Goal: Task Accomplishment & Management: Use online tool/utility

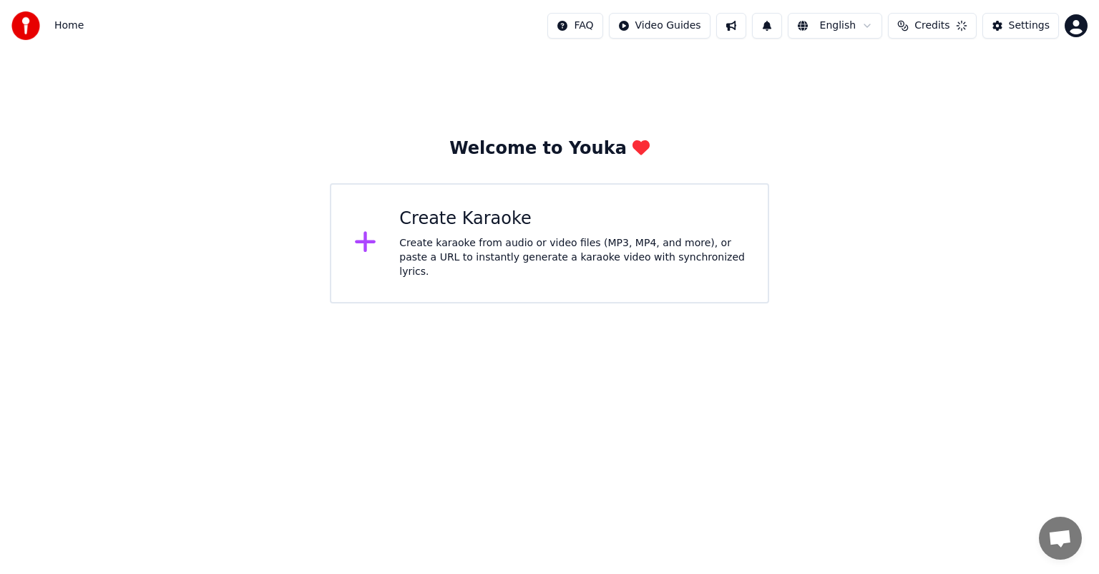
click at [484, 229] on div "Create Karaoke" at bounding box center [572, 218] width 346 height 23
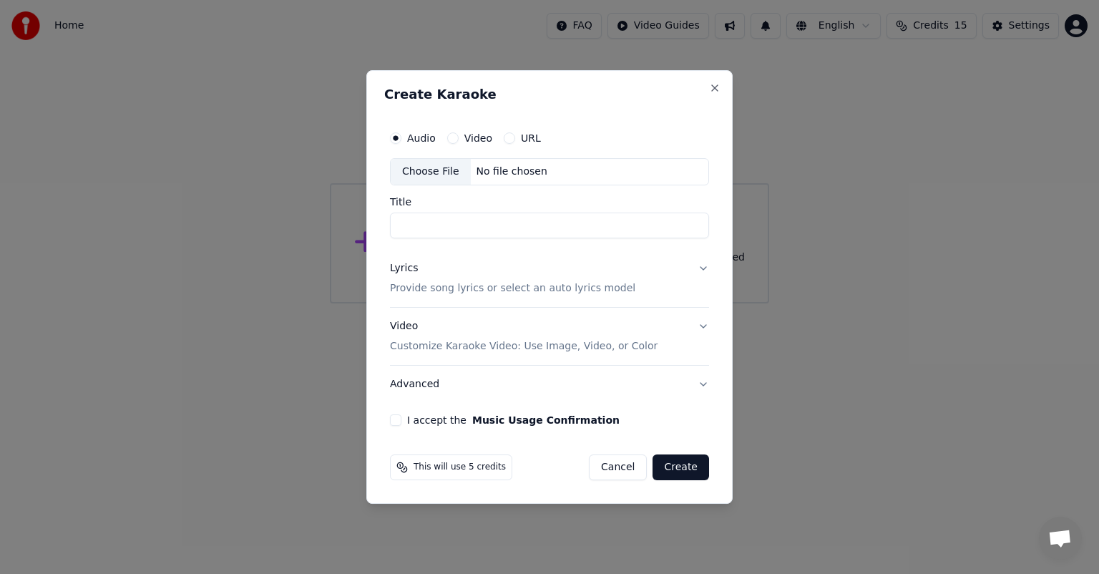
click at [431, 171] on div "Choose File" at bounding box center [431, 172] width 80 height 26
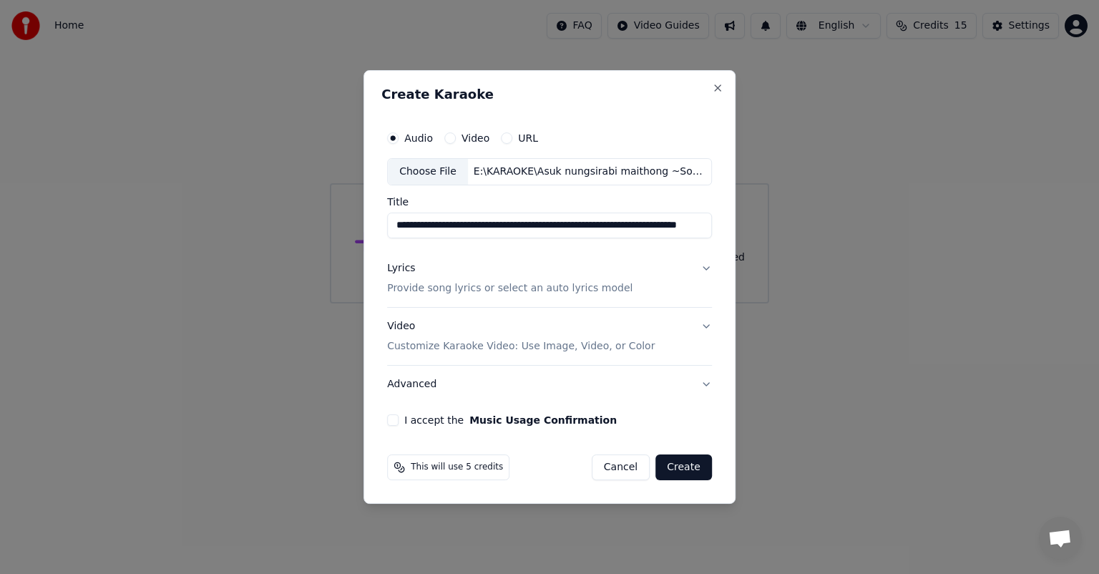
click at [699, 266] on button "Lyrics Provide song lyrics or select an auto lyrics model" at bounding box center [549, 278] width 325 height 57
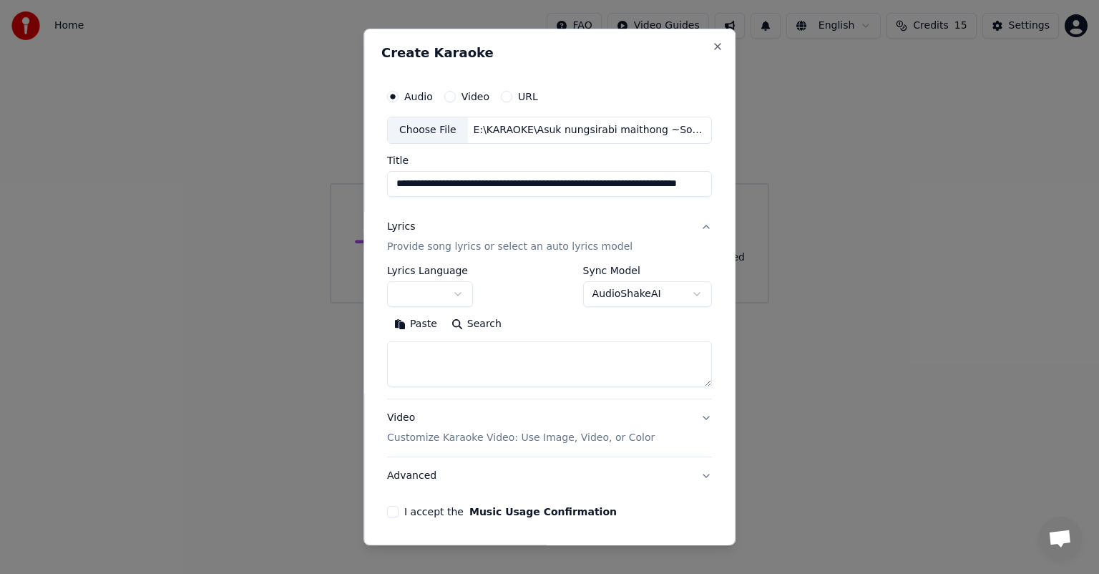
scroll to position [0, 58]
drag, startPoint x: 583, startPoint y: 189, endPoint x: 917, endPoint y: 189, distance: 333.4
click at [917, 189] on body "**********" at bounding box center [549, 151] width 1099 height 303
type input "**********"
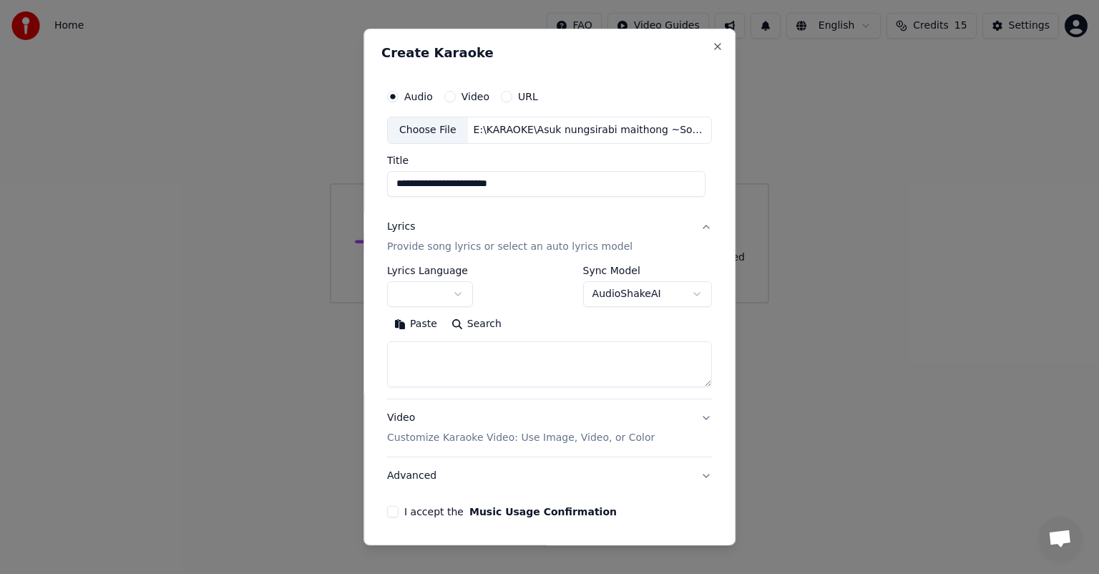
select select "**"
click at [437, 361] on textarea at bounding box center [549, 364] width 325 height 46
paste textarea "**********"
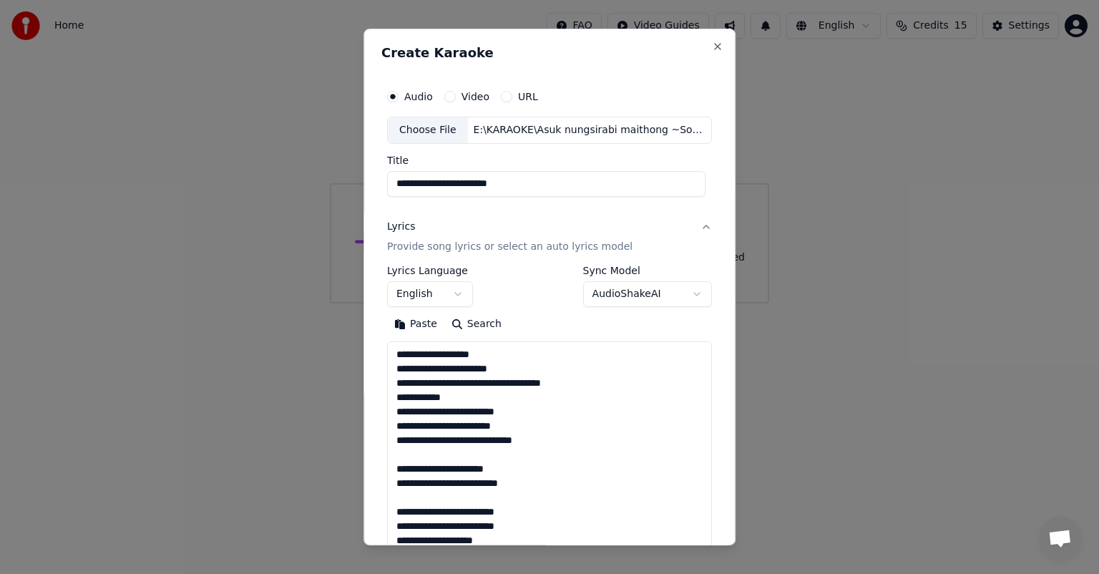
scroll to position [975, 0]
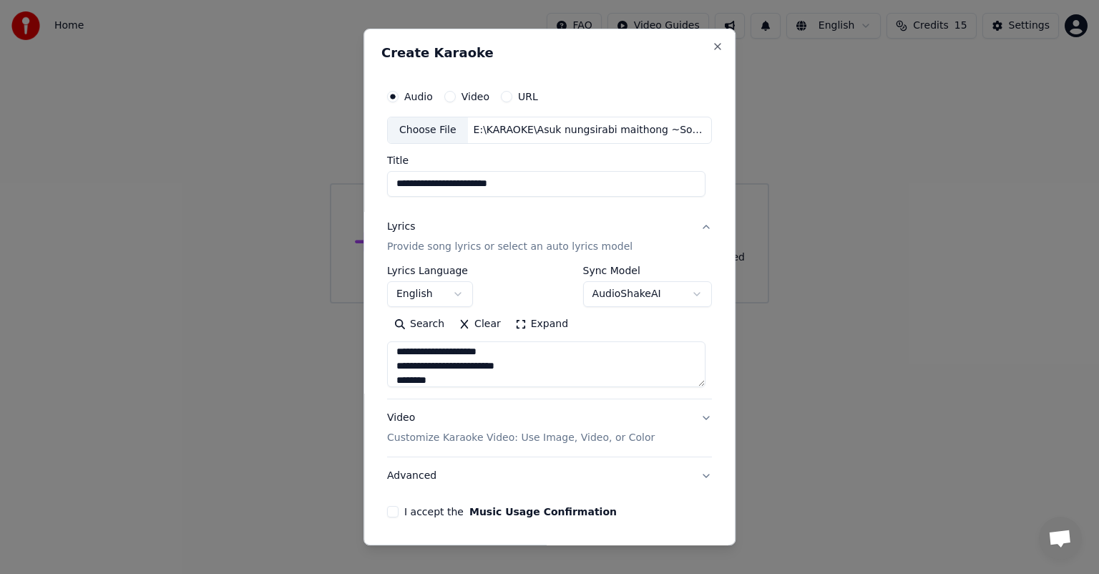
type textarea "**********"
click at [383, 510] on div "**********" at bounding box center [549, 300] width 336 height 446
click at [391, 510] on button "I accept the Music Usage Confirmation" at bounding box center [392, 511] width 11 height 11
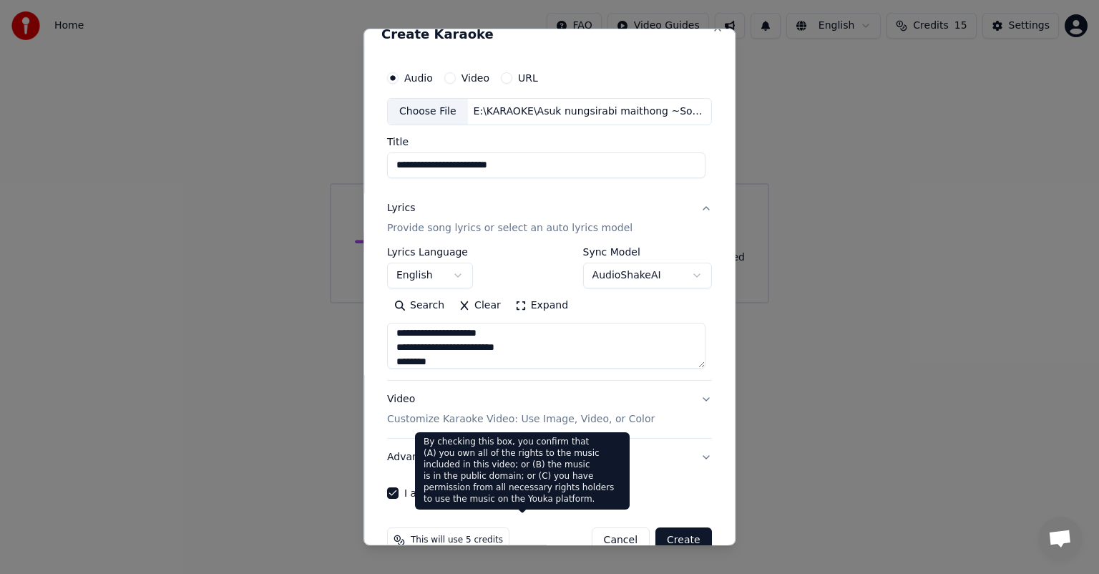
scroll to position [49, 0]
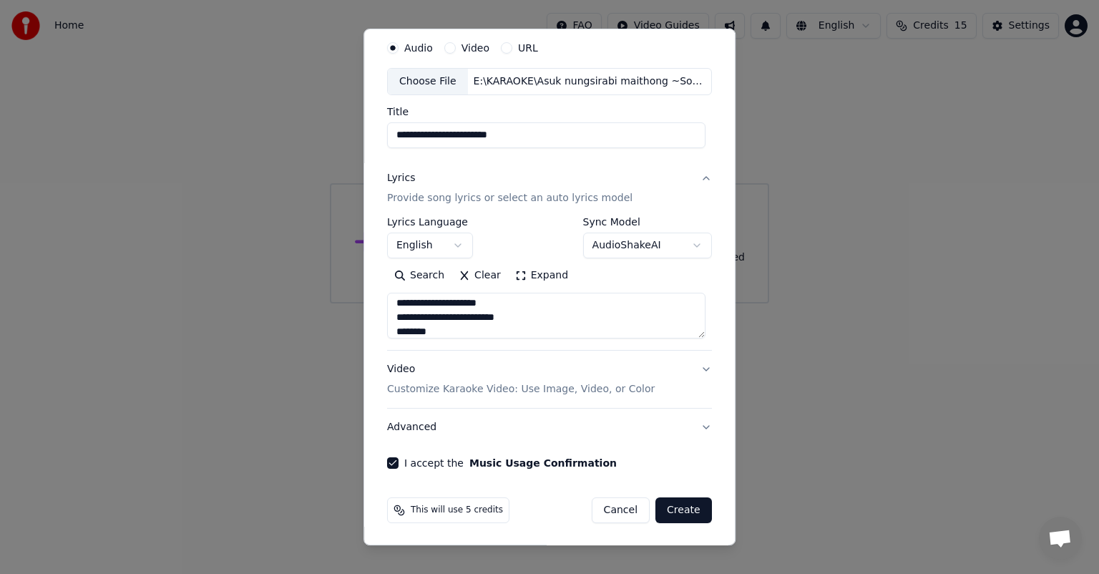
click at [680, 505] on button "Create" at bounding box center [683, 510] width 57 height 26
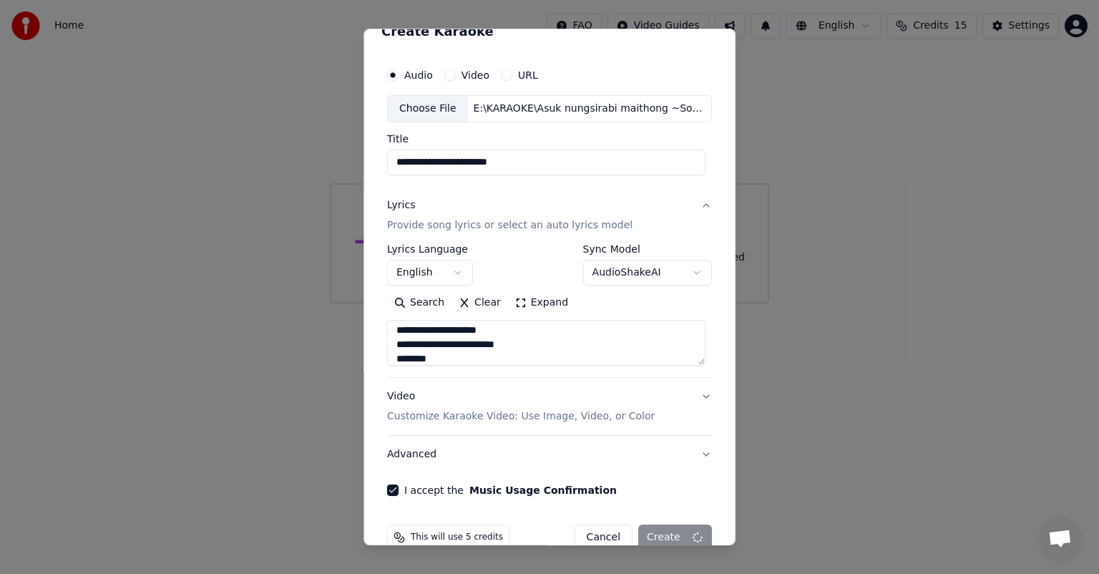
scroll to position [29, 0]
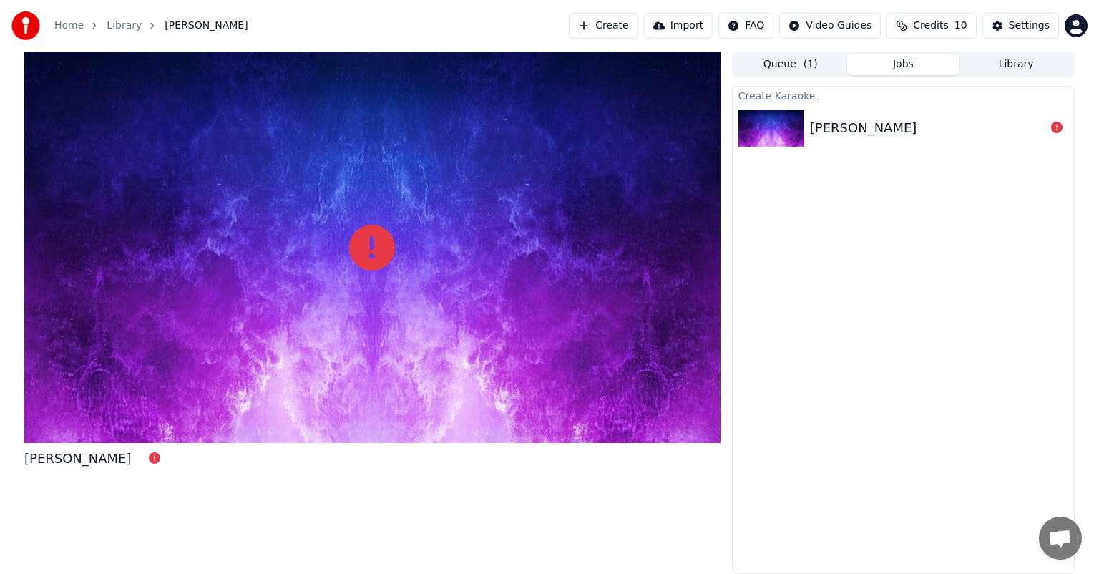
click at [1058, 126] on icon at bounding box center [1056, 127] width 11 height 11
click at [1055, 122] on icon at bounding box center [1056, 127] width 11 height 11
click at [1056, 126] on icon at bounding box center [1056, 127] width 11 height 11
click at [1057, 129] on icon at bounding box center [1056, 127] width 11 height 11
click at [1058, 129] on icon at bounding box center [1056, 127] width 11 height 11
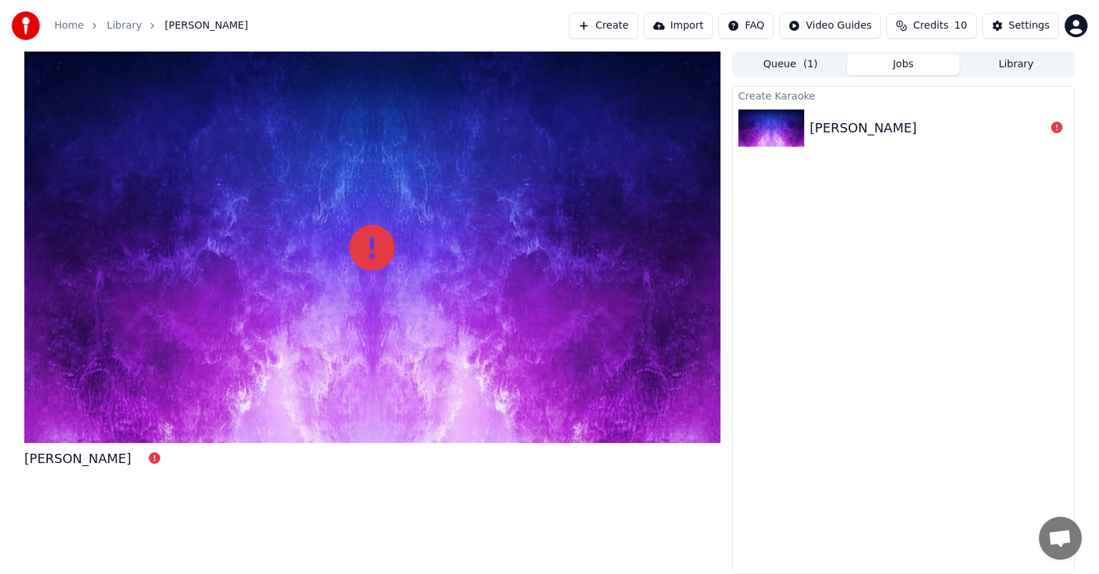
click at [1058, 129] on icon at bounding box center [1056, 127] width 11 height 11
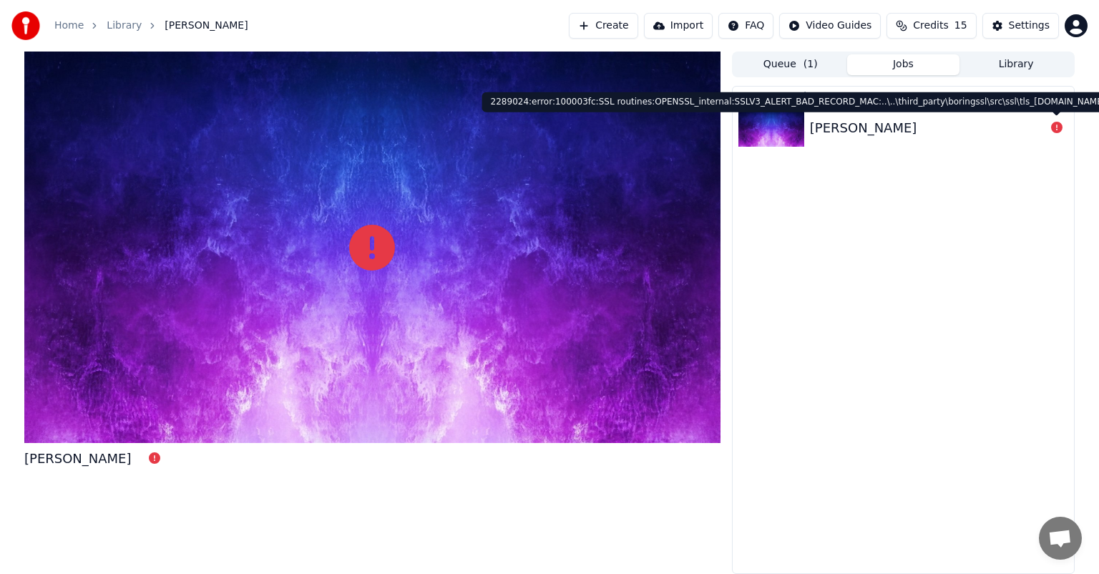
click at [1058, 135] on button at bounding box center [1056, 127] width 11 height 17
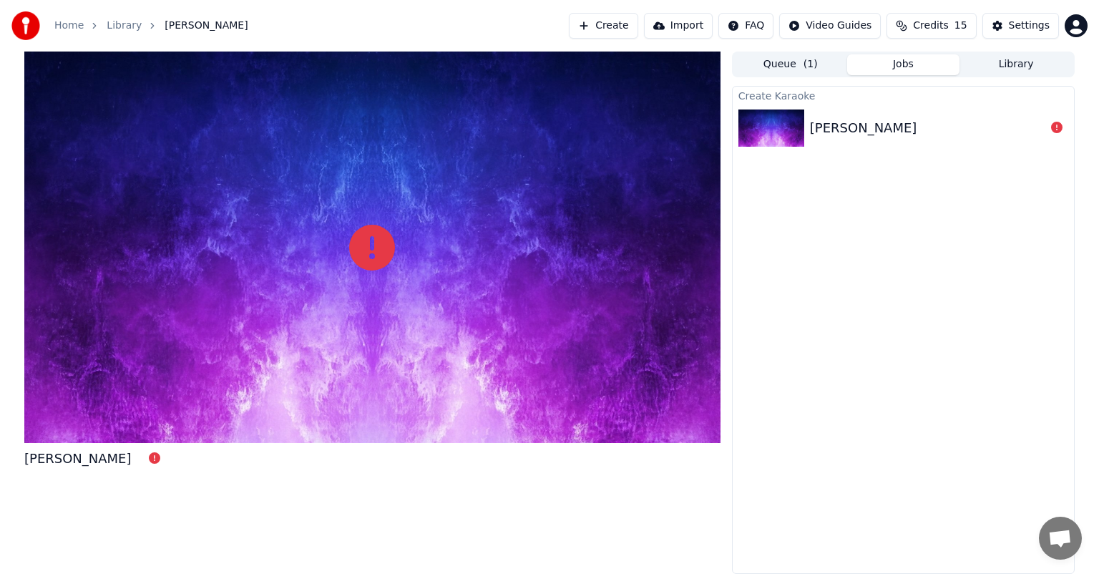
click at [1058, 135] on button at bounding box center [1056, 127] width 11 height 17
click at [1059, 134] on button at bounding box center [1056, 127] width 11 height 17
click at [1057, 130] on icon at bounding box center [1056, 127] width 11 height 11
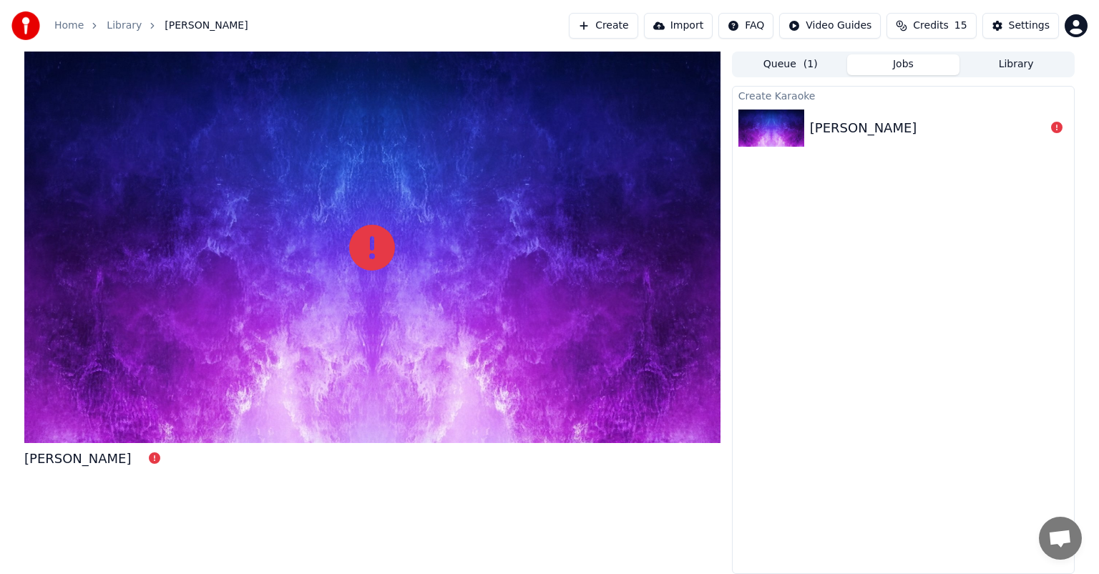
click at [1057, 130] on icon at bounding box center [1056, 127] width 11 height 11
click at [824, 126] on div "[PERSON_NAME]" at bounding box center [863, 128] width 107 height 20
drag, startPoint x: 814, startPoint y: 124, endPoint x: 794, endPoint y: 124, distance: 20.0
click at [794, 124] on div "[PERSON_NAME]" at bounding box center [903, 128] width 341 height 49
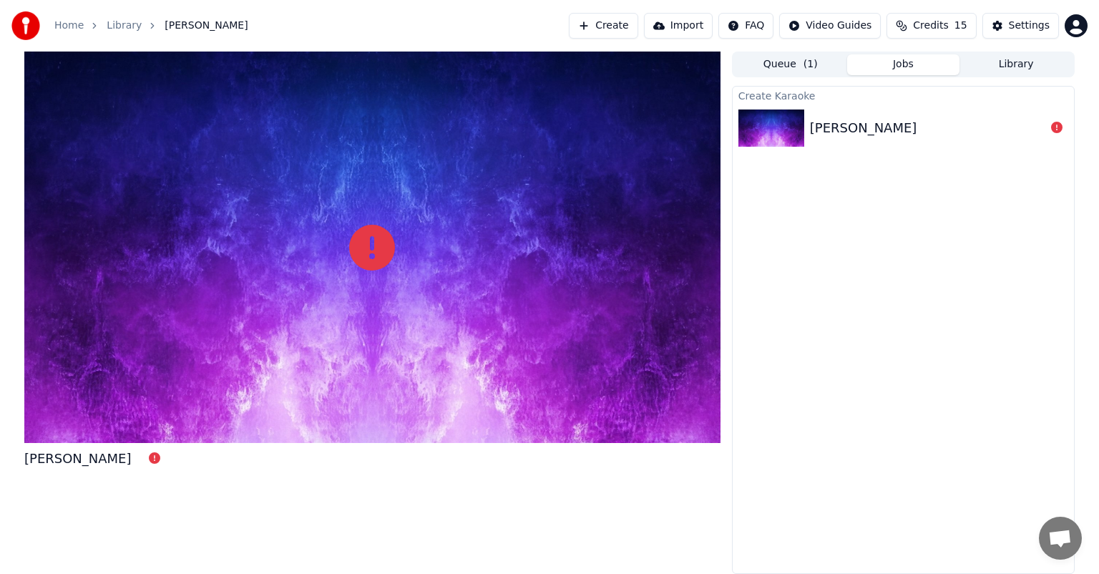
click at [768, 132] on img at bounding box center [771, 127] width 66 height 37
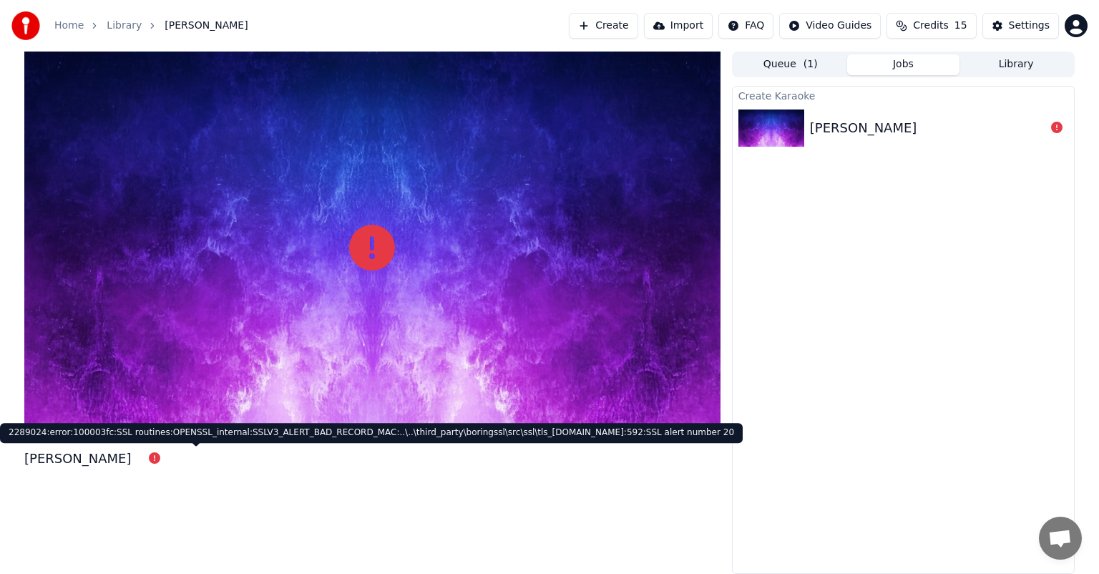
click at [160, 461] on icon at bounding box center [154, 457] width 11 height 11
click at [160, 458] on icon at bounding box center [154, 457] width 11 height 11
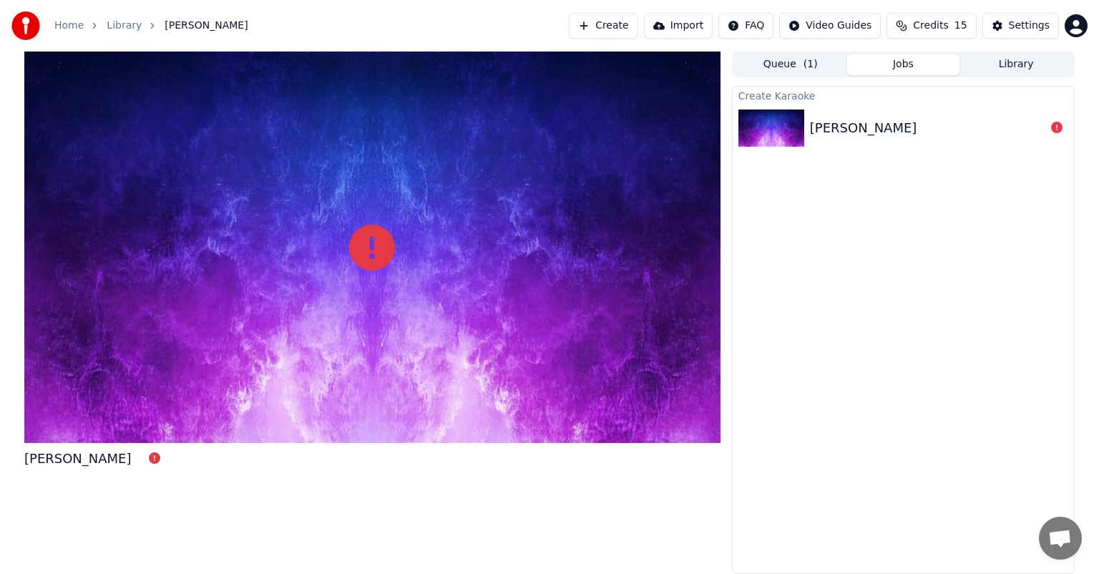
click at [160, 458] on icon at bounding box center [154, 457] width 11 height 11
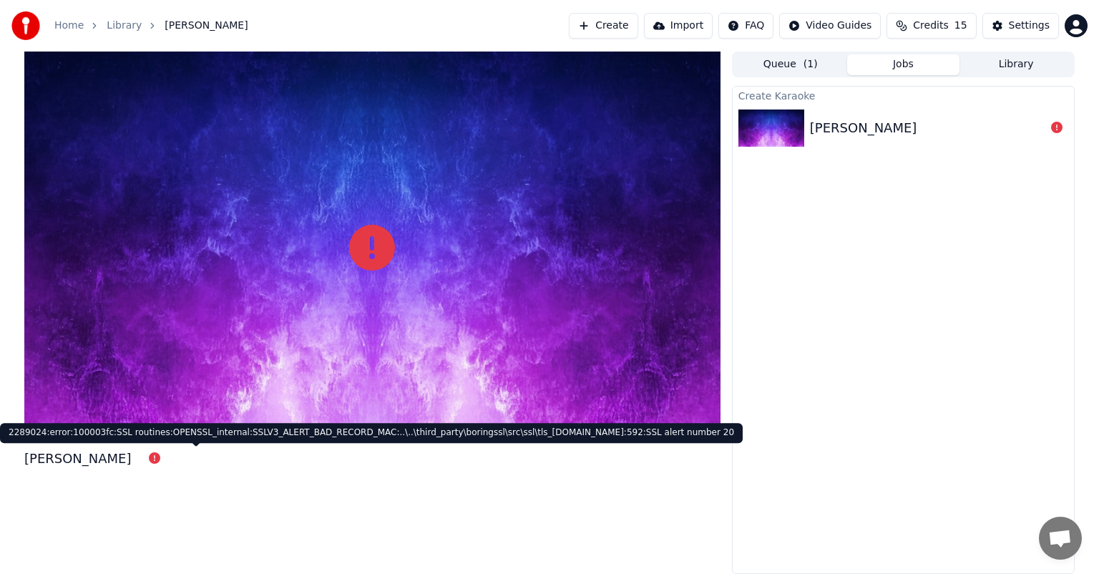
click at [626, 24] on button "Create" at bounding box center [603, 26] width 69 height 26
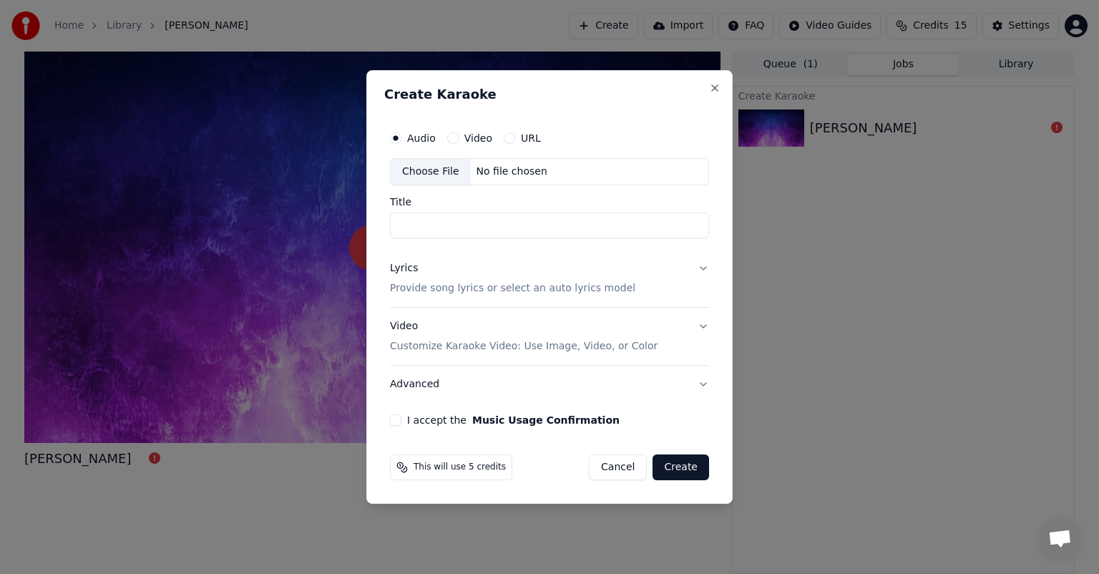
click at [431, 172] on div "Choose File" at bounding box center [431, 172] width 80 height 26
type input "**********"
click at [699, 269] on button "Lyrics Provide song lyrics or select an auto lyrics model" at bounding box center [549, 278] width 319 height 57
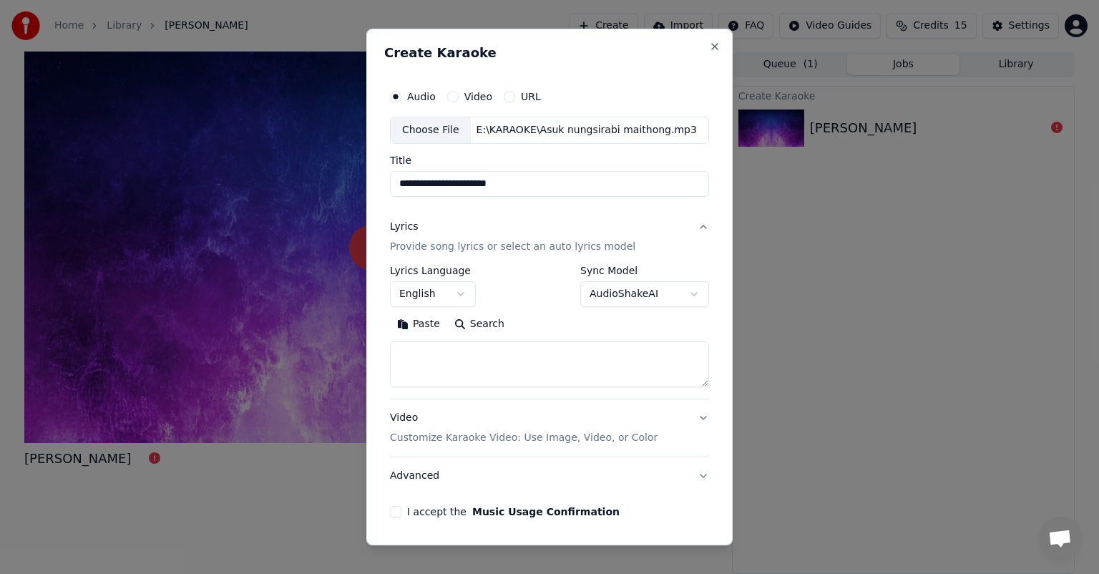
click at [425, 361] on textarea at bounding box center [549, 364] width 319 height 46
paste textarea "**********"
type textarea "**********"
click at [390, 502] on div "**********" at bounding box center [549, 300] width 331 height 446
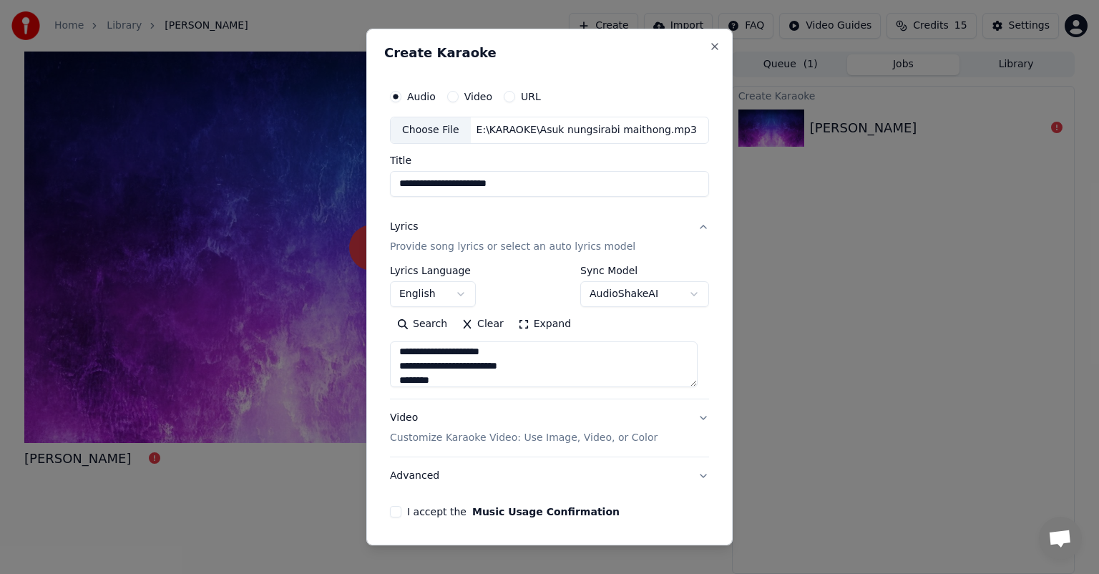
click at [389, 509] on div "**********" at bounding box center [549, 300] width 331 height 446
click at [687, 418] on button "Video Customize Karaoke Video: Use Image, Video, or Color" at bounding box center [549, 427] width 319 height 57
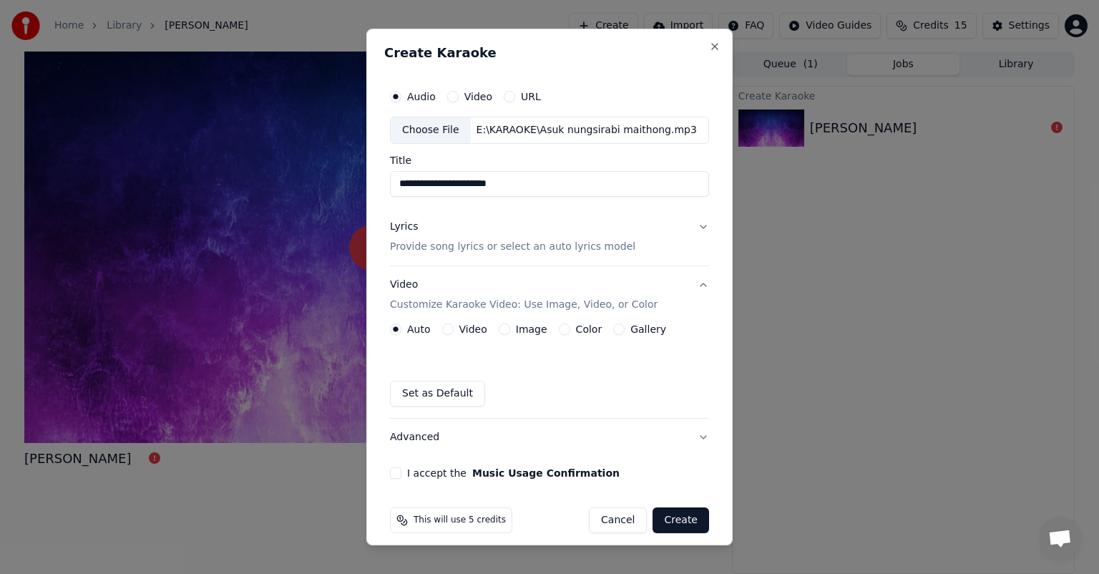
click at [401, 476] on div "I accept the Music Usage Confirmation" at bounding box center [549, 472] width 319 height 11
click at [399, 474] on button "I accept the Music Usage Confirmation" at bounding box center [395, 472] width 11 height 11
click at [672, 518] on button "Create" at bounding box center [681, 520] width 57 height 26
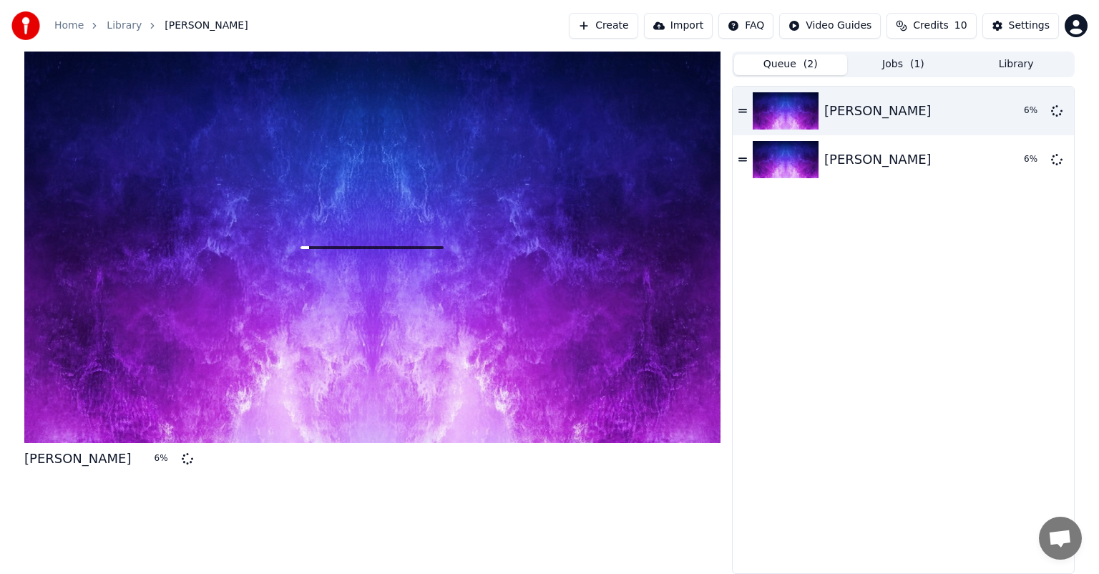
click at [787, 71] on button "Queue ( 2 )" at bounding box center [790, 64] width 113 height 21
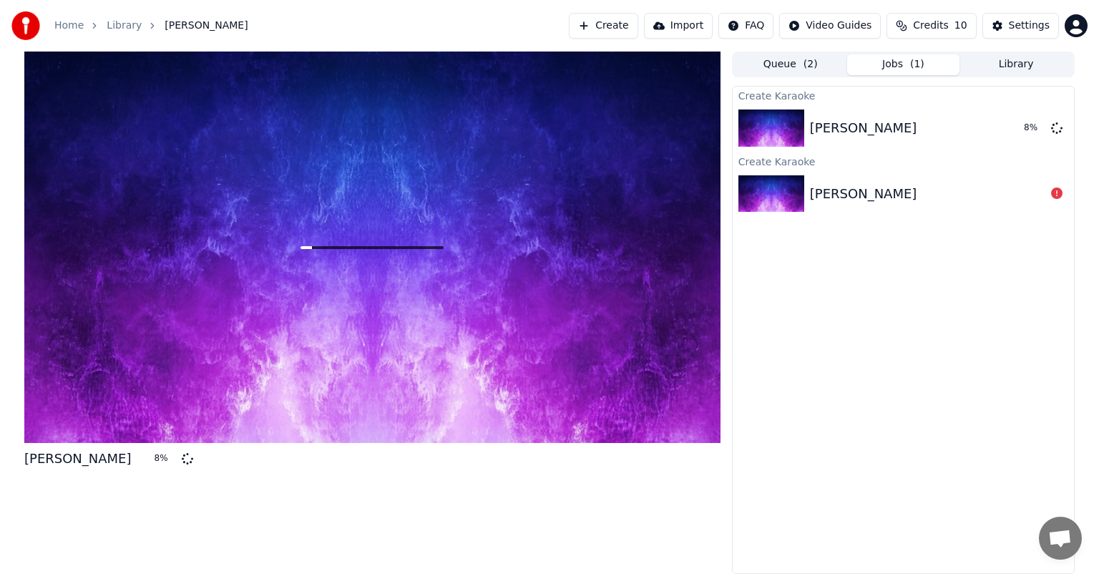
click at [913, 63] on span "( 1 )" at bounding box center [917, 64] width 14 height 14
click at [798, 69] on button "Queue ( 2 )" at bounding box center [790, 64] width 113 height 21
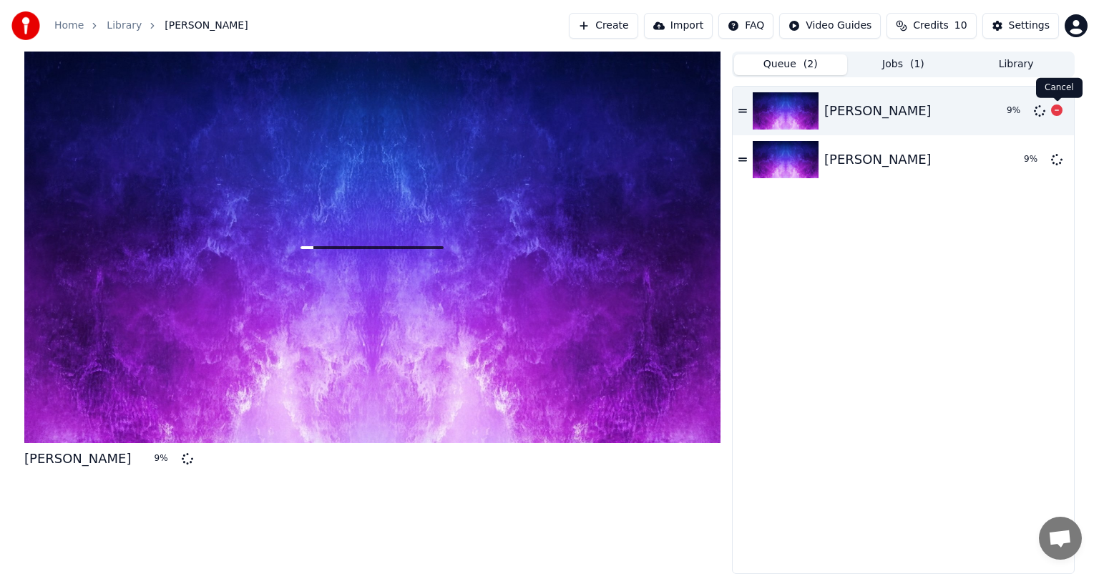
click at [1059, 110] on icon at bounding box center [1056, 109] width 11 height 11
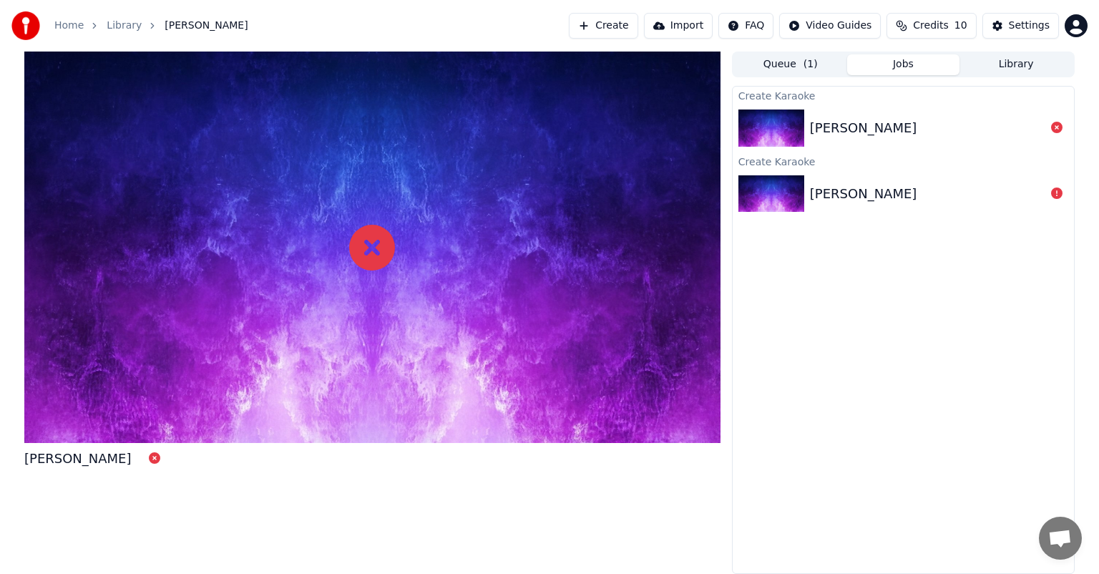
click at [899, 59] on button "Jobs" at bounding box center [903, 64] width 113 height 21
click at [1056, 127] on icon at bounding box center [1056, 127] width 11 height 11
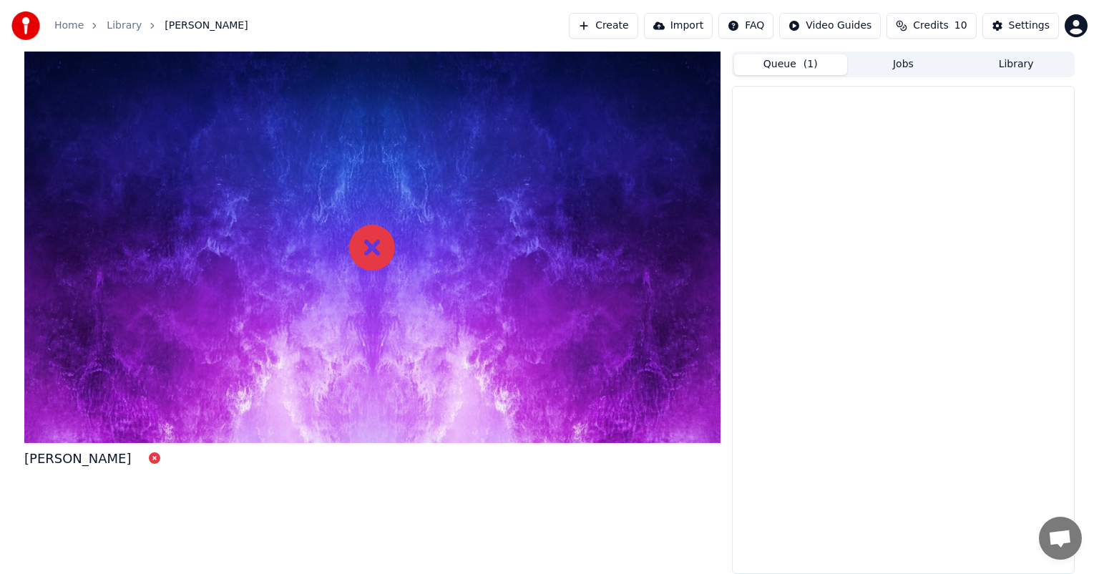
click at [796, 65] on button "Queue ( 1 )" at bounding box center [790, 64] width 113 height 21
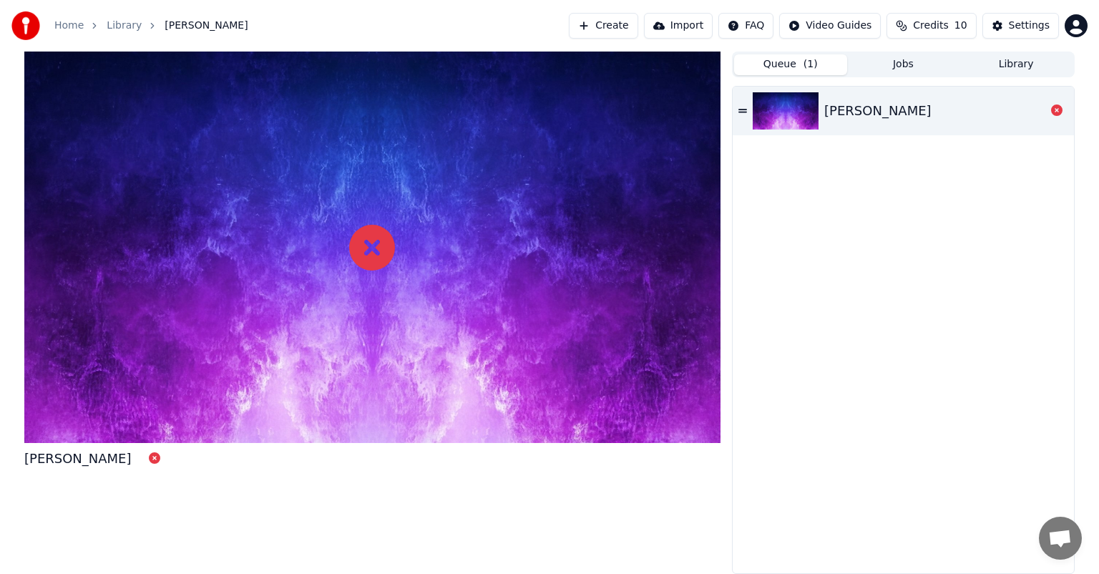
click at [741, 107] on icon at bounding box center [742, 111] width 9 height 10
click at [916, 112] on div "[PERSON_NAME]" at bounding box center [877, 111] width 107 height 20
drag, startPoint x: 377, startPoint y: 249, endPoint x: 939, endPoint y: 163, distance: 568.2
click at [380, 250] on icon at bounding box center [372, 248] width 46 height 46
drag, startPoint x: 935, startPoint y: 117, endPoint x: 926, endPoint y: 79, distance: 39.0
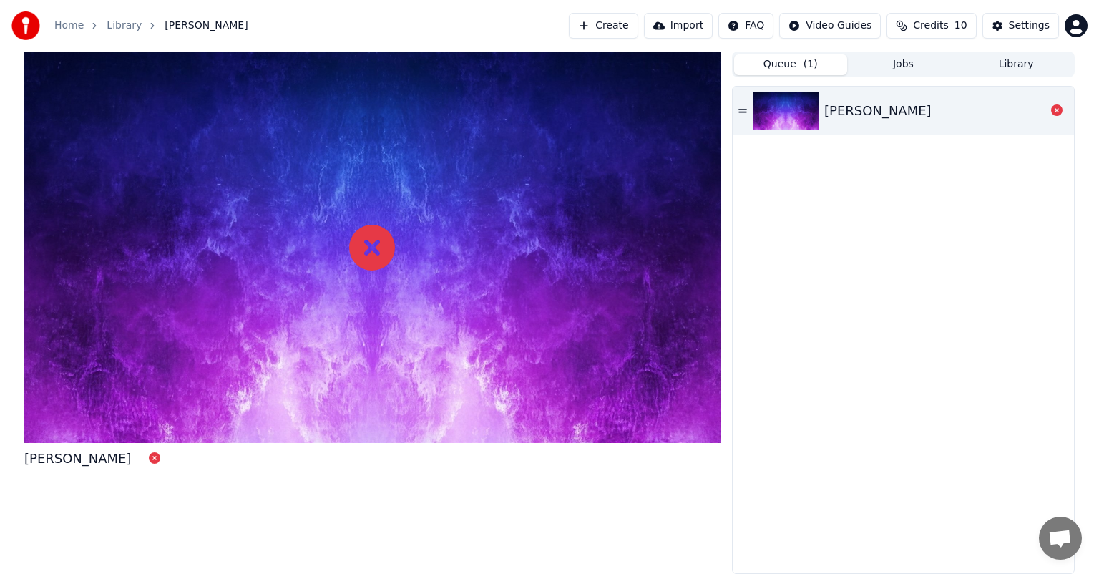
click at [932, 115] on div "[PERSON_NAME]" at bounding box center [877, 111] width 107 height 20
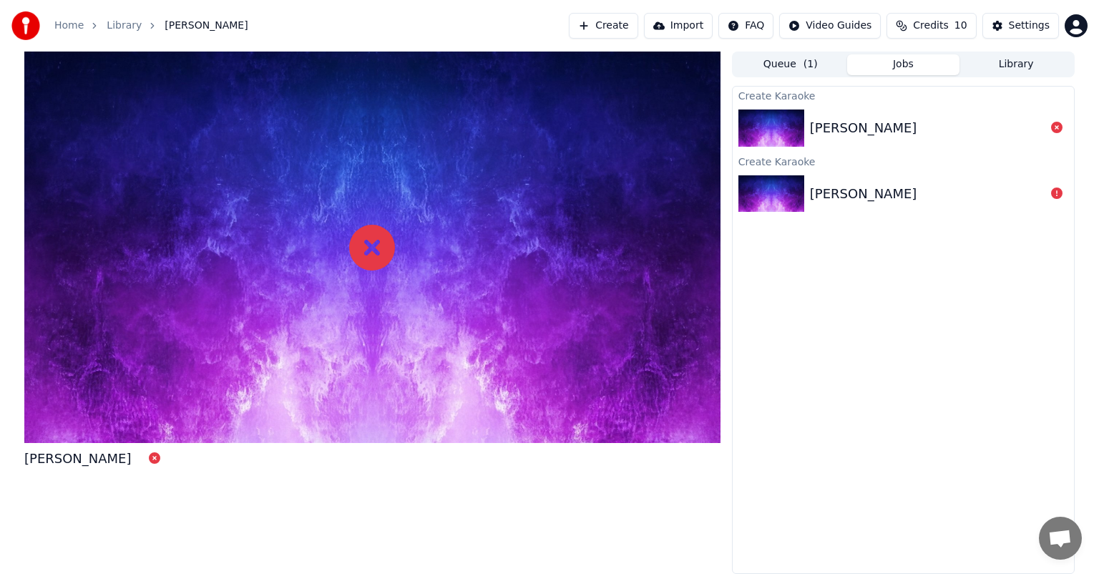
click at [924, 62] on button "Jobs" at bounding box center [903, 64] width 113 height 21
click at [1037, 64] on button "Library" at bounding box center [1015, 64] width 113 height 21
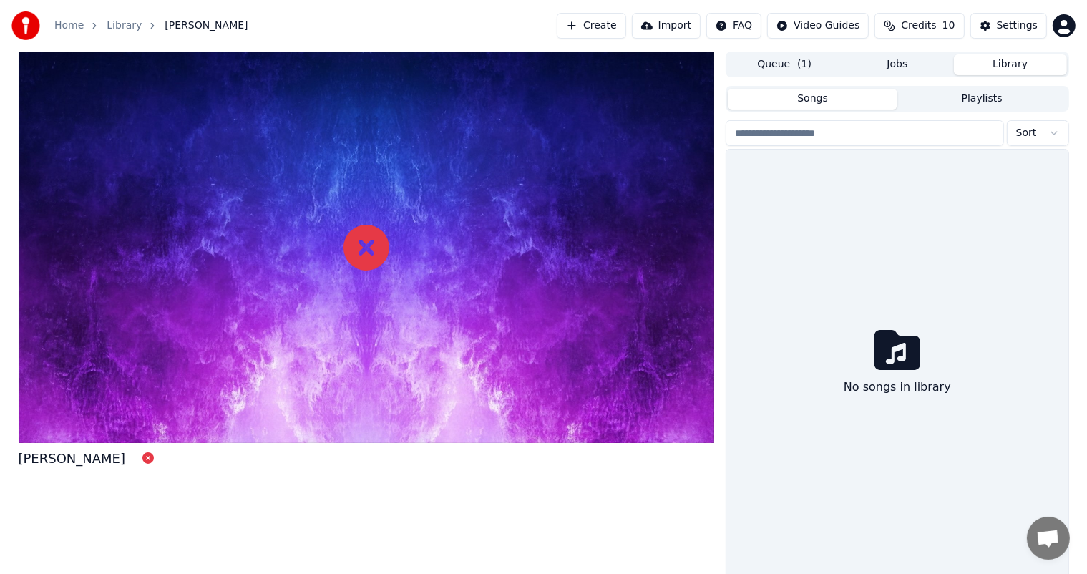
click at [908, 66] on button "Jobs" at bounding box center [897, 64] width 113 height 21
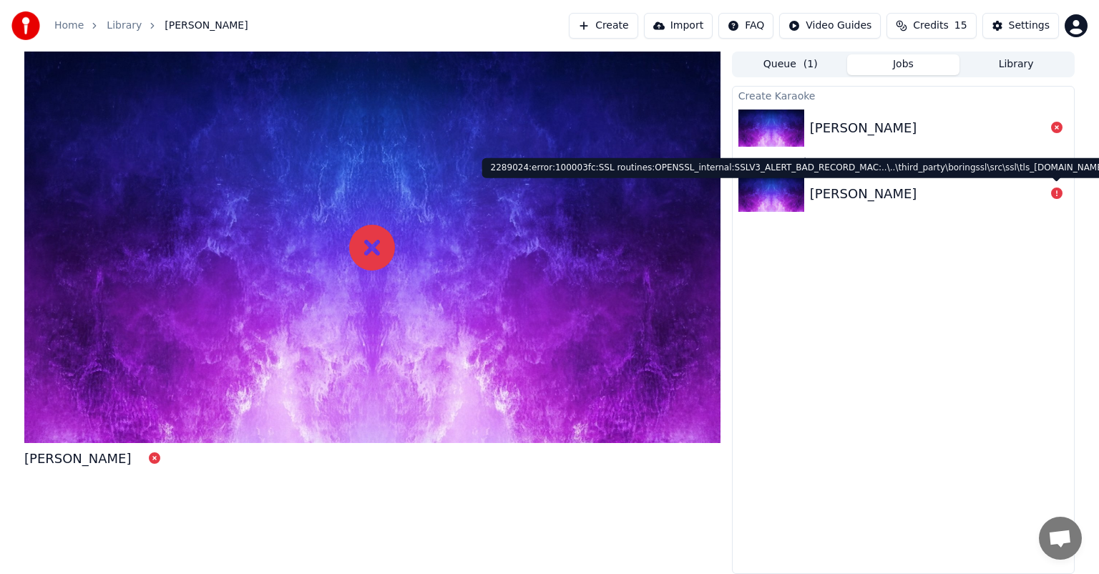
click at [1059, 192] on icon at bounding box center [1056, 192] width 11 height 11
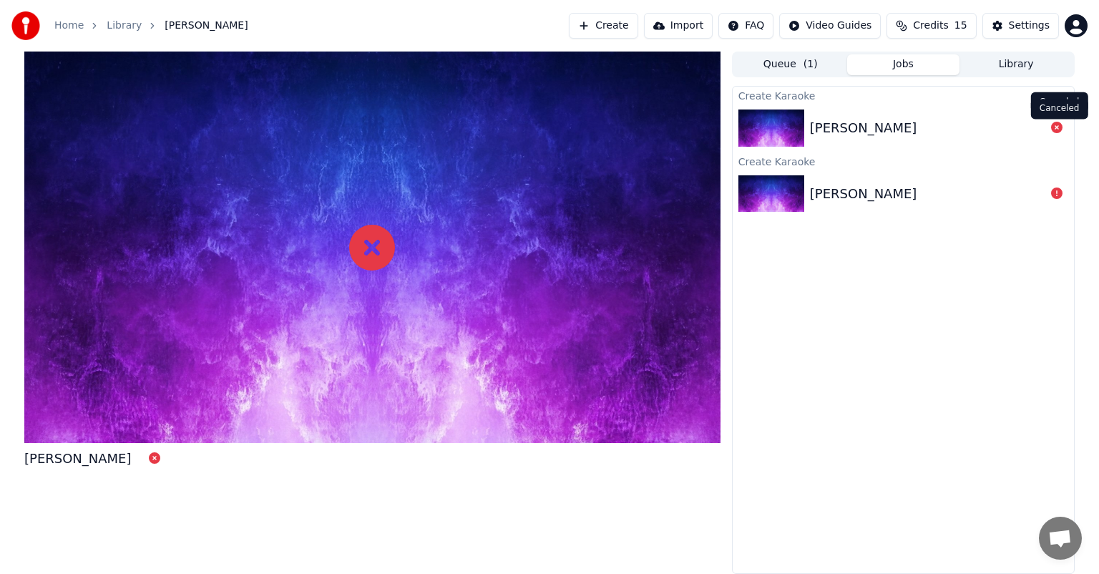
click at [1060, 128] on icon at bounding box center [1056, 127] width 11 height 11
click at [1004, 127] on div "[PERSON_NAME]" at bounding box center [927, 128] width 235 height 20
click at [1013, 131] on div "[PERSON_NAME]" at bounding box center [927, 128] width 235 height 20
click at [1021, 130] on div "[PERSON_NAME]" at bounding box center [927, 128] width 235 height 20
click at [917, 127] on div "[PERSON_NAME]" at bounding box center [863, 128] width 107 height 20
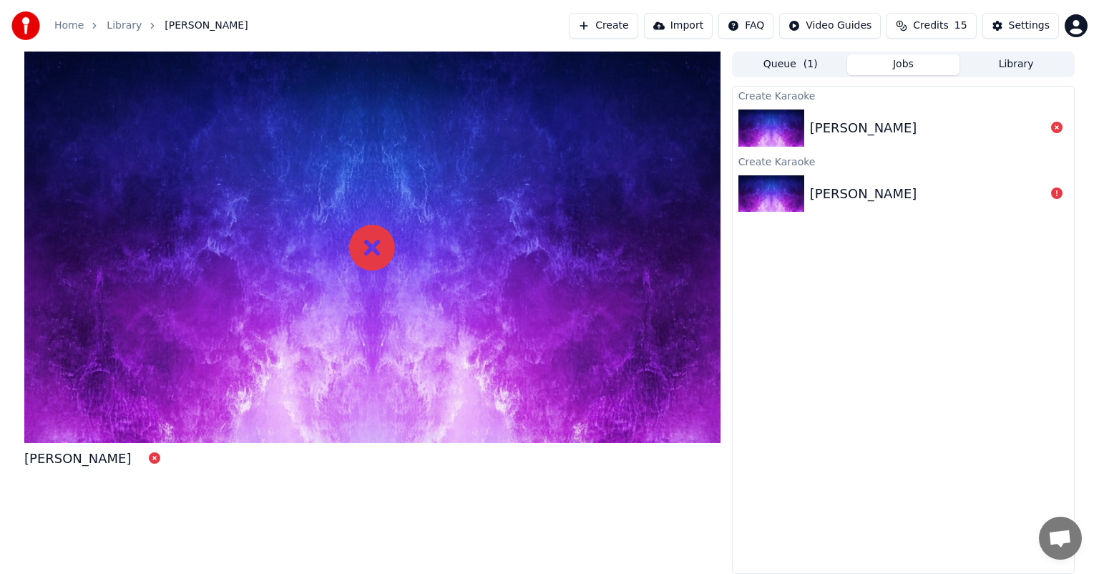
click at [917, 127] on div "[PERSON_NAME]" at bounding box center [863, 128] width 107 height 20
drag, startPoint x: 958, startPoint y: 127, endPoint x: 1010, endPoint y: 127, distance: 51.5
click at [964, 128] on div "[PERSON_NAME]" at bounding box center [927, 128] width 235 height 20
click at [1056, 122] on icon at bounding box center [1056, 127] width 11 height 11
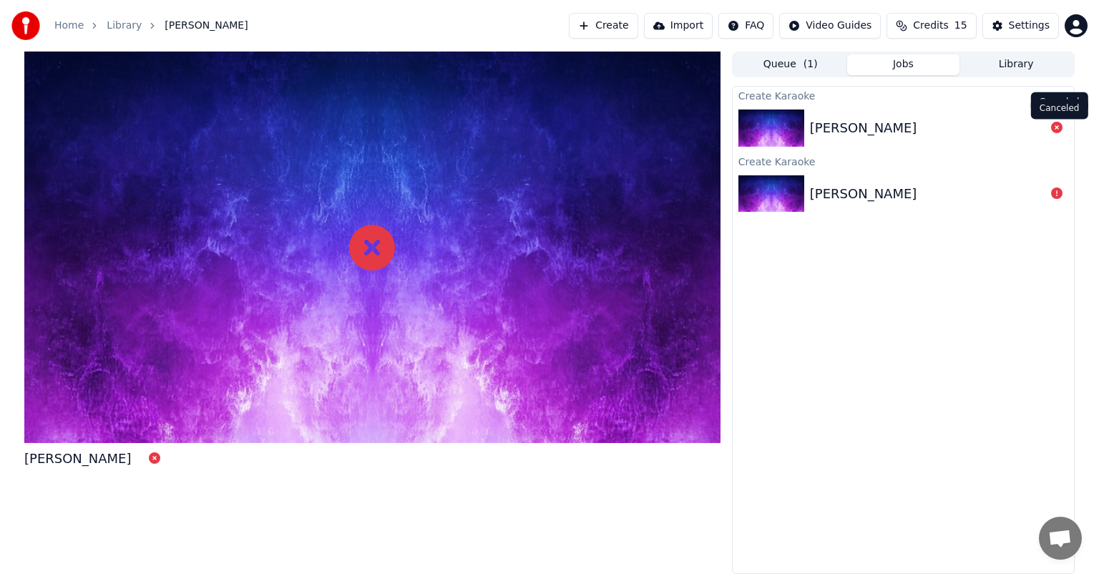
click at [1056, 122] on icon at bounding box center [1056, 127] width 11 height 11
click at [800, 62] on button "Queue ( 1 )" at bounding box center [790, 64] width 113 height 21
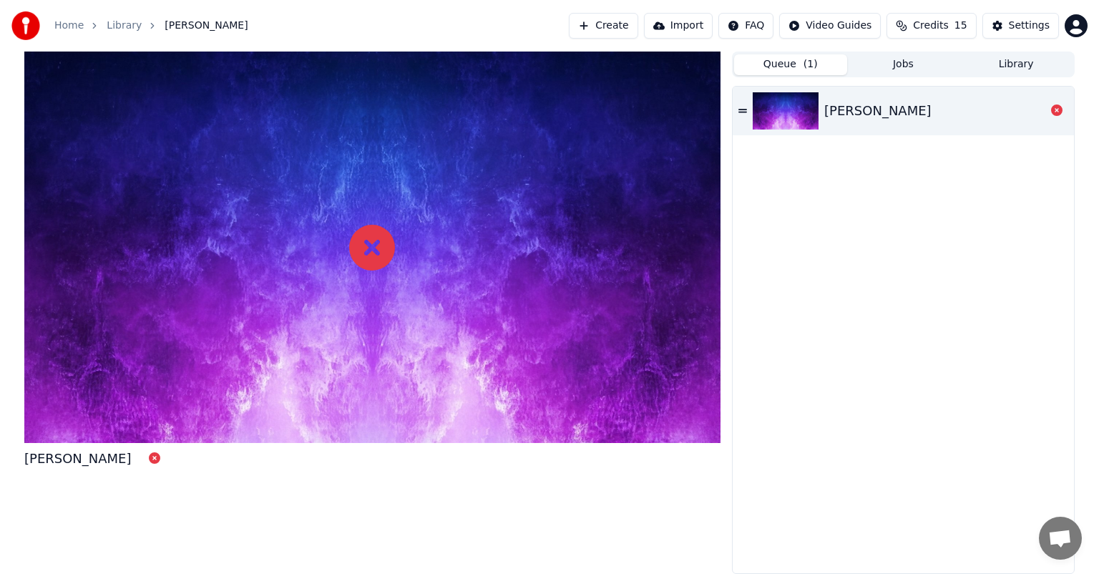
click at [800, 62] on button "Queue ( 1 )" at bounding box center [790, 64] width 113 height 21
click at [979, 114] on div "[PERSON_NAME]" at bounding box center [934, 111] width 221 height 20
click at [982, 114] on div "[PERSON_NAME]" at bounding box center [934, 111] width 221 height 20
click at [741, 114] on icon at bounding box center [742, 111] width 9 height 10
click at [744, 112] on icon at bounding box center [742, 111] width 9 height 4
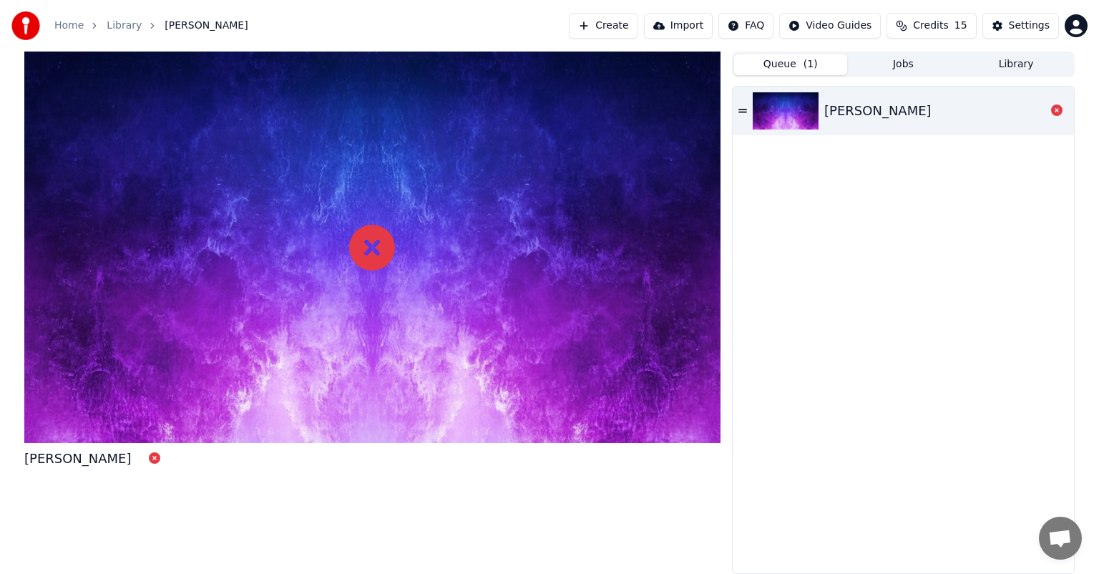
click at [781, 110] on img at bounding box center [786, 110] width 66 height 37
click at [744, 112] on icon at bounding box center [742, 111] width 9 height 4
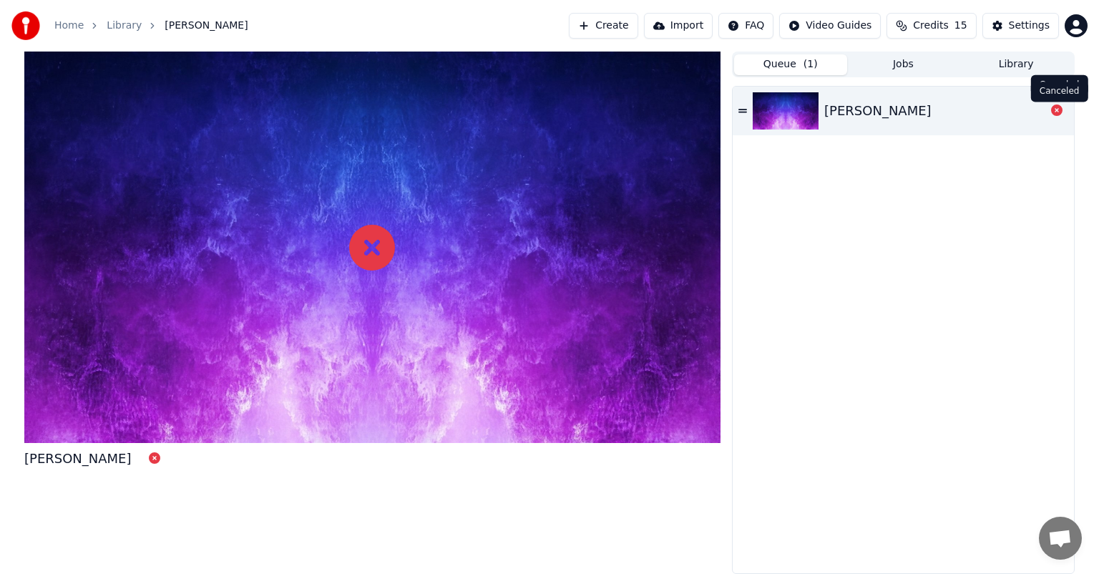
click at [1059, 110] on icon at bounding box center [1056, 109] width 11 height 11
click at [1056, 107] on icon at bounding box center [1056, 109] width 11 height 11
click at [932, 111] on div "[PERSON_NAME]" at bounding box center [877, 111] width 107 height 20
click at [772, 106] on img at bounding box center [786, 110] width 66 height 37
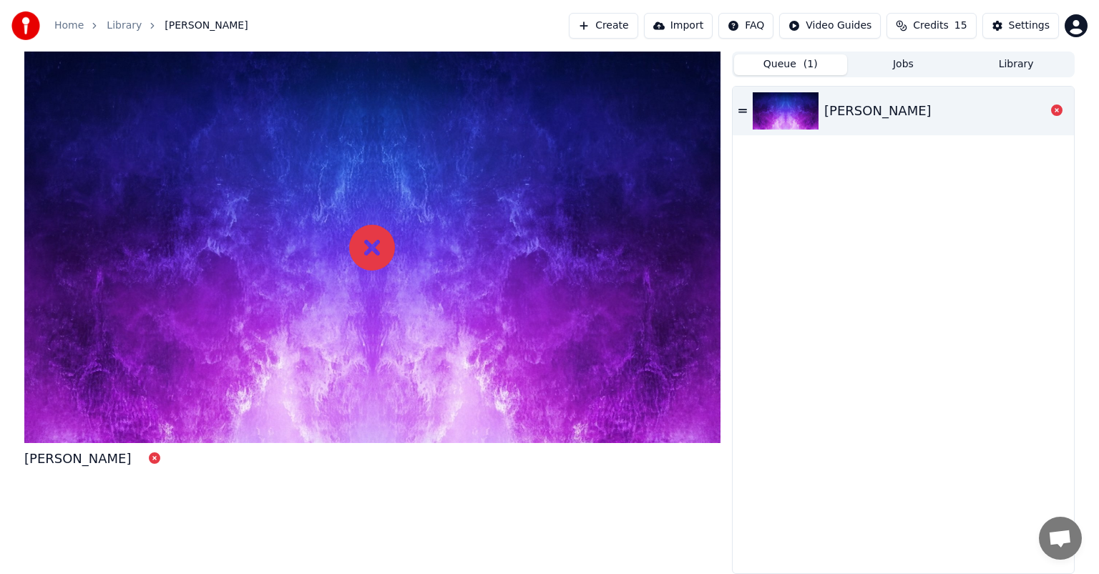
click at [772, 106] on img at bounding box center [786, 110] width 66 height 37
click at [909, 61] on button "Jobs" at bounding box center [903, 64] width 113 height 21
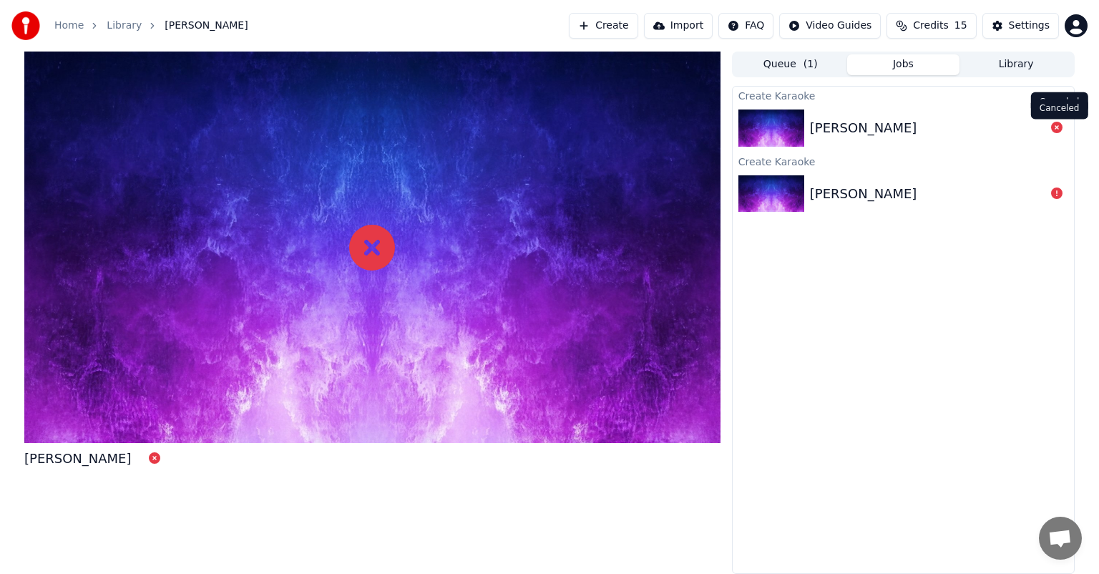
click at [1056, 126] on icon at bounding box center [1056, 127] width 11 height 11
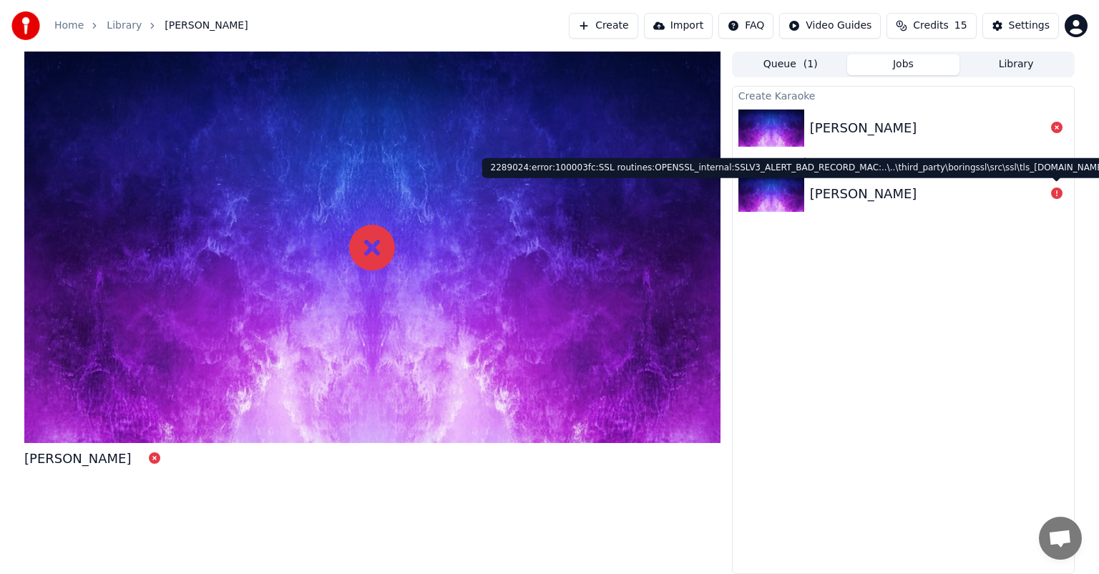
click at [1060, 205] on div "[PERSON_NAME]" at bounding box center [903, 194] width 341 height 49
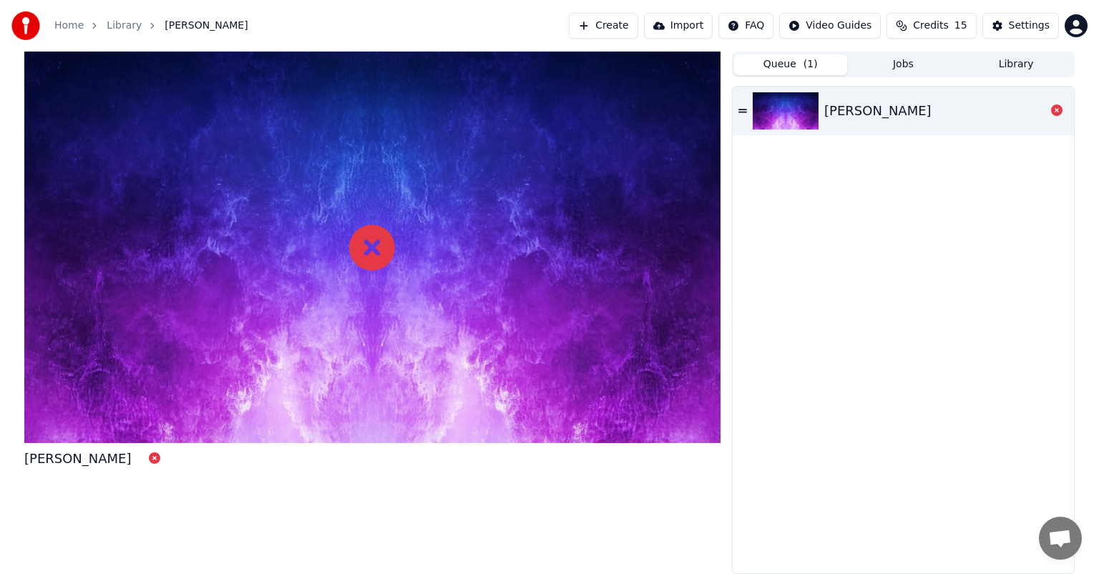
click at [805, 67] on span "( 1 )" at bounding box center [811, 64] width 14 height 14
click at [160, 459] on icon at bounding box center [154, 457] width 11 height 11
click at [366, 251] on icon at bounding box center [372, 248] width 46 height 46
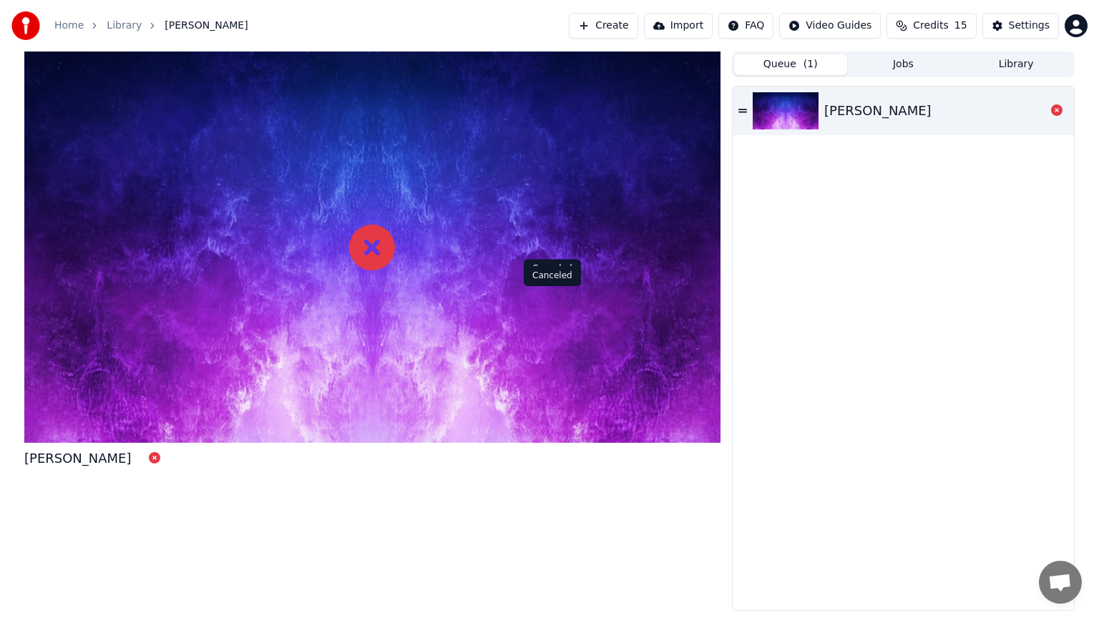
click at [395, 270] on icon at bounding box center [372, 248] width 46 height 46
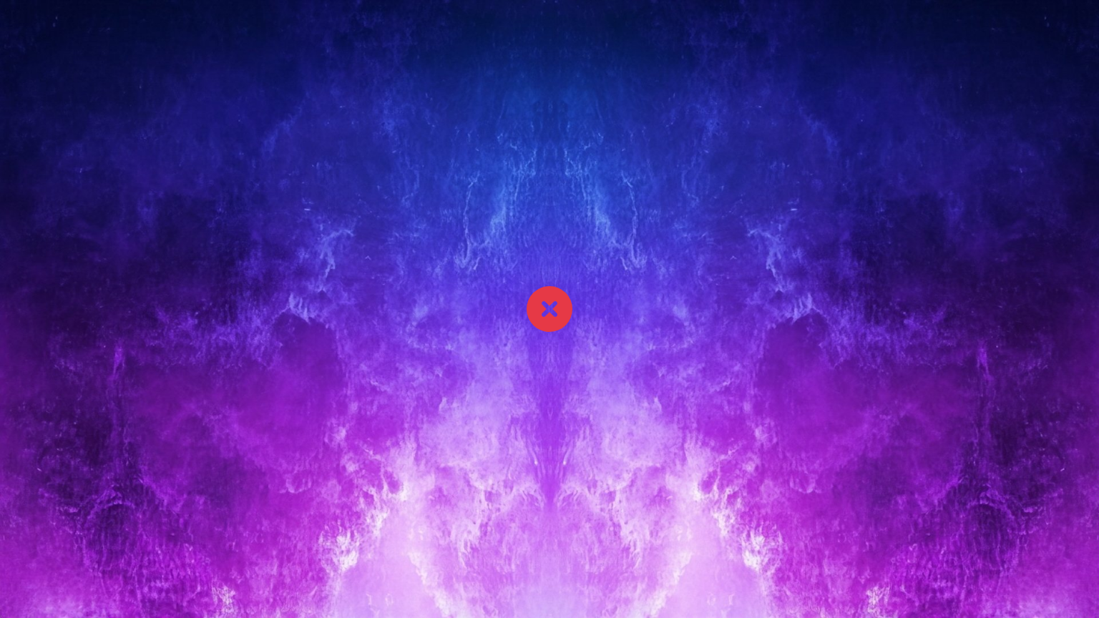
click at [557, 313] on icon at bounding box center [550, 309] width 46 height 46
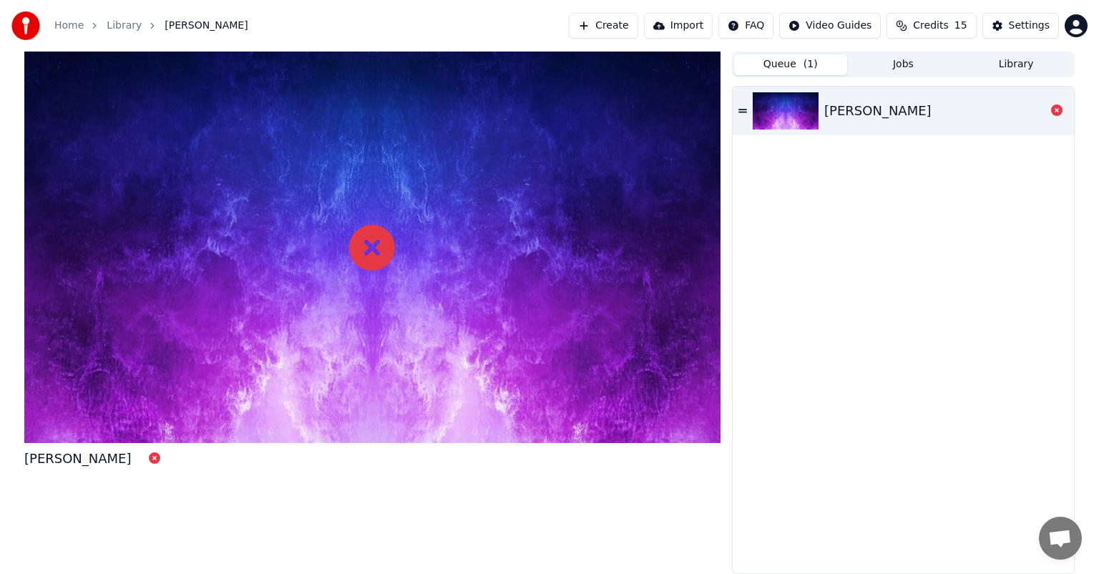
click at [126, 22] on link "Library" at bounding box center [124, 26] width 35 height 14
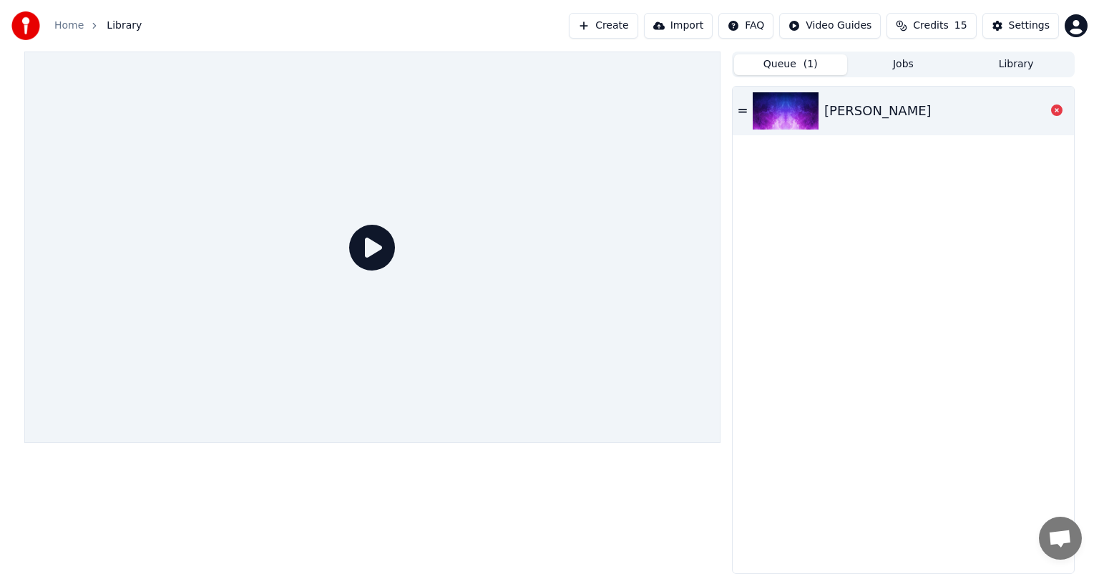
click at [73, 22] on link "Home" at bounding box center [68, 26] width 29 height 14
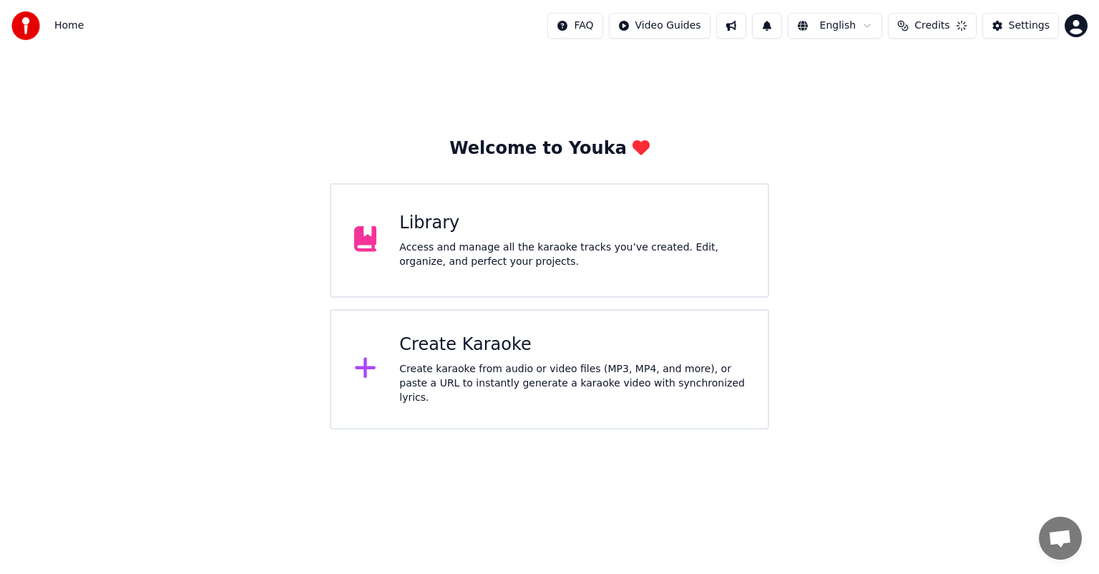
click at [508, 365] on div "Create Karaoke Create karaoke from audio or video files (MP3, MP4, and more), o…" at bounding box center [572, 369] width 346 height 72
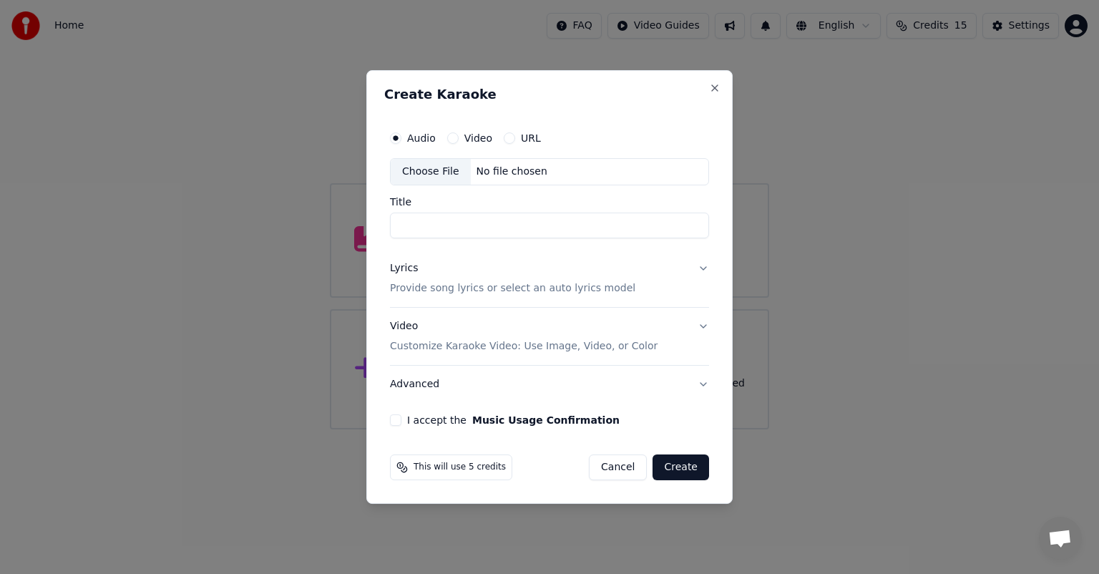
click at [427, 170] on div "Choose File" at bounding box center [431, 172] width 80 height 26
type input "**********"
click at [705, 275] on button "Lyrics Provide song lyrics or select an auto lyrics model" at bounding box center [549, 278] width 319 height 57
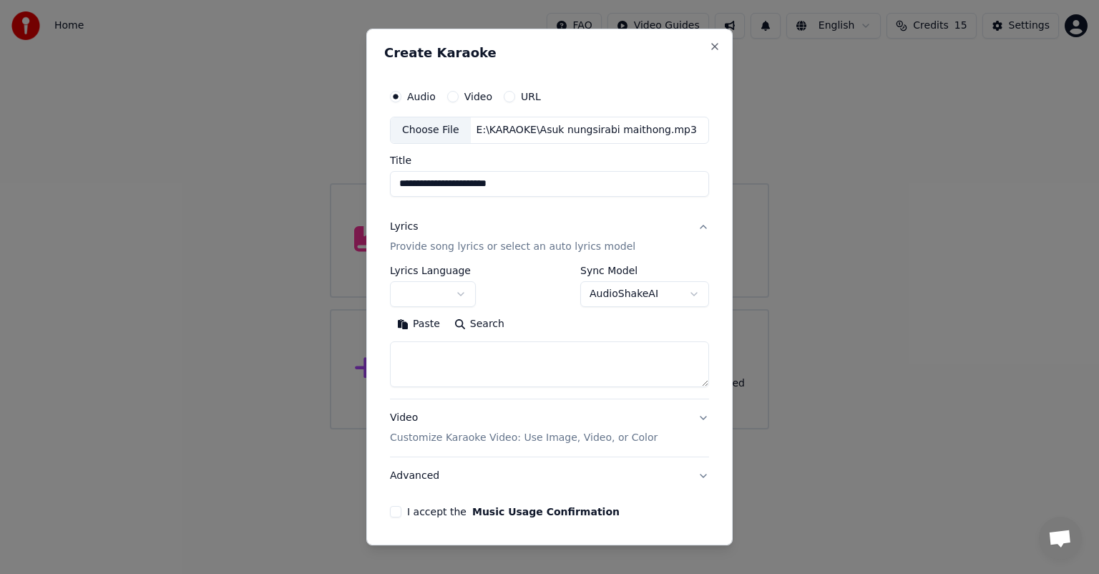
select select "**"
click at [482, 358] on textarea at bounding box center [549, 364] width 319 height 46
paste textarea "**********"
type textarea "**********"
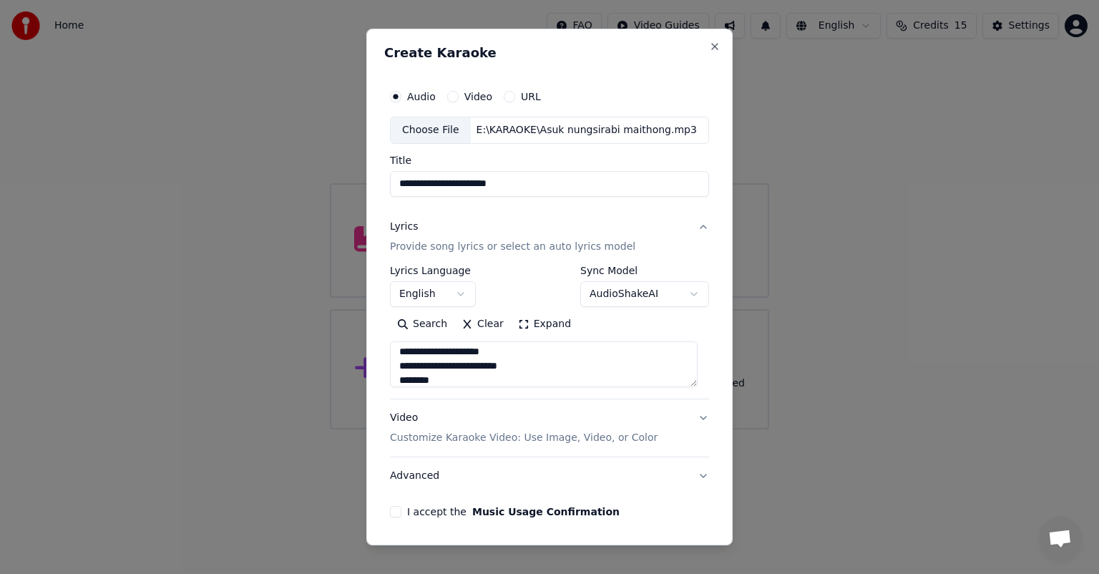
click at [390, 510] on button "I accept the Music Usage Confirmation" at bounding box center [395, 511] width 11 height 11
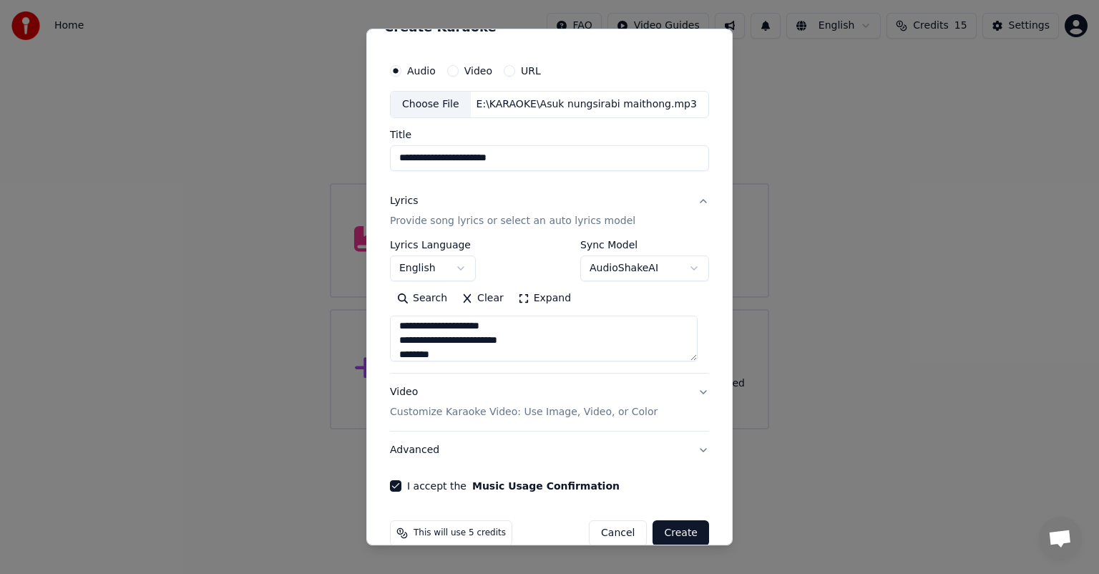
scroll to position [49, 0]
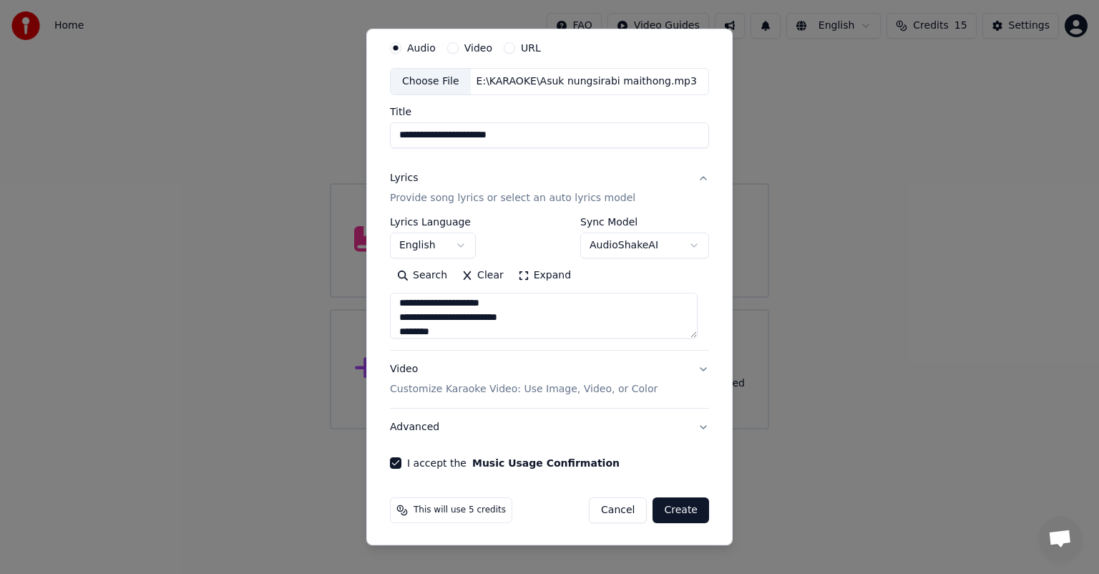
click at [672, 509] on button "Create" at bounding box center [681, 510] width 57 height 26
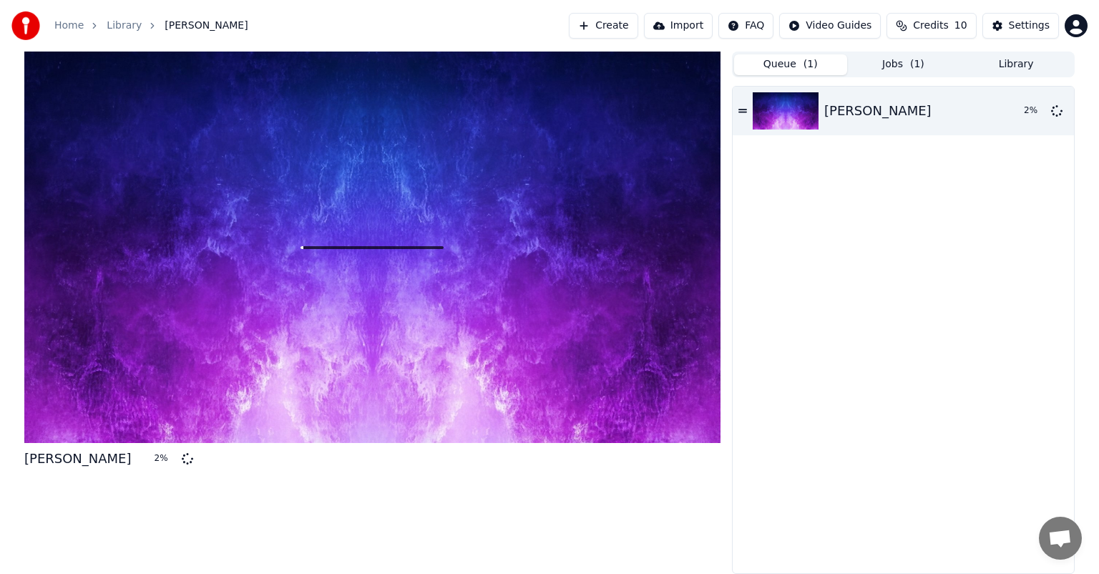
click at [773, 69] on button "Queue ( 1 )" at bounding box center [790, 64] width 113 height 21
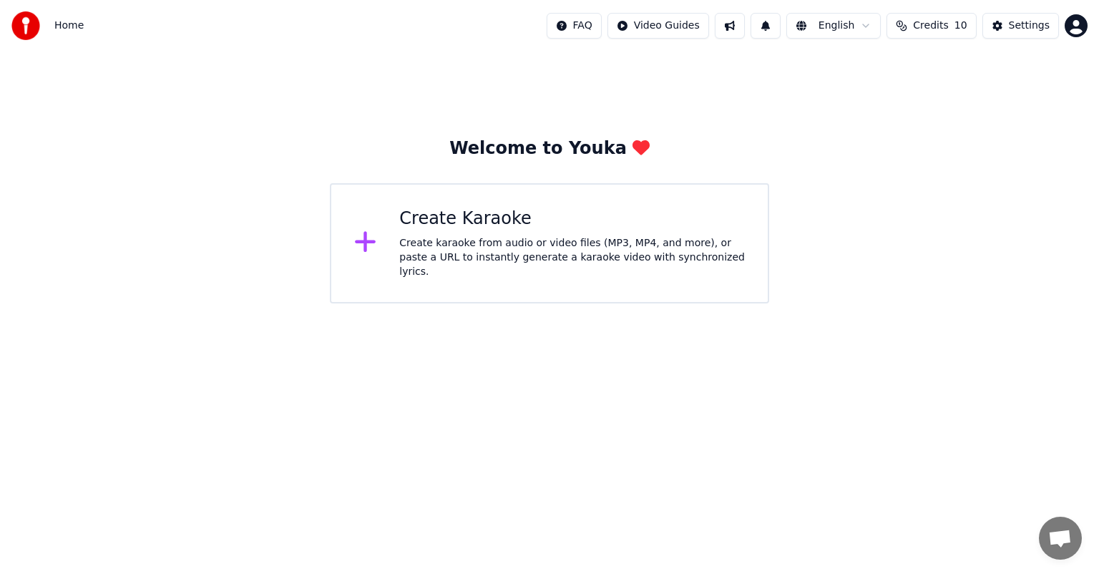
click at [484, 243] on div "Create karaoke from audio or video files (MP3, MP4, and more), or paste a URL t…" at bounding box center [572, 257] width 346 height 43
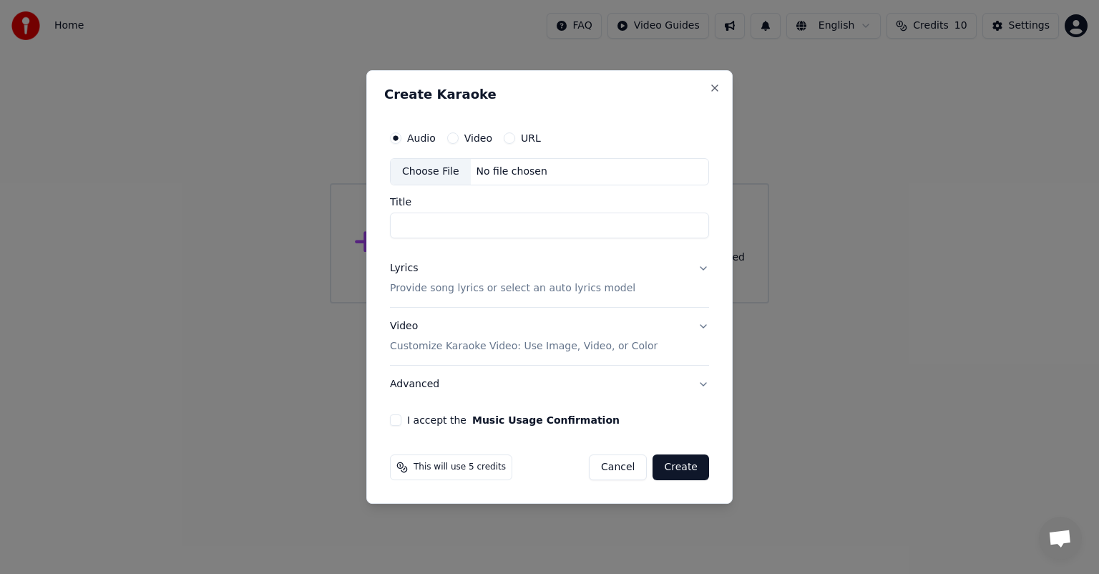
click at [436, 172] on div "Choose File" at bounding box center [431, 172] width 80 height 26
type input "**********"
click at [701, 271] on button "Lyrics Provide song lyrics or select an auto lyrics model" at bounding box center [549, 278] width 319 height 57
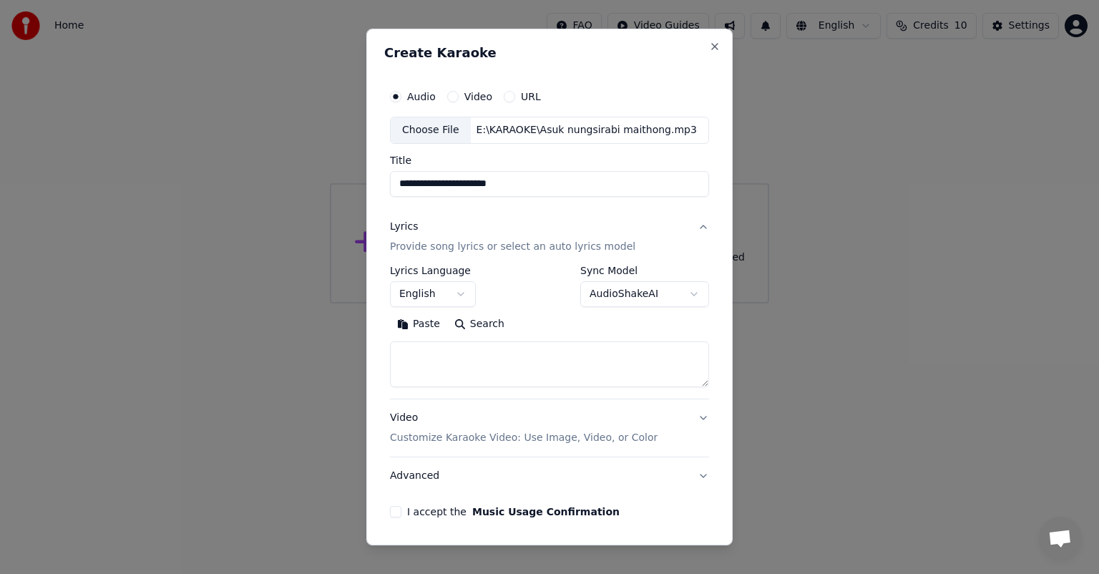
click at [464, 356] on textarea at bounding box center [549, 364] width 319 height 46
paste textarea "**********"
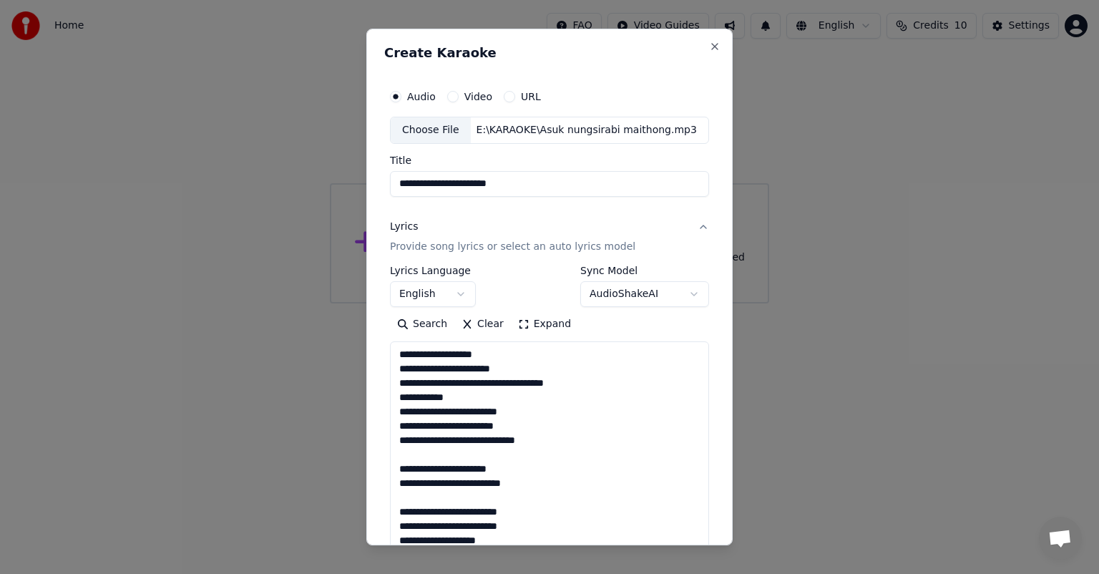
scroll to position [975, 0]
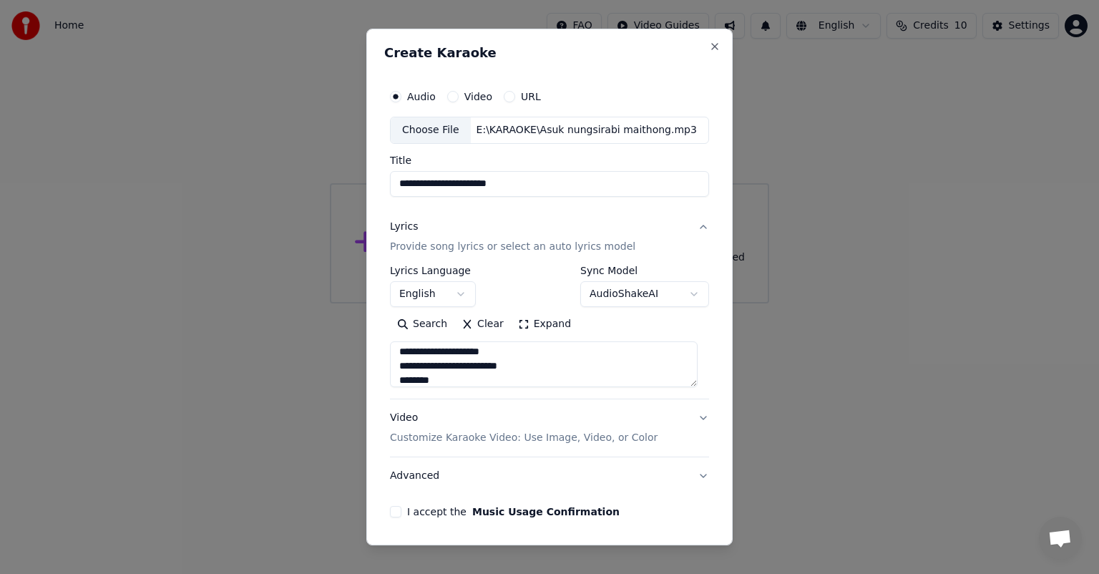
type textarea "**********"
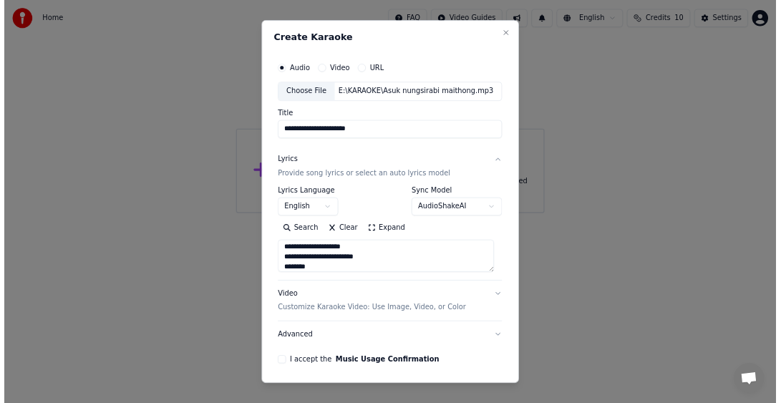
scroll to position [49, 0]
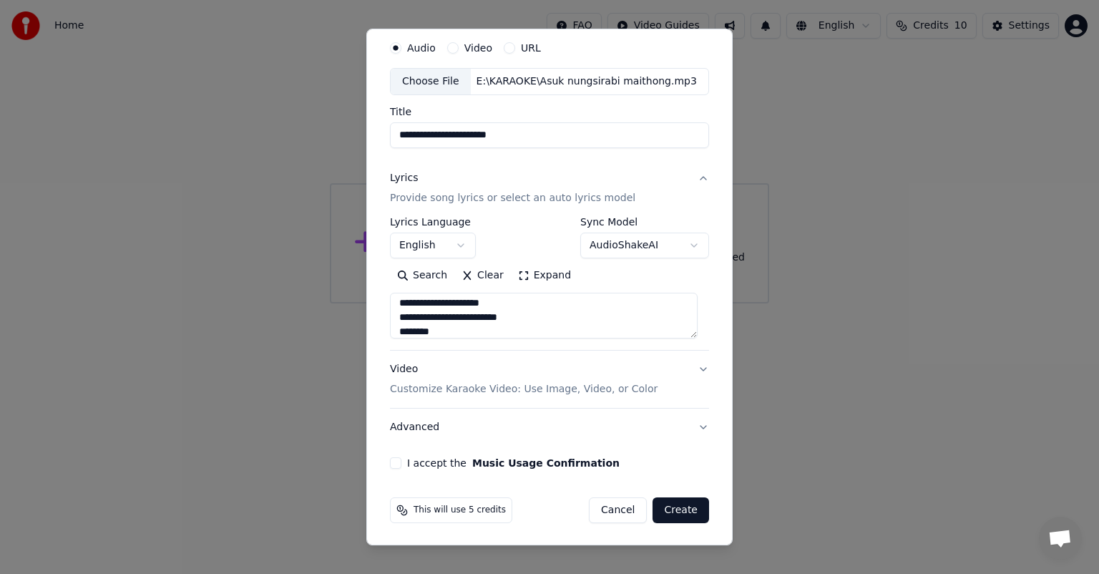
click at [401, 461] on button "I accept the Music Usage Confirmation" at bounding box center [395, 462] width 11 height 11
click at [670, 509] on button "Create" at bounding box center [681, 510] width 57 height 26
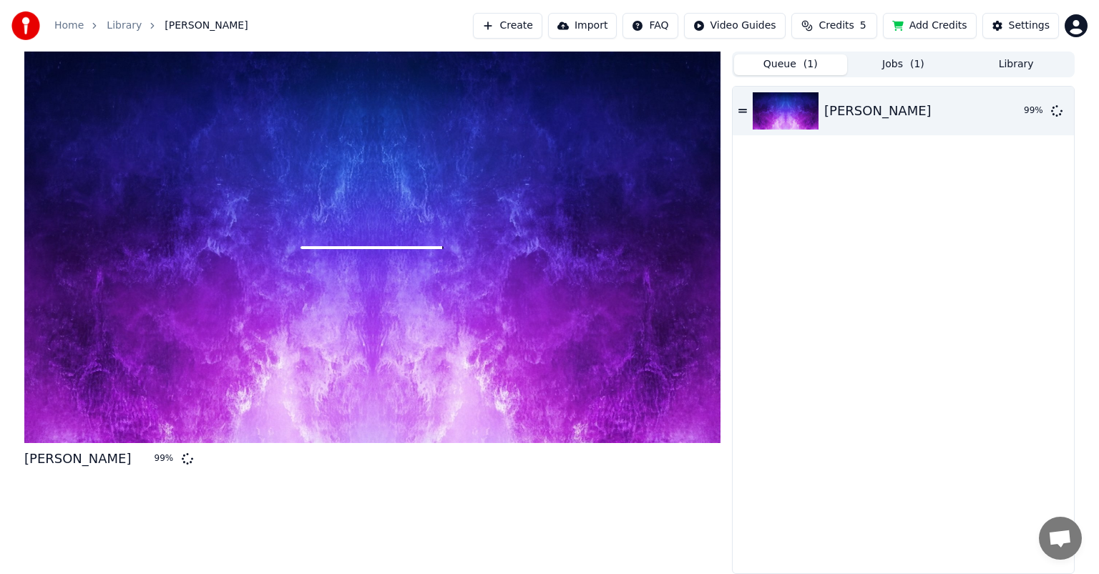
click at [791, 60] on button "Queue ( 1 )" at bounding box center [790, 64] width 113 height 21
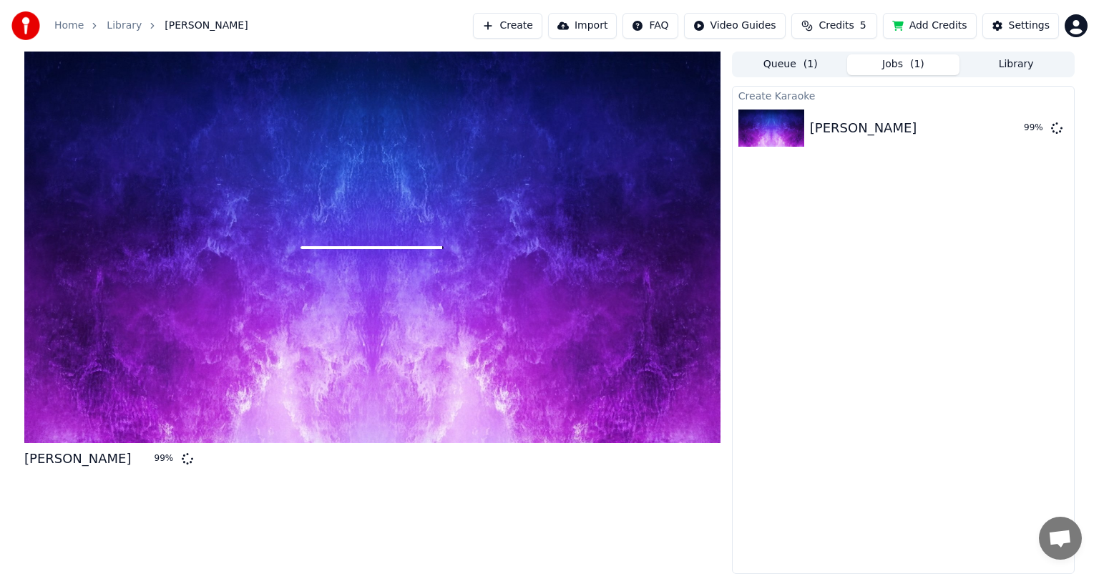
click at [917, 61] on span "( 1 )" at bounding box center [917, 64] width 14 height 14
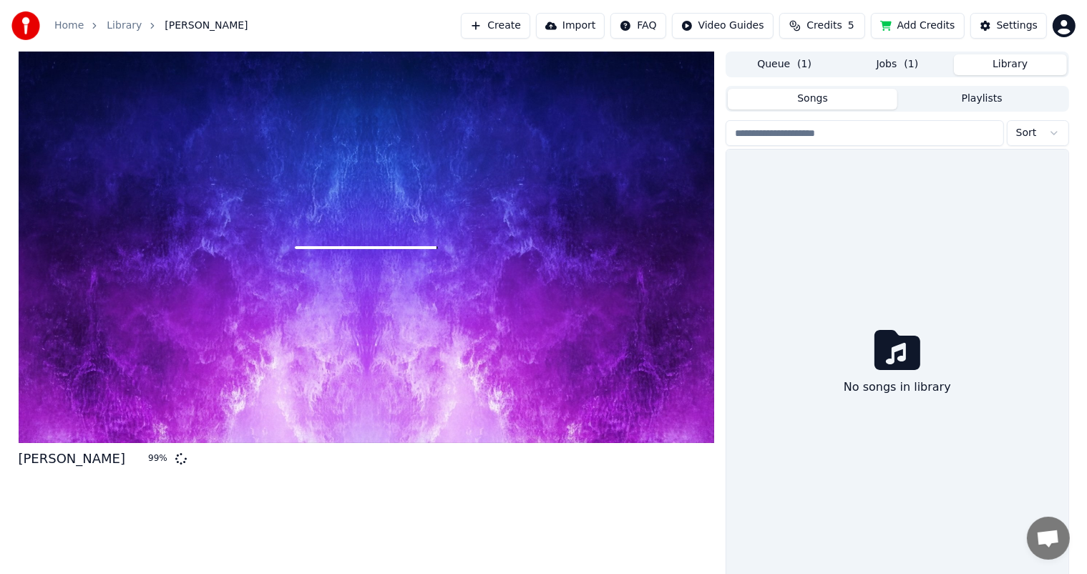
click at [1010, 63] on button "Library" at bounding box center [1010, 64] width 113 height 21
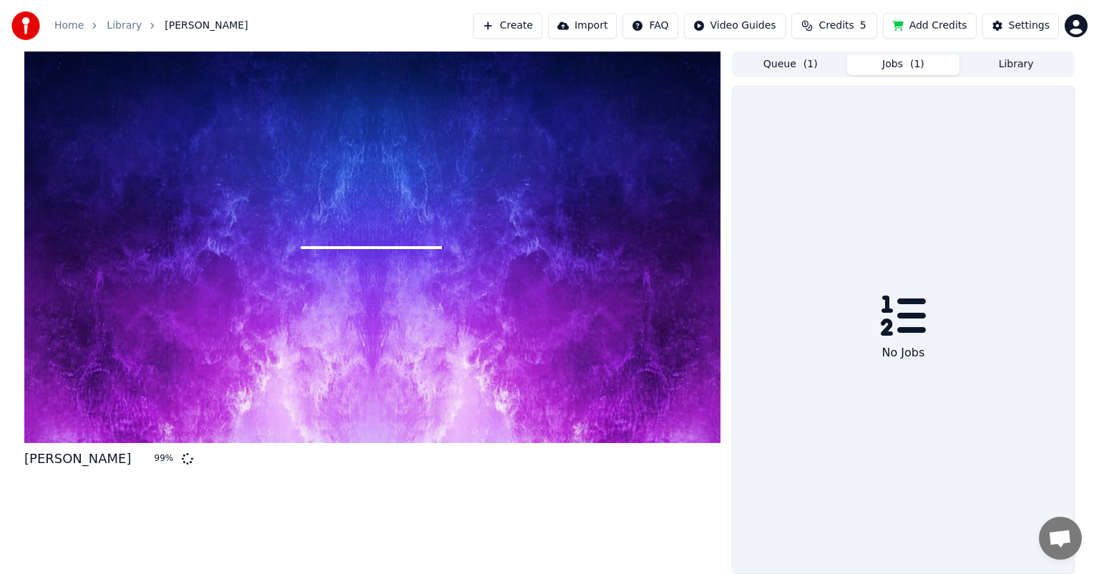
click at [909, 64] on button "Jobs ( 1 )" at bounding box center [903, 64] width 113 height 21
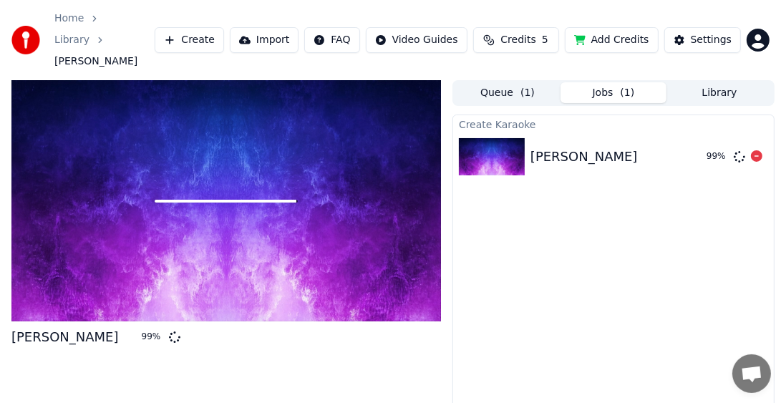
click at [496, 138] on img at bounding box center [492, 156] width 66 height 37
click at [536, 147] on div "[PERSON_NAME]" at bounding box center [583, 157] width 107 height 20
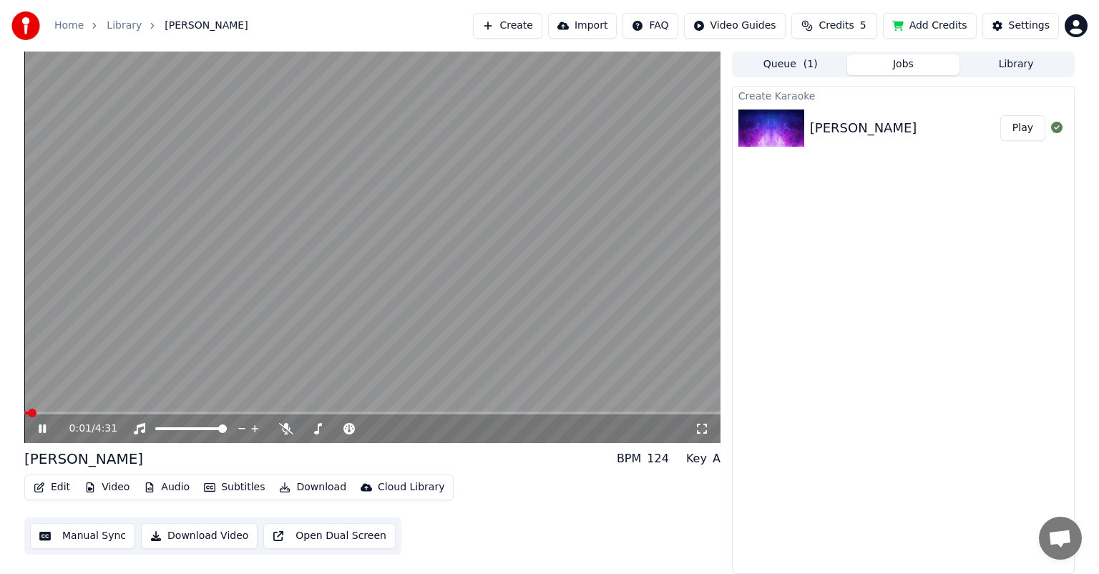
click at [47, 428] on icon at bounding box center [53, 428] width 34 height 11
click at [284, 426] on icon at bounding box center [286, 428] width 14 height 11
click at [283, 427] on icon at bounding box center [286, 428] width 8 height 11
click at [286, 433] on icon at bounding box center [286, 428] width 14 height 11
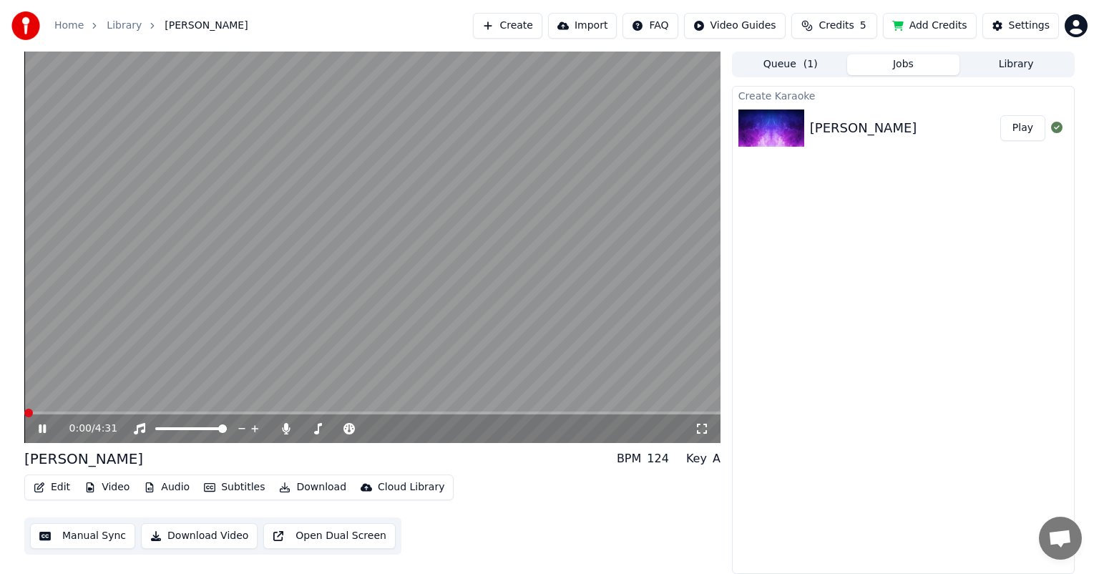
click at [24, 417] on span at bounding box center [28, 413] width 9 height 9
click at [46, 427] on icon at bounding box center [42, 428] width 7 height 9
click at [703, 424] on icon at bounding box center [702, 428] width 14 height 11
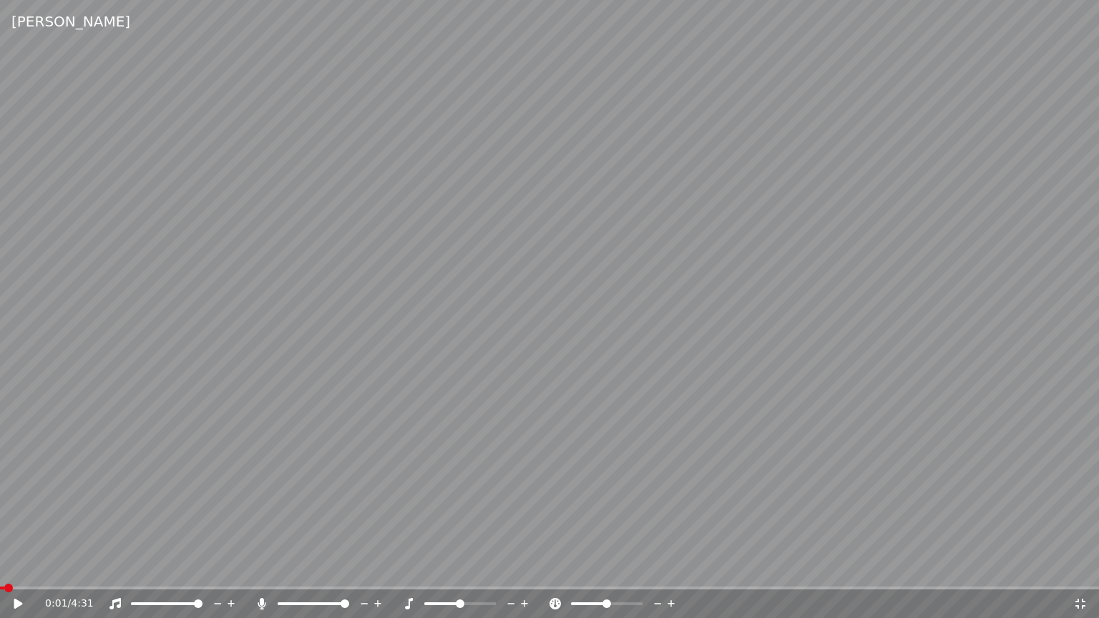
click at [1077, 573] on icon at bounding box center [1080, 603] width 14 height 11
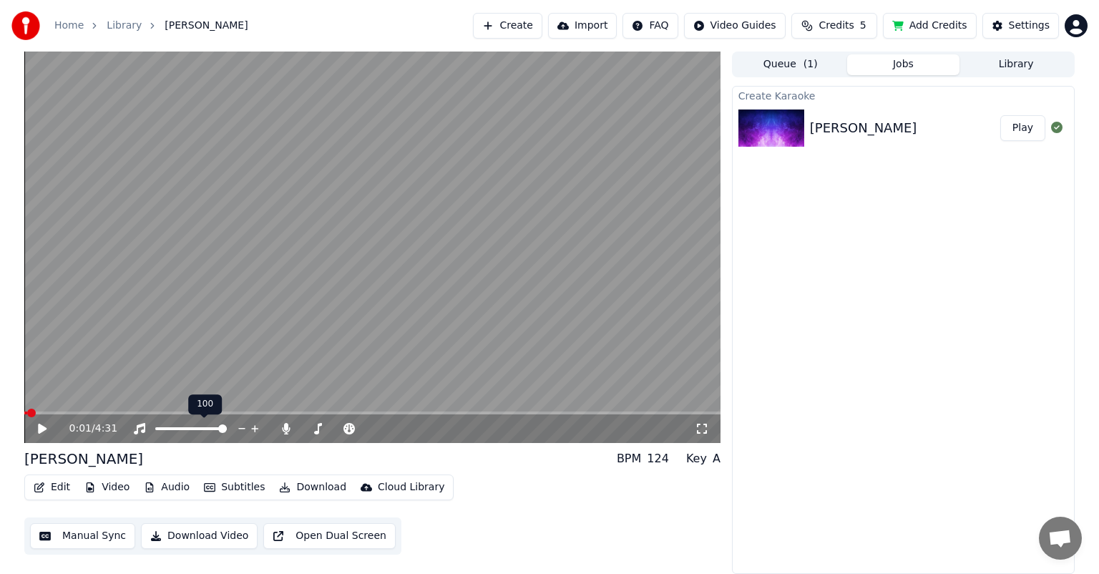
click at [36, 426] on icon at bounding box center [53, 428] width 34 height 11
click at [41, 427] on icon at bounding box center [42, 429] width 9 height 10
click at [542, 27] on button "Create" at bounding box center [507, 26] width 69 height 26
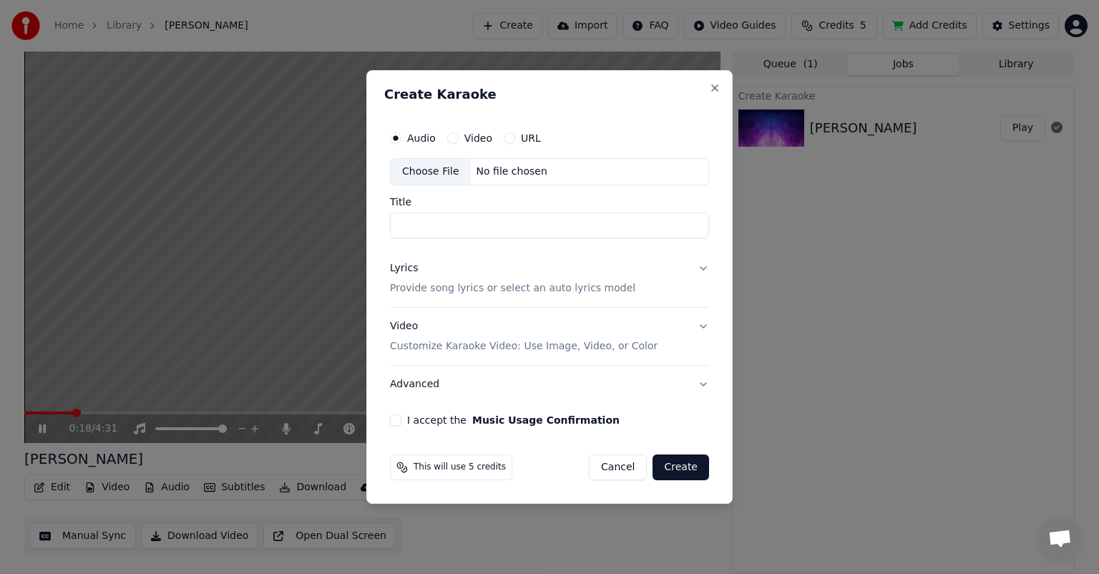
click at [428, 170] on div "Choose File" at bounding box center [431, 172] width 80 height 26
type input "**********"
click at [704, 270] on button "Lyrics Provide song lyrics or select an auto lyrics model" at bounding box center [549, 278] width 319 height 57
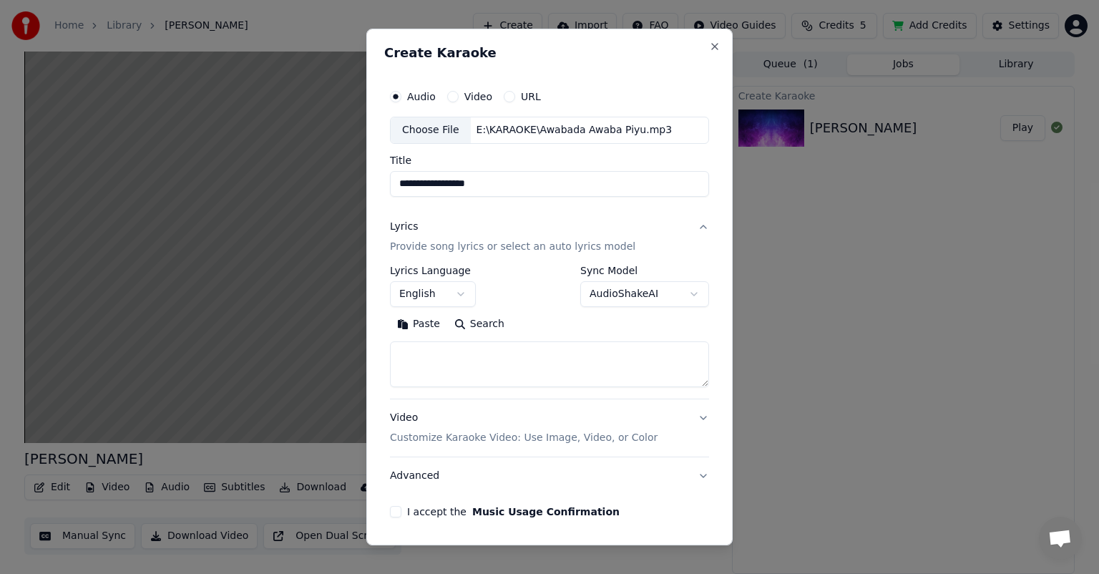
click at [478, 352] on textarea at bounding box center [549, 364] width 319 height 46
type textarea "******"
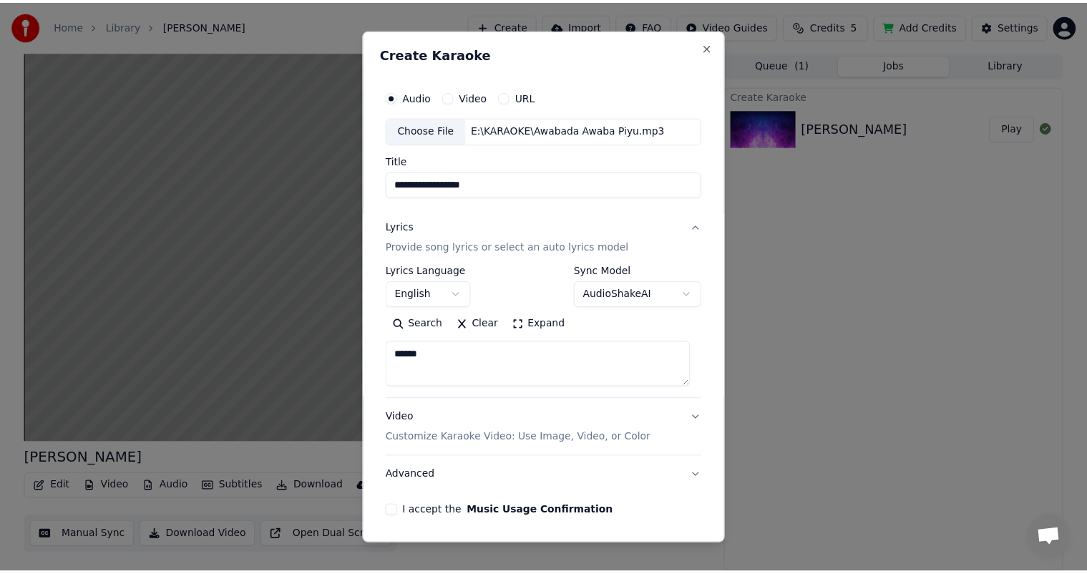
scroll to position [49, 0]
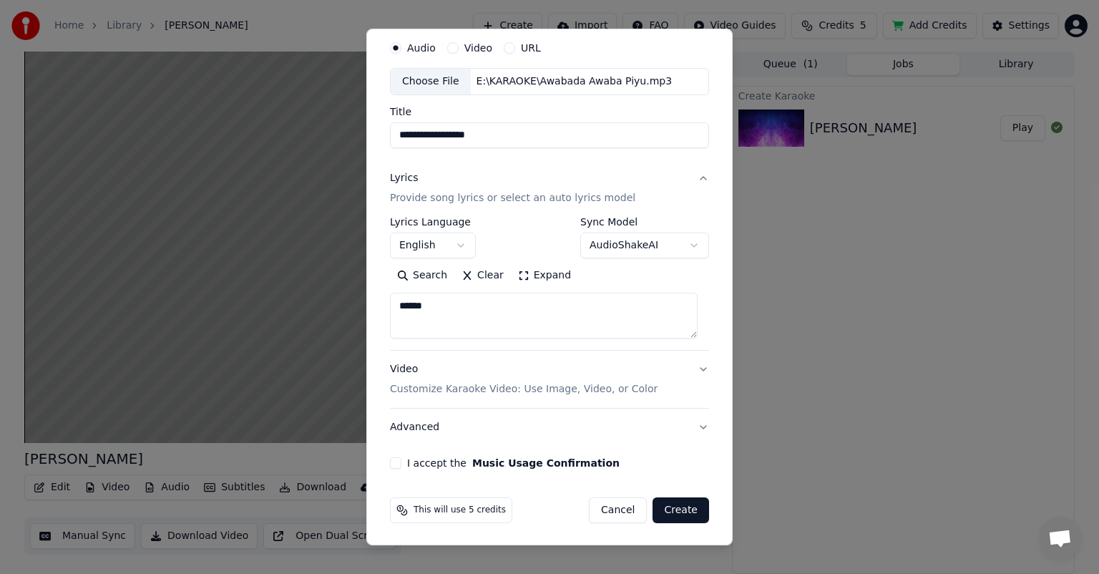
click at [393, 464] on button "I accept the Music Usage Confirmation" at bounding box center [395, 462] width 11 height 11
click at [671, 514] on button "Create" at bounding box center [681, 510] width 57 height 26
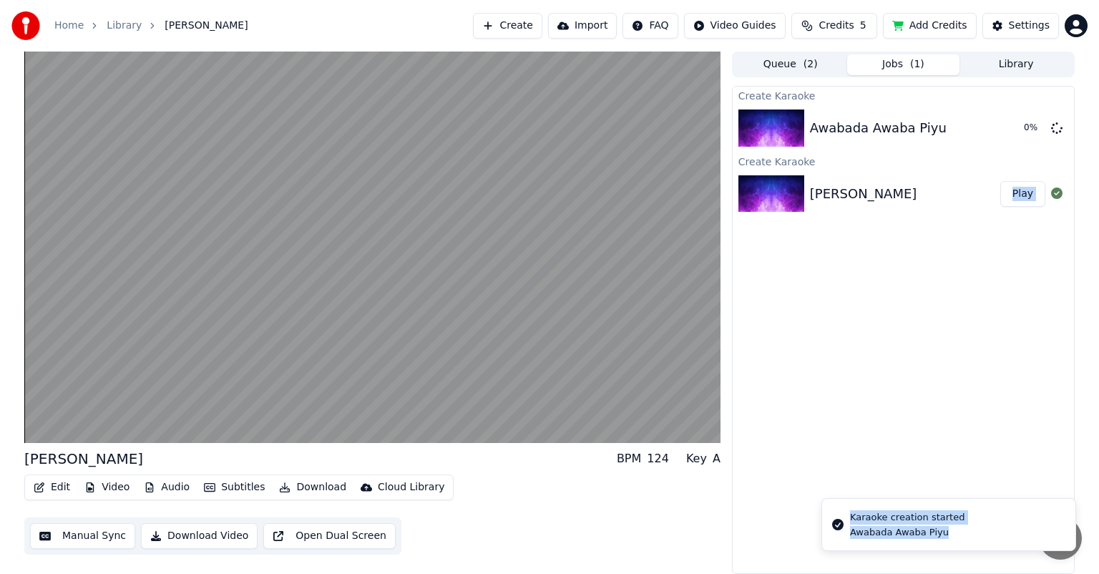
drag, startPoint x: 572, startPoint y: 57, endPoint x: 835, endPoint y: 233, distance: 316.1
drag, startPoint x: 879, startPoint y: 350, endPoint x: 879, endPoint y: 365, distance: 15.0
click at [879, 353] on div "Create Karaoke Awabada Awaba Piyu 0 % Create Karaoke Asuk nungsirabi maithong P…" at bounding box center [903, 330] width 343 height 488
click at [788, 373] on div "Create Karaoke Awabada Awaba Piyu 2 % Create Karaoke Asuk nungsirabi maithong P…" at bounding box center [903, 330] width 343 height 488
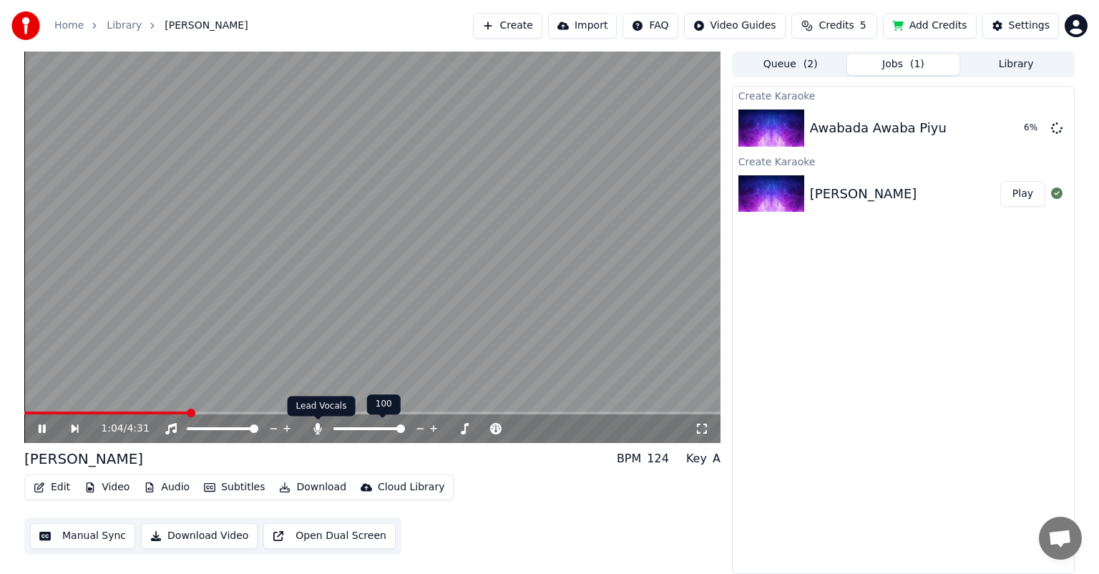
click at [318, 428] on body "Home Library [PERSON_NAME] maithong Create Import FAQ Video Guides Credits 5 Ad…" at bounding box center [549, 287] width 1099 height 574
click at [315, 431] on icon at bounding box center [318, 428] width 8 height 11
click at [318, 432] on icon at bounding box center [318, 428] width 14 height 11
click at [318, 429] on icon at bounding box center [318, 428] width 8 height 11
click at [24, 417] on span at bounding box center [28, 413] width 9 height 9
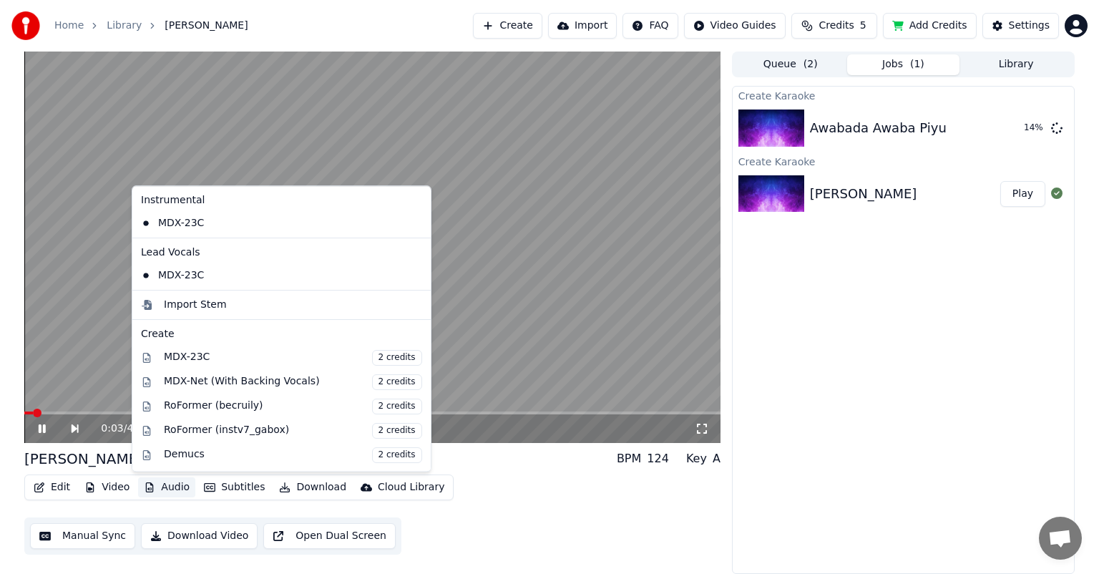
click at [161, 488] on button "Audio" at bounding box center [166, 487] width 57 height 20
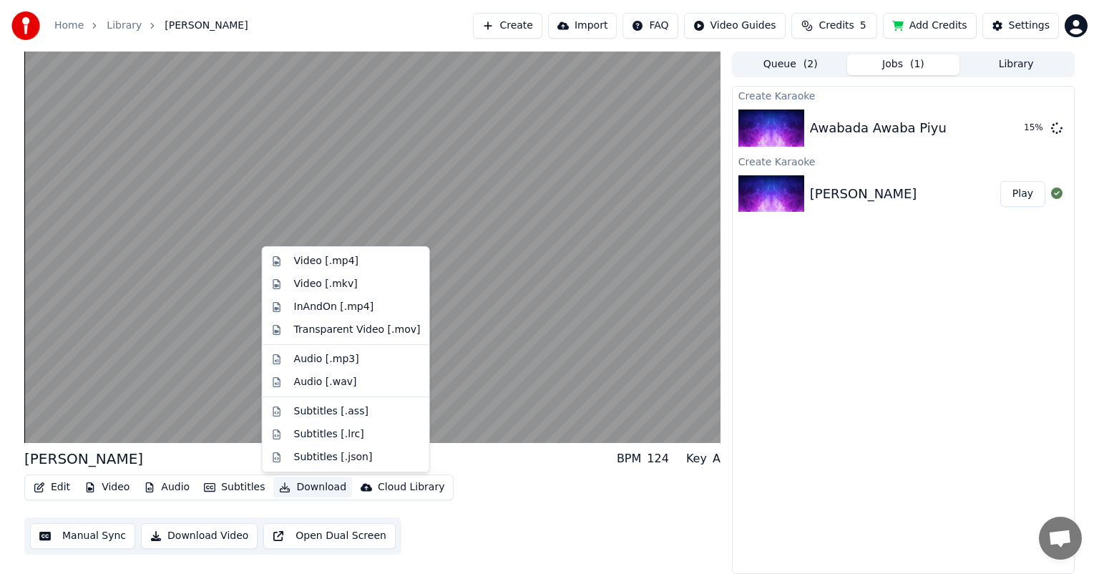
click at [564, 507] on div "Edit Video Audio Subtitles Download Cloud Library Manual Sync Download Video Op…" at bounding box center [372, 514] width 696 height 80
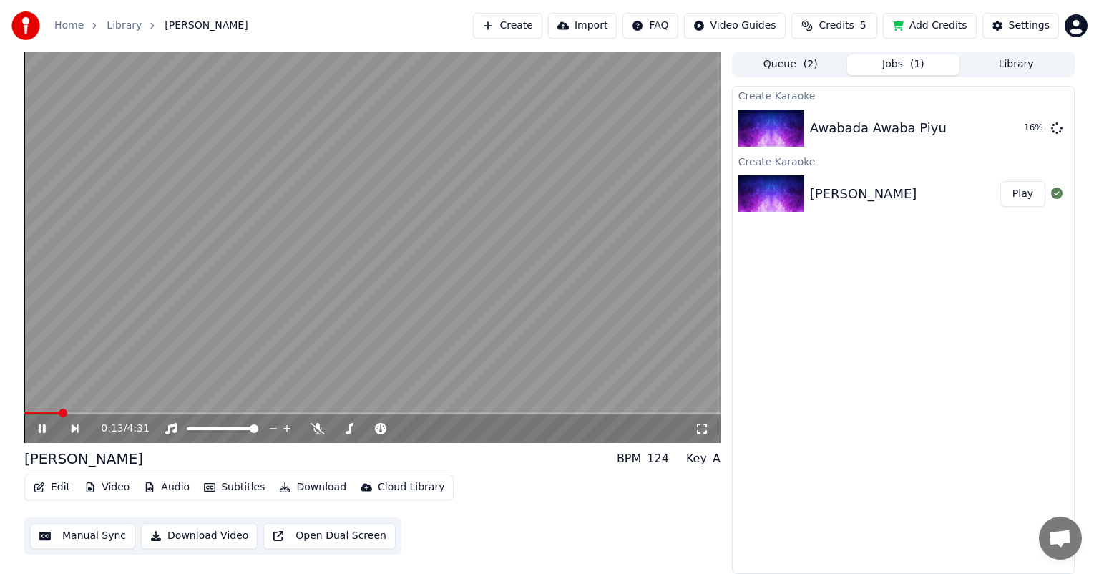
click at [57, 487] on button "Edit" at bounding box center [52, 487] width 48 height 20
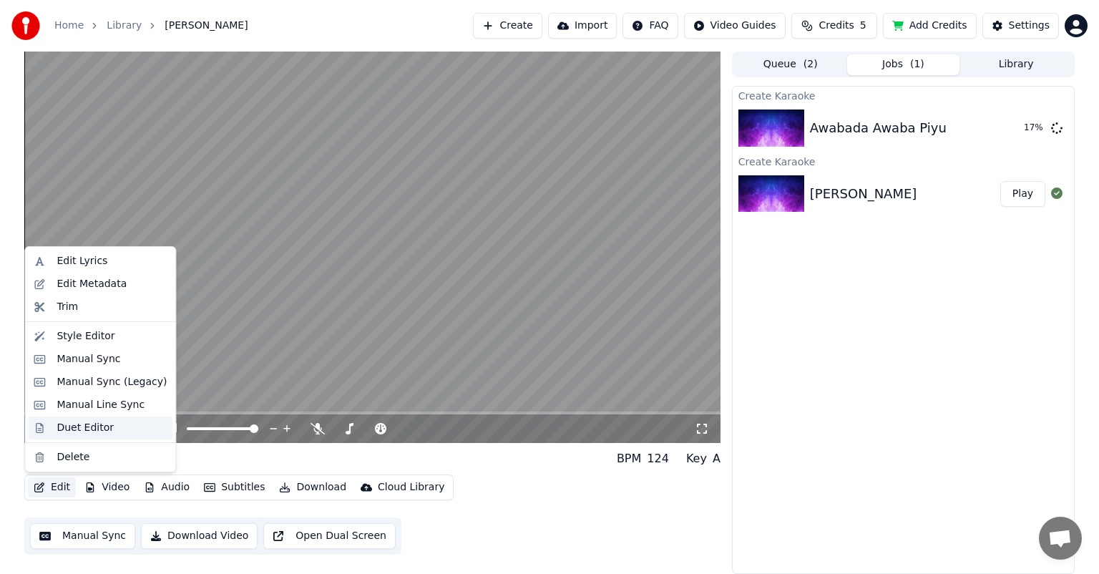
click at [79, 428] on div "Duet Editor" at bounding box center [85, 428] width 57 height 14
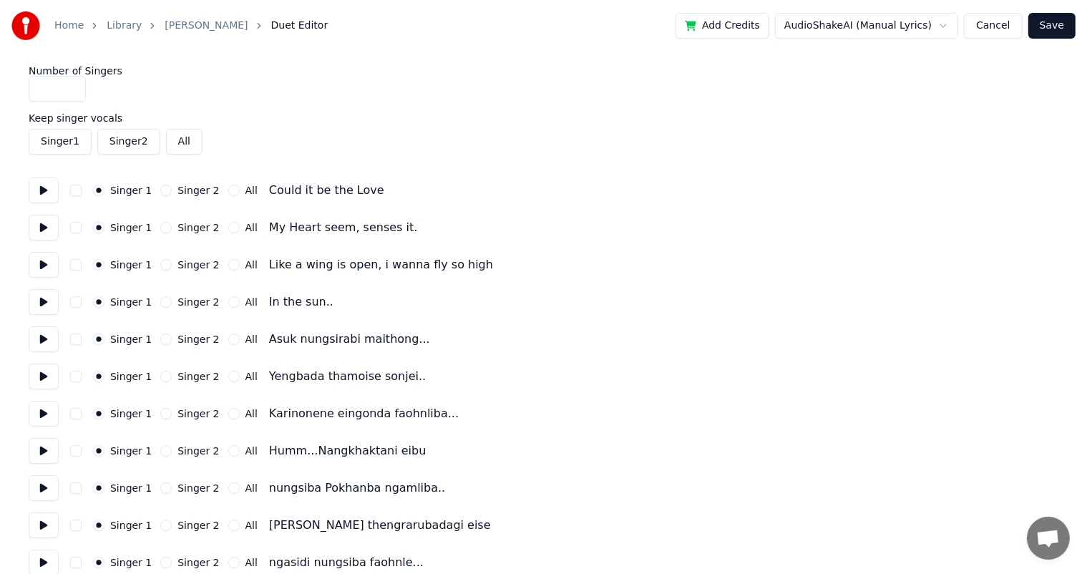
click at [37, 191] on button at bounding box center [44, 190] width 30 height 26
click at [40, 190] on button at bounding box center [44, 190] width 30 height 26
click at [161, 189] on button "Singer 2" at bounding box center [165, 190] width 11 height 11
click at [42, 191] on button at bounding box center [44, 190] width 30 height 26
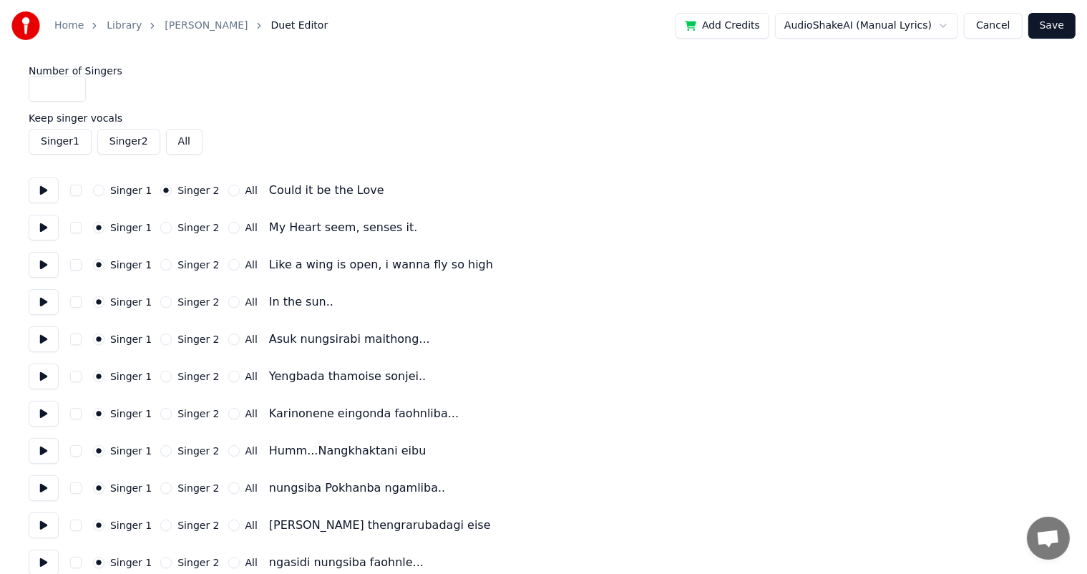
click at [100, 188] on button "Singer 1" at bounding box center [98, 190] width 11 height 11
click at [40, 224] on button at bounding box center [44, 228] width 30 height 26
click at [39, 223] on button at bounding box center [44, 228] width 30 height 26
click at [41, 265] on button at bounding box center [44, 265] width 30 height 26
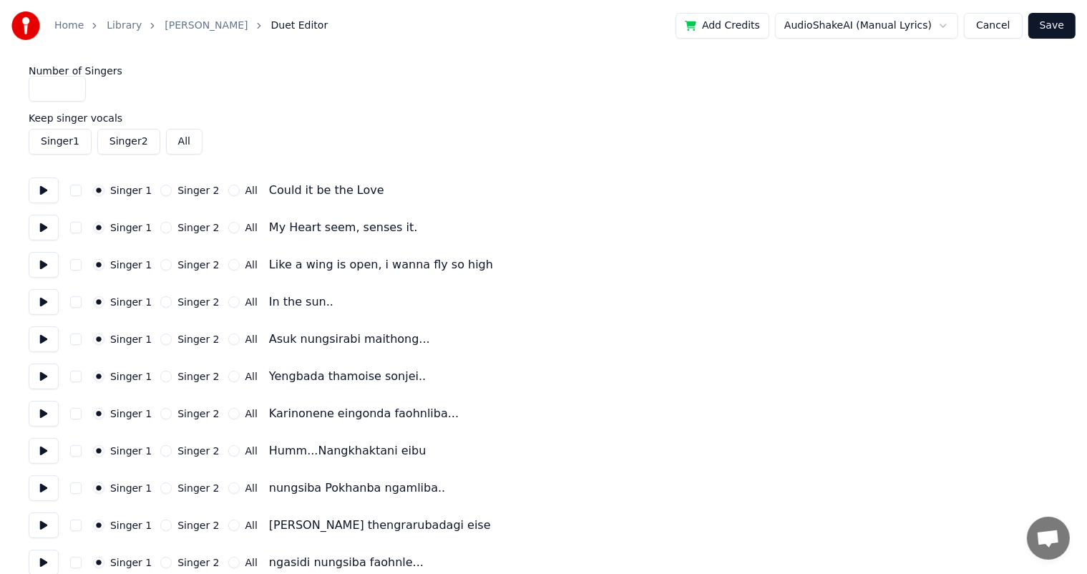
click at [45, 301] on button at bounding box center [44, 302] width 30 height 26
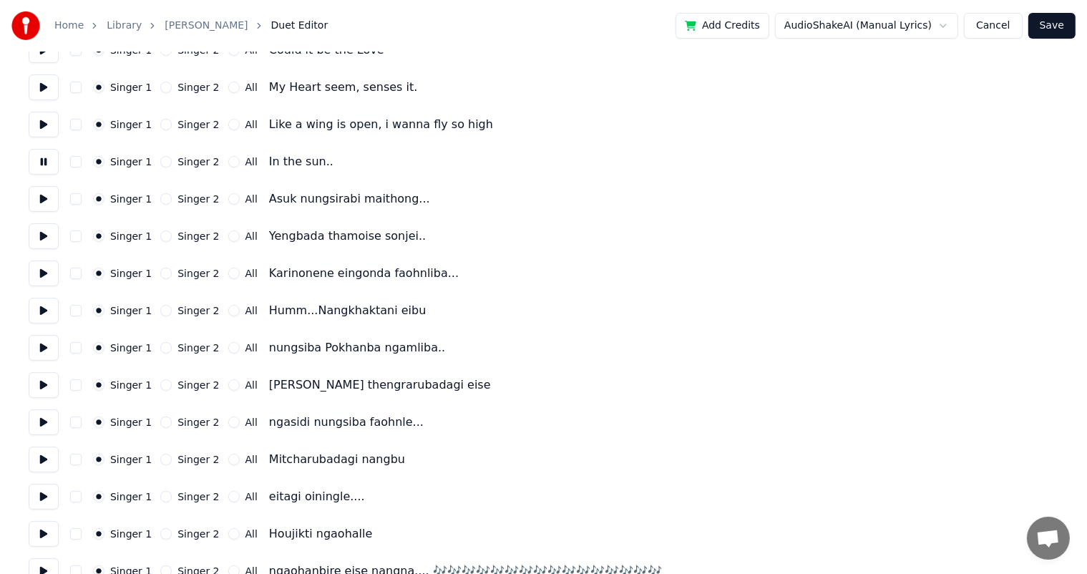
scroll to position [143, 0]
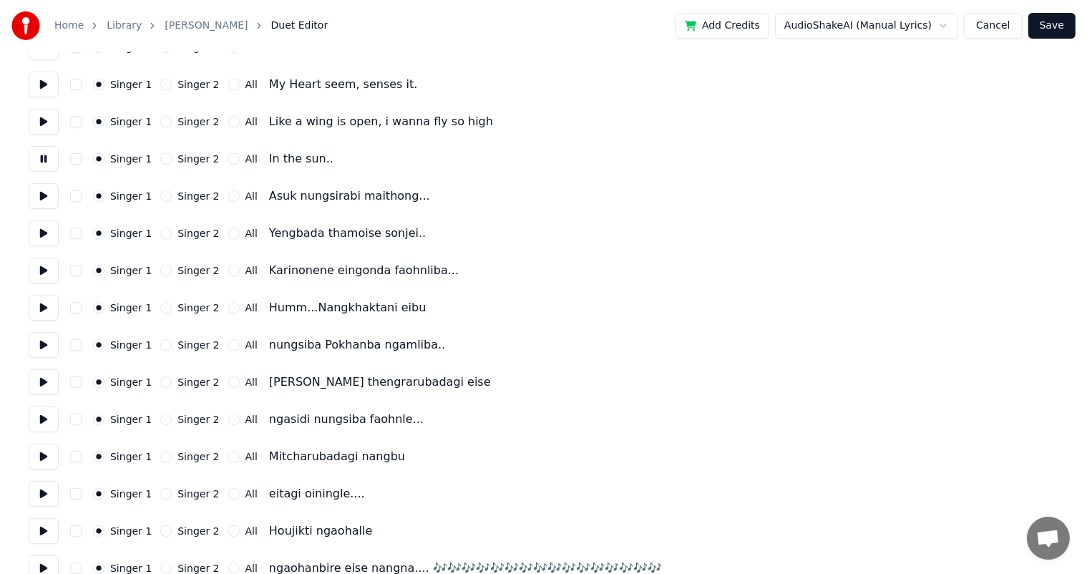
click at [44, 162] on button at bounding box center [44, 159] width 30 height 26
click at [42, 192] on button at bounding box center [44, 196] width 30 height 26
click at [162, 195] on button "Singer 2" at bounding box center [165, 195] width 11 height 11
click at [44, 237] on button at bounding box center [44, 233] width 30 height 26
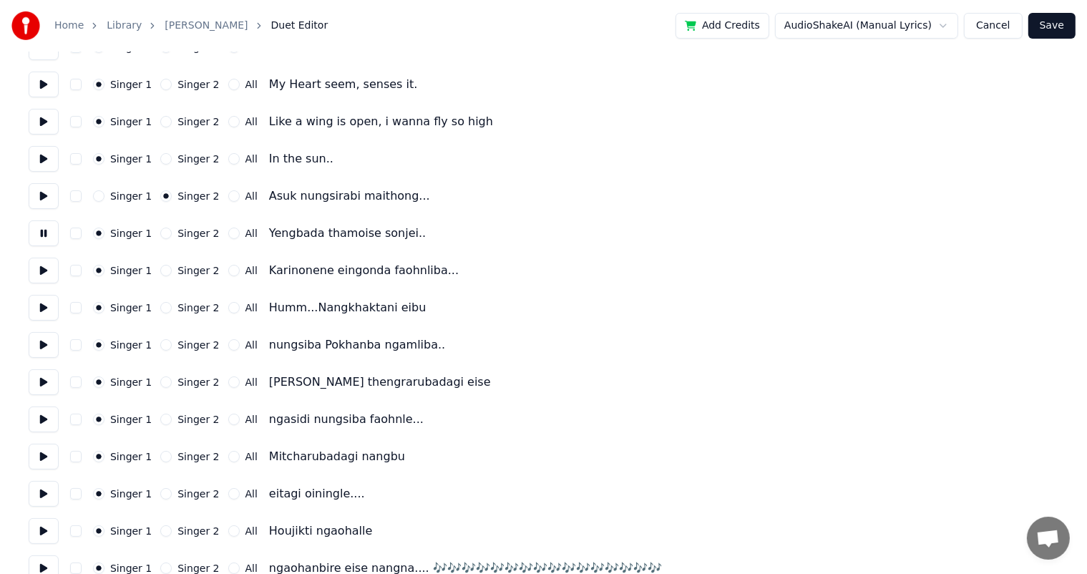
click at [165, 229] on div "Singer 2" at bounding box center [189, 233] width 59 height 11
click at [165, 232] on button "Singer 2" at bounding box center [165, 233] width 11 height 11
click at [160, 270] on button "Singer 2" at bounding box center [165, 270] width 11 height 11
click at [46, 269] on button at bounding box center [44, 271] width 30 height 26
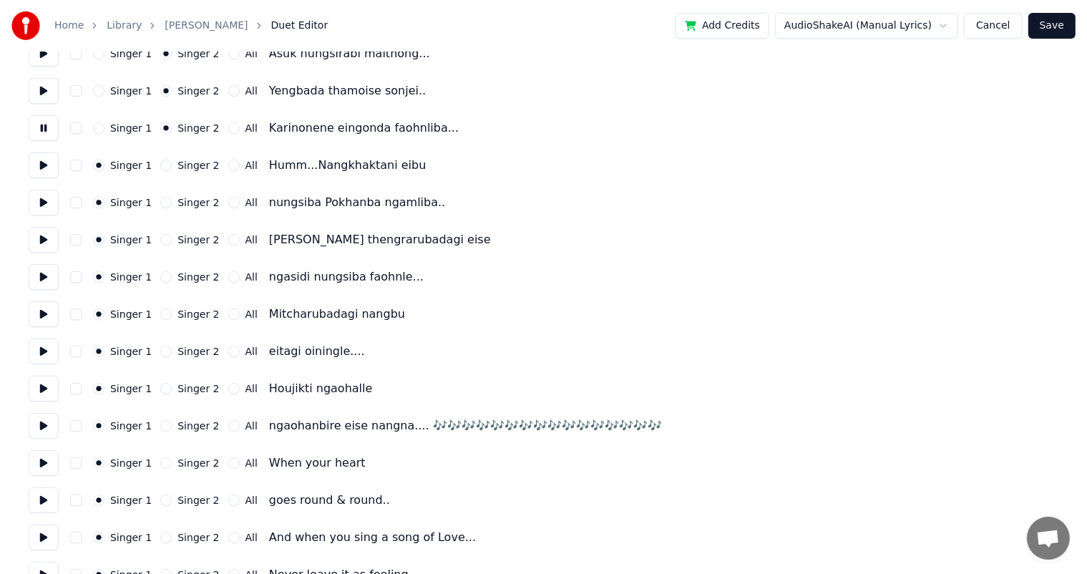
scroll to position [286, 0]
click at [39, 129] on button at bounding box center [44, 127] width 30 height 26
click at [162, 169] on button "Singer 2" at bounding box center [165, 164] width 11 height 11
click at [41, 163] on button at bounding box center [44, 165] width 30 height 26
click at [163, 200] on button "Singer 2" at bounding box center [165, 201] width 11 height 11
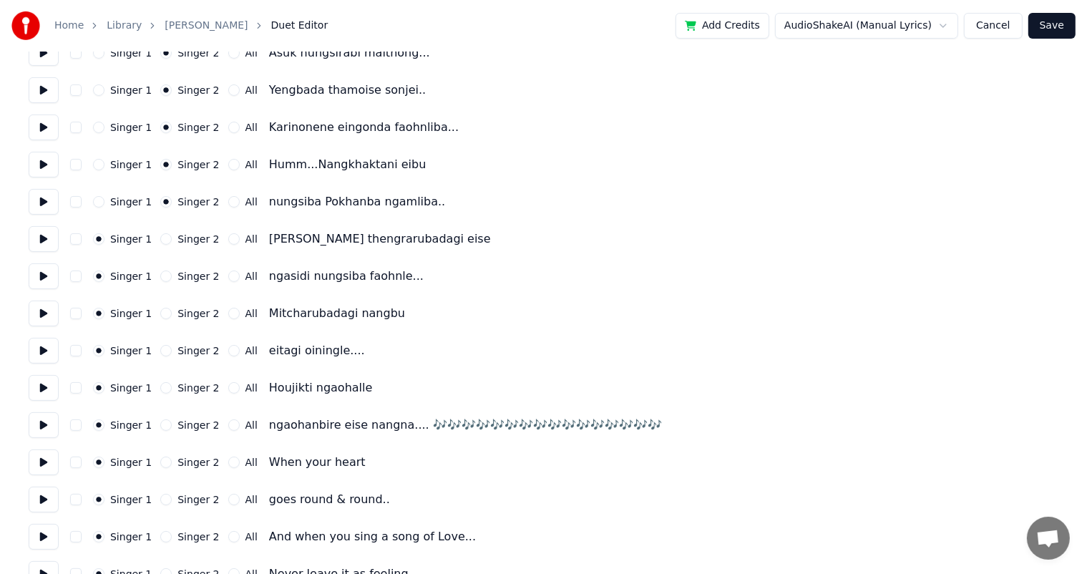
click at [44, 238] on button at bounding box center [44, 239] width 30 height 26
click at [162, 238] on button "Singer 2" at bounding box center [165, 238] width 11 height 11
click at [46, 275] on button at bounding box center [44, 276] width 30 height 26
click at [160, 276] on button "Singer 2" at bounding box center [165, 275] width 11 height 11
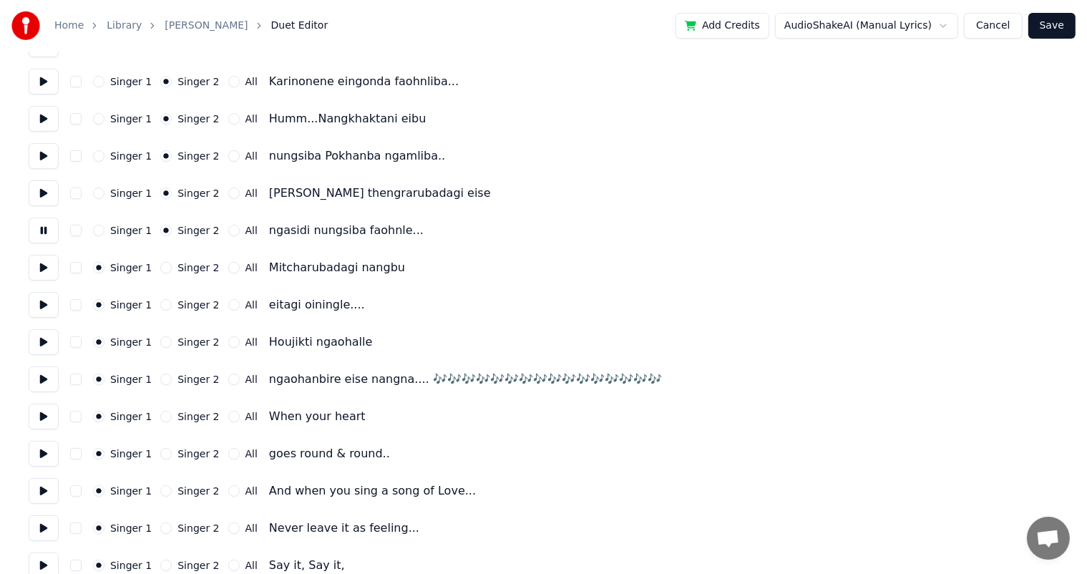
scroll to position [358, 0]
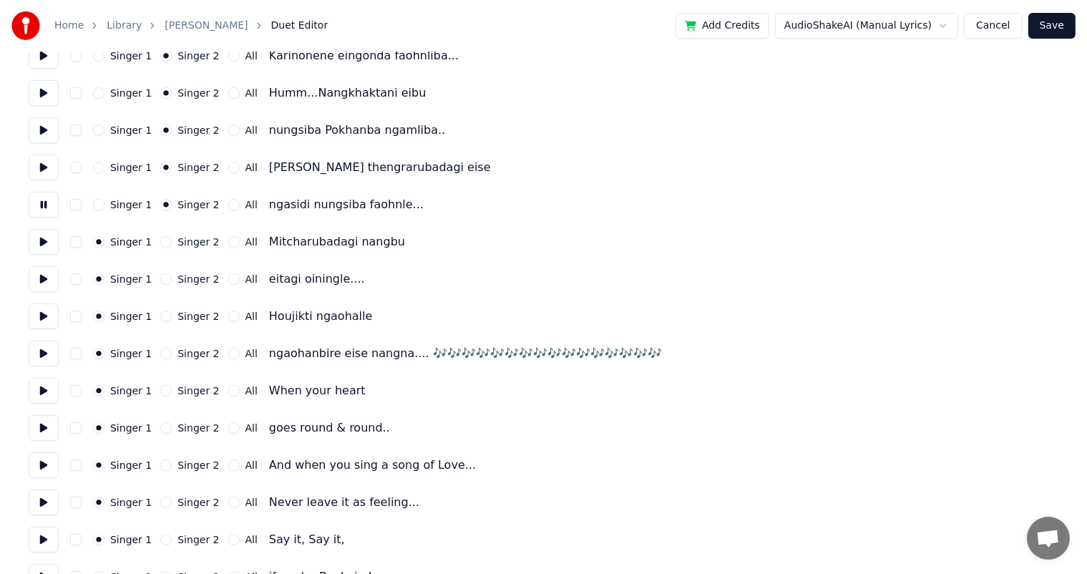
click at [44, 238] on button at bounding box center [44, 242] width 30 height 26
click at [160, 241] on button "Singer 2" at bounding box center [165, 241] width 11 height 11
click at [46, 277] on button at bounding box center [44, 279] width 30 height 26
click at [160, 278] on button "Singer 2" at bounding box center [165, 278] width 11 height 11
click at [47, 279] on button at bounding box center [44, 279] width 30 height 26
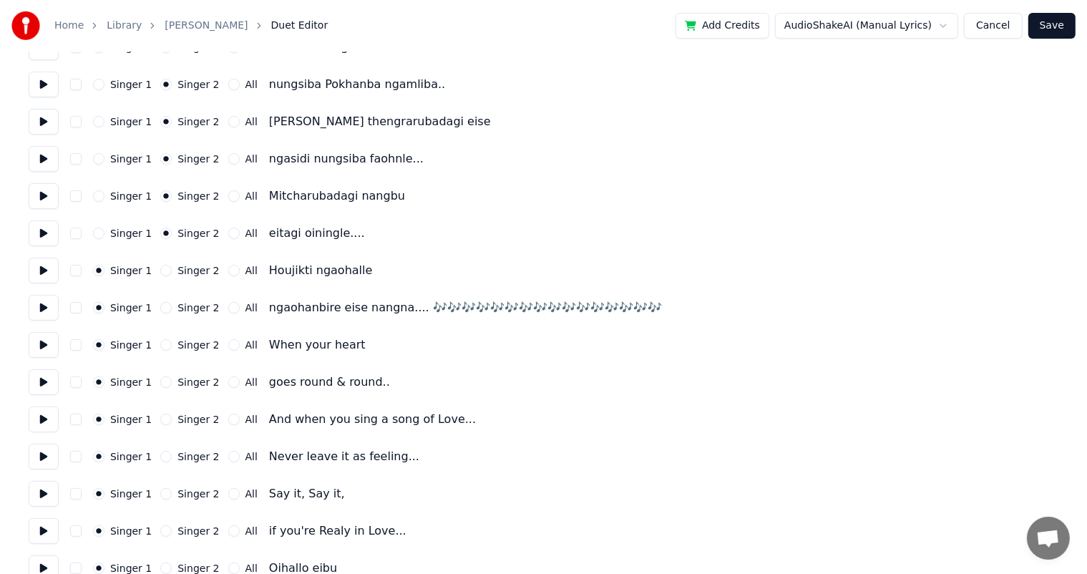
scroll to position [429, 0]
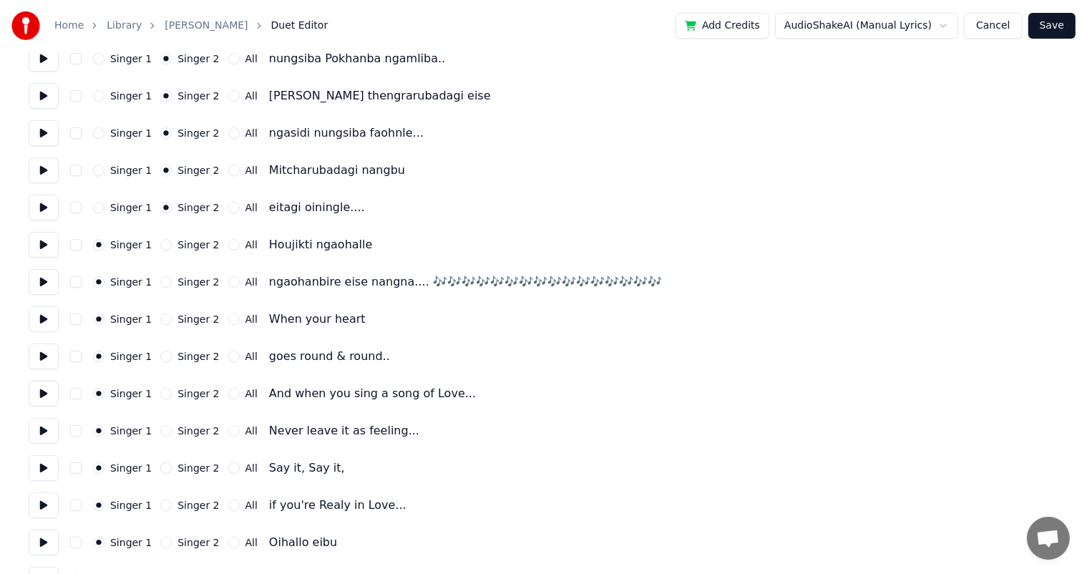
click at [95, 207] on button "Singer 1" at bounding box center [98, 207] width 11 height 11
click at [161, 205] on button "Singer 2" at bounding box center [165, 207] width 11 height 11
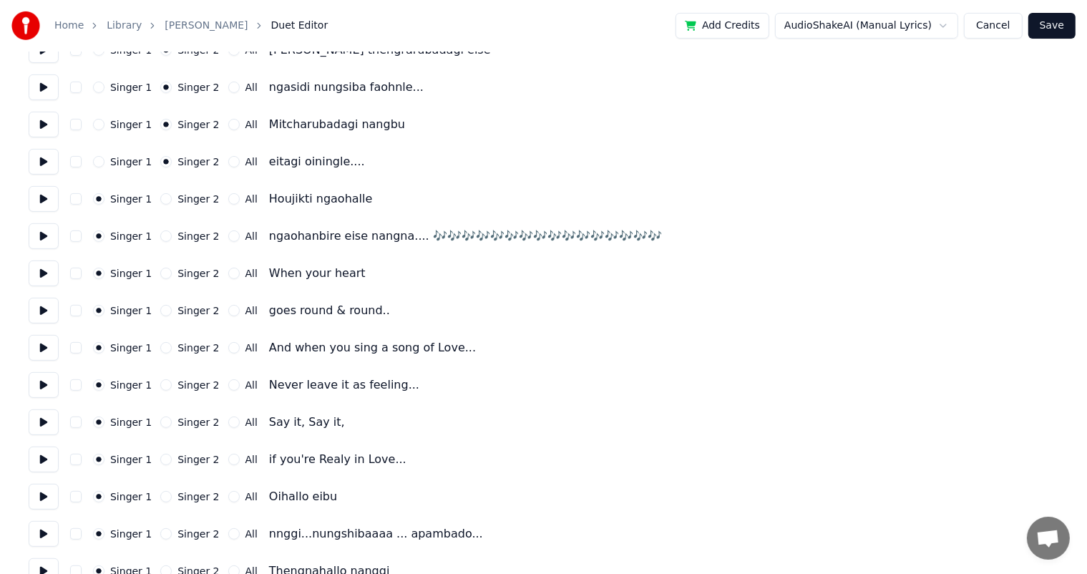
scroll to position [501, 0]
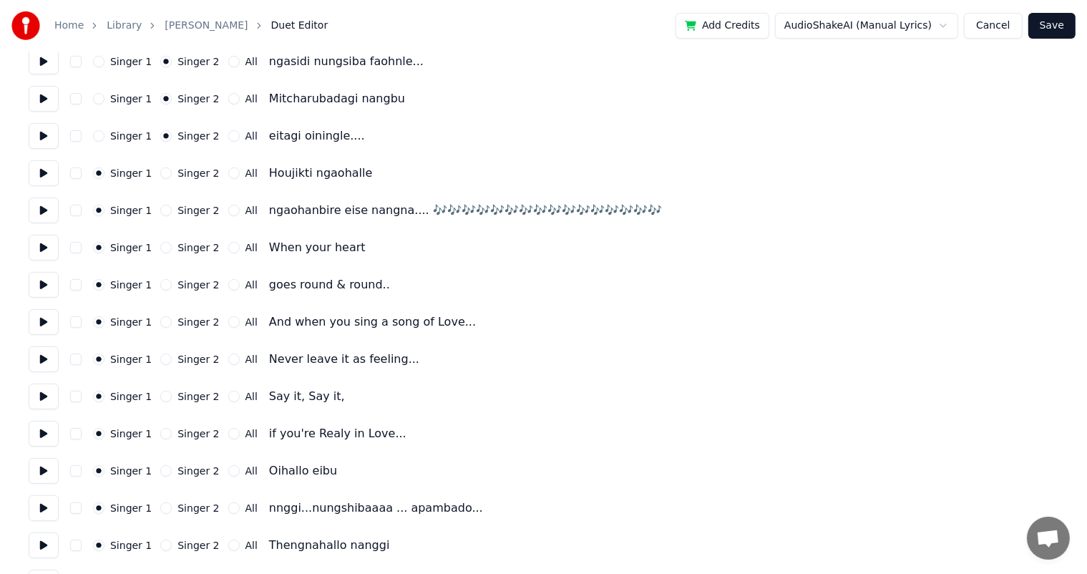
click at [44, 172] on button at bounding box center [44, 173] width 30 height 26
click at [163, 172] on button "Singer 2" at bounding box center [165, 172] width 11 height 11
click at [161, 212] on button "Singer 2" at bounding box center [165, 210] width 11 height 11
click at [43, 207] on button at bounding box center [44, 210] width 30 height 26
click at [41, 245] on button at bounding box center [44, 248] width 30 height 26
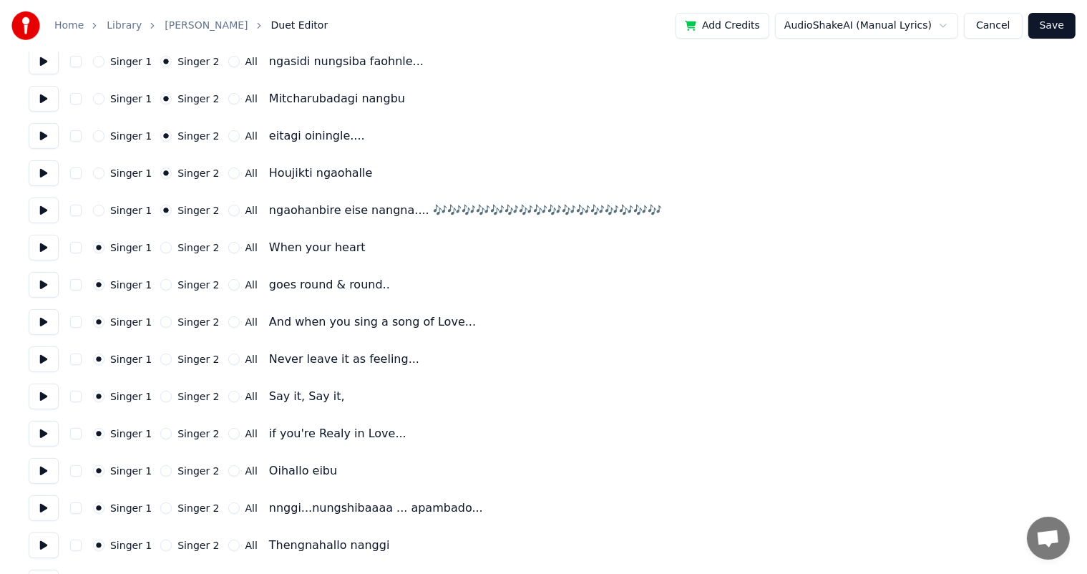
scroll to position [572, 0]
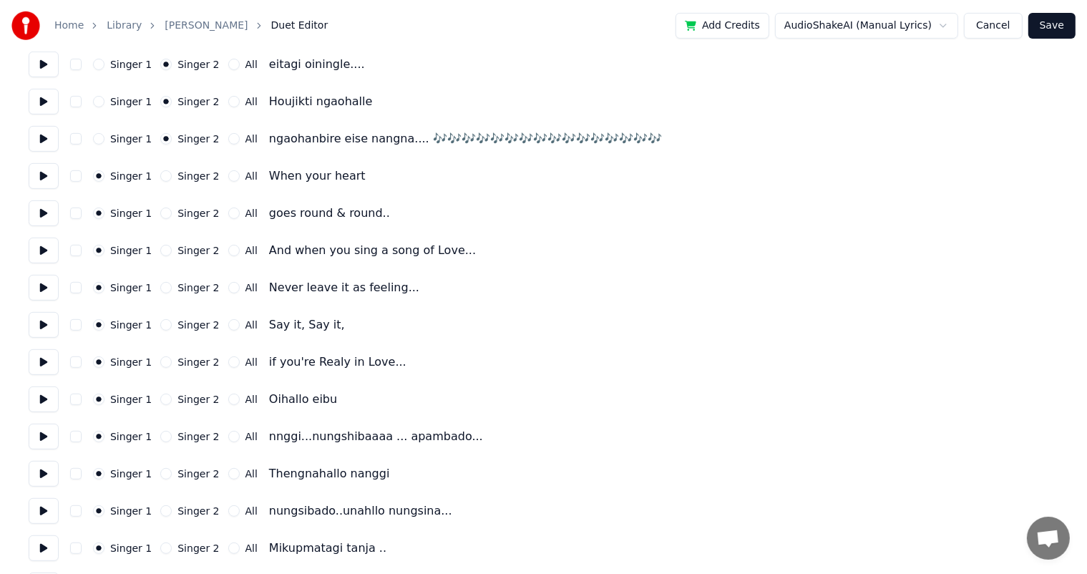
click at [44, 326] on button at bounding box center [44, 325] width 30 height 26
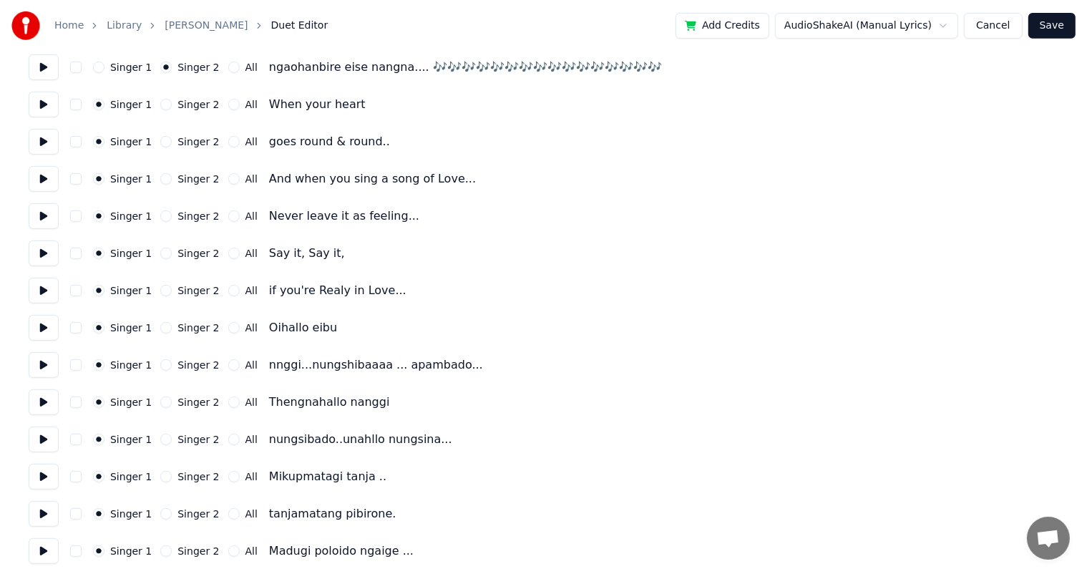
click at [46, 292] on button at bounding box center [44, 291] width 30 height 26
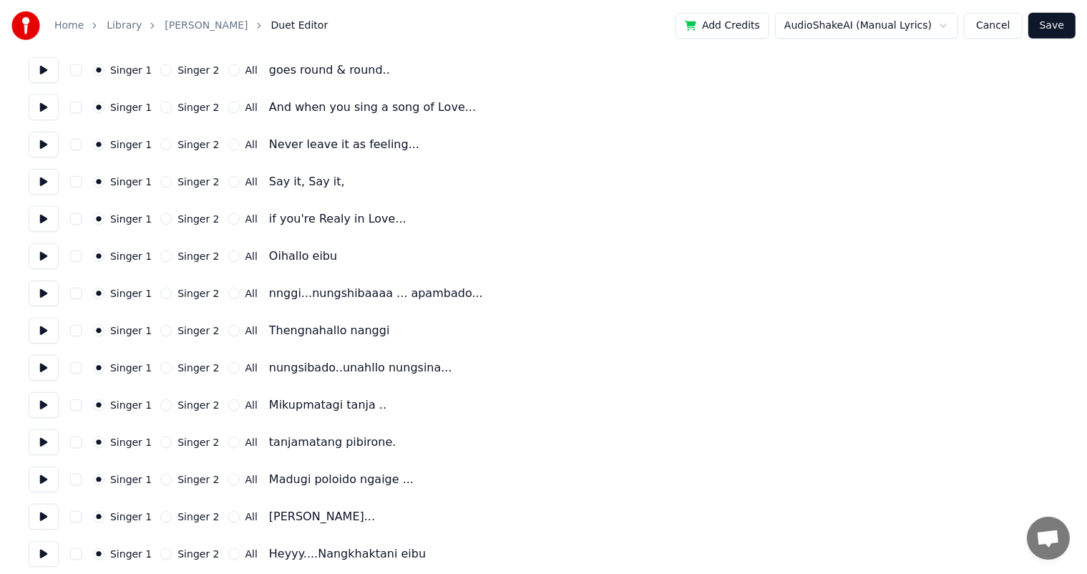
click at [160, 255] on button "Singer 2" at bounding box center [165, 255] width 11 height 11
click at [165, 290] on div "Singer 2" at bounding box center [189, 293] width 59 height 11
click at [160, 329] on button "Singer 2" at bounding box center [165, 330] width 11 height 11
click at [160, 293] on button "Singer 2" at bounding box center [165, 293] width 11 height 11
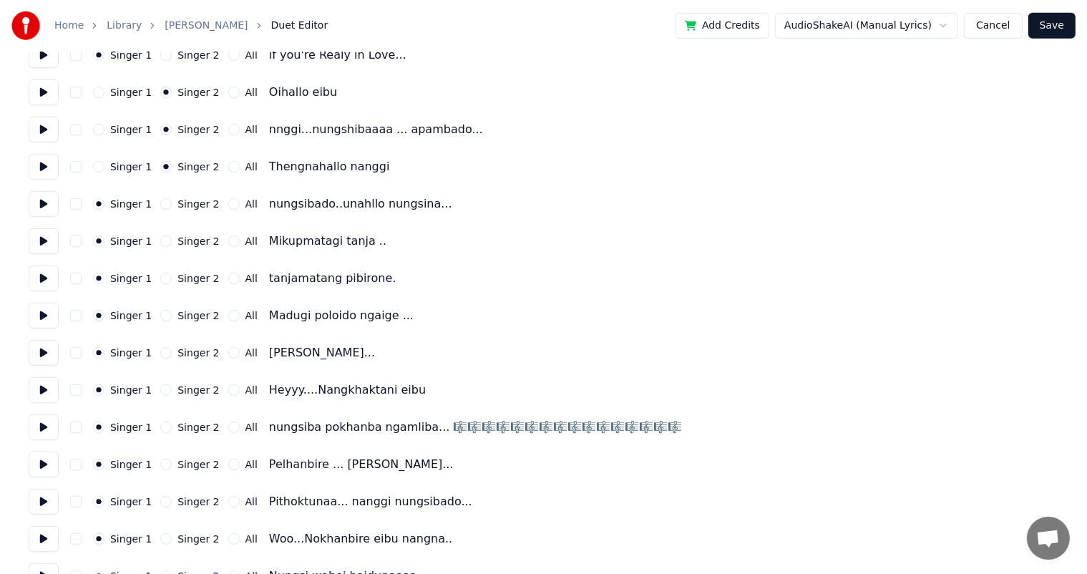
scroll to position [930, 0]
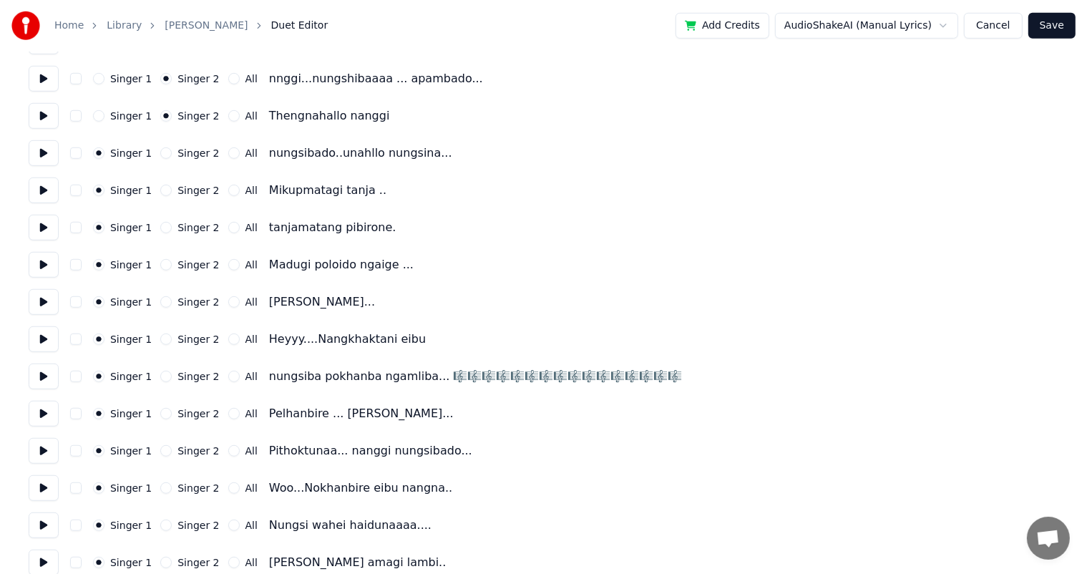
click at [162, 152] on button "Singer 2" at bounding box center [165, 152] width 11 height 11
click at [160, 192] on button "Singer 2" at bounding box center [165, 190] width 11 height 11
click at [160, 226] on button "Singer 2" at bounding box center [165, 227] width 11 height 11
click at [161, 263] on button "Singer 2" at bounding box center [165, 264] width 11 height 11
click at [44, 265] on button at bounding box center [44, 265] width 30 height 26
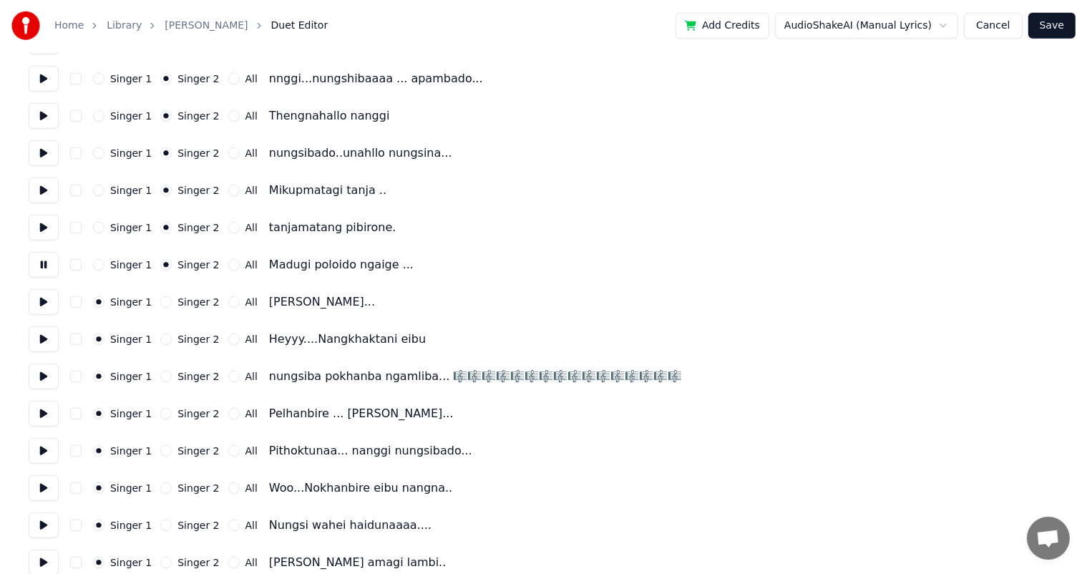
click at [44, 265] on button at bounding box center [44, 265] width 30 height 26
click at [160, 298] on button "Singer 2" at bounding box center [165, 301] width 11 height 11
click at [160, 341] on button "Singer 2" at bounding box center [165, 338] width 11 height 11
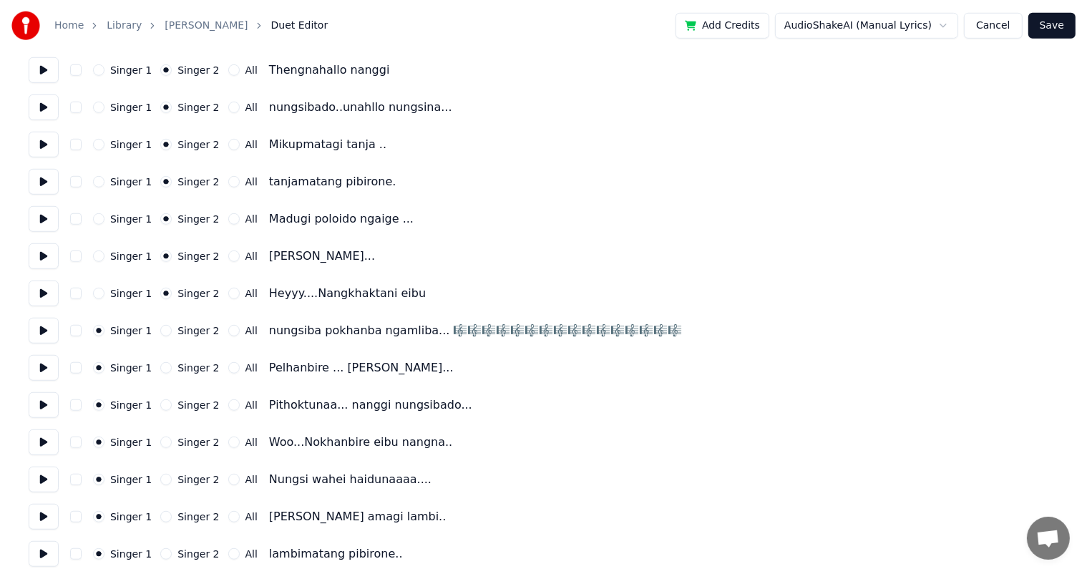
scroll to position [1073, 0]
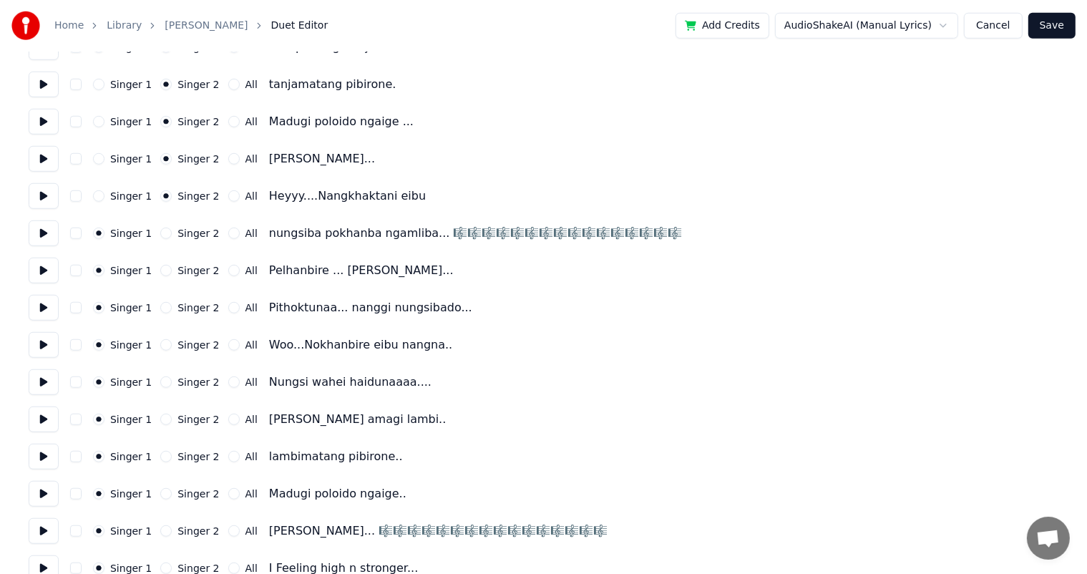
click at [40, 191] on button at bounding box center [44, 196] width 30 height 26
click at [100, 197] on button "Singer 1" at bounding box center [98, 195] width 11 height 11
click at [46, 193] on button at bounding box center [44, 196] width 30 height 26
click at [46, 231] on button at bounding box center [44, 233] width 30 height 26
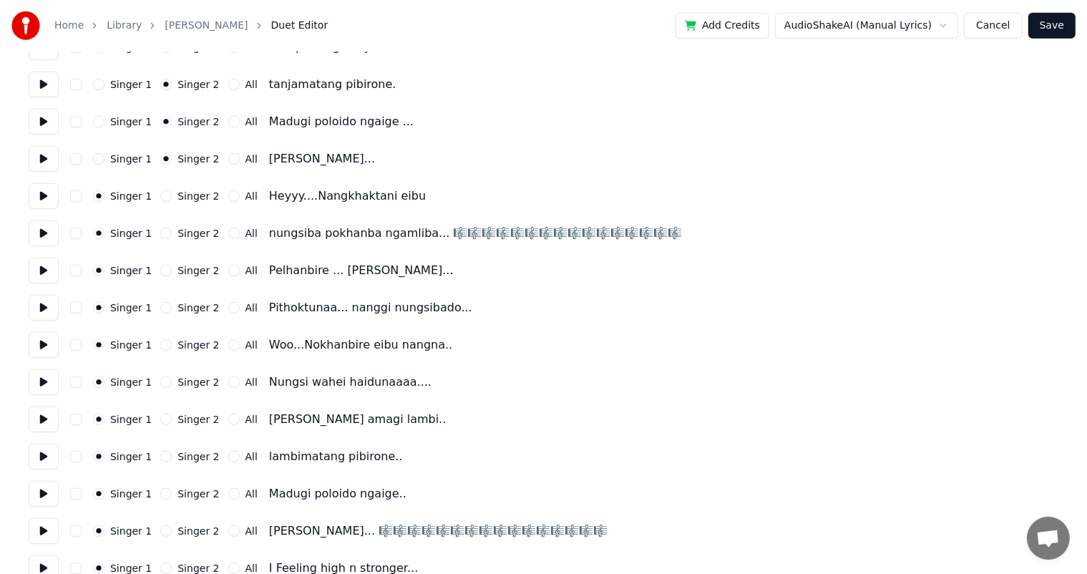
click at [44, 267] on button at bounding box center [44, 271] width 30 height 26
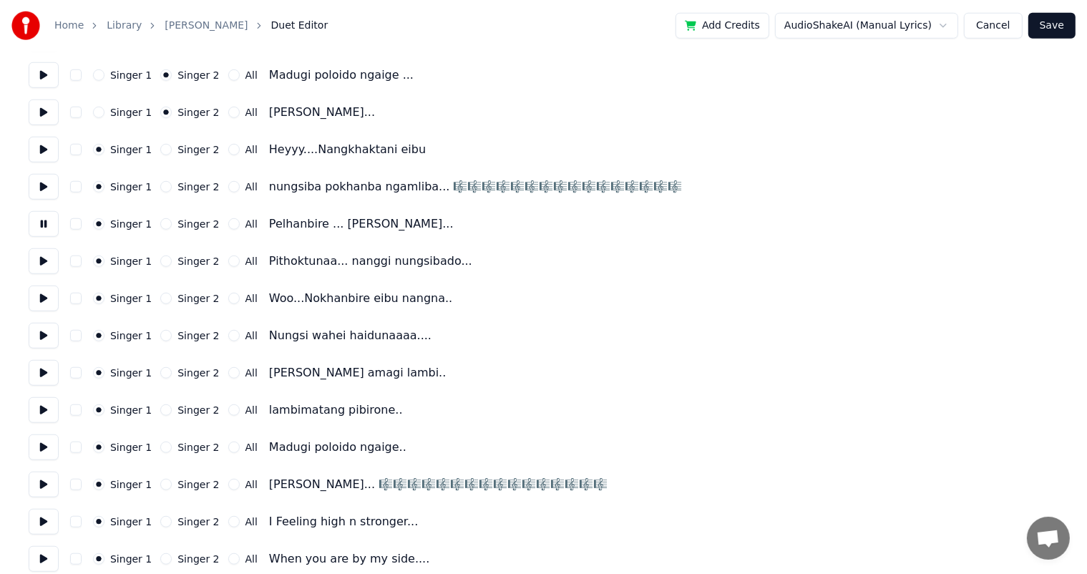
scroll to position [1145, 0]
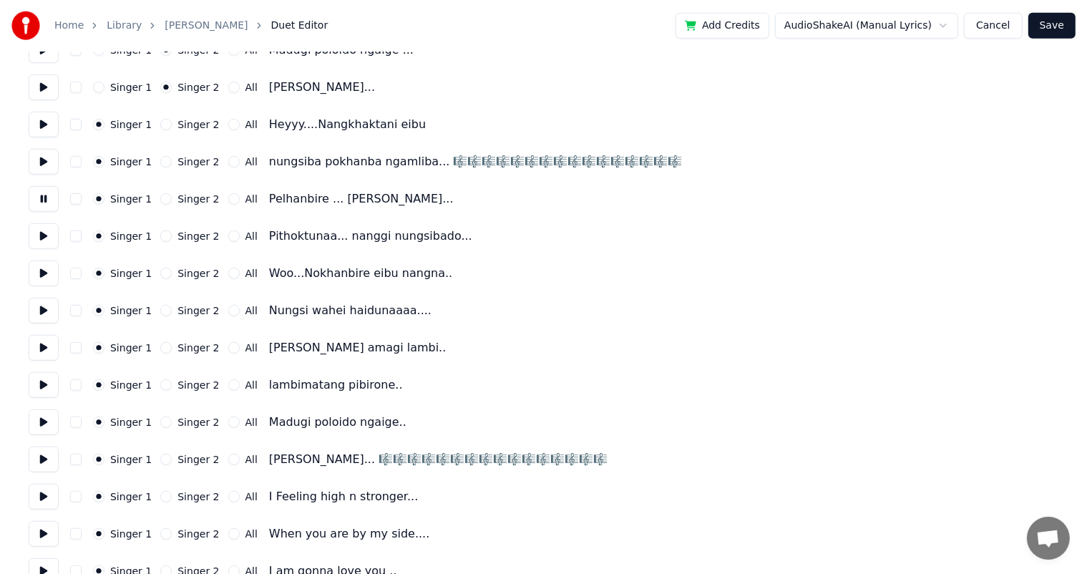
click at [160, 200] on button "Singer 2" at bounding box center [165, 198] width 11 height 11
click at [46, 239] on button at bounding box center [44, 236] width 30 height 26
click at [161, 235] on button "Singer 2" at bounding box center [165, 235] width 11 height 11
click at [41, 126] on button at bounding box center [44, 125] width 30 height 26
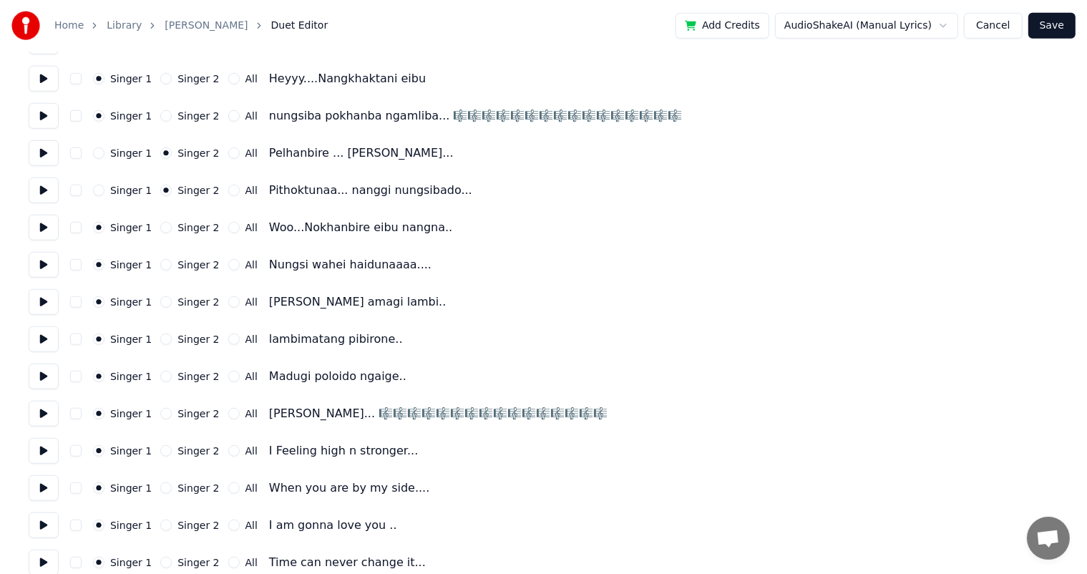
scroll to position [1216, 0]
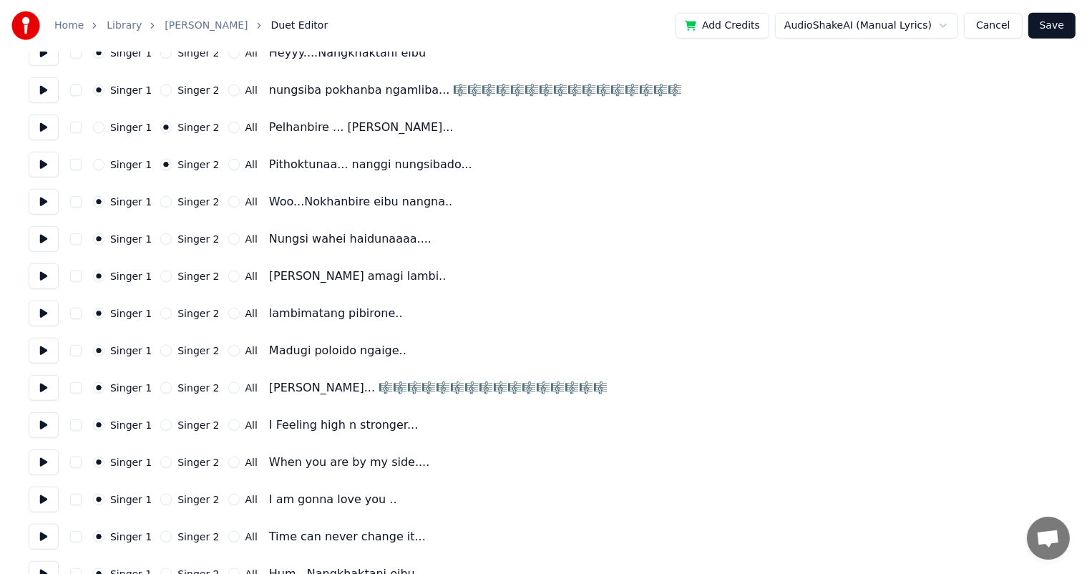
click at [43, 199] on button at bounding box center [44, 202] width 30 height 26
click at [228, 200] on button "All" at bounding box center [233, 201] width 11 height 11
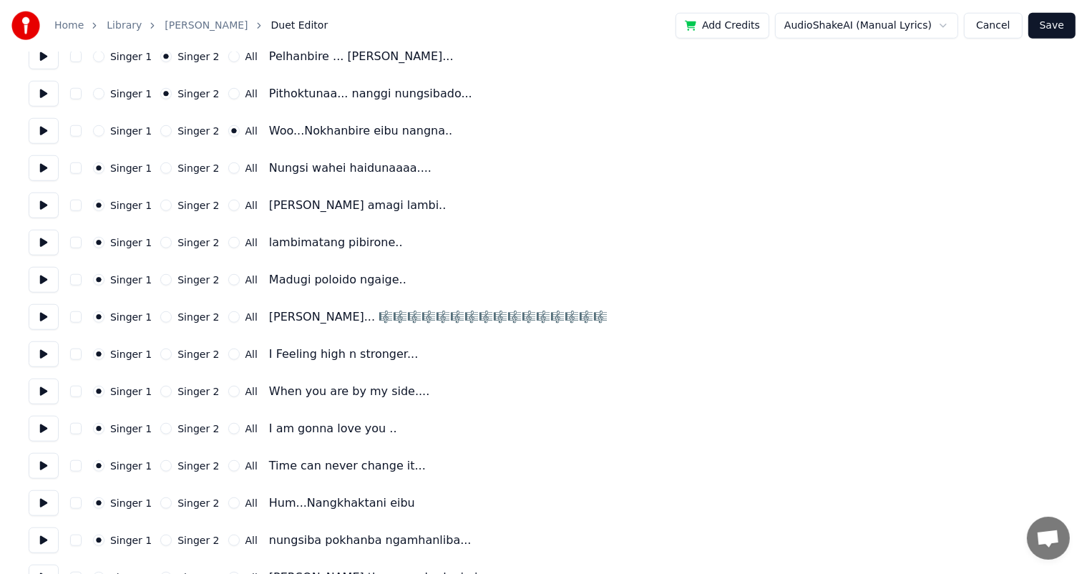
scroll to position [1288, 0]
click at [163, 128] on button "Singer 2" at bounding box center [165, 129] width 11 height 11
click at [42, 127] on button at bounding box center [44, 130] width 30 height 26
click at [43, 162] on button at bounding box center [44, 168] width 30 height 26
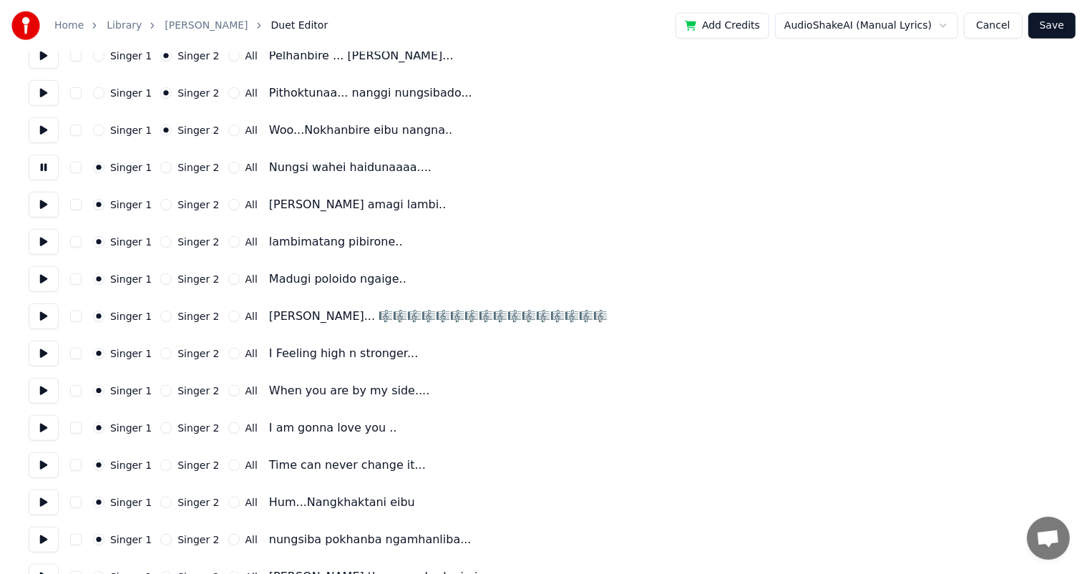
click at [43, 162] on button at bounding box center [44, 168] width 30 height 26
click at [43, 204] on button at bounding box center [44, 205] width 30 height 26
click at [44, 243] on button at bounding box center [44, 242] width 30 height 26
click at [160, 165] on button "Singer 2" at bounding box center [165, 167] width 11 height 11
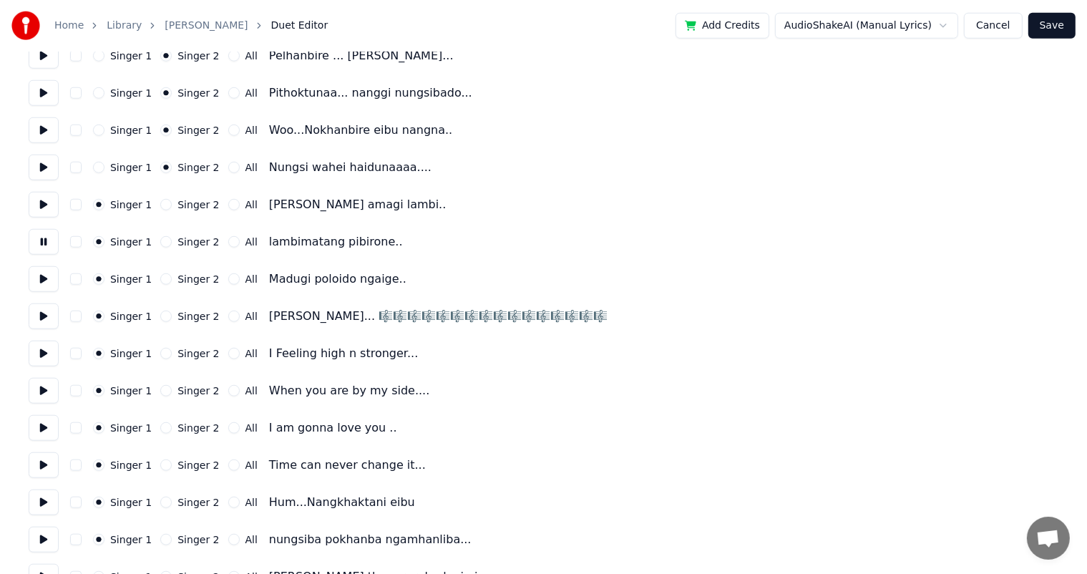
click at [160, 203] on button "Singer 2" at bounding box center [165, 204] width 11 height 11
click at [160, 240] on button "Singer 2" at bounding box center [165, 241] width 11 height 11
click at [161, 278] on button "Singer 2" at bounding box center [165, 278] width 11 height 11
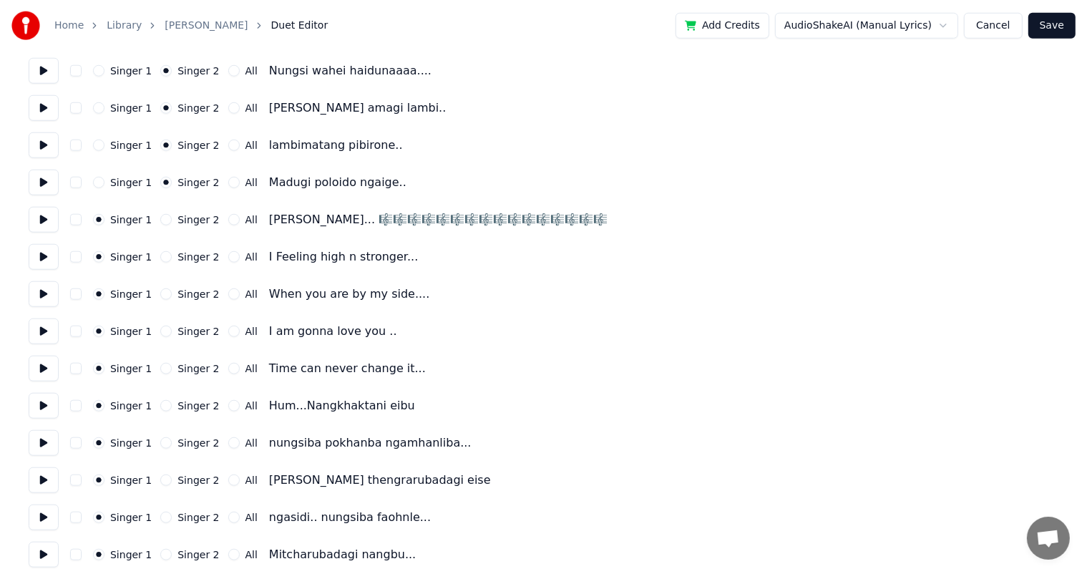
scroll to position [1431, 0]
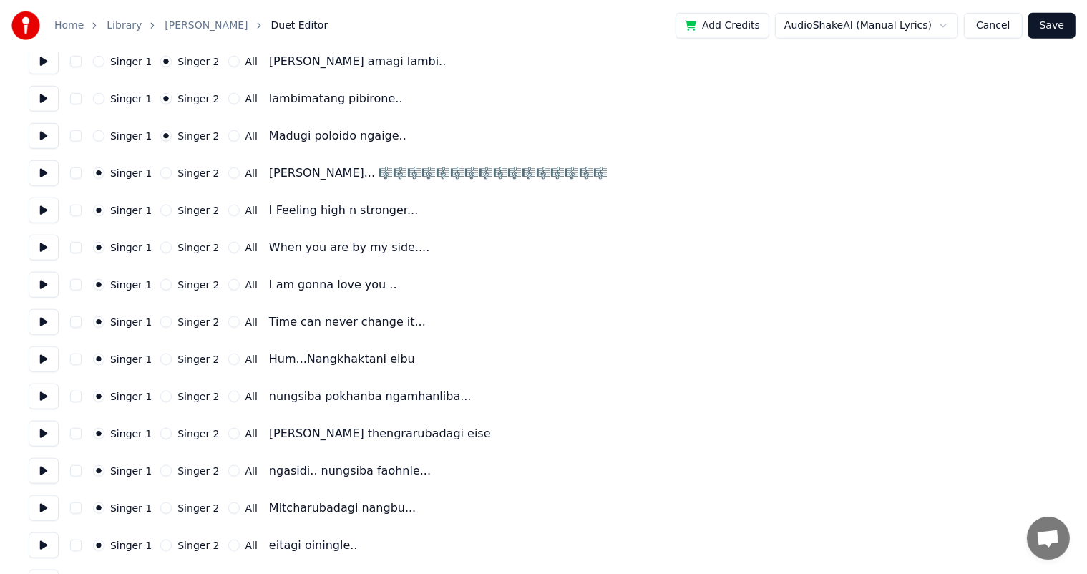
click at [41, 172] on button at bounding box center [44, 173] width 30 height 26
click at [43, 207] on button at bounding box center [44, 210] width 30 height 26
click at [163, 172] on button "Singer 2" at bounding box center [165, 172] width 11 height 11
click at [46, 241] on button at bounding box center [44, 248] width 30 height 26
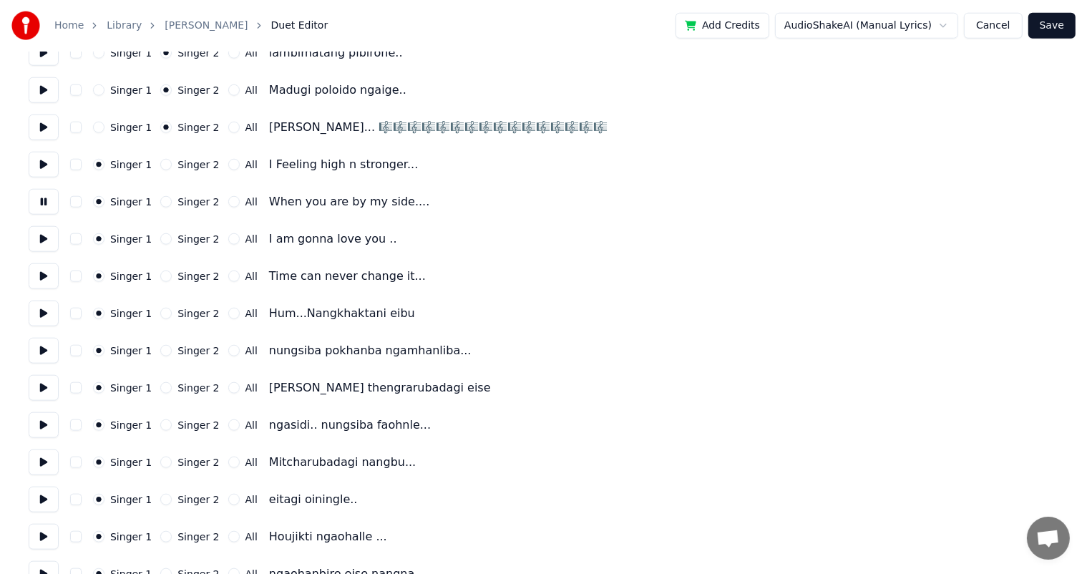
scroll to position [1503, 0]
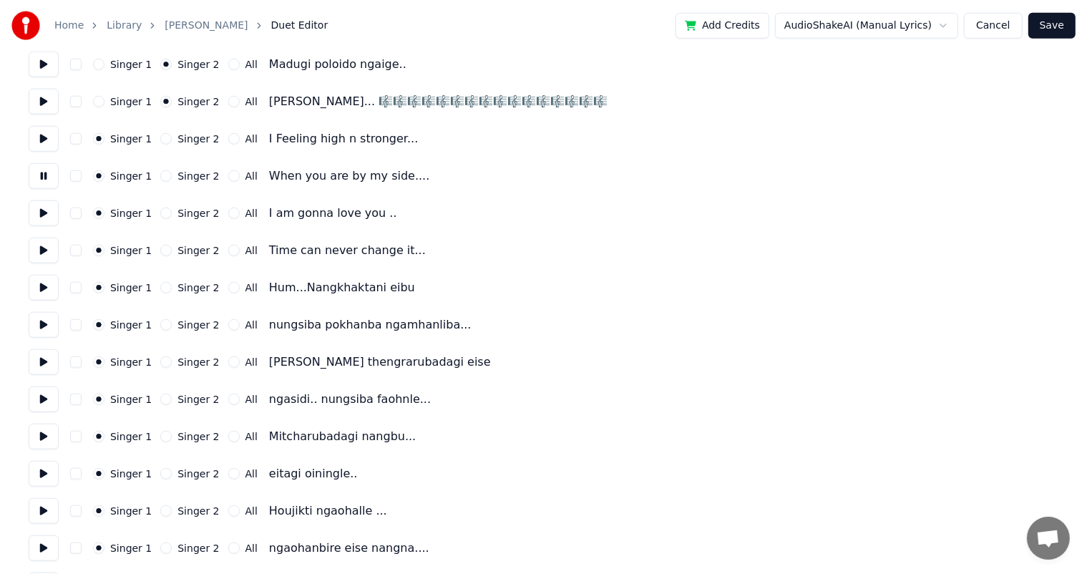
click at [40, 216] on button at bounding box center [44, 213] width 30 height 26
click at [41, 255] on button at bounding box center [44, 251] width 30 height 26
click at [43, 282] on button at bounding box center [44, 288] width 30 height 26
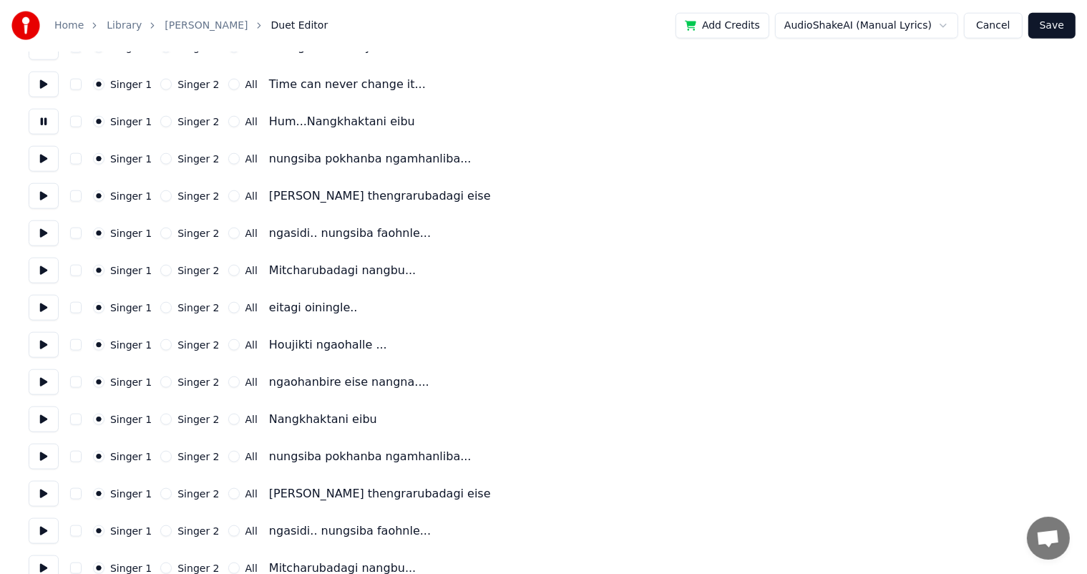
scroll to position [1717, 0]
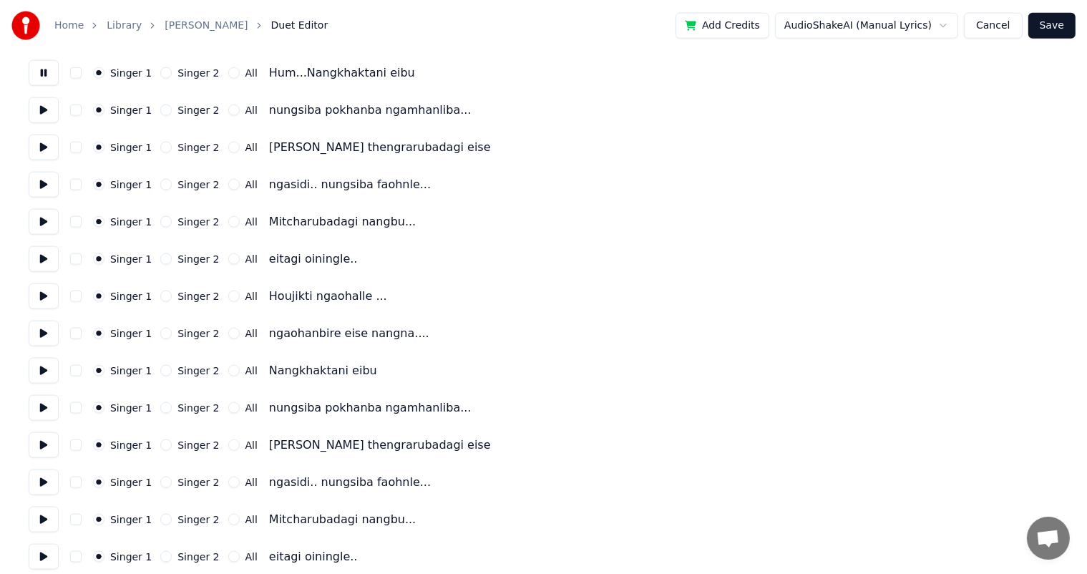
click at [43, 116] on button at bounding box center [44, 110] width 30 height 26
click at [53, 149] on button at bounding box center [44, 148] width 30 height 26
click at [47, 185] on button at bounding box center [44, 185] width 30 height 26
click at [44, 218] on button at bounding box center [44, 222] width 30 height 26
click at [45, 255] on button at bounding box center [44, 259] width 30 height 26
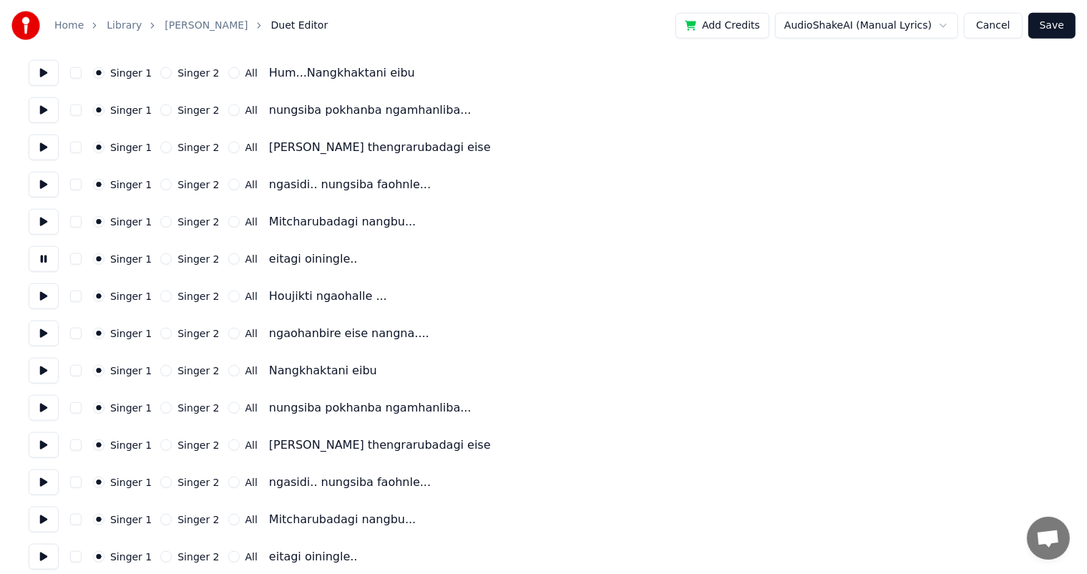
click at [50, 290] on button at bounding box center [44, 296] width 30 height 26
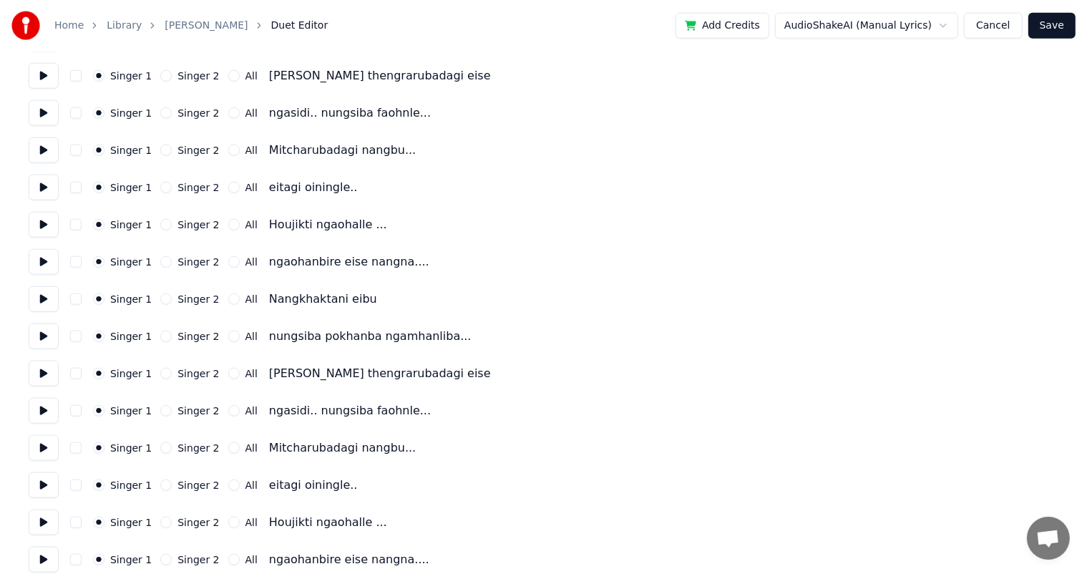
click at [39, 151] on button at bounding box center [44, 150] width 30 height 26
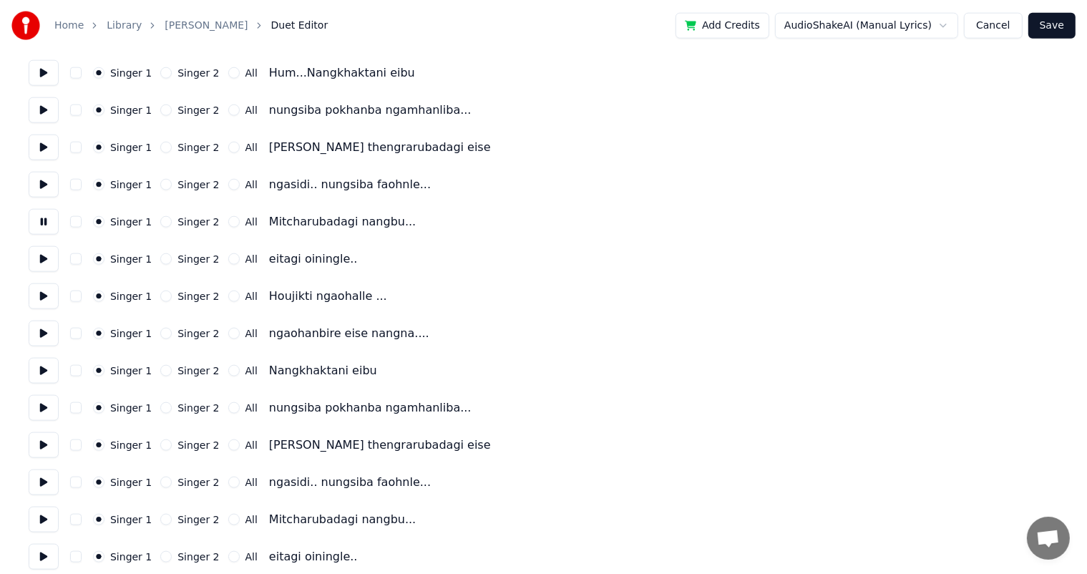
click at [46, 143] on button at bounding box center [44, 148] width 30 height 26
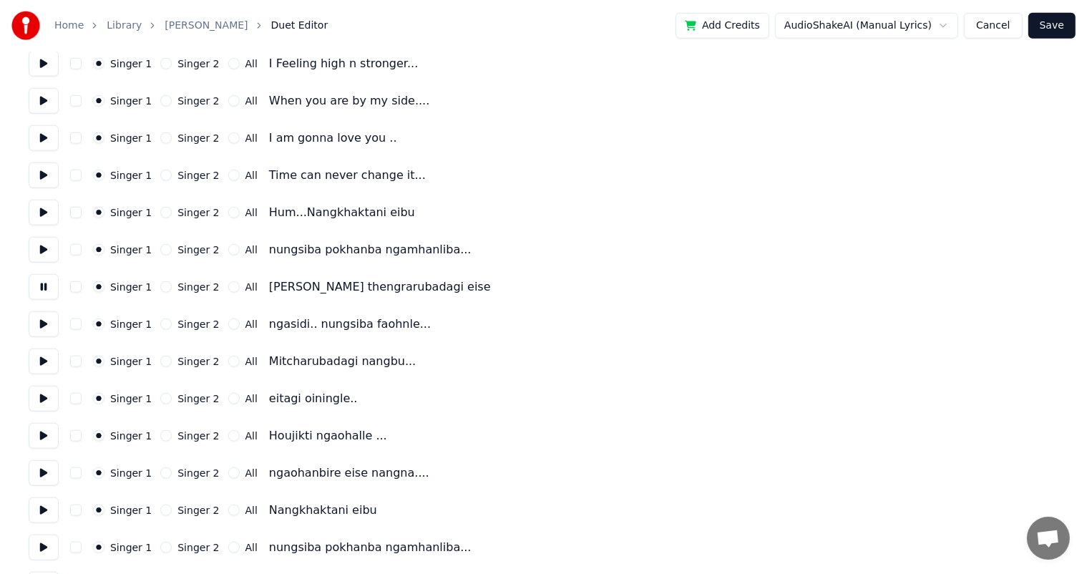
scroll to position [1574, 0]
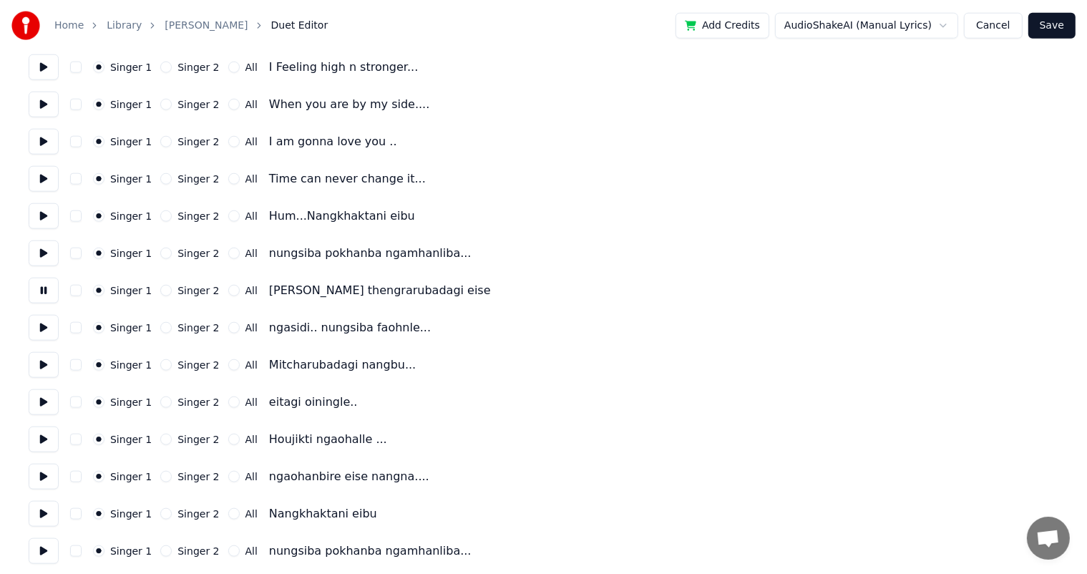
click at [39, 173] on button at bounding box center [44, 179] width 30 height 26
click at [40, 216] on button at bounding box center [44, 216] width 30 height 26
click at [163, 213] on button "Singer 2" at bounding box center [165, 215] width 11 height 11
click at [160, 260] on div "Singer 1 Singer 2 All nungsiba pokhanba ngamhanliba..." at bounding box center [544, 253] width 1030 height 26
click at [160, 293] on button "Singer 2" at bounding box center [165, 290] width 11 height 11
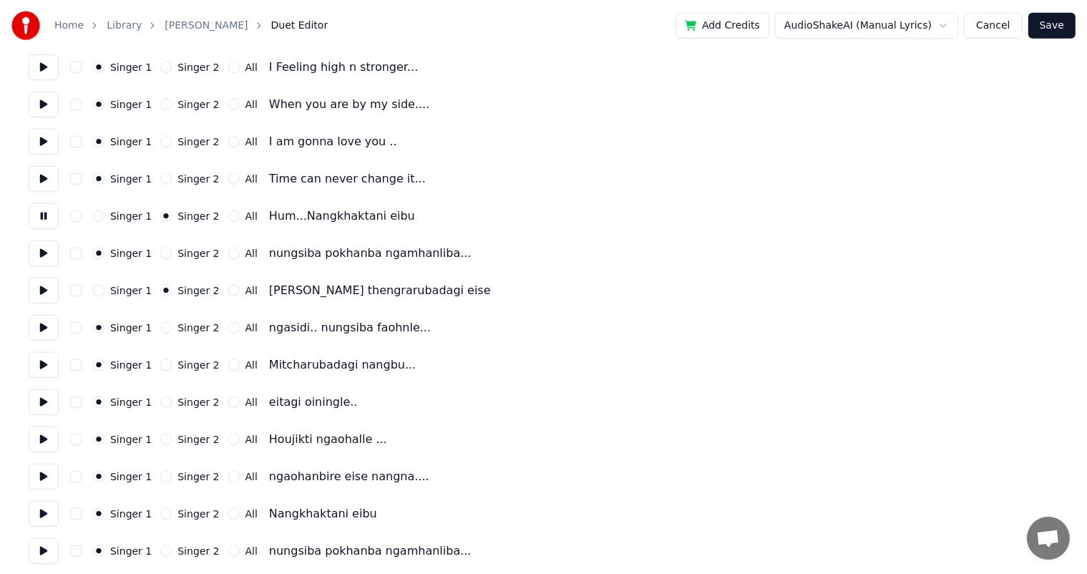
click at [161, 258] on button "Singer 2" at bounding box center [165, 253] width 11 height 11
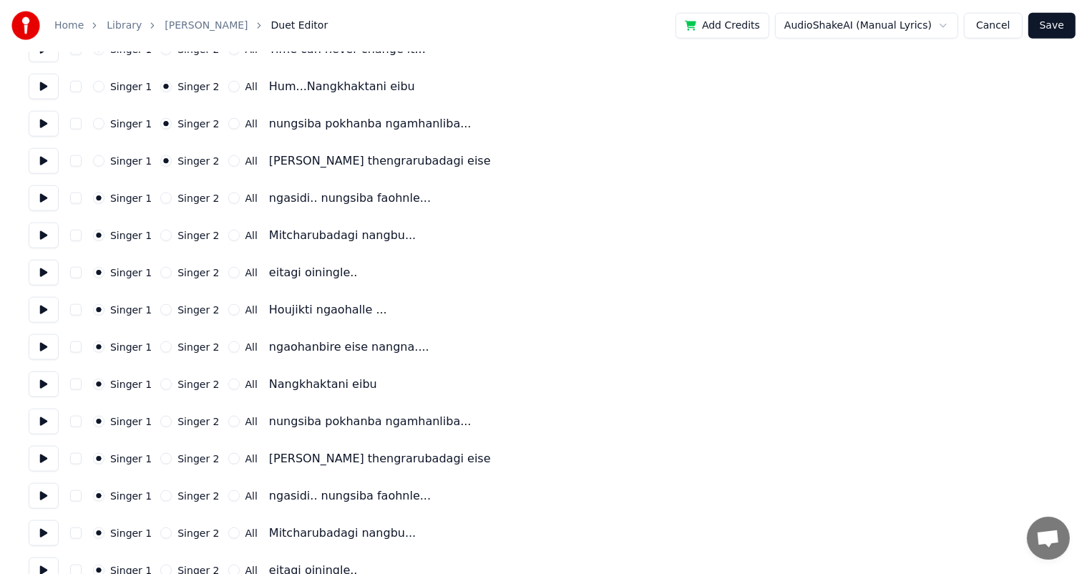
scroll to position [1717, 0]
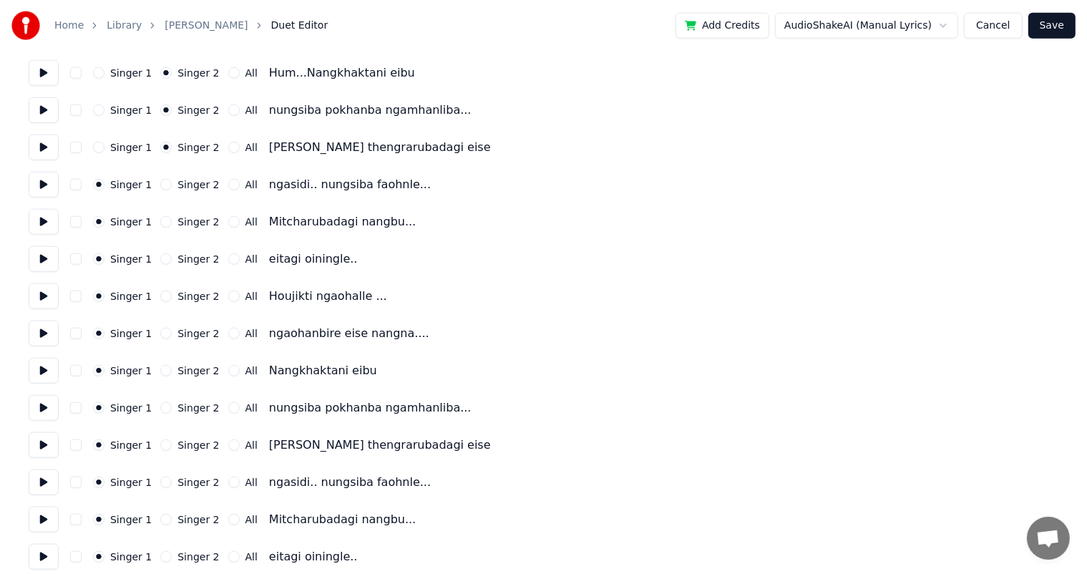
click at [165, 188] on div "Singer 2" at bounding box center [189, 184] width 59 height 11
click at [160, 189] on button "Singer 2" at bounding box center [165, 184] width 11 height 11
click at [160, 219] on button "Singer 2" at bounding box center [165, 221] width 11 height 11
click at [160, 255] on button "Singer 2" at bounding box center [165, 258] width 11 height 11
click at [160, 290] on button "Singer 2" at bounding box center [165, 295] width 11 height 11
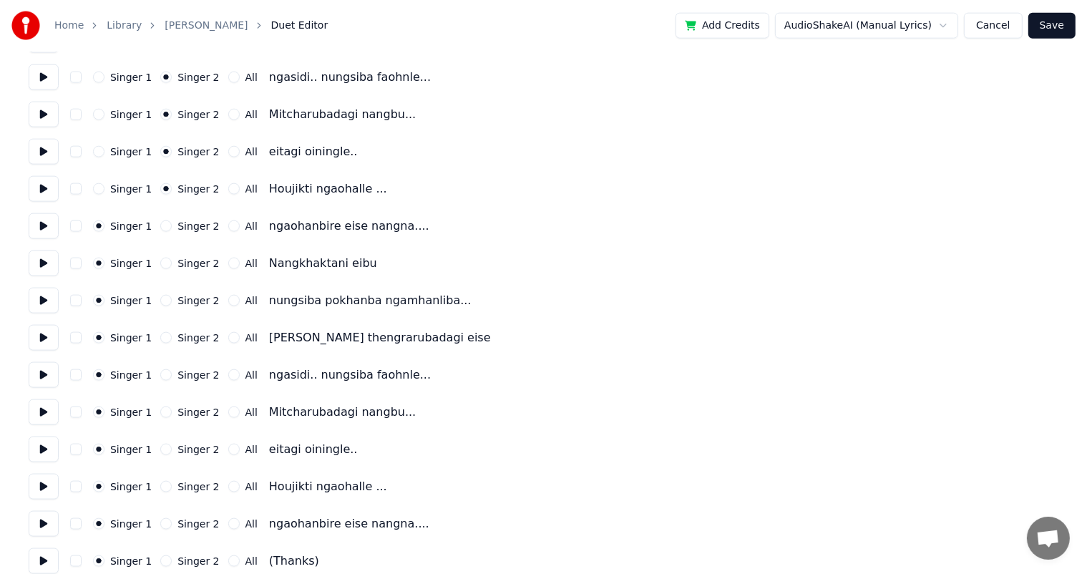
scroll to position [1839, 0]
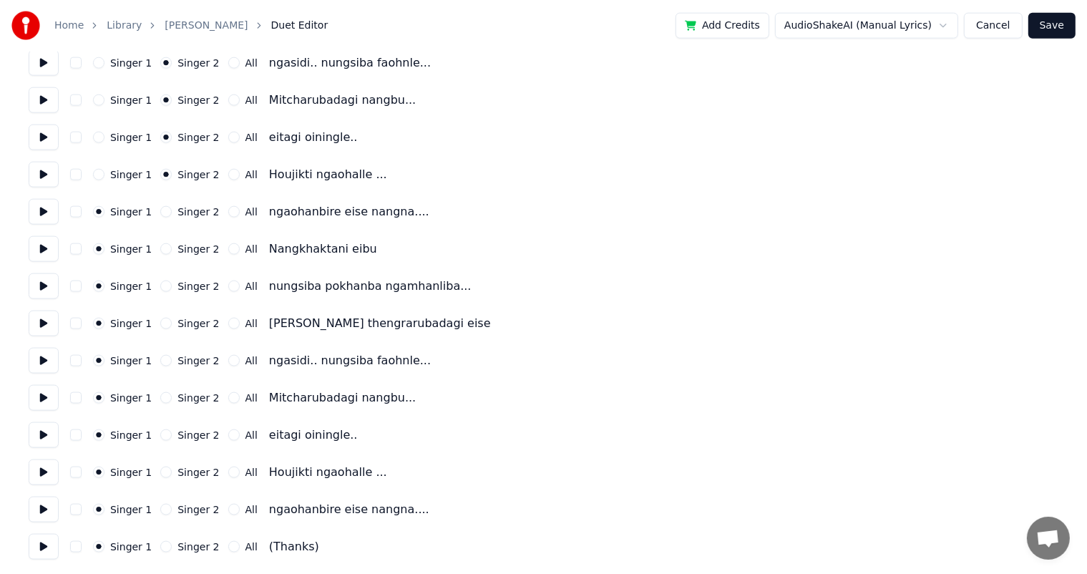
click at [160, 209] on button "Singer 2" at bounding box center [165, 211] width 11 height 11
click at [164, 248] on button "Singer 2" at bounding box center [165, 248] width 11 height 11
click at [160, 291] on button "Singer 2" at bounding box center [165, 285] width 11 height 11
click at [52, 286] on button at bounding box center [44, 286] width 30 height 26
click at [39, 286] on button at bounding box center [44, 286] width 30 height 26
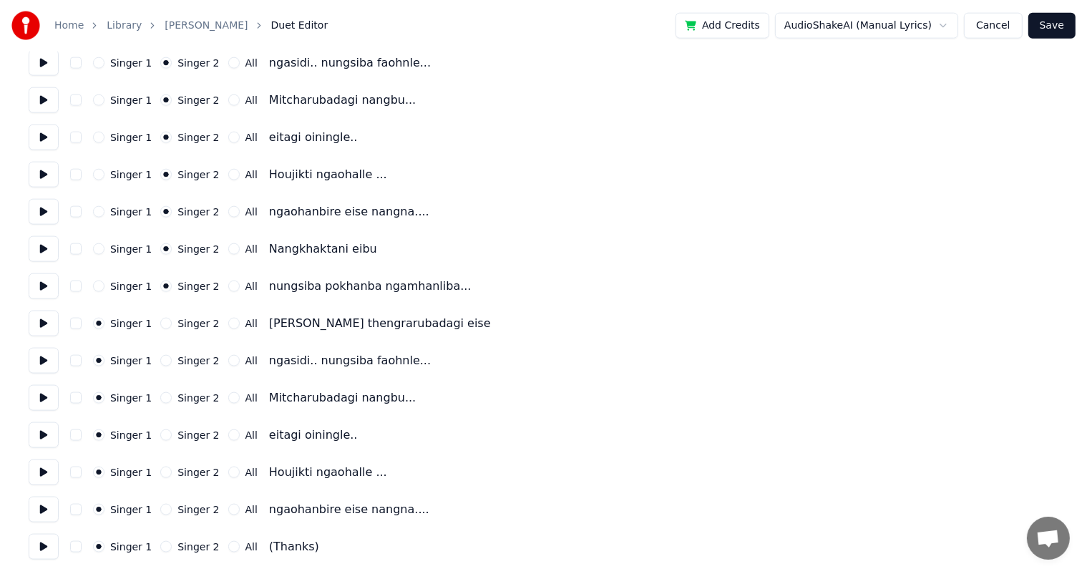
click at [96, 285] on button "Singer 1" at bounding box center [98, 285] width 11 height 11
click at [44, 283] on button at bounding box center [44, 286] width 30 height 26
click at [37, 245] on button at bounding box center [44, 249] width 30 height 26
click at [92, 247] on div "Singer 1 Singer 2 All Nangkhaktani eibu" at bounding box center [544, 249] width 1030 height 26
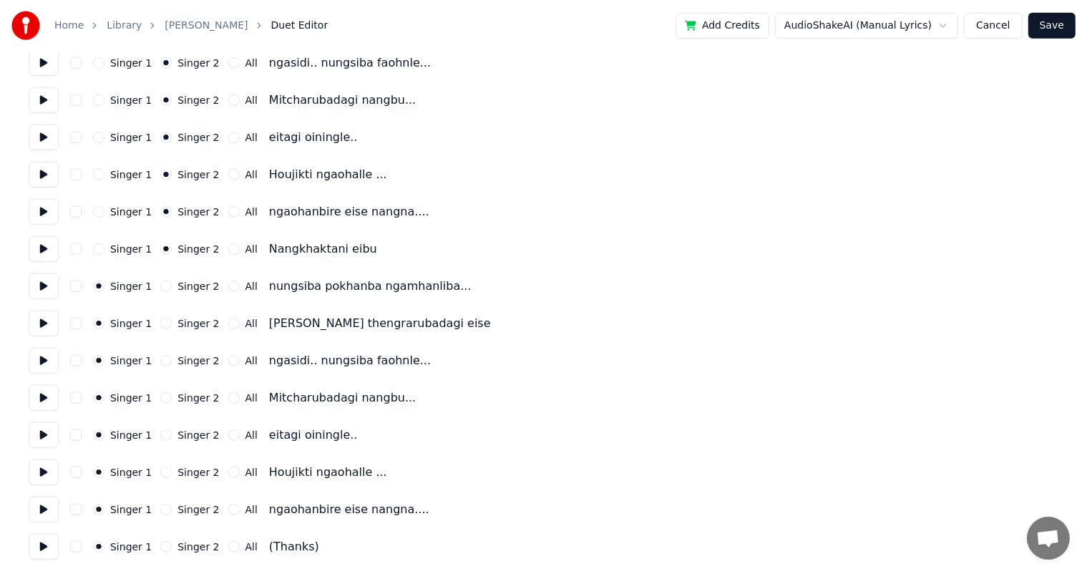
click at [97, 249] on button "Singer 1" at bounding box center [98, 248] width 11 height 11
click at [42, 215] on button at bounding box center [44, 212] width 30 height 26
click at [41, 323] on button at bounding box center [44, 324] width 30 height 26
click at [38, 361] on button at bounding box center [44, 361] width 30 height 26
click at [43, 404] on button at bounding box center [44, 398] width 30 height 26
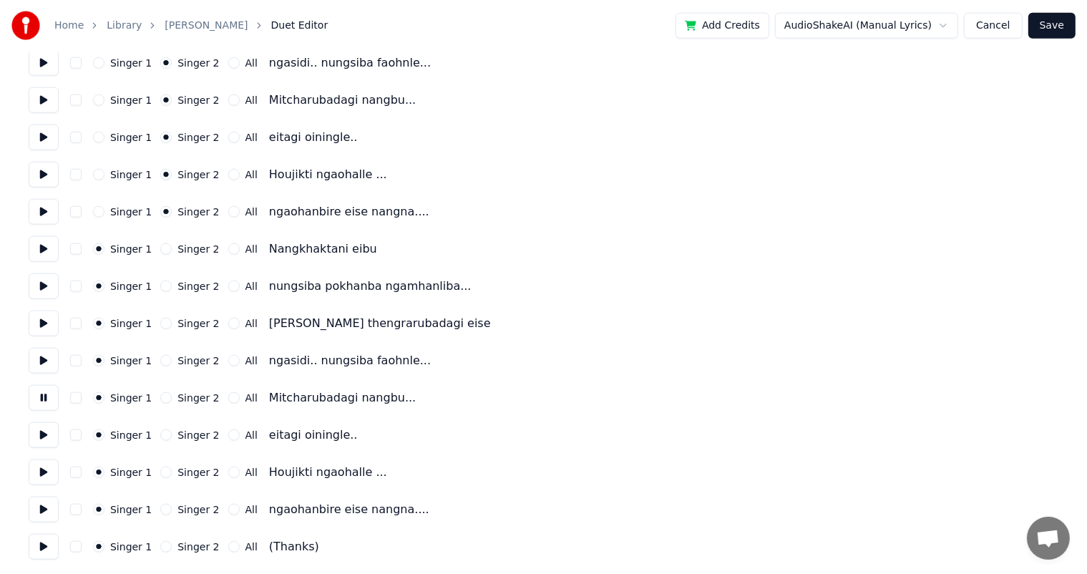
click at [44, 438] on button at bounding box center [44, 435] width 30 height 26
click at [46, 472] on button at bounding box center [44, 472] width 30 height 26
click at [47, 510] on button at bounding box center [44, 510] width 30 height 26
click at [47, 547] on button at bounding box center [44, 547] width 30 height 26
click at [1058, 17] on button "Save" at bounding box center [1051, 26] width 47 height 26
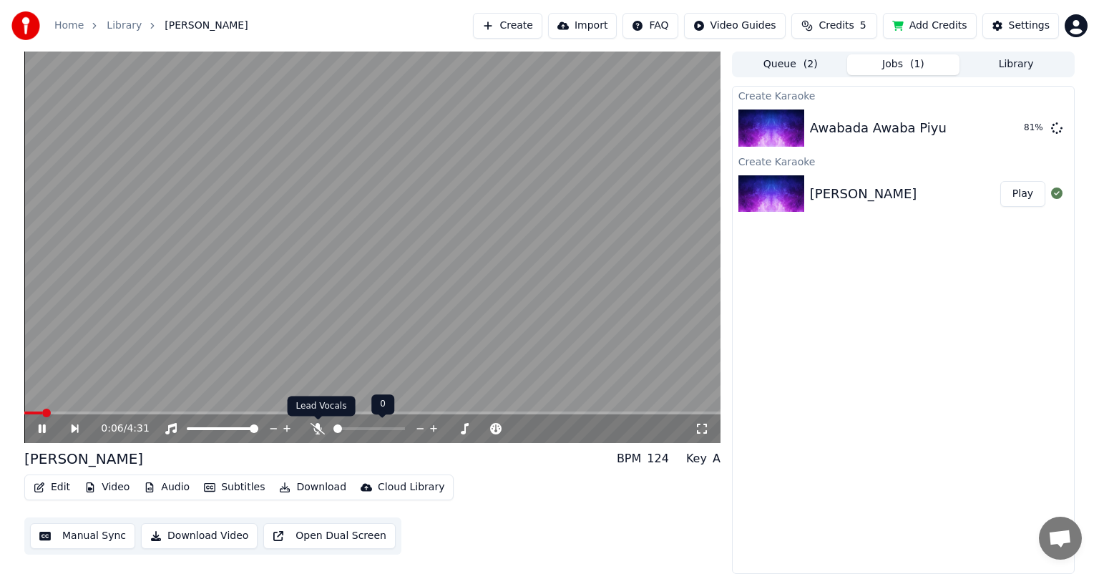
click at [320, 429] on icon at bounding box center [318, 428] width 14 height 11
click at [318, 424] on icon at bounding box center [318, 428] width 8 height 11
click at [41, 428] on icon at bounding box center [52, 428] width 33 height 11
click at [49, 484] on button "Edit" at bounding box center [52, 487] width 48 height 20
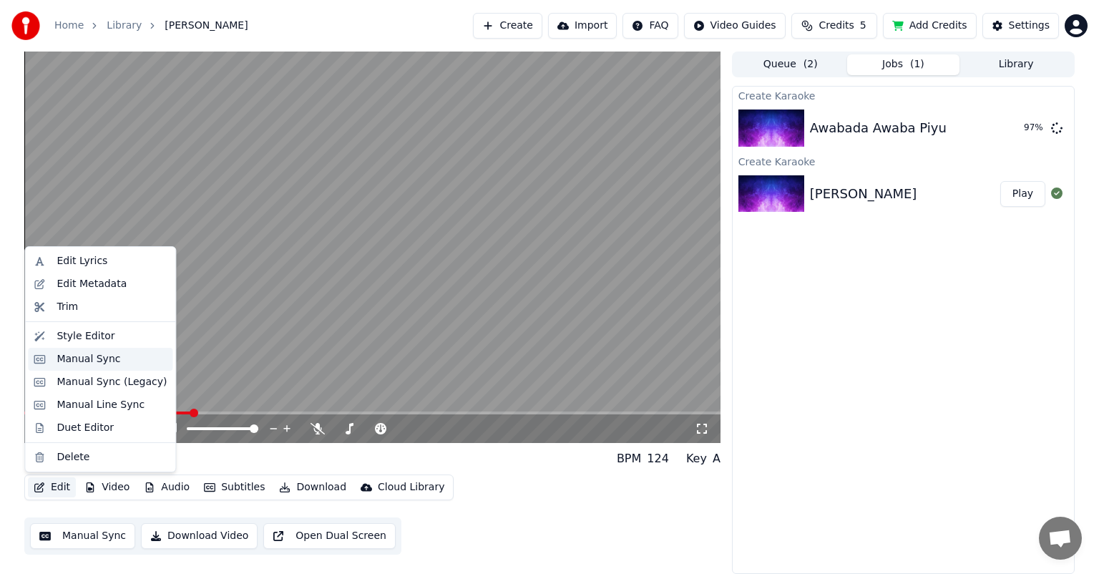
click at [98, 363] on div "Manual Sync" at bounding box center [89, 359] width 64 height 14
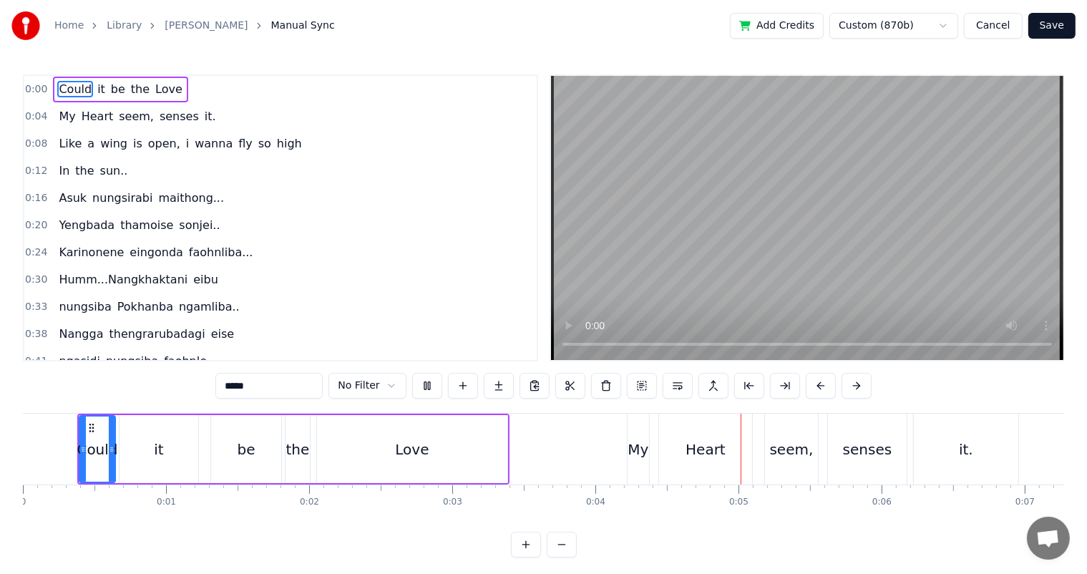
click at [412, 451] on div "Love" at bounding box center [412, 449] width 34 height 21
type input "****"
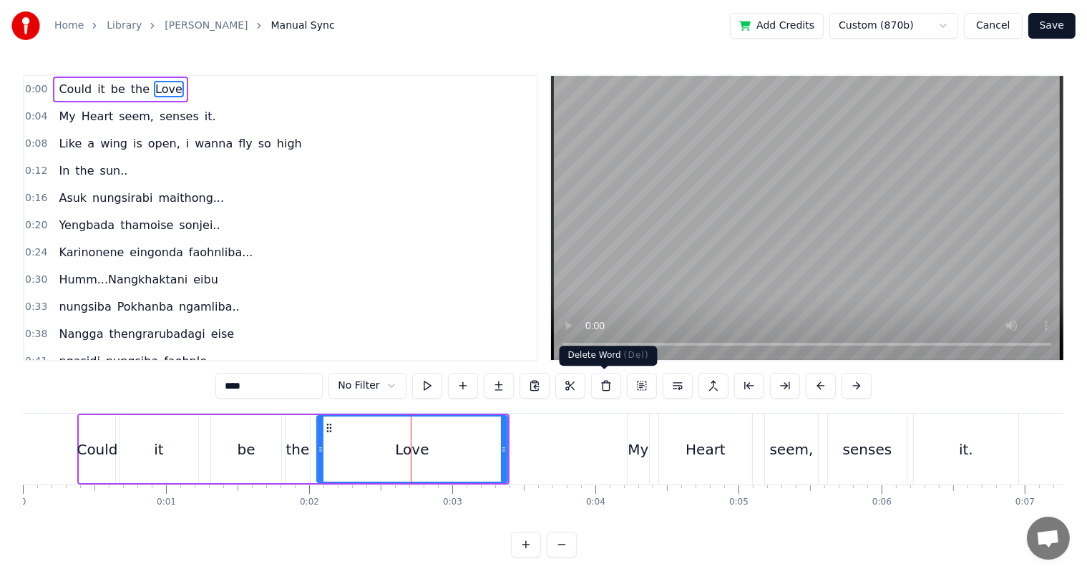
click at [610, 389] on button at bounding box center [606, 386] width 30 height 26
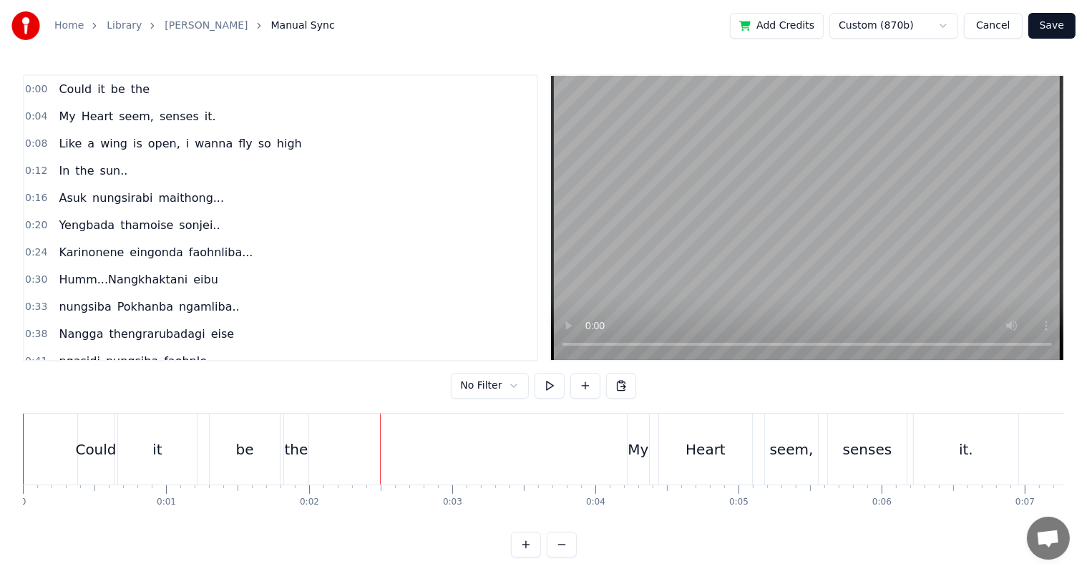
click at [253, 459] on div "be" at bounding box center [245, 449] width 70 height 71
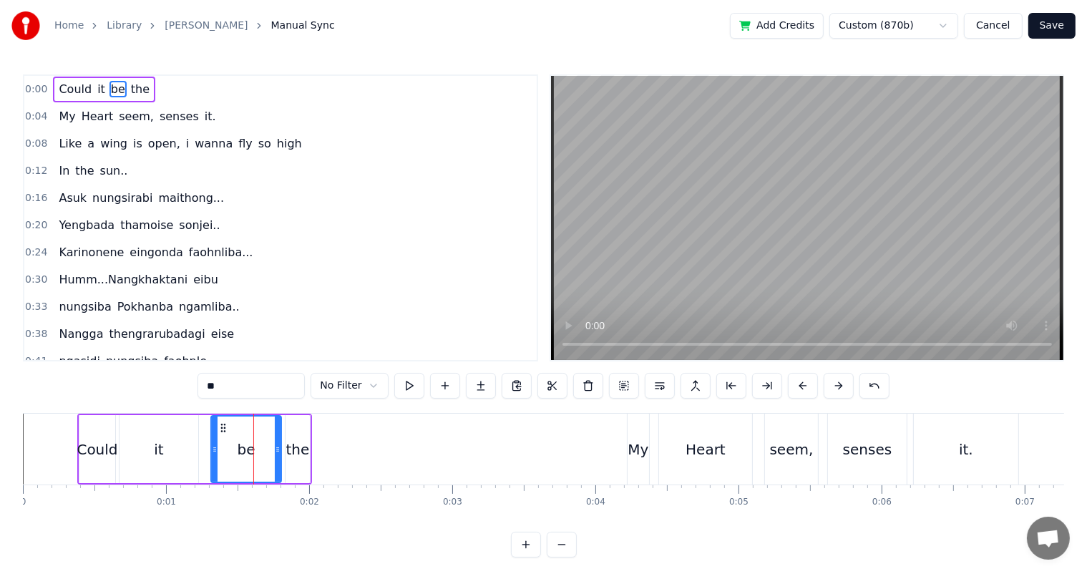
click at [292, 452] on div "the" at bounding box center [298, 449] width 24 height 21
type input "***"
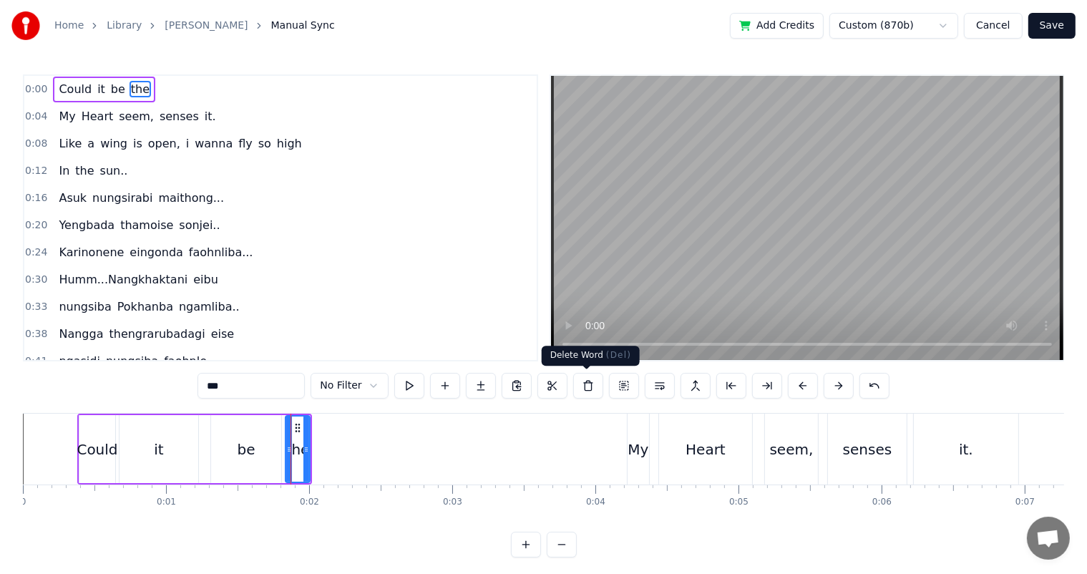
click at [587, 381] on button at bounding box center [588, 386] width 30 height 26
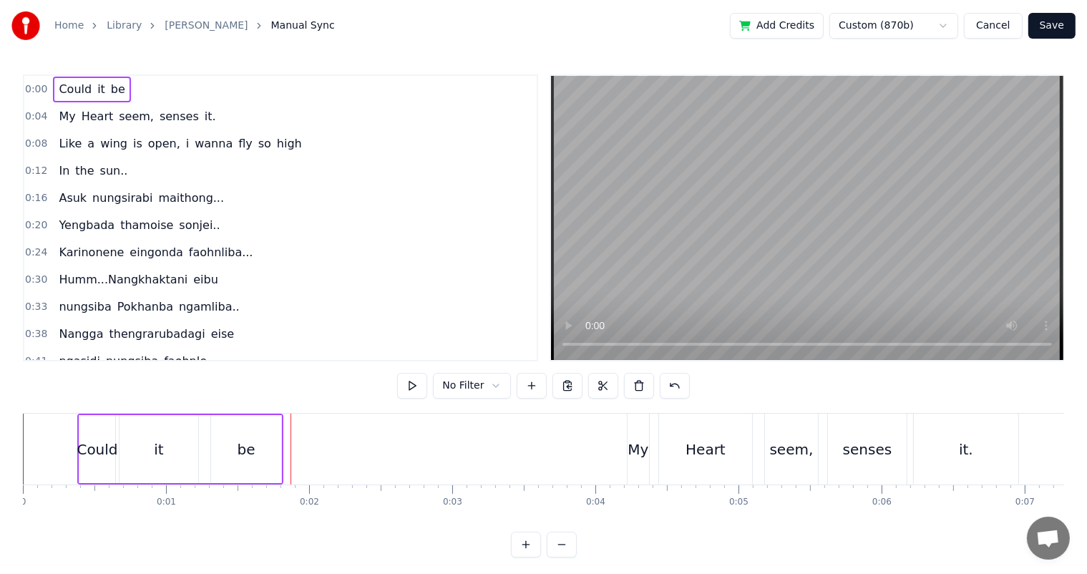
click at [551, 345] on video at bounding box center [807, 218] width 512 height 284
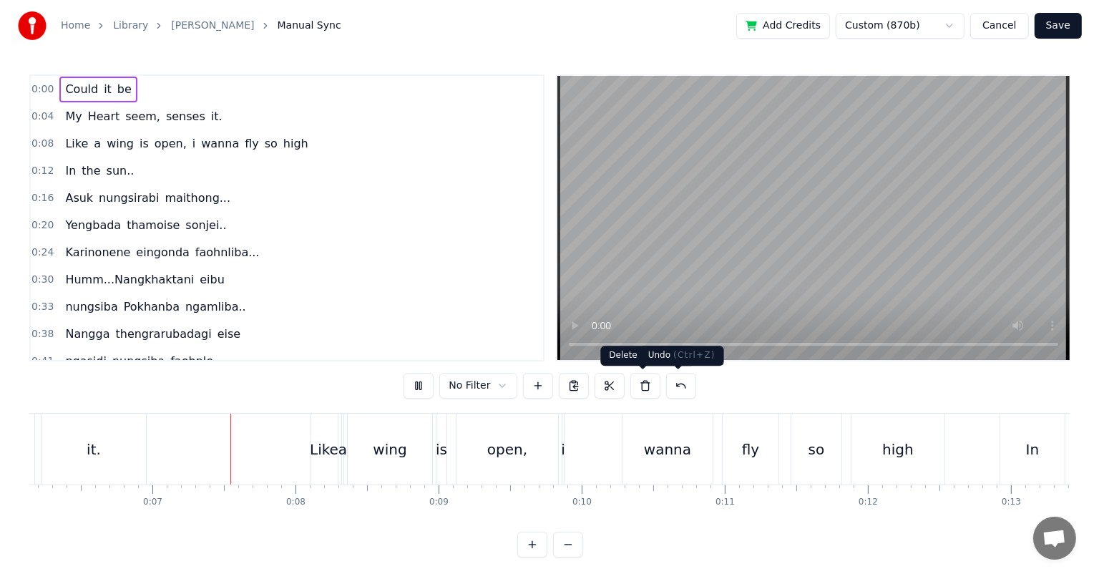
scroll to position [0, 922]
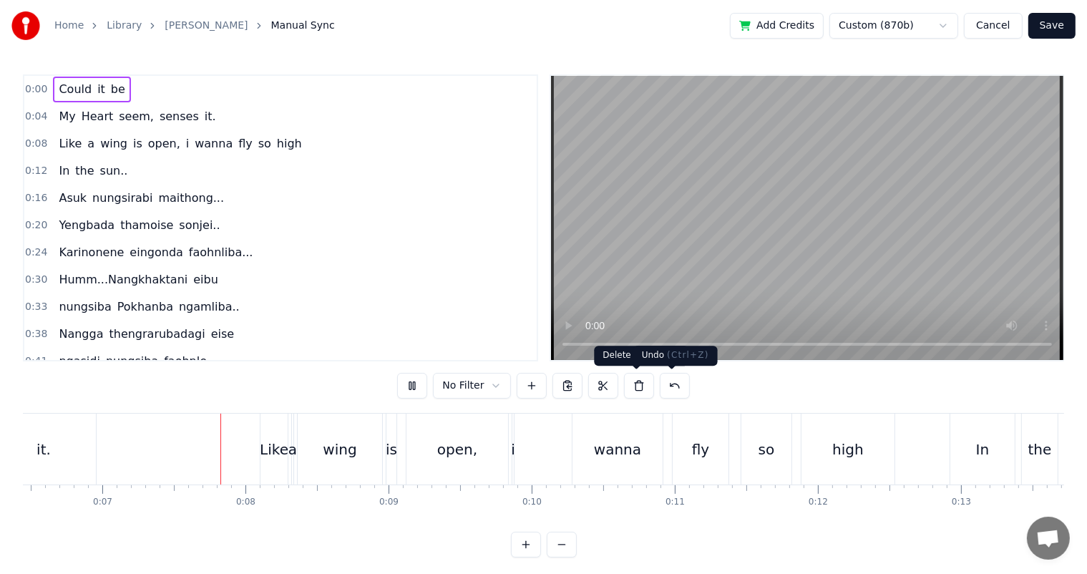
click at [674, 385] on button at bounding box center [675, 386] width 30 height 26
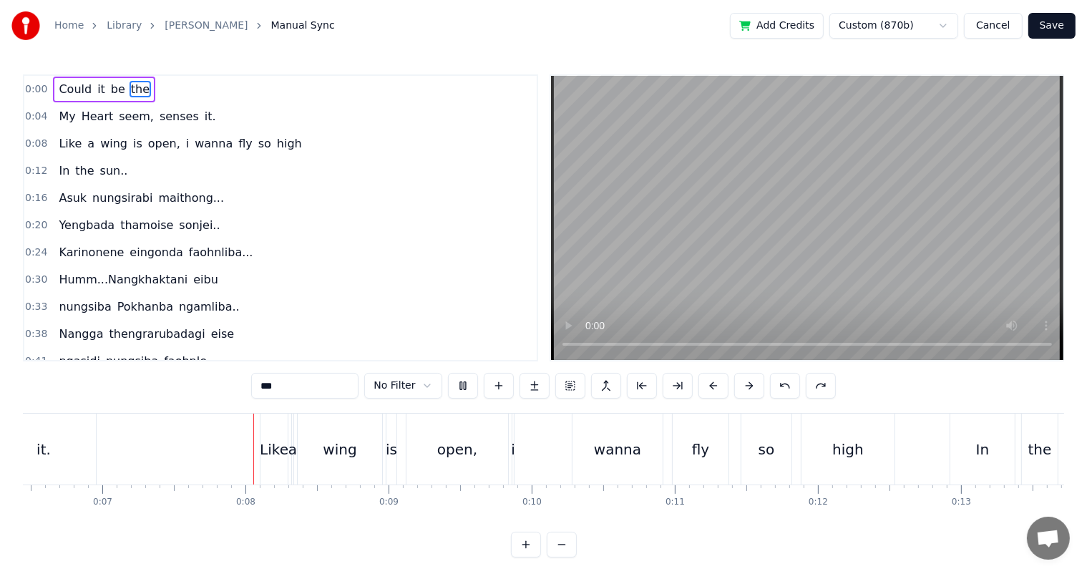
click at [674, 385] on button at bounding box center [678, 386] width 30 height 26
click at [674, 385] on div "*** No Filter" at bounding box center [543, 386] width 584 height 26
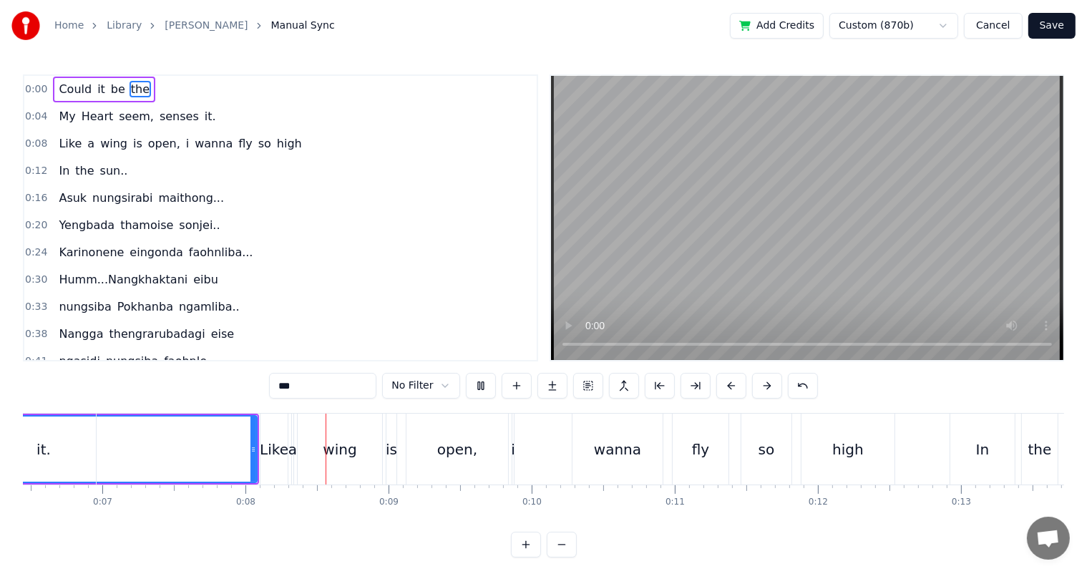
drag, startPoint x: 674, startPoint y: 385, endPoint x: 871, endPoint y: 210, distance: 263.5
click at [675, 385] on div "*** No Filter" at bounding box center [543, 386] width 548 height 26
click at [997, 29] on button "Cancel" at bounding box center [993, 26] width 58 height 26
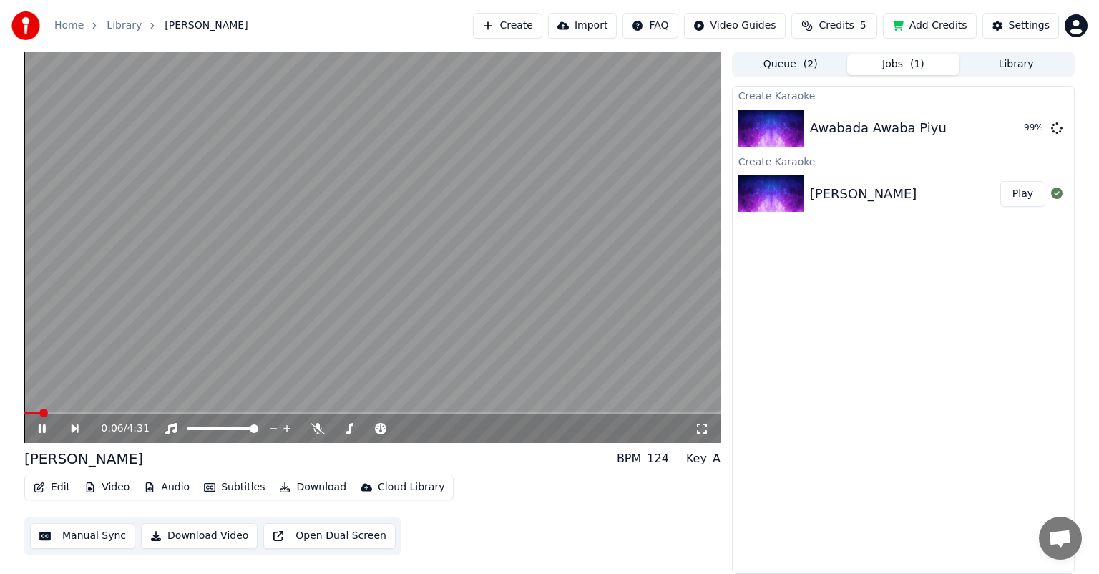
click at [43, 428] on icon at bounding box center [42, 428] width 7 height 9
click at [329, 538] on button "Open Dual Screen" at bounding box center [329, 536] width 132 height 26
click at [24, 417] on span at bounding box center [28, 413] width 9 height 9
click at [316, 429] on icon at bounding box center [318, 428] width 14 height 11
click at [24, 414] on span at bounding box center [28, 413] width 9 height 9
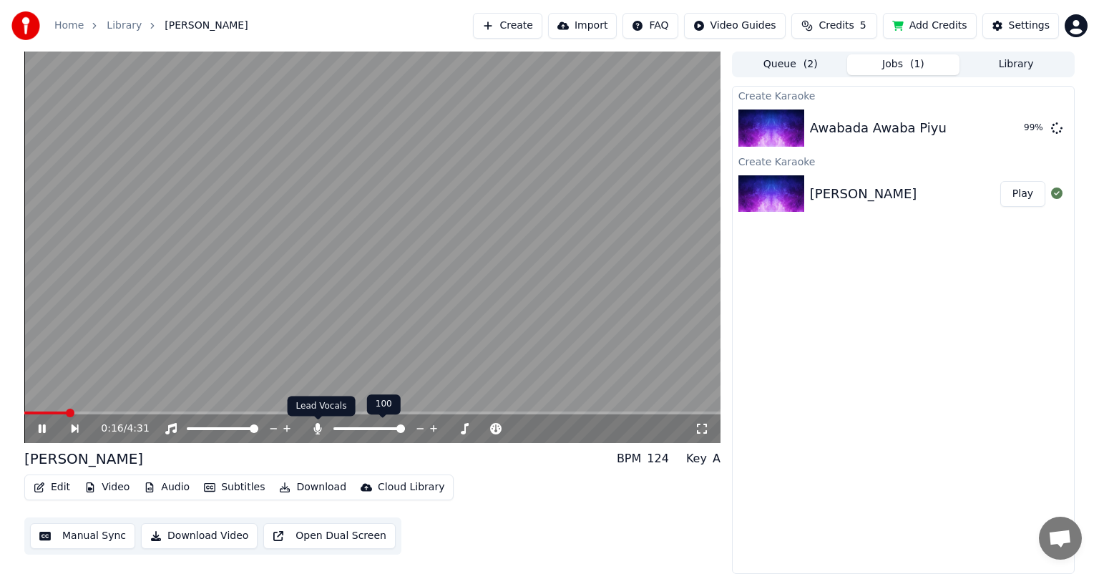
click at [316, 428] on icon at bounding box center [318, 428] width 8 height 11
click at [321, 425] on icon at bounding box center [318, 428] width 14 height 11
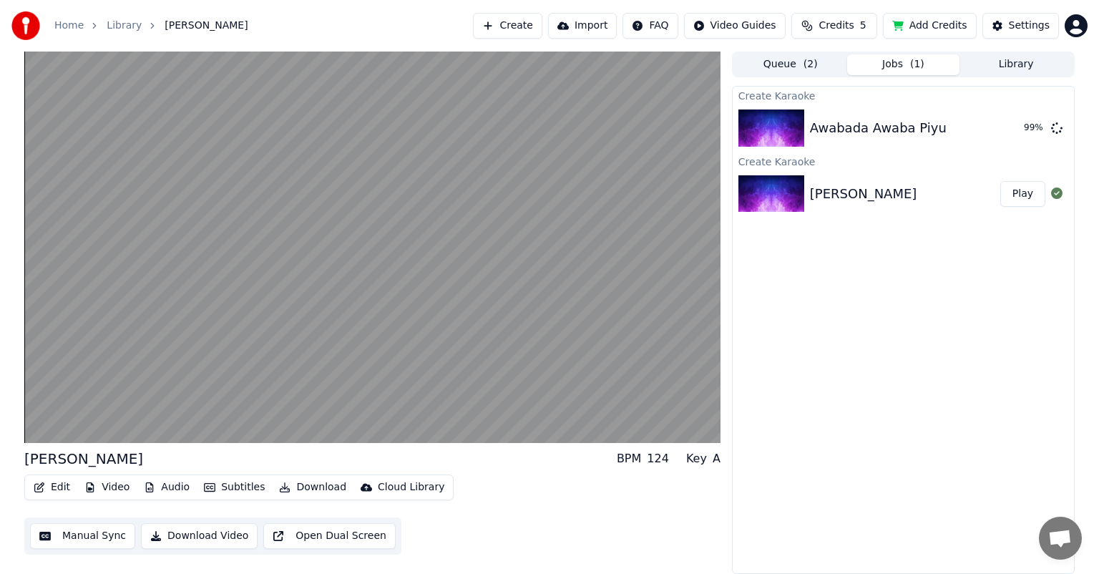
drag, startPoint x: 721, startPoint y: 461, endPoint x: 577, endPoint y: 478, distance: 145.5
click at [612, 477] on div "Asuk nungsirabi maithong BPM 124 Key A Edit Video Audio Subtitles Download Clou…" at bounding box center [549, 313] width 1073 height 522
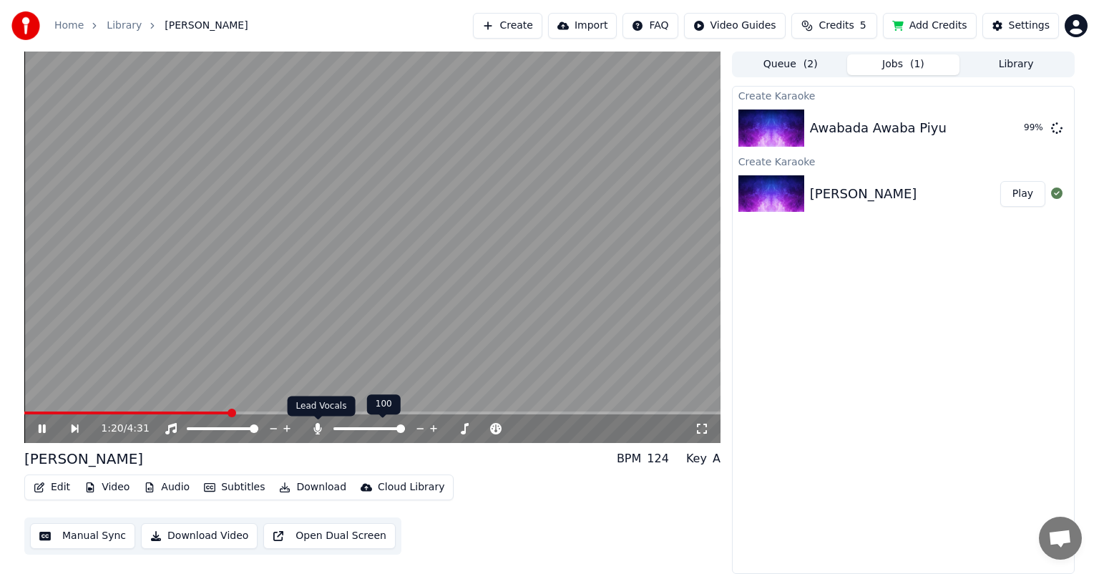
click at [316, 432] on icon at bounding box center [318, 428] width 8 height 11
click at [319, 429] on icon at bounding box center [318, 428] width 14 height 11
click at [319, 429] on icon at bounding box center [318, 428] width 8 height 11
click at [468, 431] on span at bounding box center [463, 428] width 9 height 9
click at [431, 427] on span at bounding box center [431, 428] width 9 height 9
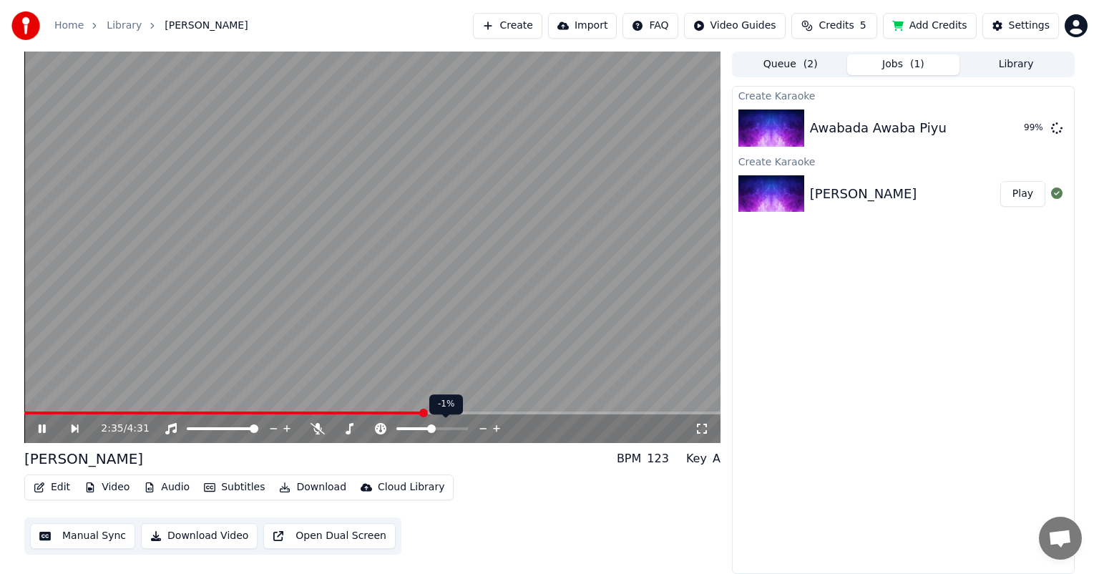
click at [431, 427] on span at bounding box center [431, 428] width 9 height 9
click at [492, 427] on icon at bounding box center [497, 428] width 14 height 14
click at [565, 482] on div "Edit Video Audio Subtitles Download Cloud Library Manual Sync Download Video Op…" at bounding box center [372, 514] width 696 height 80
click at [313, 428] on icon at bounding box center [318, 428] width 14 height 11
click at [317, 429] on icon at bounding box center [318, 428] width 8 height 11
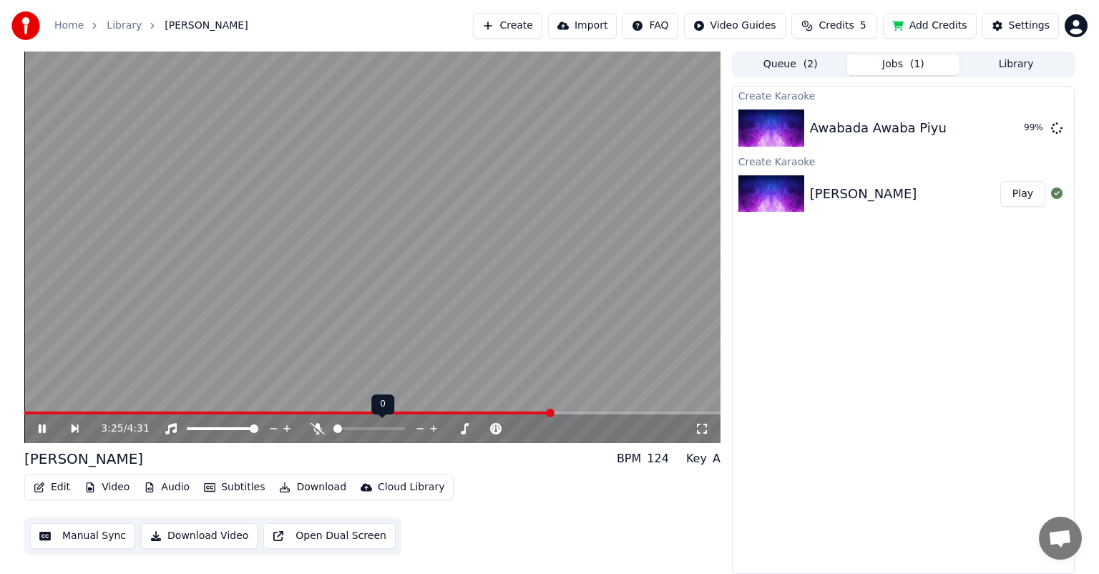
click at [317, 429] on icon at bounding box center [318, 428] width 14 height 11
click at [286, 431] on icon at bounding box center [286, 428] width 7 height 7
click at [381, 427] on span at bounding box center [385, 428] width 9 height 9
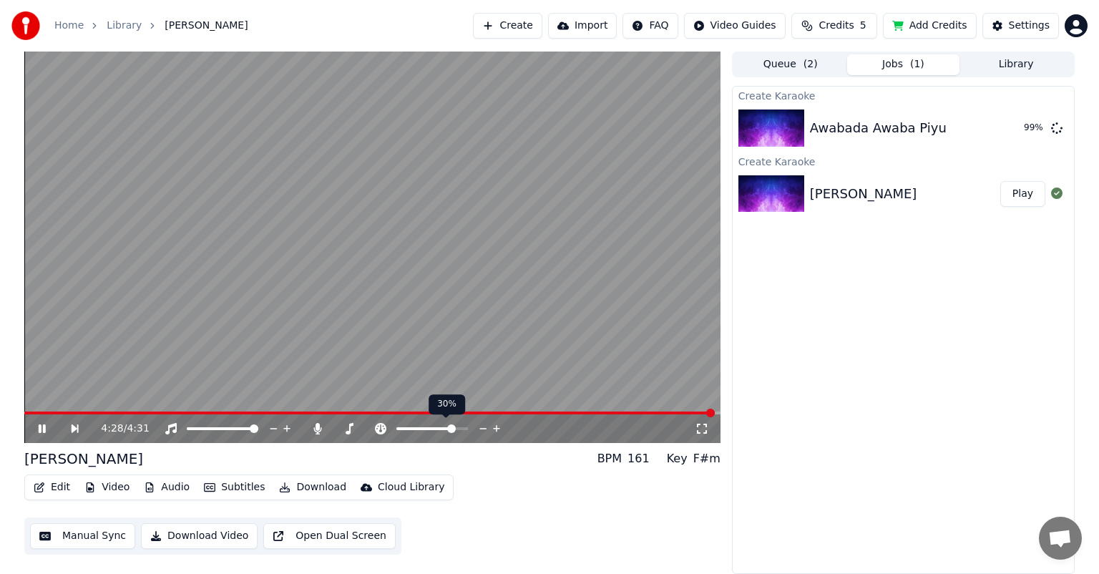
click at [454, 429] on span at bounding box center [451, 428] width 9 height 9
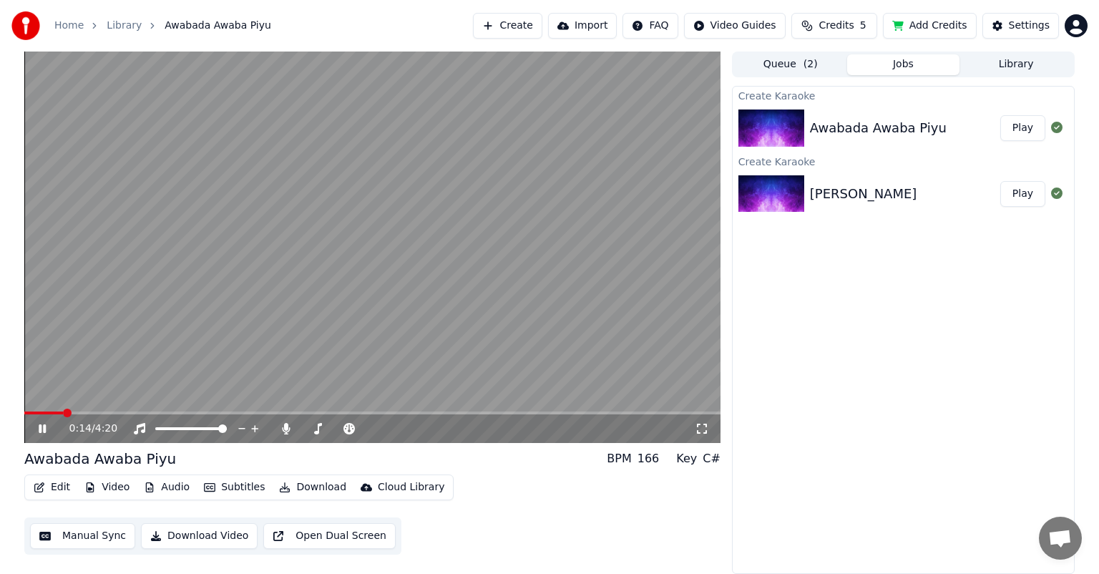
click at [323, 539] on button "Open Dual Screen" at bounding box center [329, 536] width 132 height 26
click at [41, 431] on icon at bounding box center [53, 428] width 34 height 11
click at [824, 192] on div "[PERSON_NAME]" at bounding box center [863, 194] width 107 height 20
click at [1027, 193] on button "Play" at bounding box center [1022, 194] width 45 height 26
click at [24, 415] on span at bounding box center [28, 413] width 9 height 9
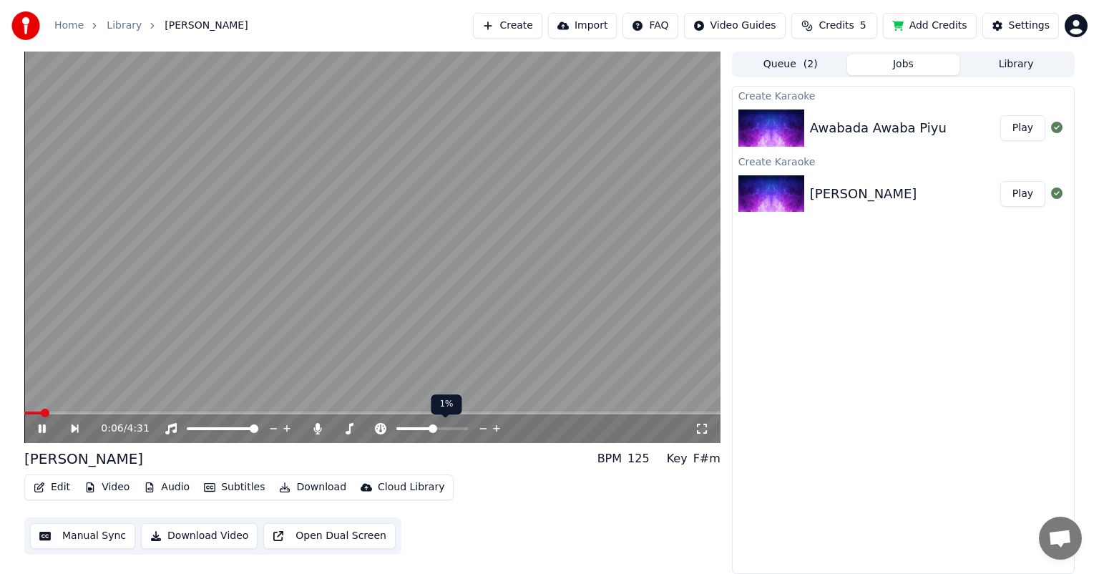
click at [432, 427] on span at bounding box center [414, 428] width 36 height 3
click at [467, 460] on div "Asuk nungsirabi maithong BPM 125 Key F#m" at bounding box center [372, 459] width 696 height 20
click at [24, 414] on span at bounding box center [28, 413] width 9 height 9
click at [401, 432] on span at bounding box center [400, 428] width 9 height 9
click at [437, 464] on div "Asuk nungsirabi maithong BPM 125 Key A" at bounding box center [372, 459] width 696 height 20
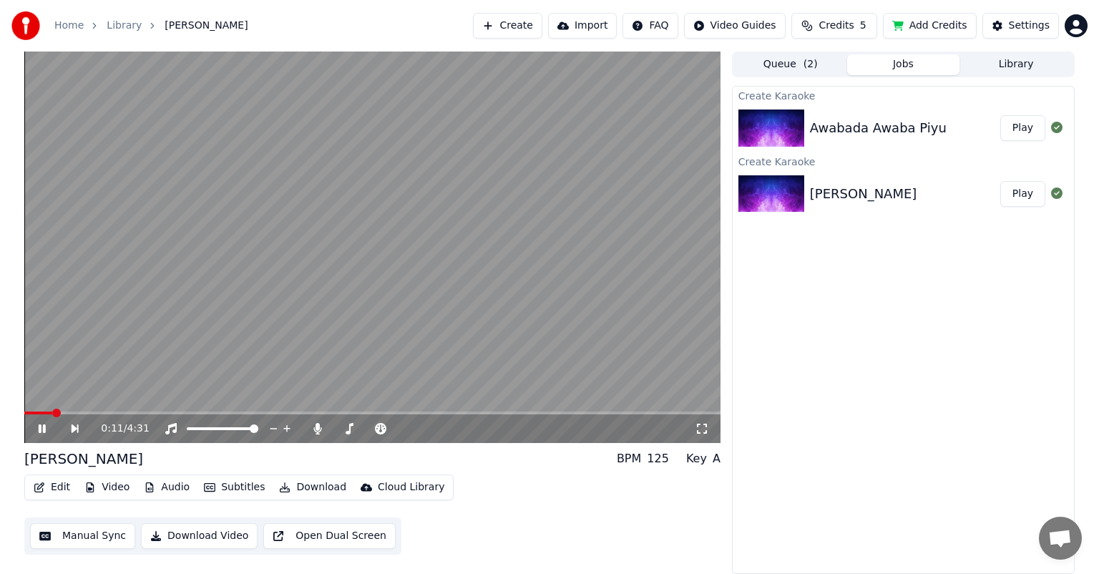
click at [52, 414] on span at bounding box center [38, 412] width 28 height 3
click at [481, 429] on icon at bounding box center [483, 428] width 7 height 1
click at [54, 411] on span at bounding box center [53, 412] width 59 height 3
click at [49, 412] on span at bounding box center [39, 412] width 31 height 3
click at [49, 412] on span at bounding box center [51, 413] width 9 height 9
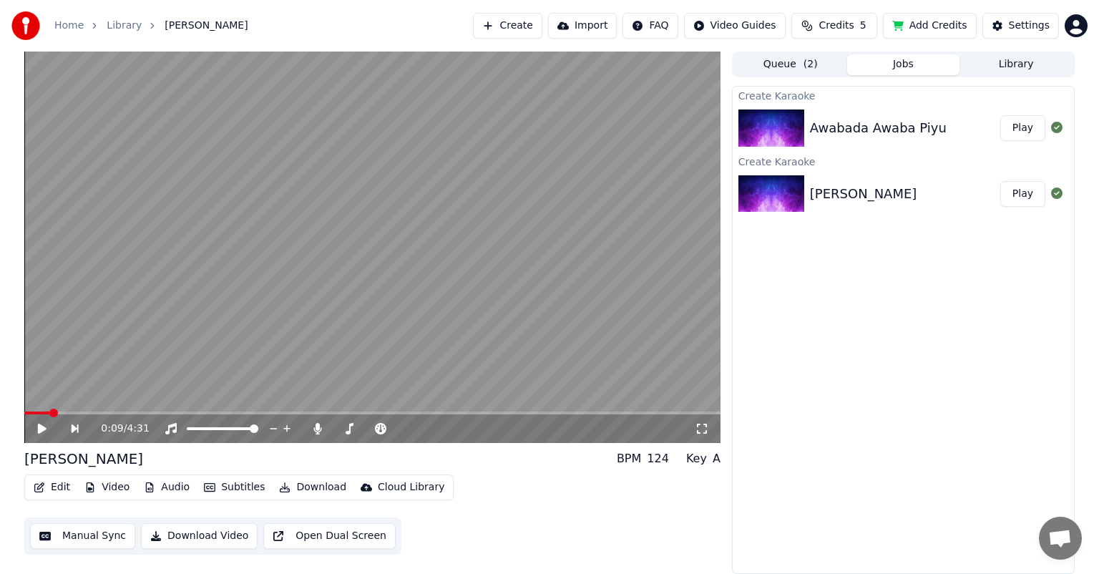
click at [121, 413] on span at bounding box center [372, 412] width 696 height 3
click at [157, 412] on span at bounding box center [372, 412] width 696 height 3
click at [40, 430] on icon at bounding box center [42, 429] width 9 height 10
click at [321, 429] on icon at bounding box center [318, 428] width 14 height 11
click at [67, 411] on span at bounding box center [71, 413] width 9 height 9
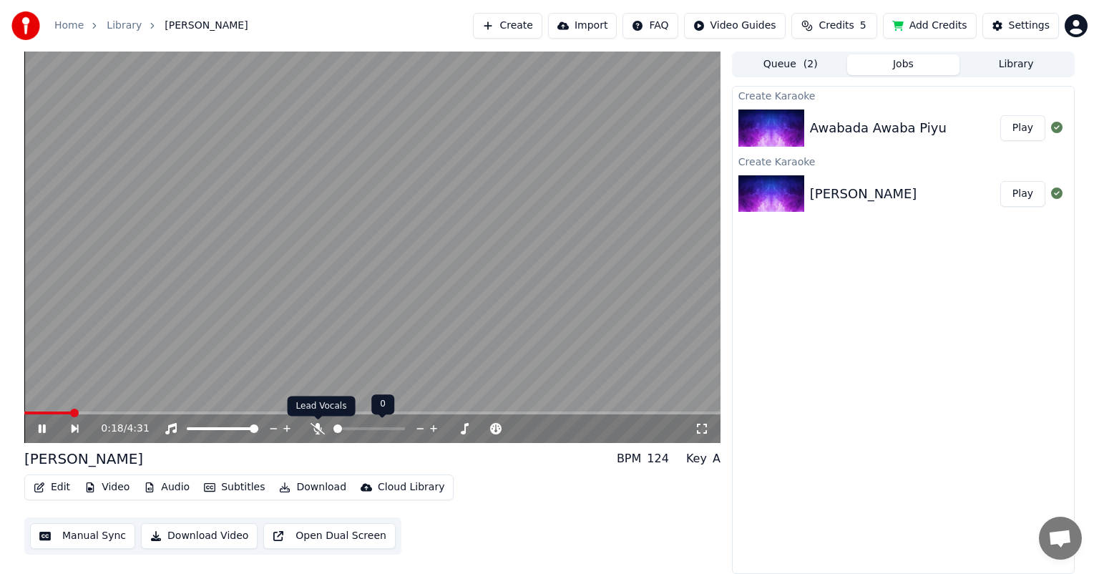
click at [323, 427] on icon at bounding box center [318, 428] width 14 height 11
click at [24, 413] on span at bounding box center [28, 413] width 9 height 9
click at [319, 428] on icon at bounding box center [318, 428] width 8 height 11
click at [436, 431] on span at bounding box center [432, 428] width 9 height 9
click at [351, 424] on icon at bounding box center [350, 428] width 8 height 11
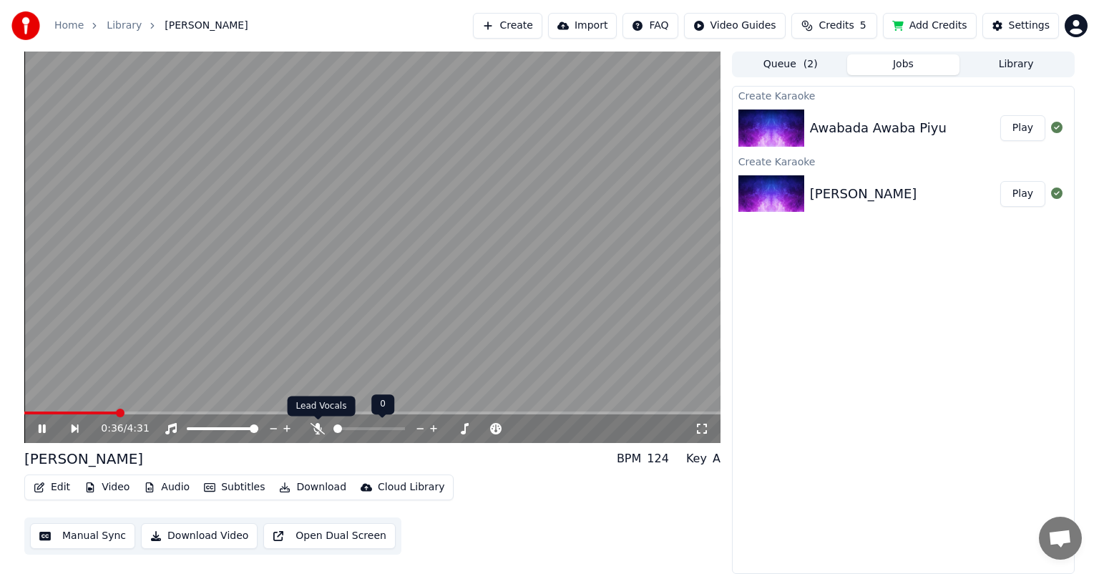
click at [318, 426] on icon at bounding box center [318, 428] width 14 height 11
click at [114, 412] on span at bounding box center [109, 413] width 9 height 9
click at [24, 417] on span at bounding box center [28, 413] width 9 height 9
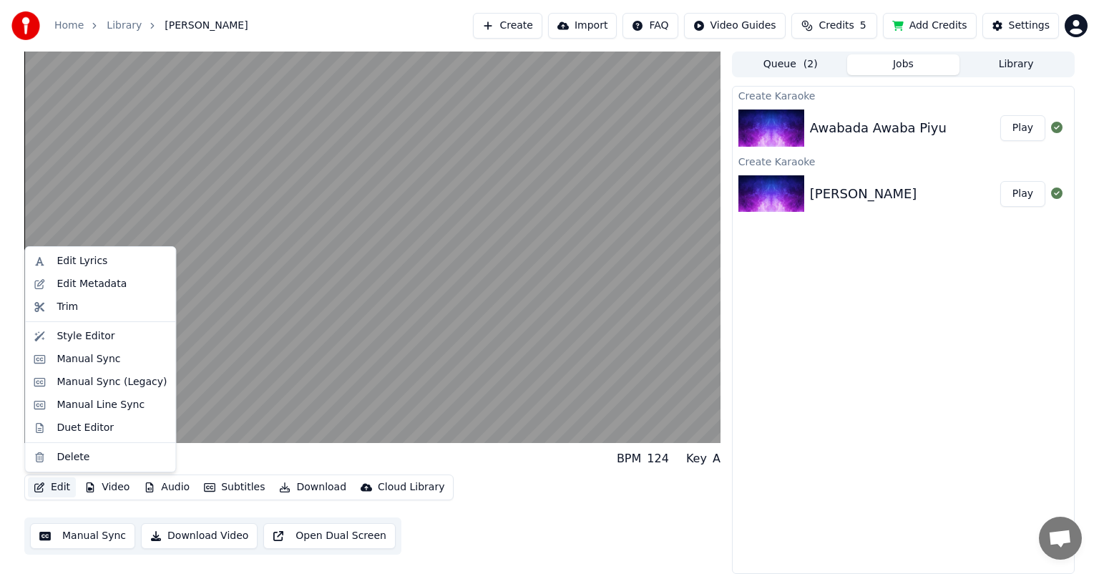
click at [56, 487] on button "Edit" at bounding box center [52, 487] width 48 height 20
click at [76, 309] on div "Trim" at bounding box center [112, 307] width 110 height 14
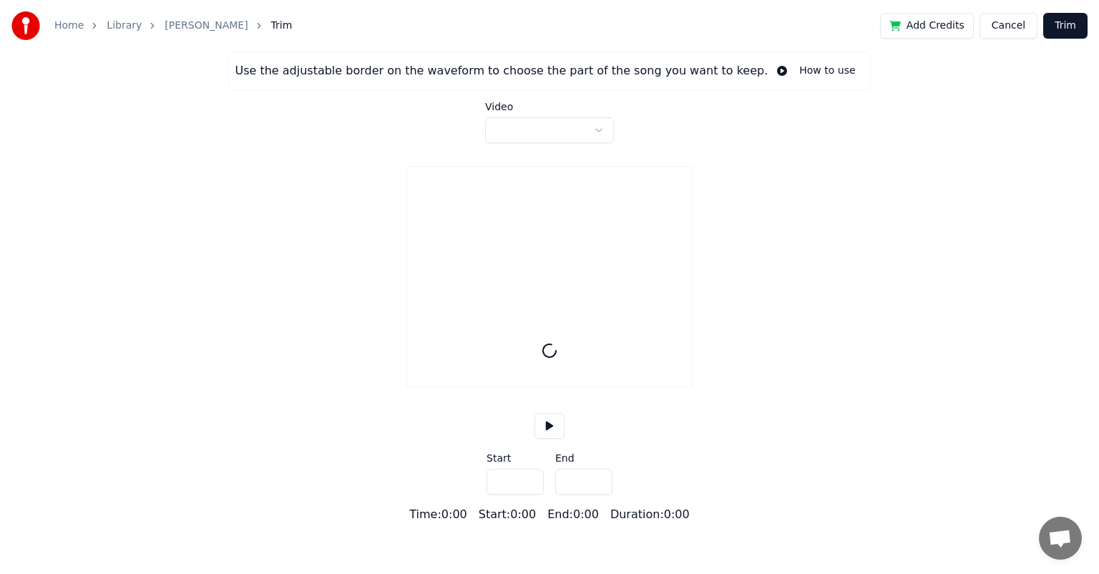
type input "*****"
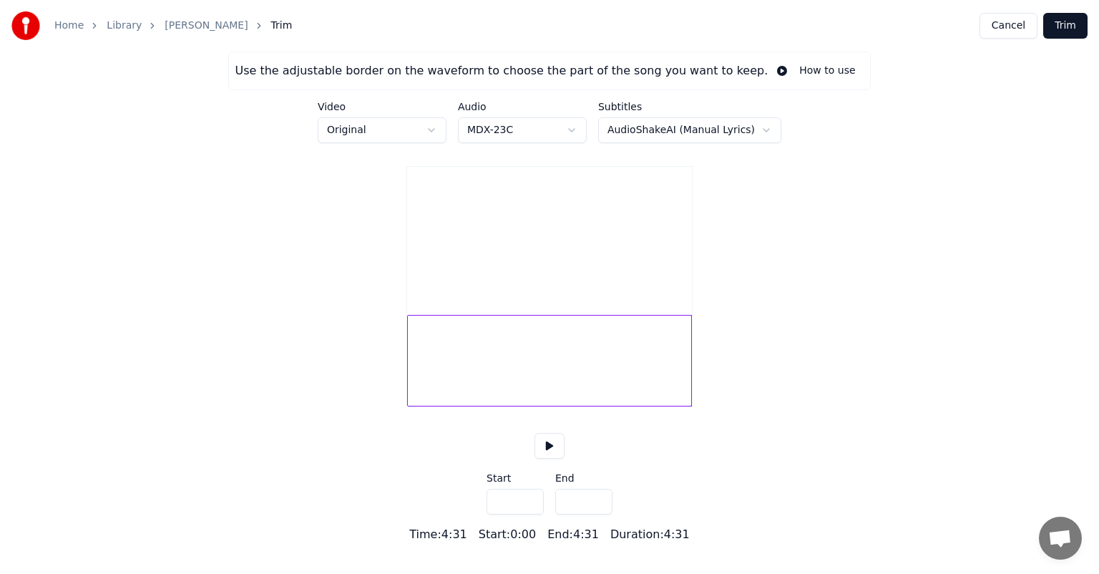
click at [773, 130] on div "Use the adjustable border on the waveform to choose the part of the song you wa…" at bounding box center [549, 298] width 1099 height 492
click at [762, 128] on html "Home Library Asuk nungsirabi maithong Trim Cancel Trim Use the adjustable borde…" at bounding box center [549, 271] width 1099 height 543
click at [863, 135] on html "Home Library Asuk nungsirabi maithong Trim Cancel Trim Use the adjustable borde…" at bounding box center [549, 271] width 1099 height 543
click at [552, 459] on button at bounding box center [549, 446] width 30 height 26
click at [549, 457] on button at bounding box center [549, 446] width 30 height 26
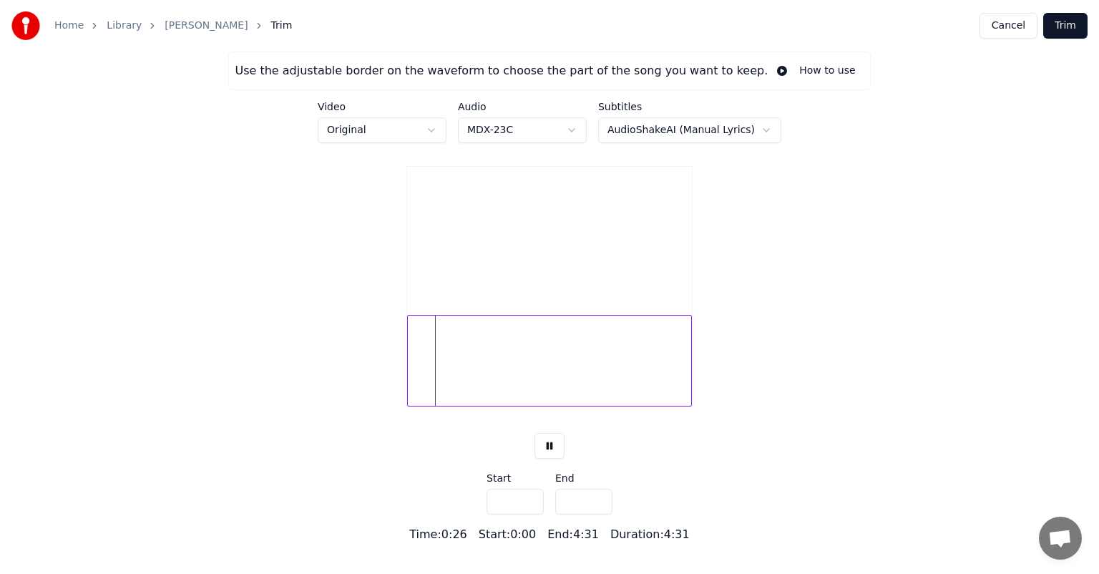
click at [1005, 26] on button "Cancel" at bounding box center [1009, 26] width 58 height 26
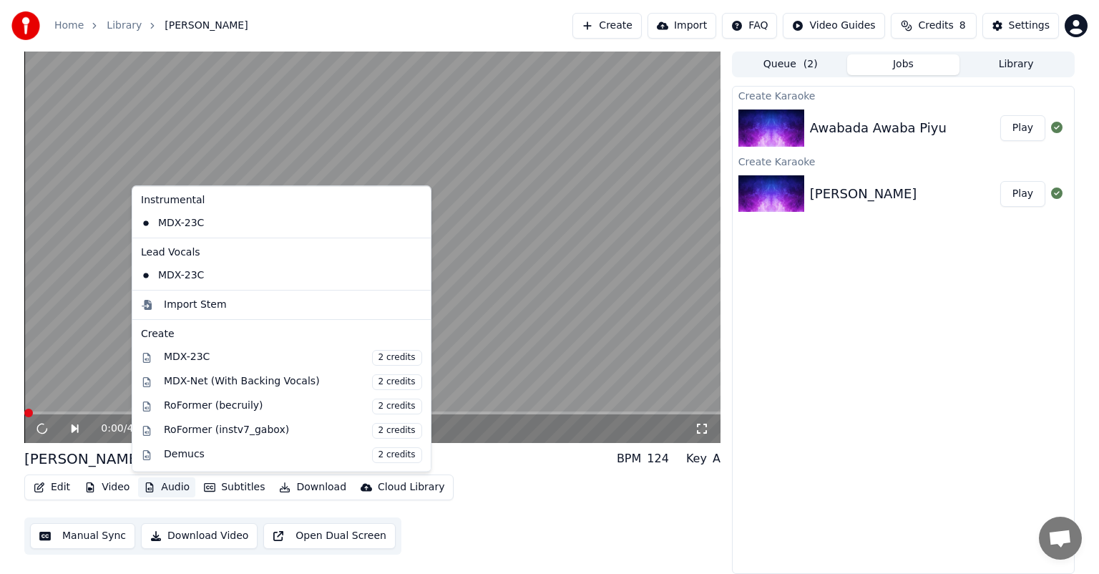
click at [164, 487] on button "Audio" at bounding box center [166, 487] width 57 height 20
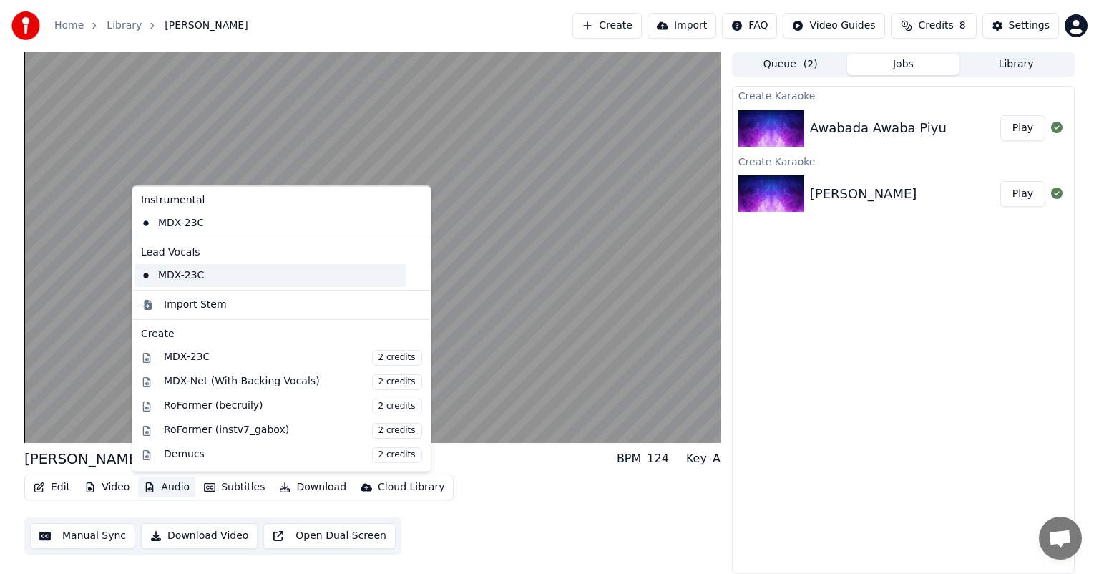
click at [180, 278] on div "MDX-23C" at bounding box center [270, 275] width 271 height 23
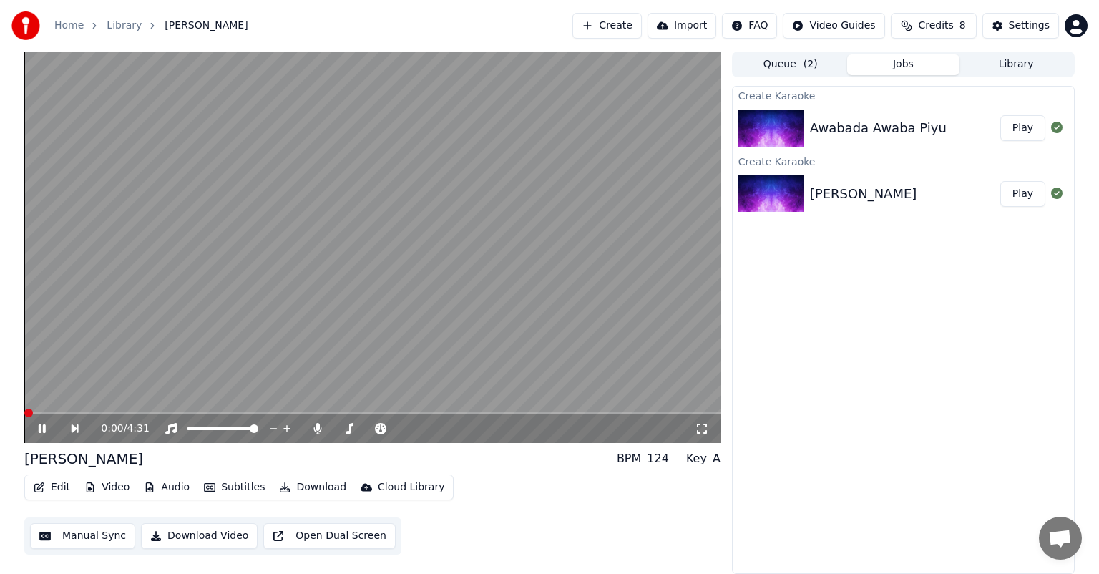
click at [24, 417] on span at bounding box center [28, 413] width 9 height 9
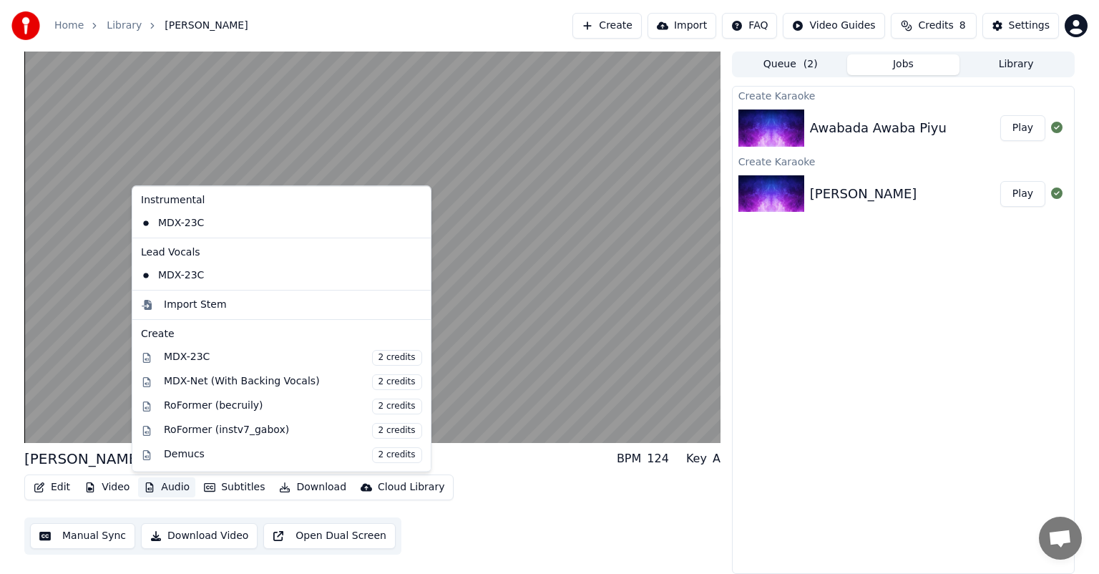
click at [165, 487] on button "Audio" at bounding box center [166, 487] width 57 height 20
click at [169, 225] on div "MDX-23C" at bounding box center [270, 223] width 271 height 23
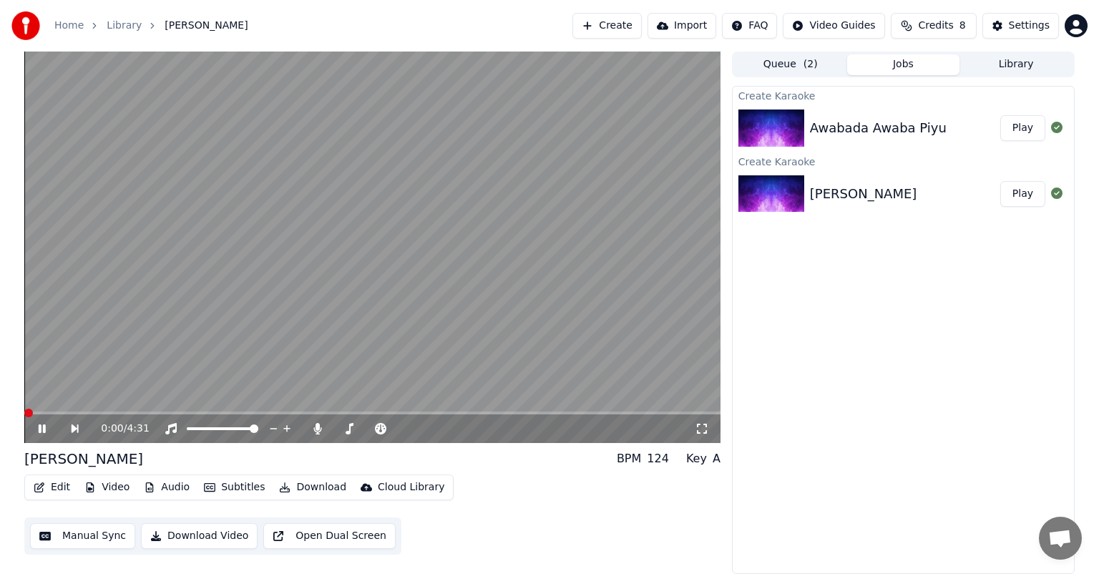
click at [24, 412] on span at bounding box center [28, 413] width 9 height 9
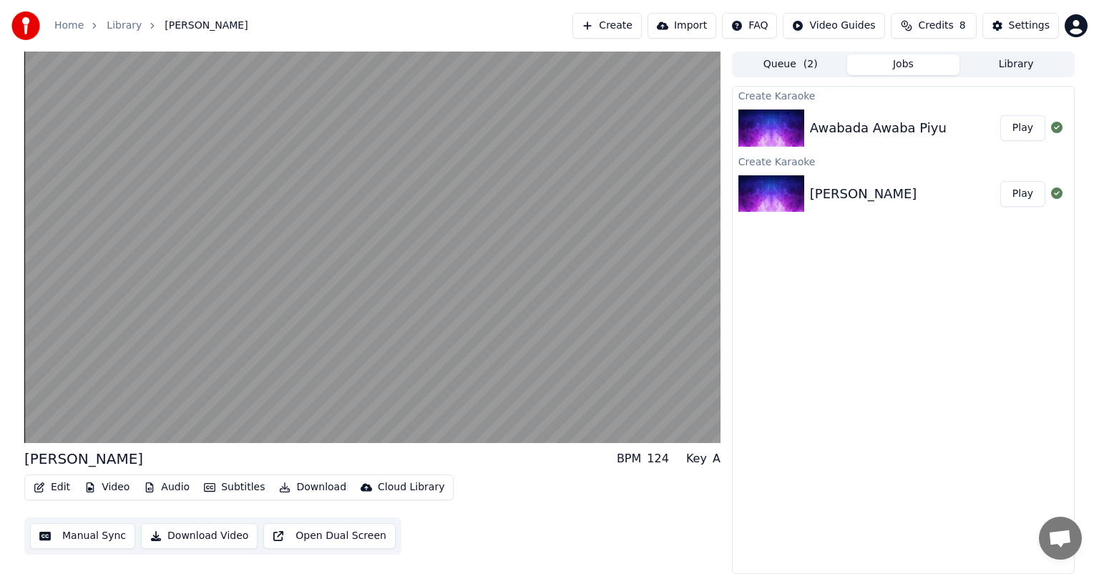
click at [106, 539] on button "Manual Sync" at bounding box center [82, 536] width 105 height 26
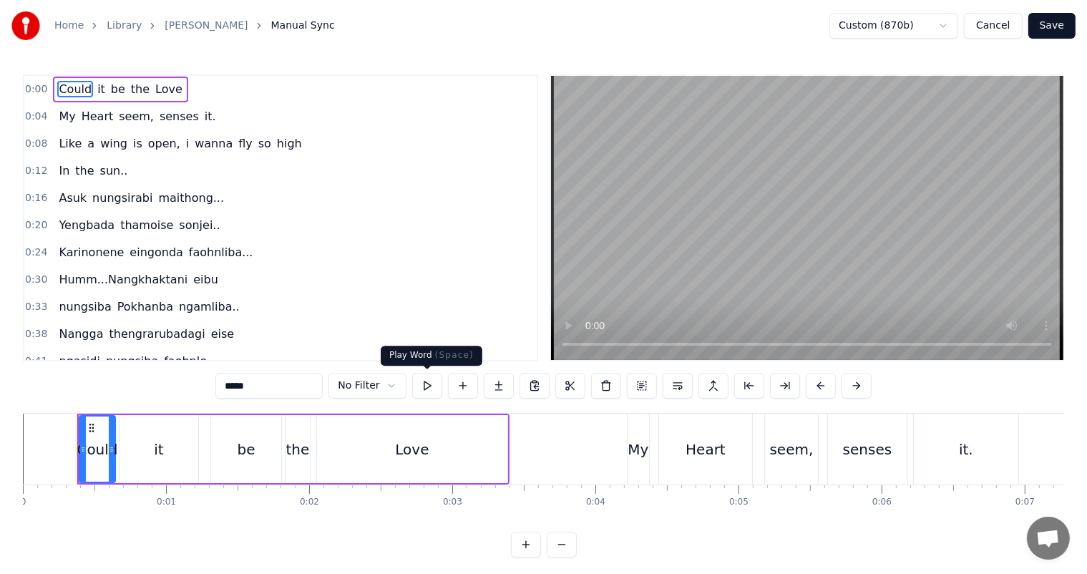
click at [426, 384] on button at bounding box center [427, 386] width 30 height 26
click at [392, 382] on html "Home Library Asuk nungsirabi maithong Manual Sync Custom (870b) Cancel Save 0:0…" at bounding box center [543, 290] width 1087 height 580
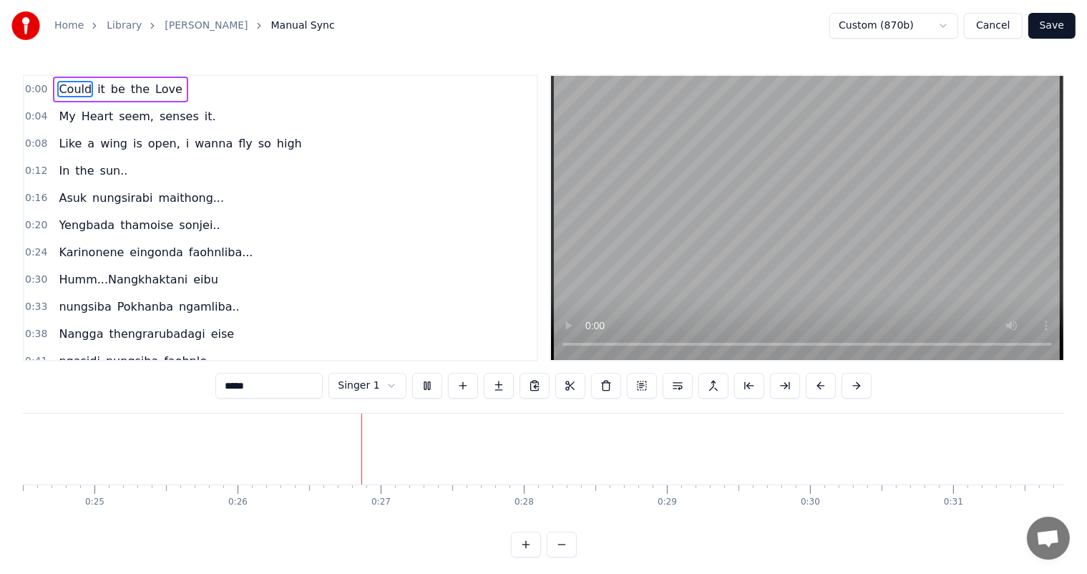
scroll to position [0, 3683]
click at [424, 389] on button at bounding box center [427, 386] width 30 height 26
click at [390, 384] on html "Home Library Asuk nungsirabi maithong Manual Sync Custom (870b) Cancel Save 0:0…" at bounding box center [543, 290] width 1087 height 580
click at [418, 348] on div "0:41 ngasidi nungsiba faohnle..." at bounding box center [280, 361] width 512 height 27
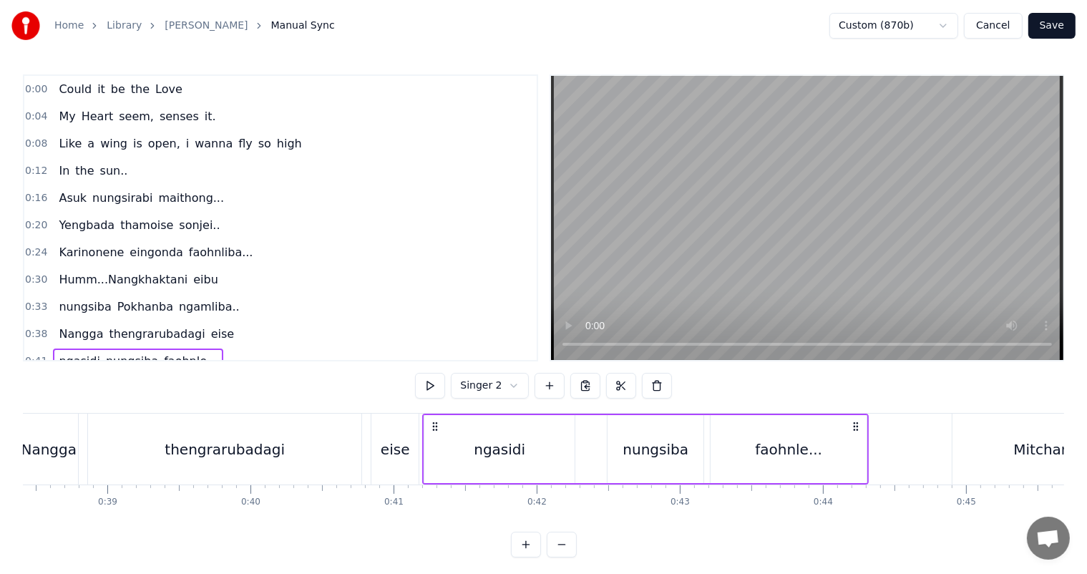
scroll to position [0, 5824]
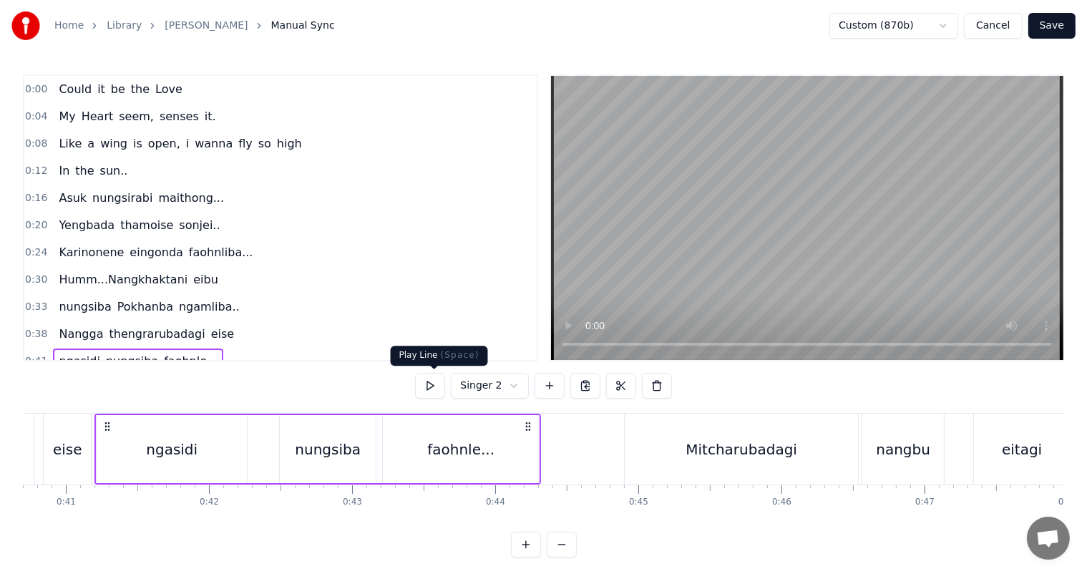
click at [434, 382] on button at bounding box center [430, 386] width 30 height 26
click at [652, 392] on button at bounding box center [657, 386] width 30 height 26
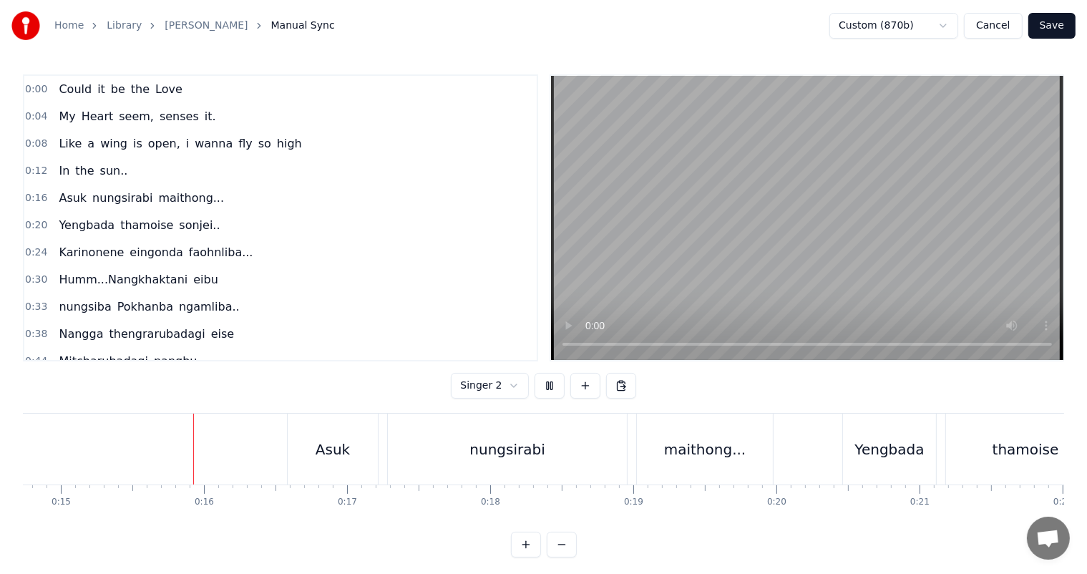
scroll to position [0, 2113]
click at [393, 446] on div "nungsirabi" at bounding box center [503, 449] width 239 height 71
click at [414, 440] on div "nungsirabi" at bounding box center [503, 449] width 239 height 71
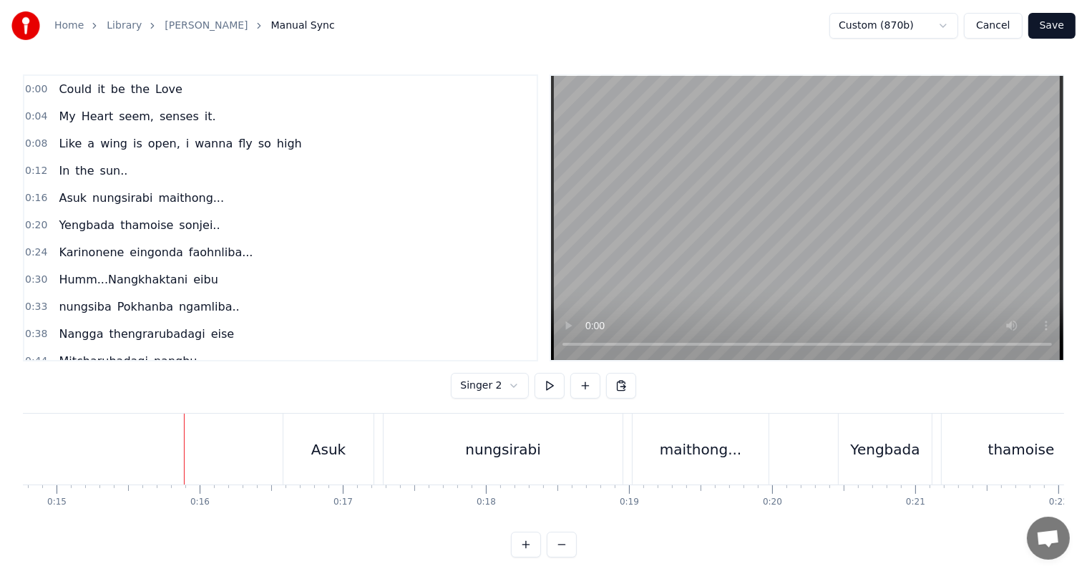
click at [328, 441] on div "Asuk" at bounding box center [328, 449] width 34 height 21
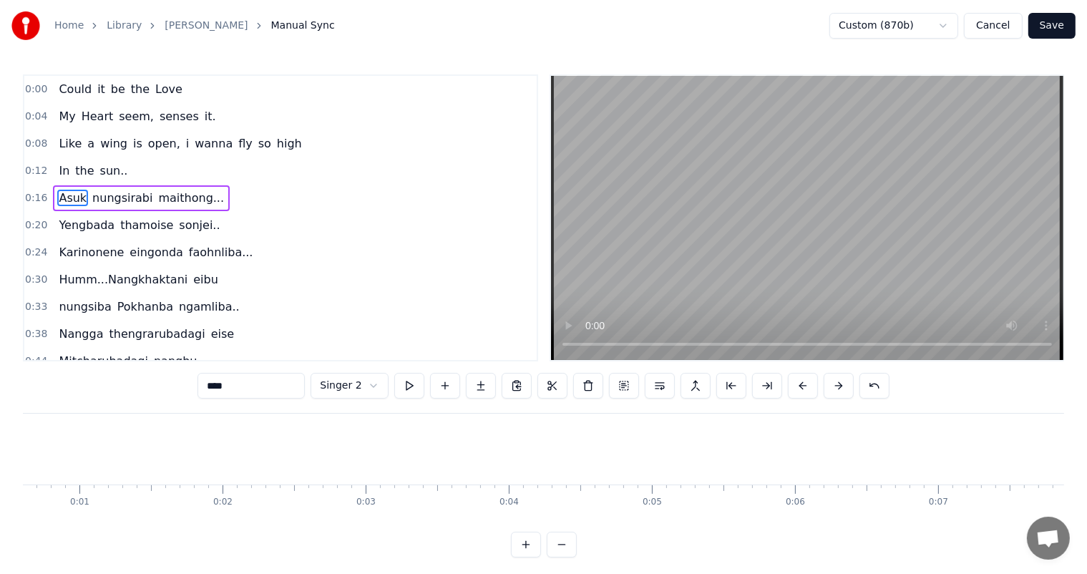
scroll to position [0, 0]
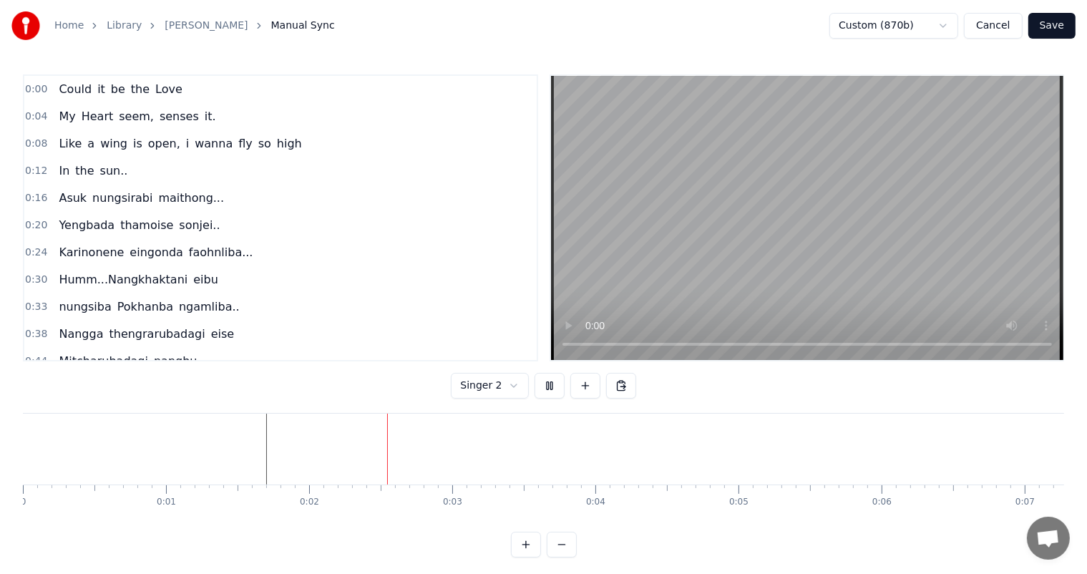
click at [992, 29] on button "Cancel" at bounding box center [993, 26] width 58 height 26
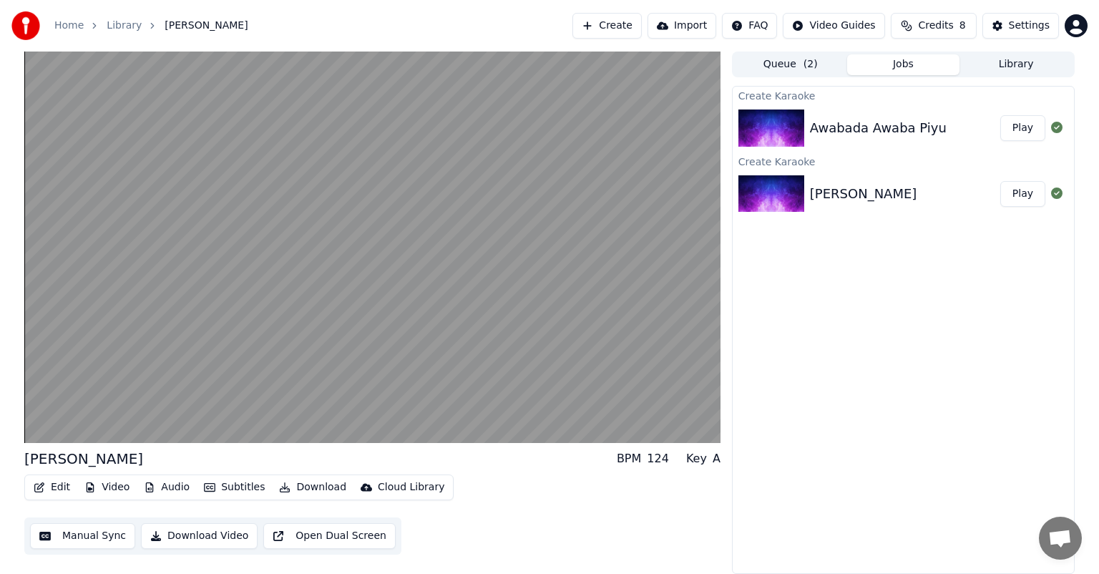
click at [787, 196] on img at bounding box center [771, 193] width 66 height 37
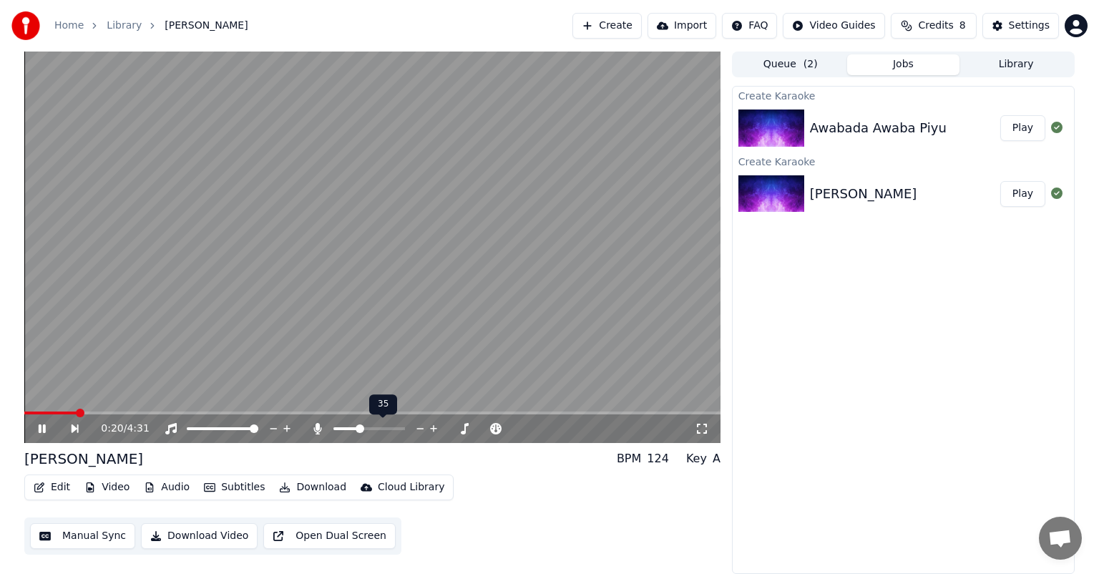
click at [358, 427] on span at bounding box center [360, 428] width 9 height 9
click at [335, 426] on span at bounding box center [339, 428] width 9 height 9
click at [24, 411] on span at bounding box center [24, 412] width 0 height 3
click at [316, 429] on icon at bounding box center [318, 428] width 8 height 11
click at [316, 429] on icon at bounding box center [318, 428] width 14 height 11
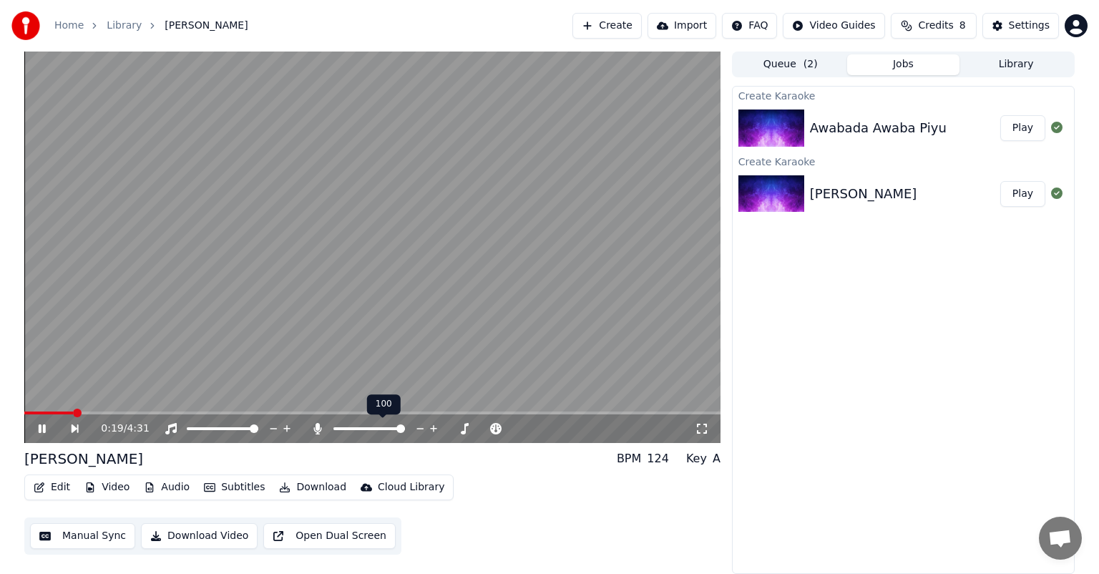
click at [316, 429] on icon at bounding box center [318, 428] width 8 height 11
click at [310, 412] on span at bounding box center [372, 412] width 696 height 3
click at [318, 430] on icon at bounding box center [318, 428] width 14 height 11
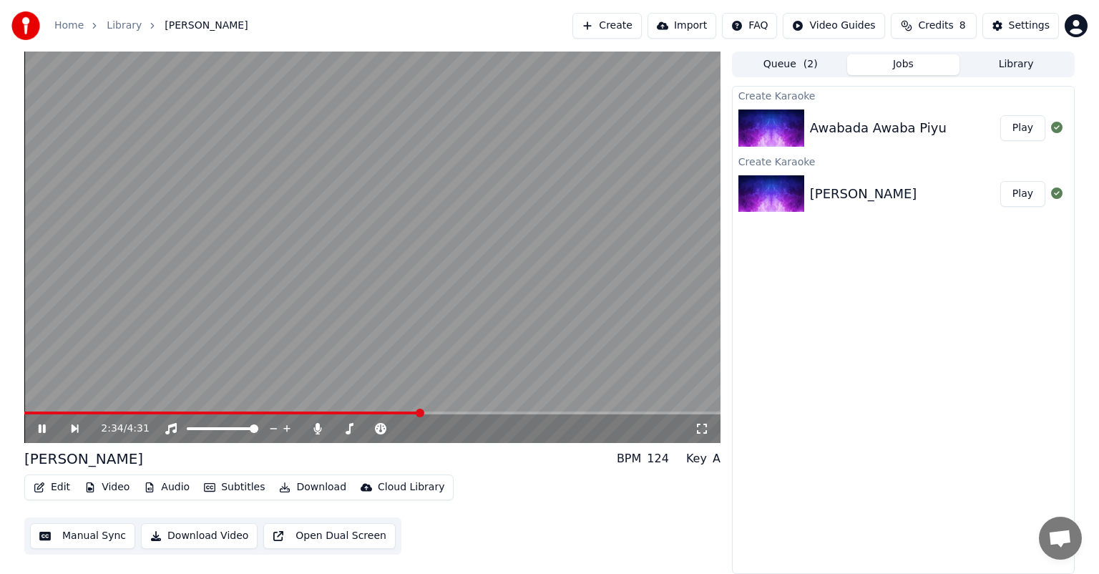
click at [524, 411] on div "2:34 / 4:31" at bounding box center [372, 247] width 696 height 391
click at [525, 412] on span at bounding box center [372, 412] width 696 height 3
click at [39, 429] on icon at bounding box center [42, 429] width 9 height 10
click at [639, 411] on video at bounding box center [372, 247] width 696 height 391
click at [639, 414] on span at bounding box center [372, 412] width 696 height 3
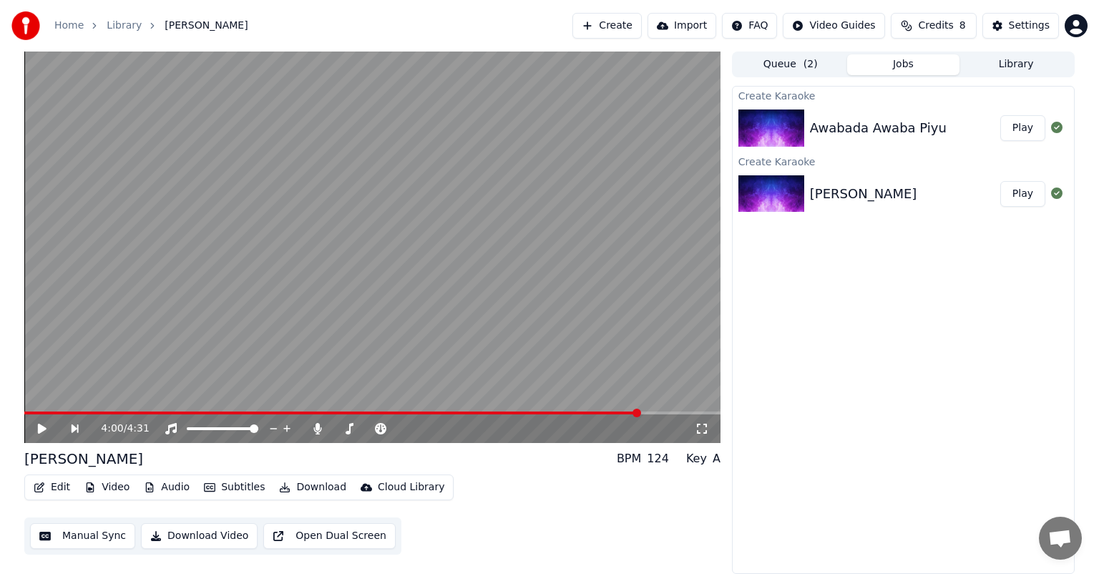
click at [40, 428] on icon at bounding box center [42, 429] width 9 height 10
click at [41, 428] on icon at bounding box center [52, 428] width 33 height 11
click at [59, 484] on button "Edit" at bounding box center [52, 487] width 48 height 20
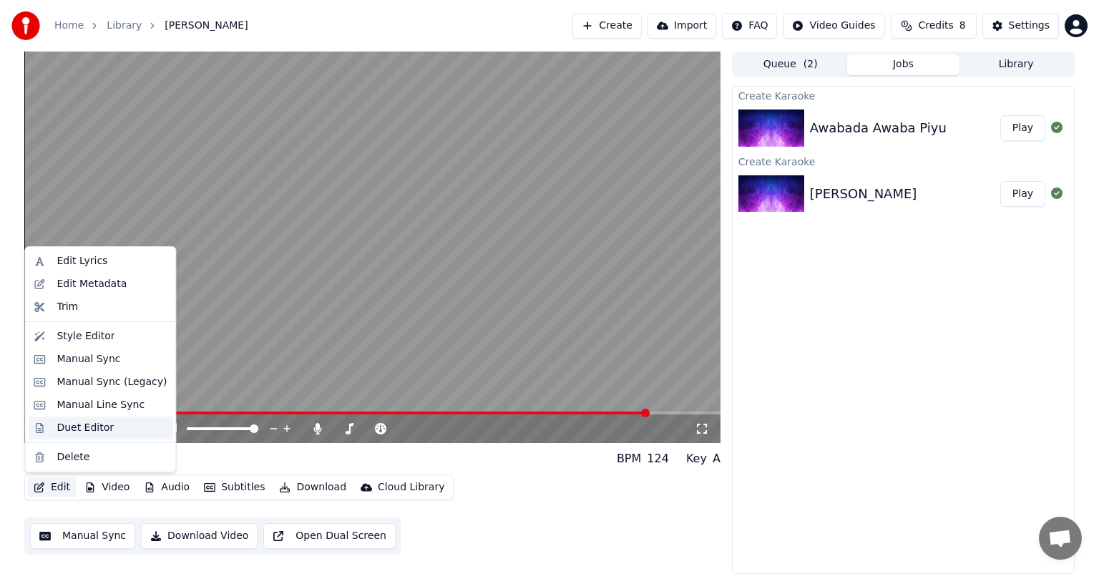
click at [77, 429] on div "Duet Editor" at bounding box center [85, 428] width 57 height 14
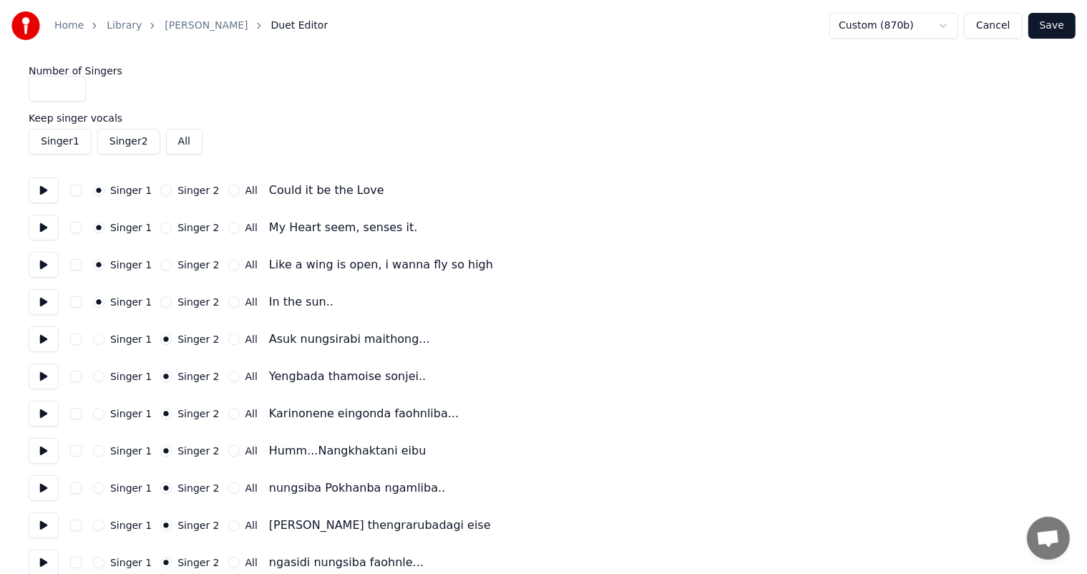
click at [182, 145] on button "All" at bounding box center [184, 142] width 36 height 26
click at [187, 140] on button "All" at bounding box center [184, 142] width 36 height 26
click at [123, 141] on button "Singer 2" at bounding box center [128, 142] width 63 height 26
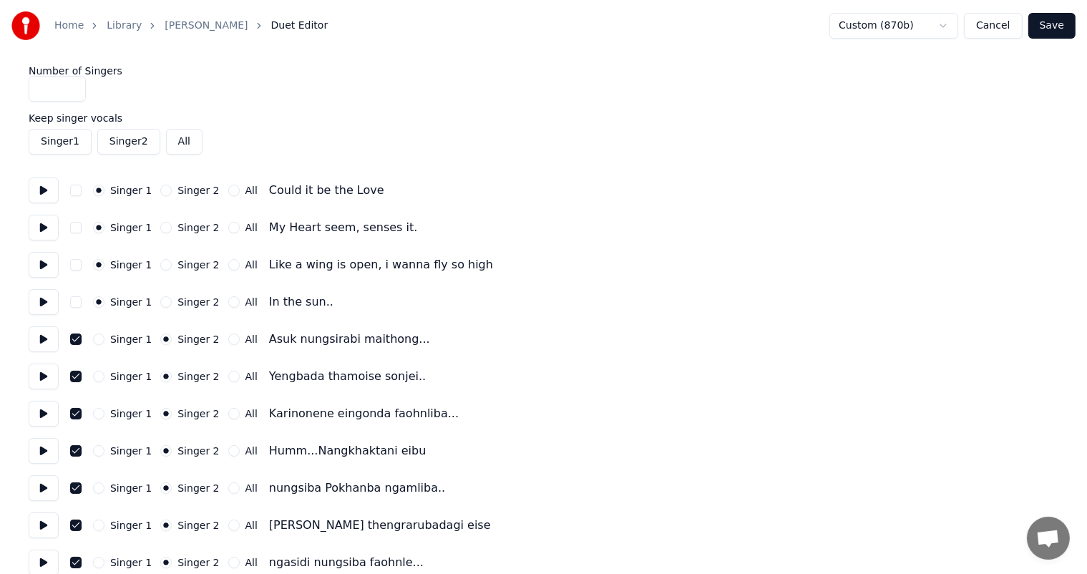
click at [63, 141] on button "Singer 1" at bounding box center [60, 142] width 63 height 26
click at [999, 23] on button "Cancel" at bounding box center [993, 26] width 58 height 26
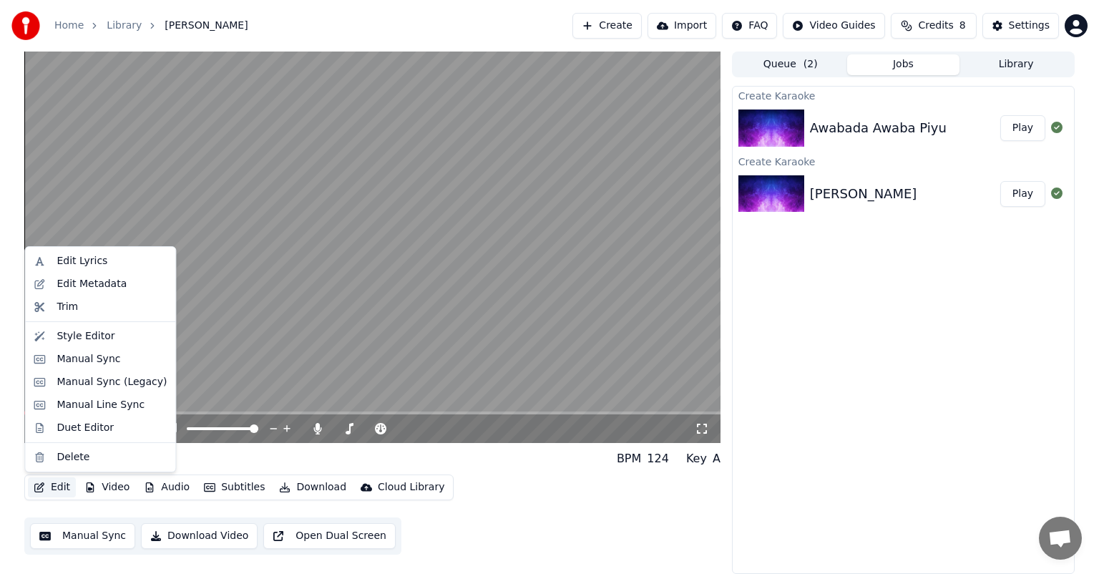
click at [57, 487] on button "Edit" at bounding box center [52, 487] width 48 height 20
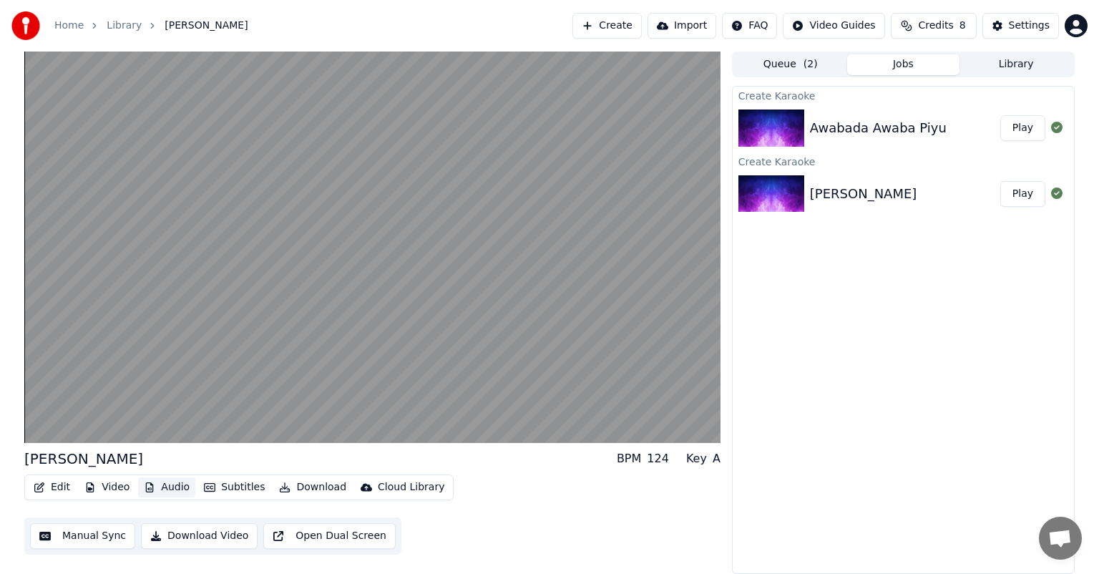
click at [171, 489] on button "Audio" at bounding box center [166, 487] width 57 height 20
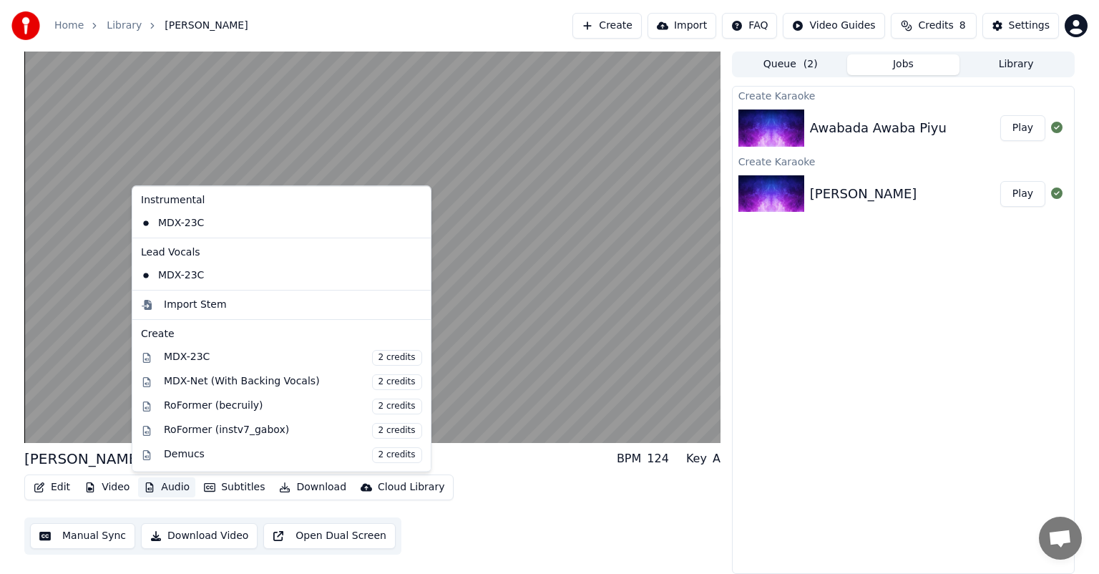
click at [170, 484] on button "Audio" at bounding box center [166, 487] width 57 height 20
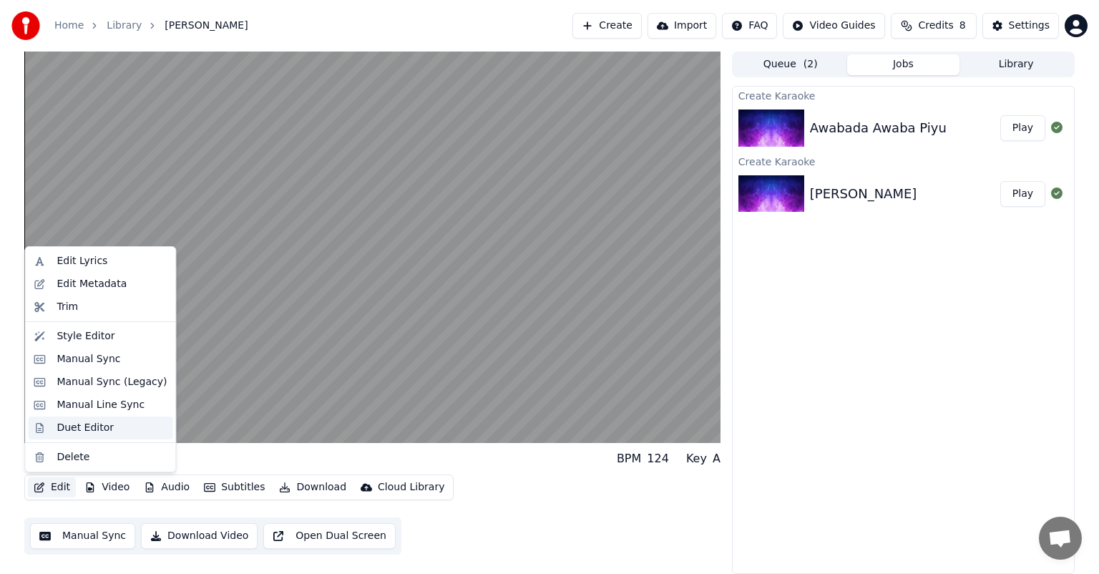
click at [66, 429] on div "Duet Editor" at bounding box center [85, 428] width 57 height 14
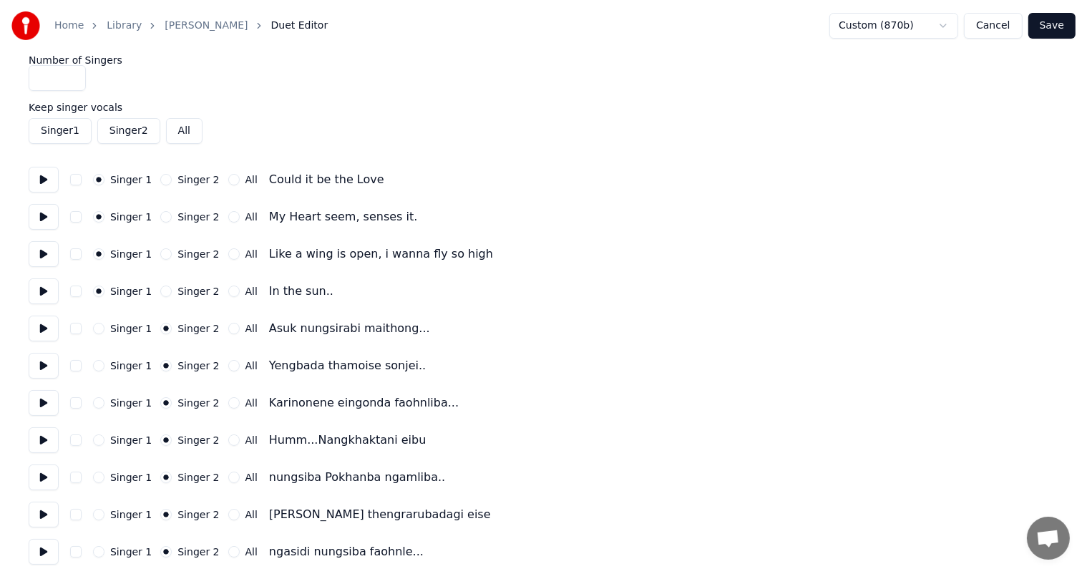
scroll to position [215, 0]
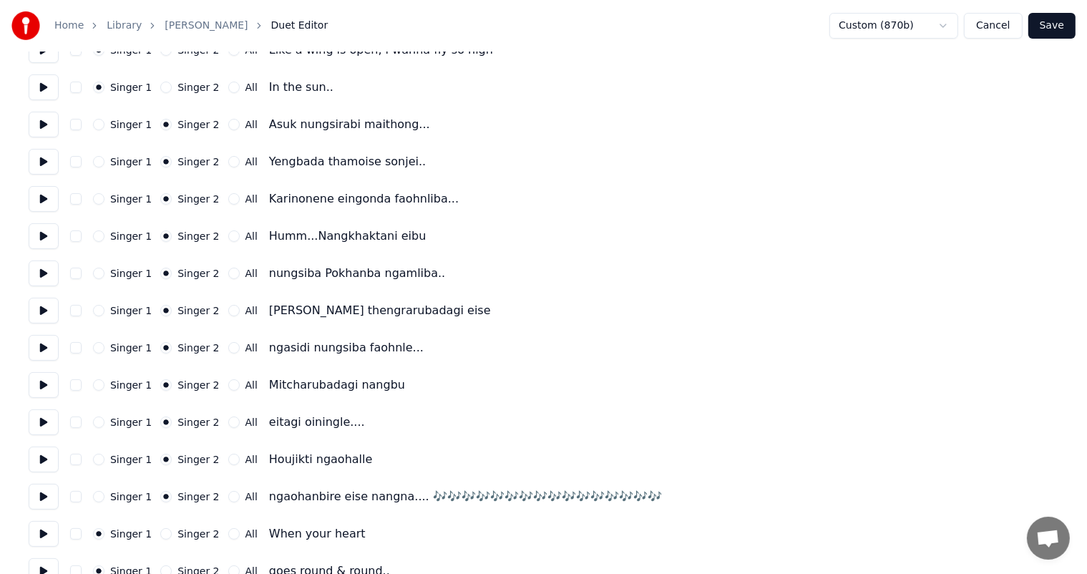
click at [1008, 29] on button "Cancel" at bounding box center [993, 26] width 58 height 26
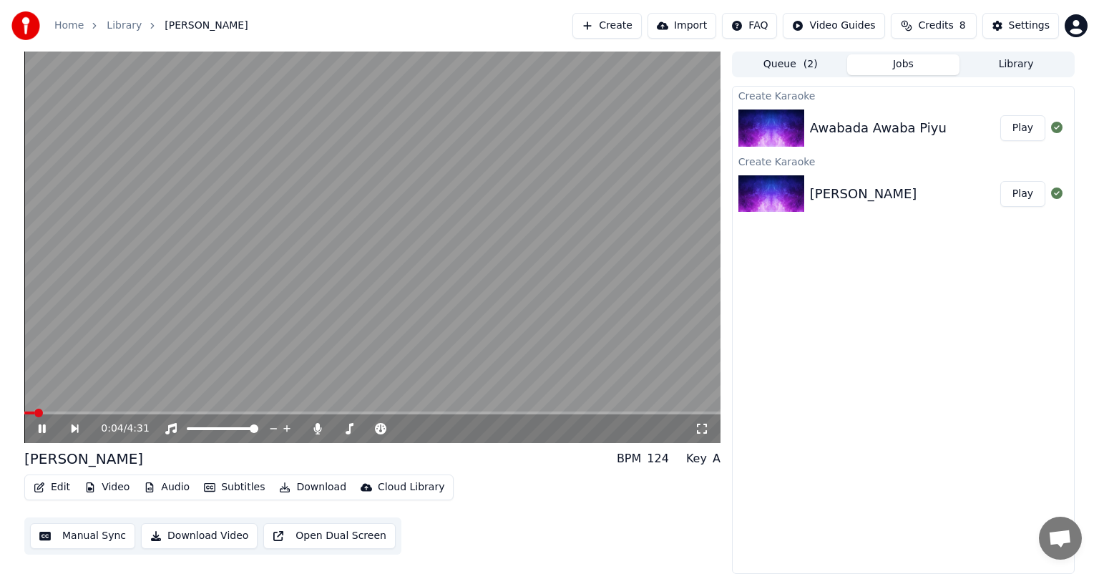
click at [37, 428] on icon at bounding box center [52, 428] width 33 height 11
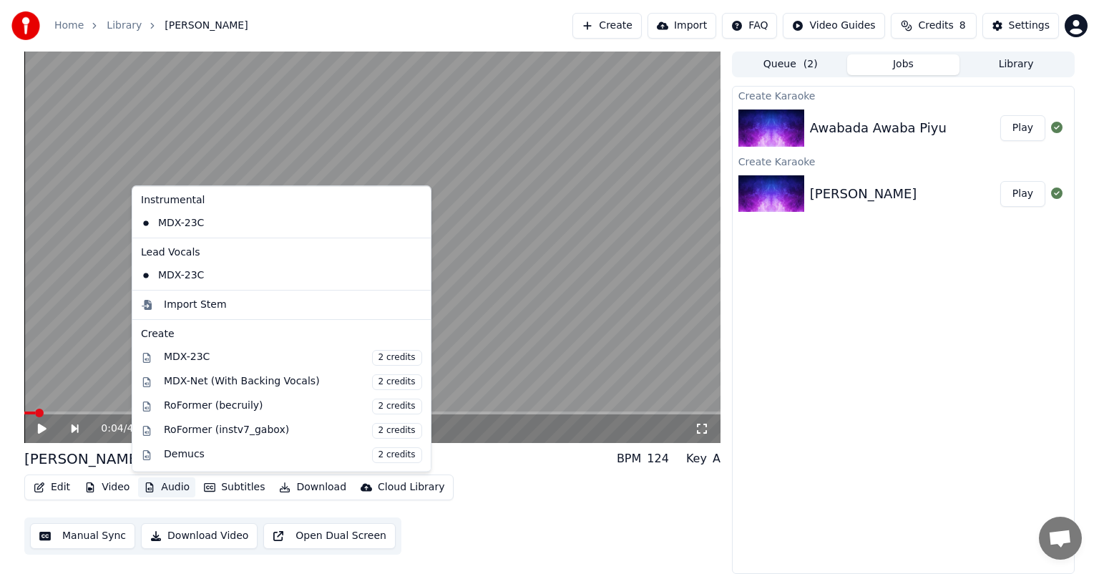
click at [164, 486] on button "Audio" at bounding box center [166, 487] width 57 height 20
click at [181, 306] on div "Import Stem" at bounding box center [195, 305] width 63 height 14
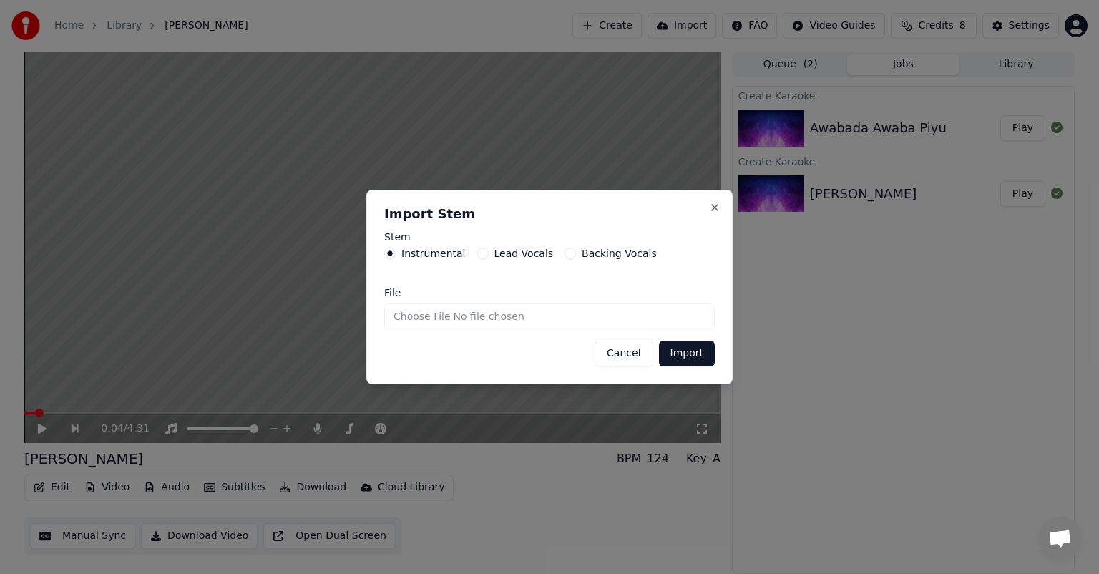
click at [509, 255] on label "Lead Vocals" at bounding box center [523, 253] width 59 height 10
click at [489, 255] on button "Lead Vocals" at bounding box center [482, 253] width 11 height 11
click at [433, 318] on input "File" at bounding box center [549, 316] width 331 height 26
click at [632, 352] on button "Cancel" at bounding box center [624, 354] width 58 height 26
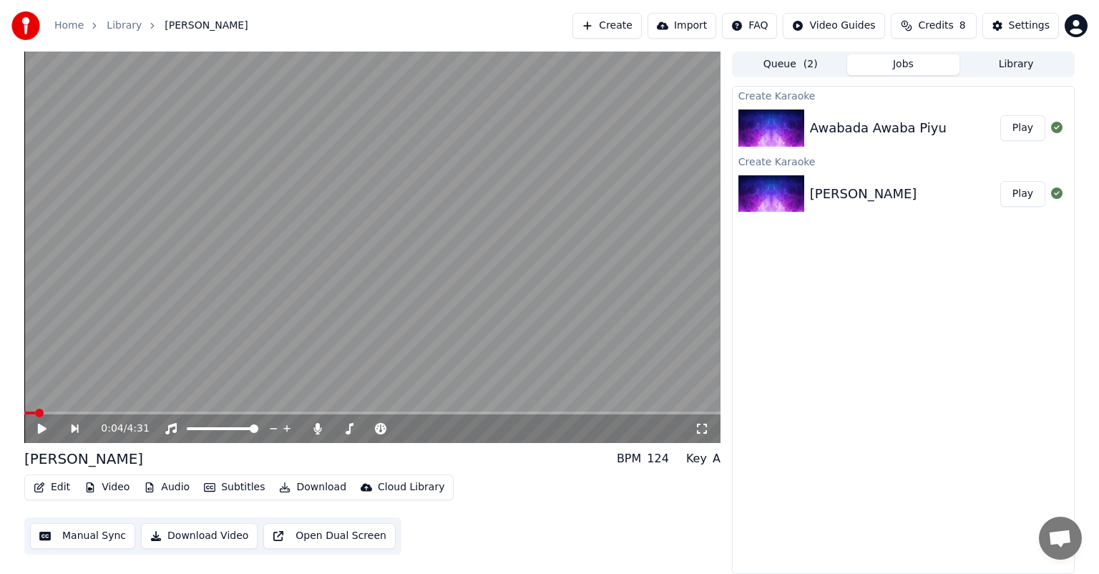
click at [62, 485] on button "Edit" at bounding box center [52, 487] width 48 height 20
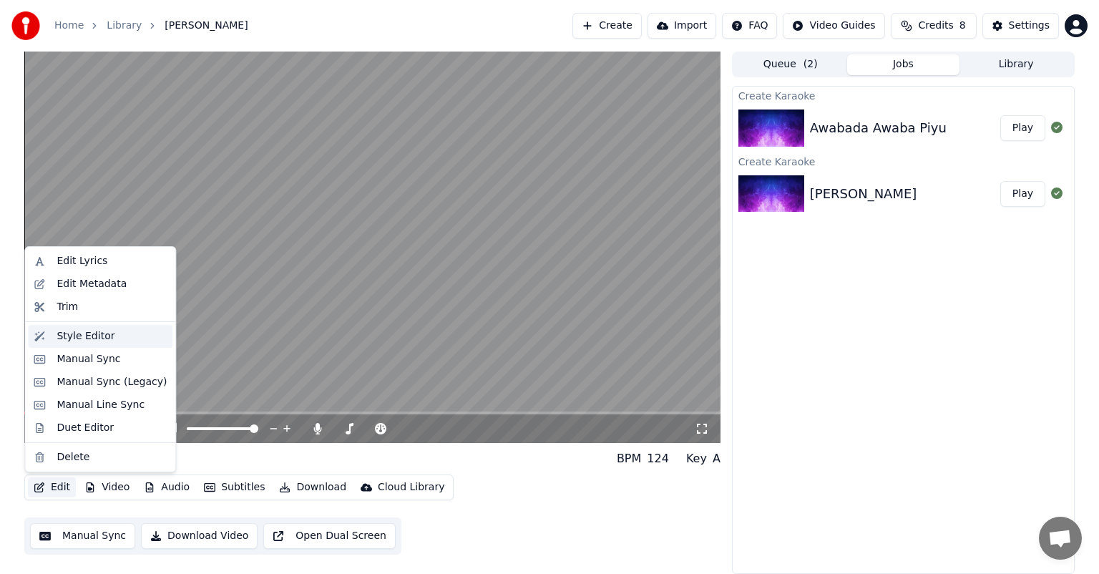
click at [83, 336] on div "Style Editor" at bounding box center [86, 336] width 58 height 14
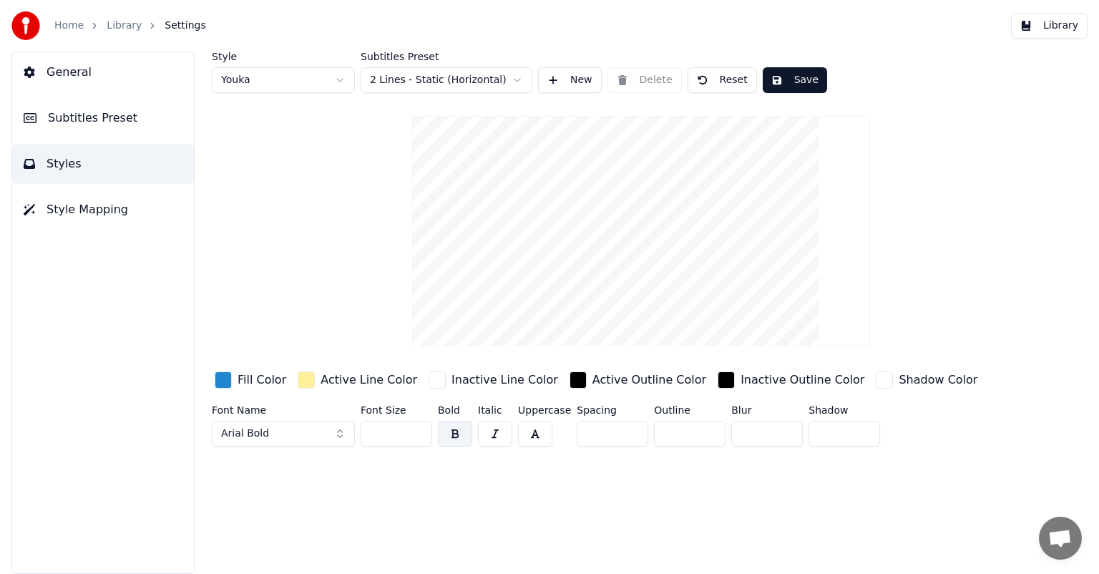
click at [53, 208] on span "Style Mapping" at bounding box center [88, 209] width 82 height 17
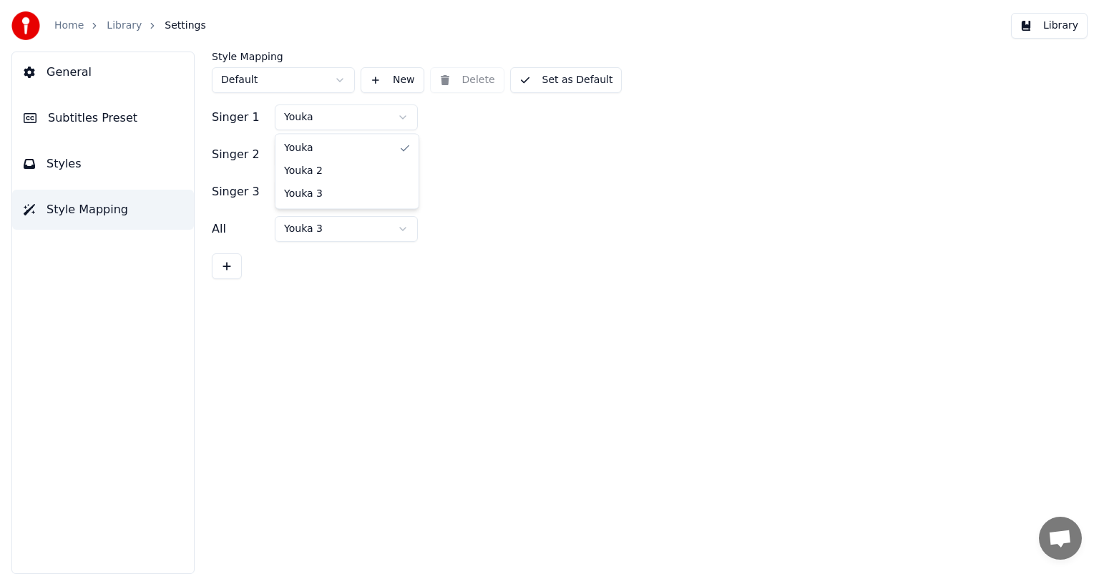
click at [402, 117] on html "Home Library Settings Library General Subtitles Preset Styles Style Mapping Sty…" at bounding box center [549, 287] width 1099 height 574
click at [498, 131] on html "Home Library Settings Library General Subtitles Preset Styles Style Mapping Sty…" at bounding box center [549, 287] width 1099 height 574
click at [403, 118] on html "Home Library Settings Library General Subtitles Preset Styles Style Mapping Sty…" at bounding box center [549, 287] width 1099 height 574
click at [495, 143] on html "Home Library Settings Library General Subtitles Preset Styles Style Mapping Sty…" at bounding box center [549, 287] width 1099 height 574
click at [401, 153] on html "Home Library Settings Library General Subtitles Preset Styles Style Mapping Sty…" at bounding box center [549, 287] width 1099 height 574
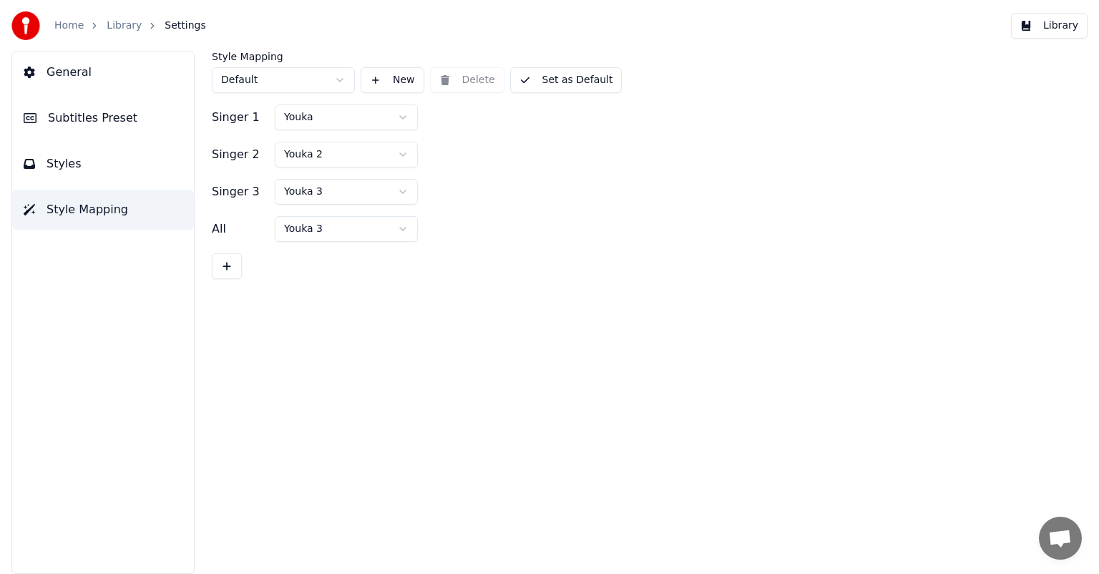
click at [494, 153] on html "Home Library Settings Library General Subtitles Preset Styles Style Mapping Sty…" at bounding box center [549, 287] width 1099 height 574
click at [404, 185] on html "Home Library Settings Library General Subtitles Preset Styles Style Mapping Sty…" at bounding box center [549, 287] width 1099 height 574
click at [558, 206] on html "Home Library Settings Library General Subtitles Preset Styles Style Mapping Sty…" at bounding box center [549, 287] width 1099 height 574
click at [71, 72] on span "General" at bounding box center [69, 72] width 45 height 17
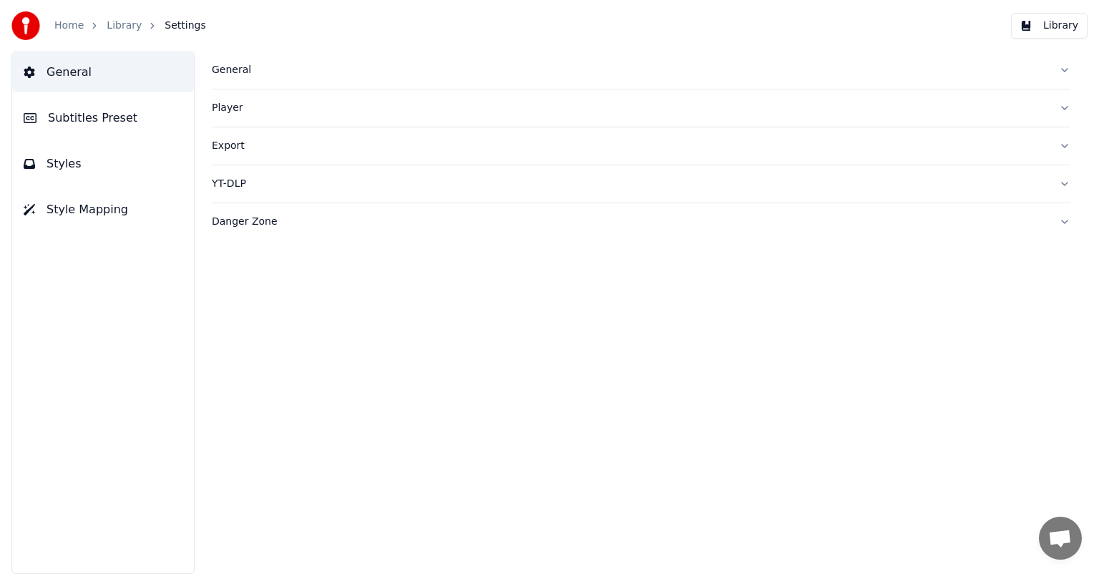
click at [127, 25] on link "Library" at bounding box center [124, 26] width 35 height 14
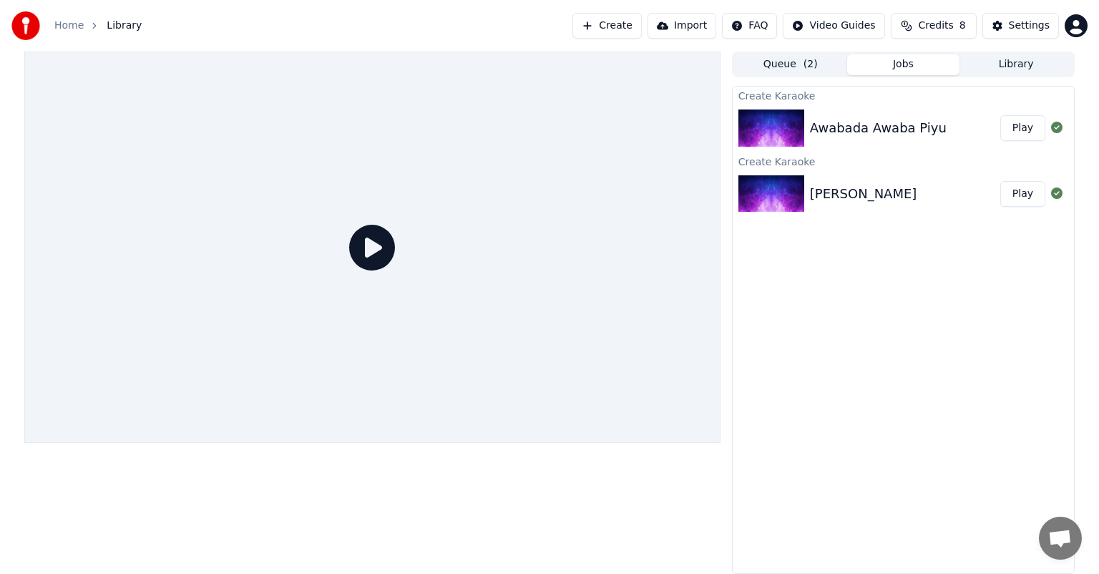
click at [72, 26] on link "Home" at bounding box center [68, 26] width 29 height 14
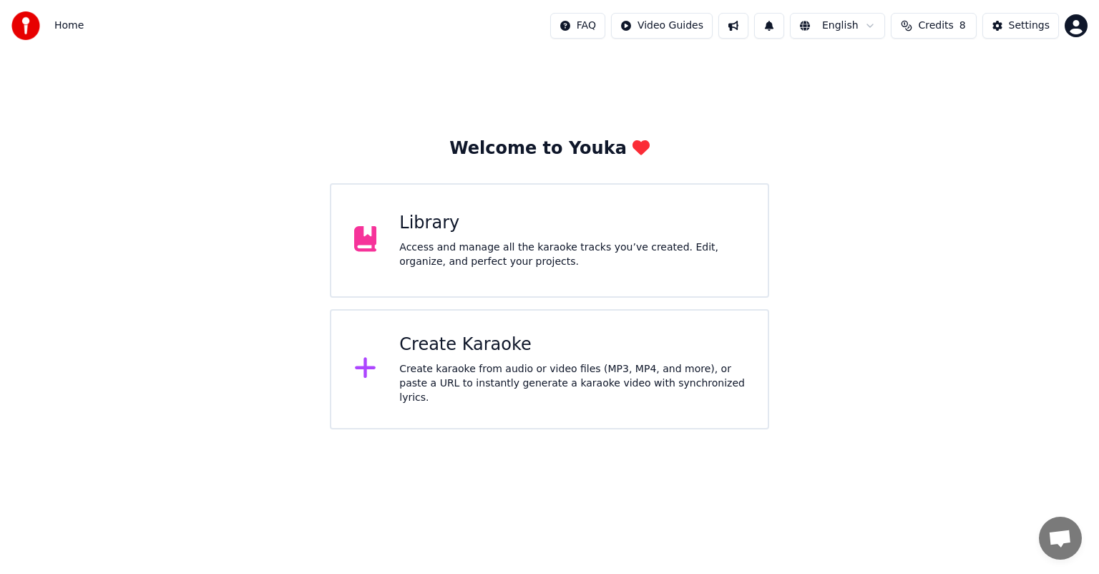
click at [456, 247] on div "Access and manage all the karaoke tracks you’ve created. Edit, organize, and pe…" at bounding box center [572, 254] width 346 height 29
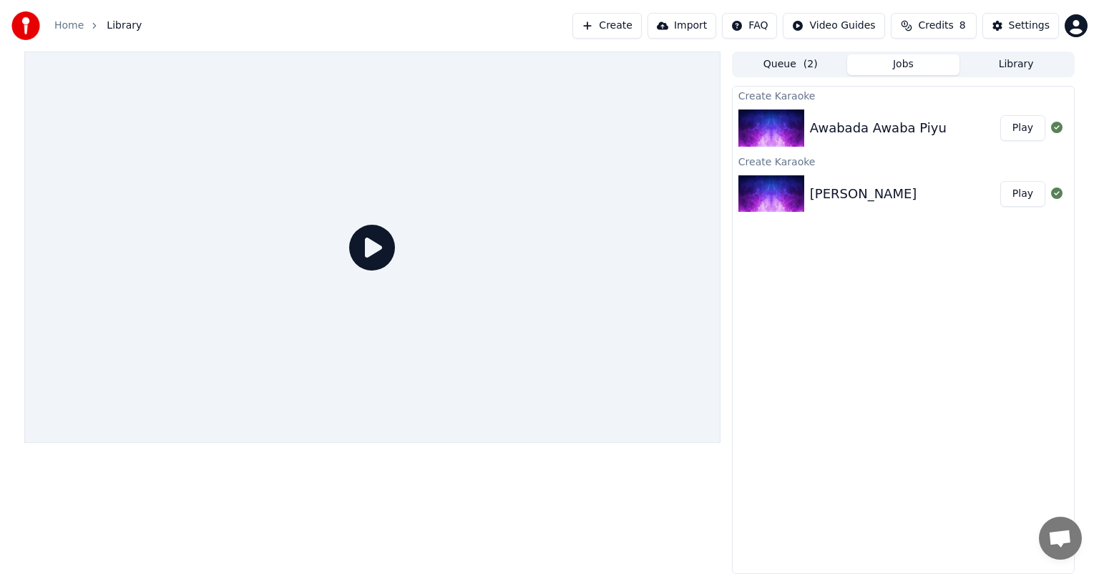
click at [917, 199] on div "[PERSON_NAME]" at bounding box center [863, 194] width 107 height 20
click at [796, 192] on img at bounding box center [771, 193] width 66 height 37
click at [1020, 189] on button "Play" at bounding box center [1022, 194] width 45 height 26
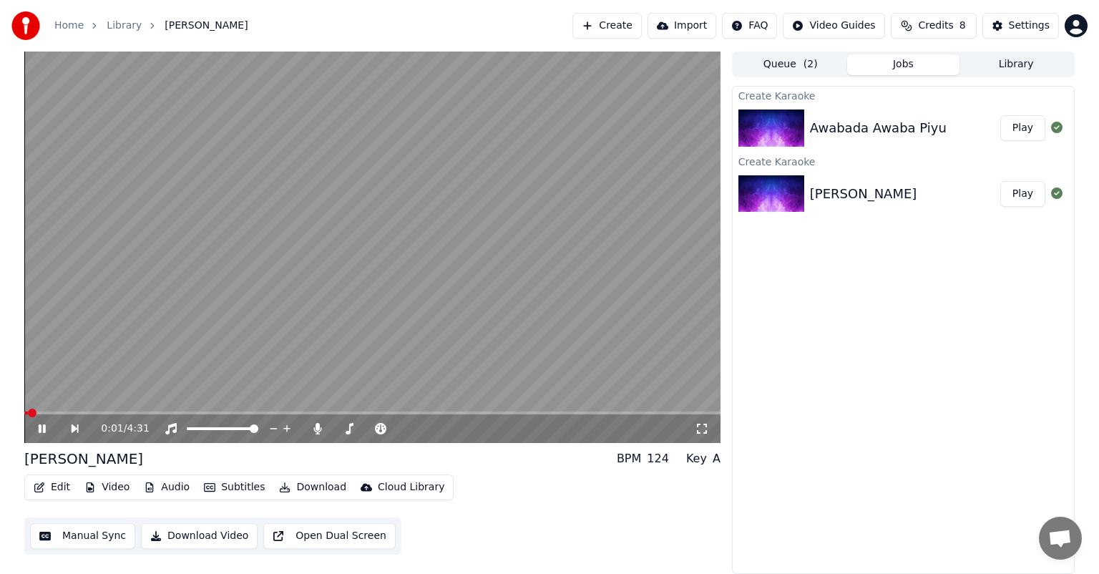
click at [40, 427] on icon at bounding box center [42, 428] width 7 height 9
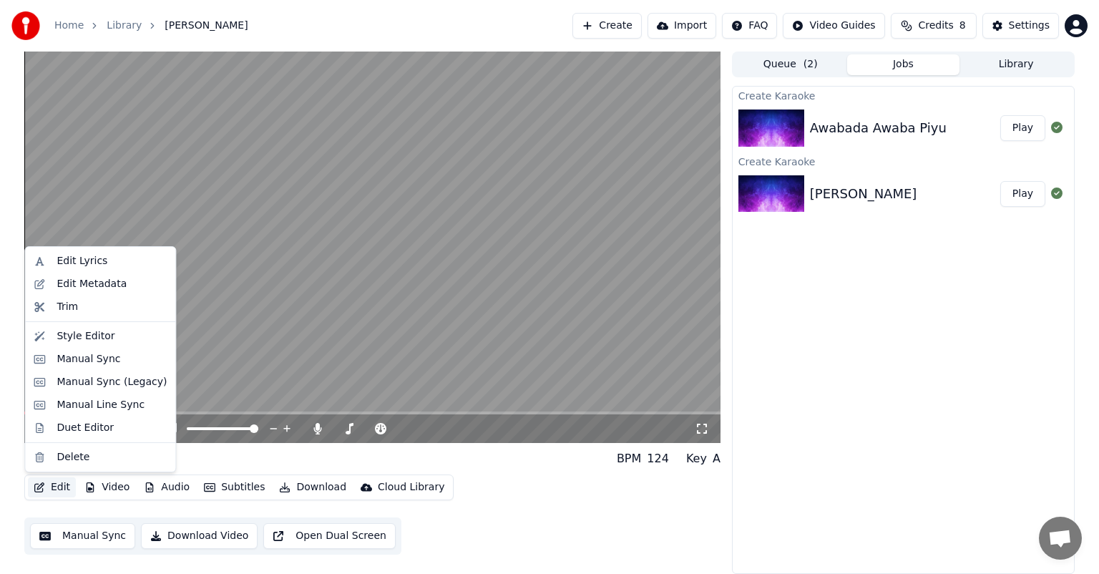
click at [55, 485] on button "Edit" at bounding box center [52, 487] width 48 height 20
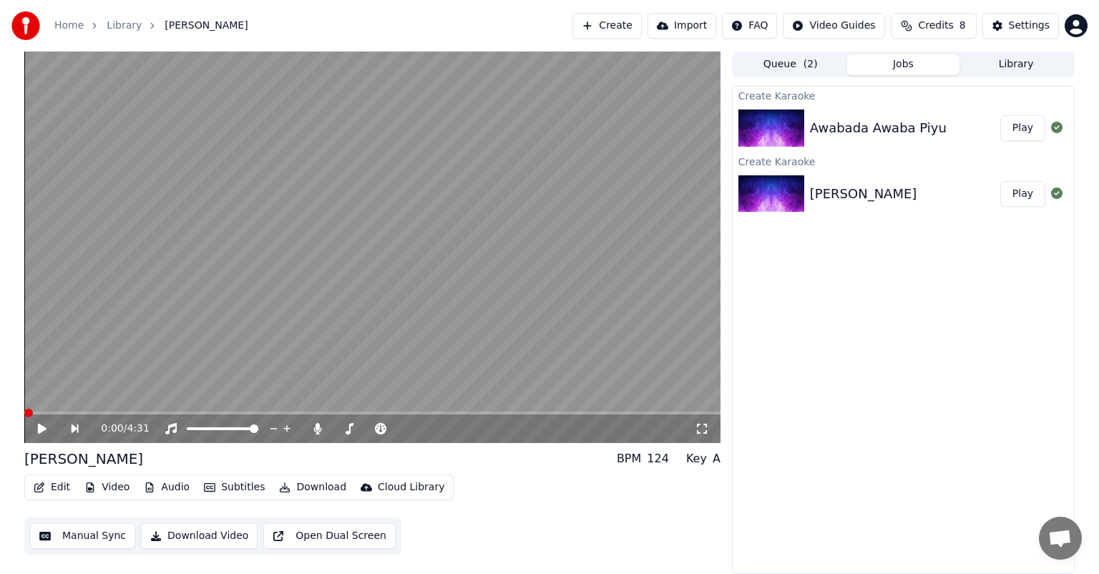
click at [24, 415] on span at bounding box center [28, 413] width 9 height 9
click at [318, 429] on icon at bounding box center [318, 428] width 8 height 11
click at [37, 430] on icon at bounding box center [52, 428] width 33 height 11
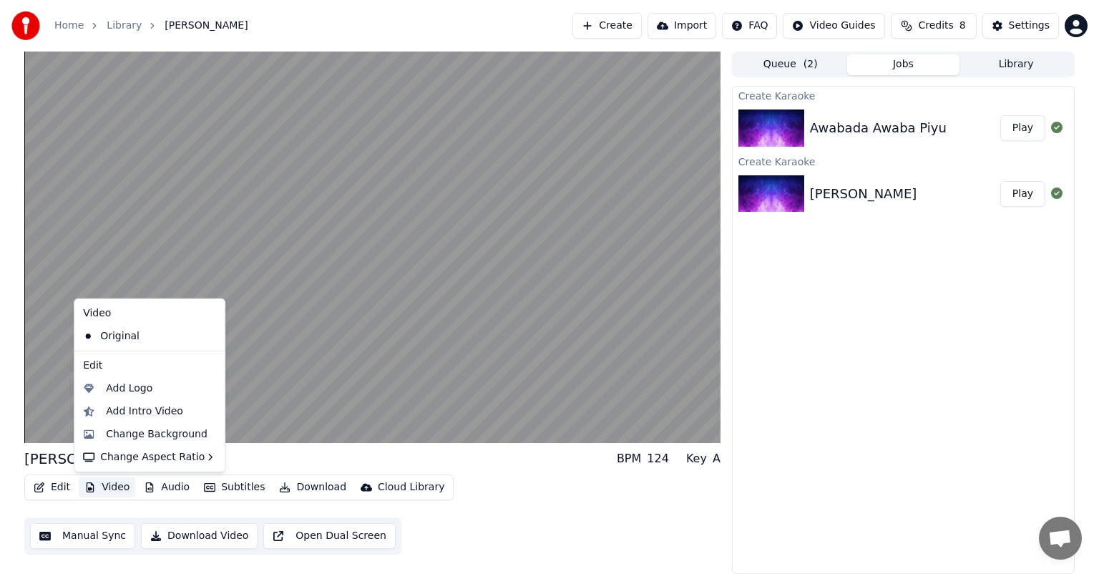
click at [111, 489] on button "Video" at bounding box center [107, 487] width 57 height 20
click at [129, 432] on div "Change Background" at bounding box center [157, 434] width 102 height 14
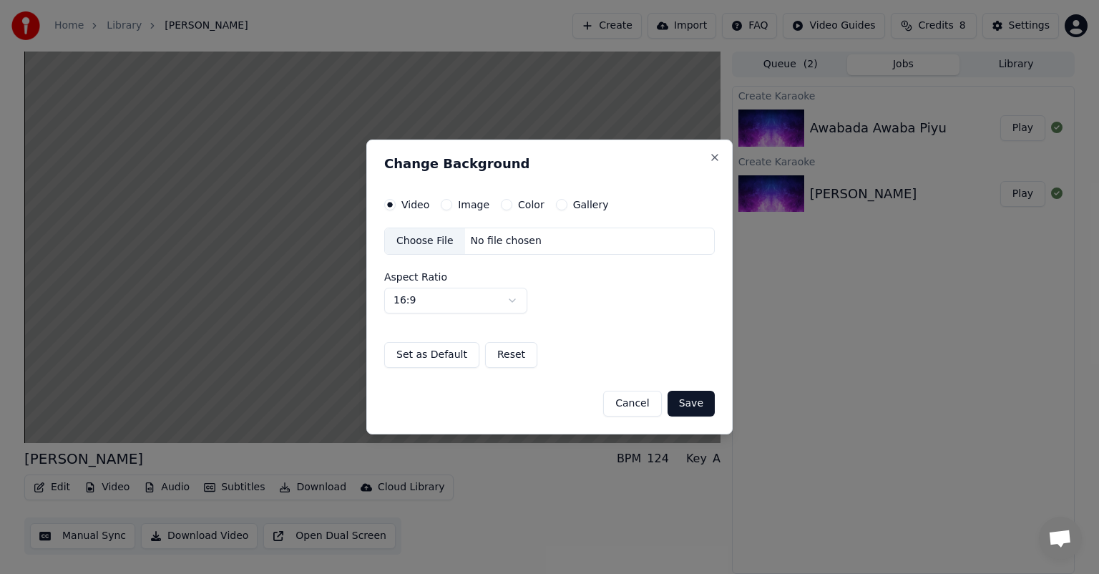
click at [469, 209] on label "Image" at bounding box center [473, 205] width 31 height 10
click at [452, 209] on button "Image" at bounding box center [446, 204] width 11 height 11
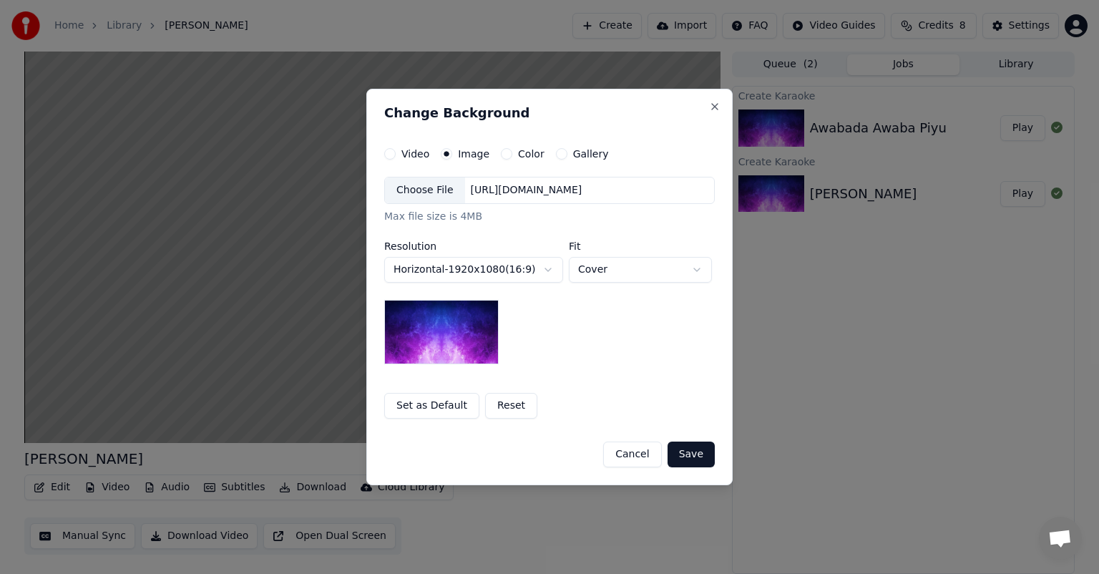
click at [435, 189] on div "Choose File" at bounding box center [425, 190] width 80 height 26
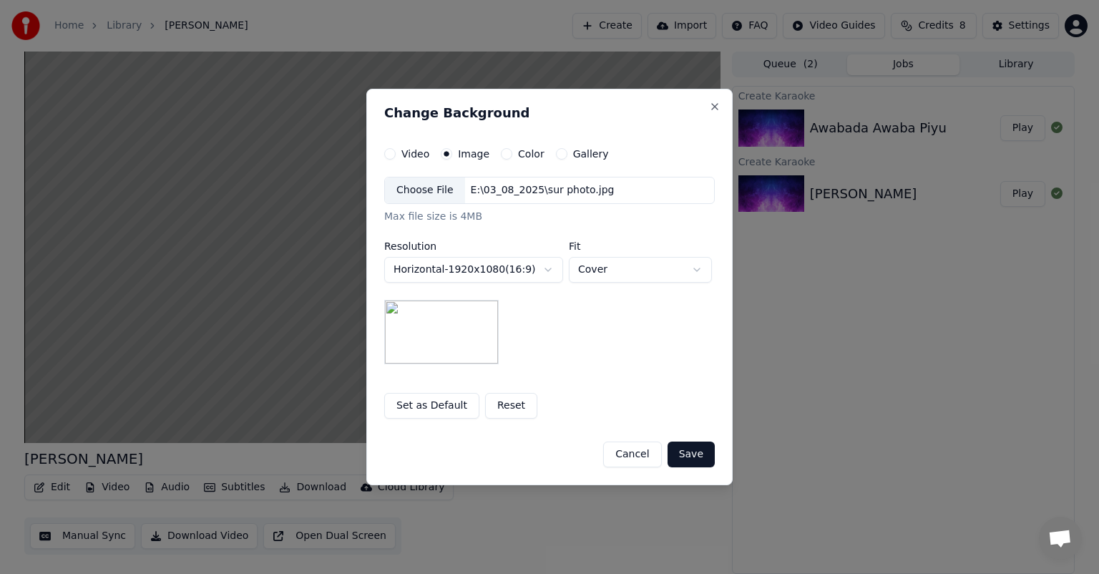
click at [696, 269] on button "Cover" at bounding box center [640, 270] width 143 height 26
click at [695, 275] on body "**********" at bounding box center [549, 287] width 1099 height 574
select select "****"
click at [695, 269] on body "**********" at bounding box center [549, 287] width 1099 height 574
click at [537, 310] on body "**********" at bounding box center [549, 287] width 1099 height 574
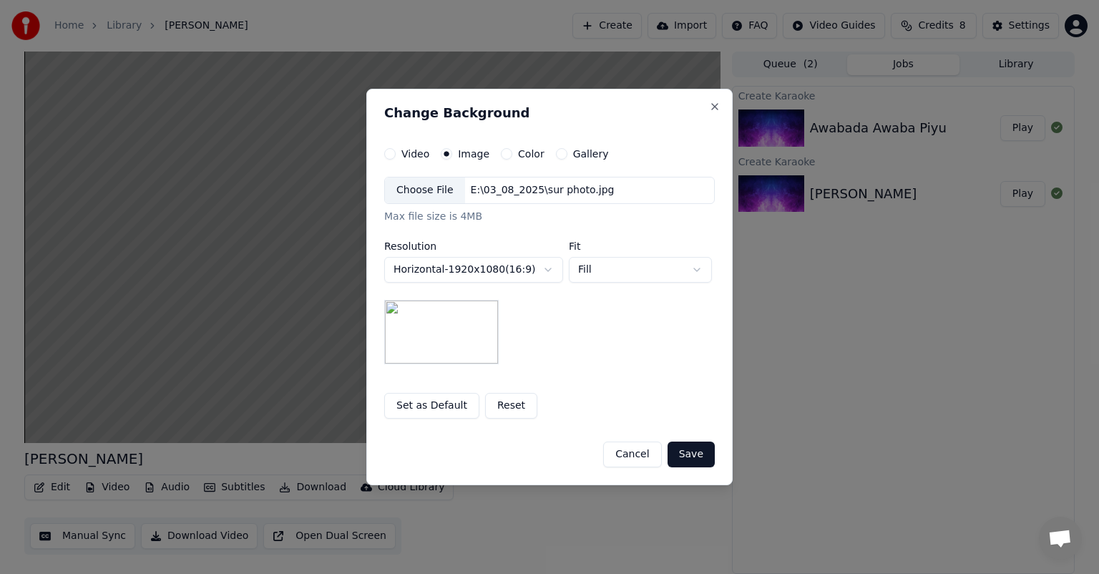
click at [693, 454] on button "Save" at bounding box center [691, 454] width 47 height 26
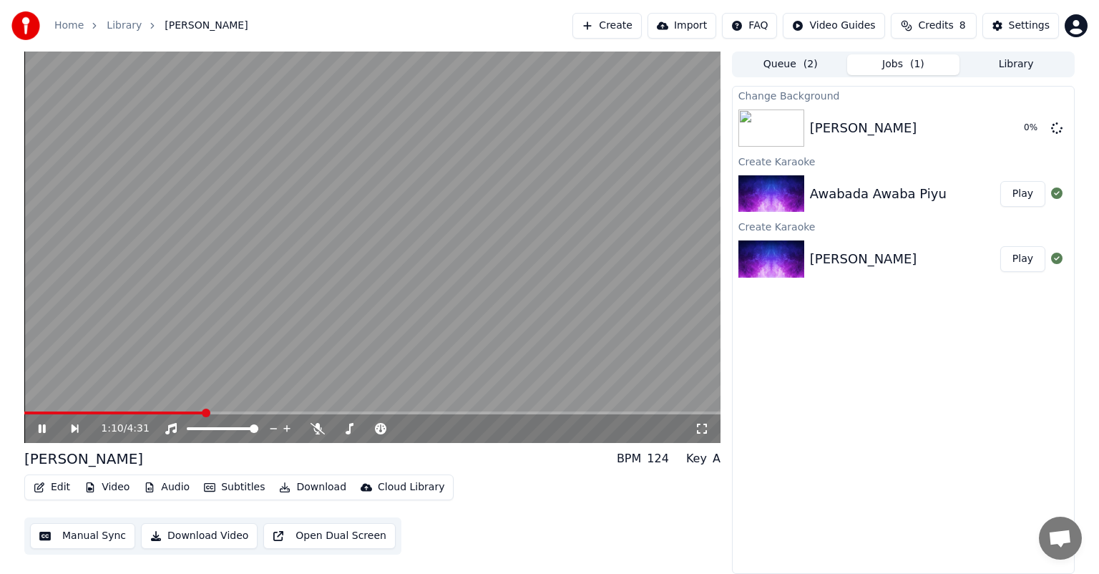
click at [41, 431] on icon at bounding box center [42, 428] width 7 height 9
click at [24, 417] on span at bounding box center [28, 413] width 9 height 9
click at [1059, 127] on icon at bounding box center [1056, 127] width 11 height 11
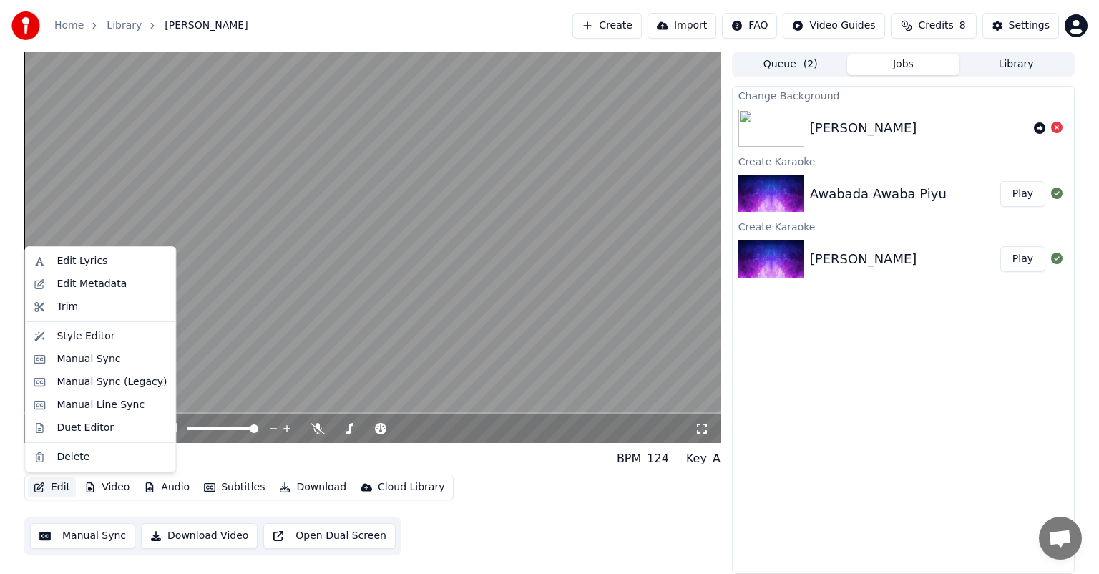
click at [57, 489] on button "Edit" at bounding box center [52, 487] width 48 height 20
click at [76, 425] on div "Duet Editor" at bounding box center [85, 428] width 57 height 14
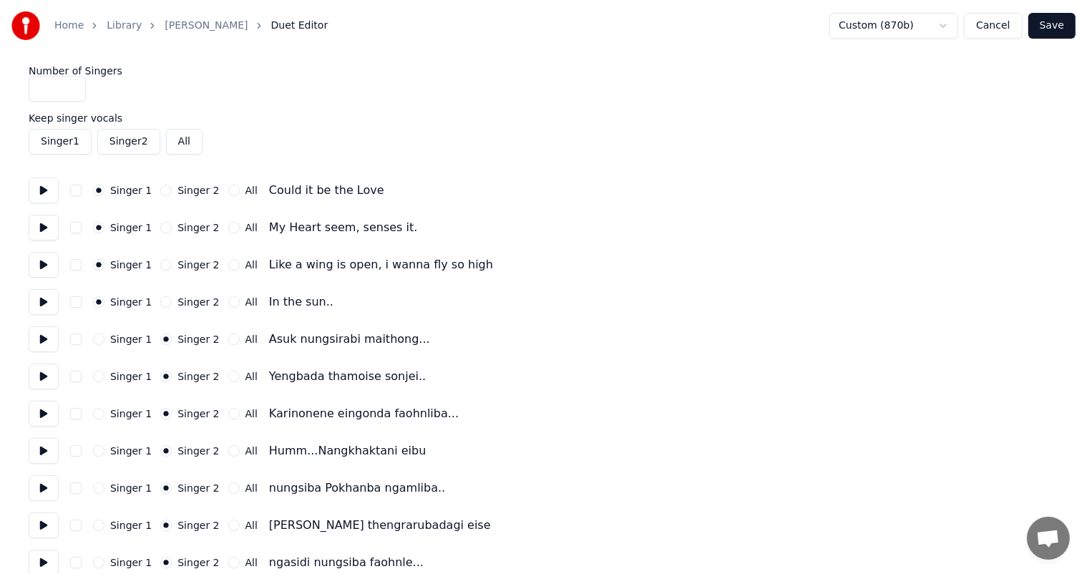
click at [73, 92] on input "*" at bounding box center [57, 89] width 57 height 26
click at [72, 92] on input "*" at bounding box center [57, 89] width 57 height 26
click at [73, 86] on input "*" at bounding box center [57, 89] width 57 height 26
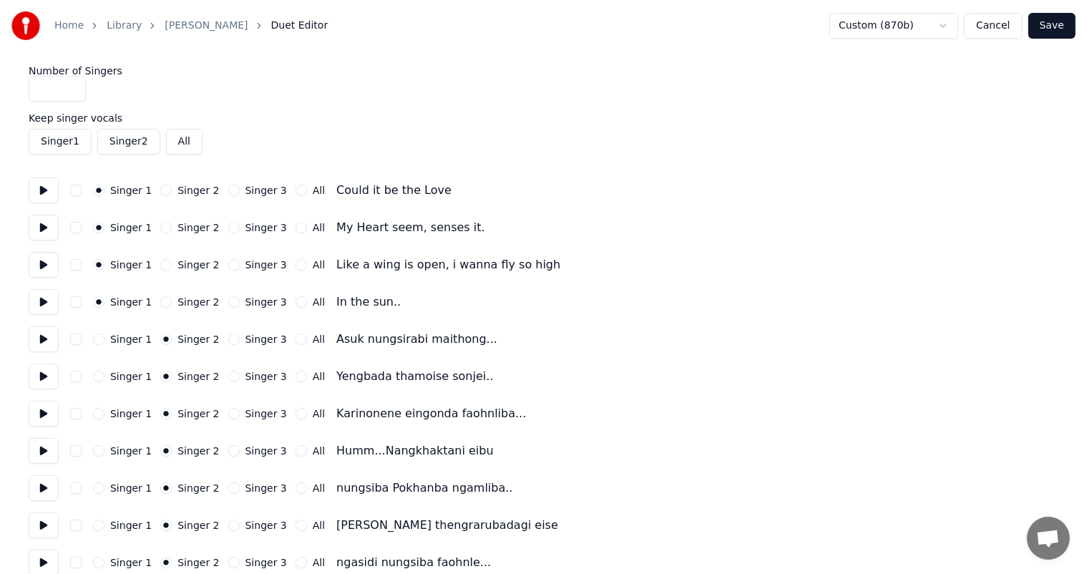
click at [72, 92] on input "*" at bounding box center [57, 89] width 57 height 26
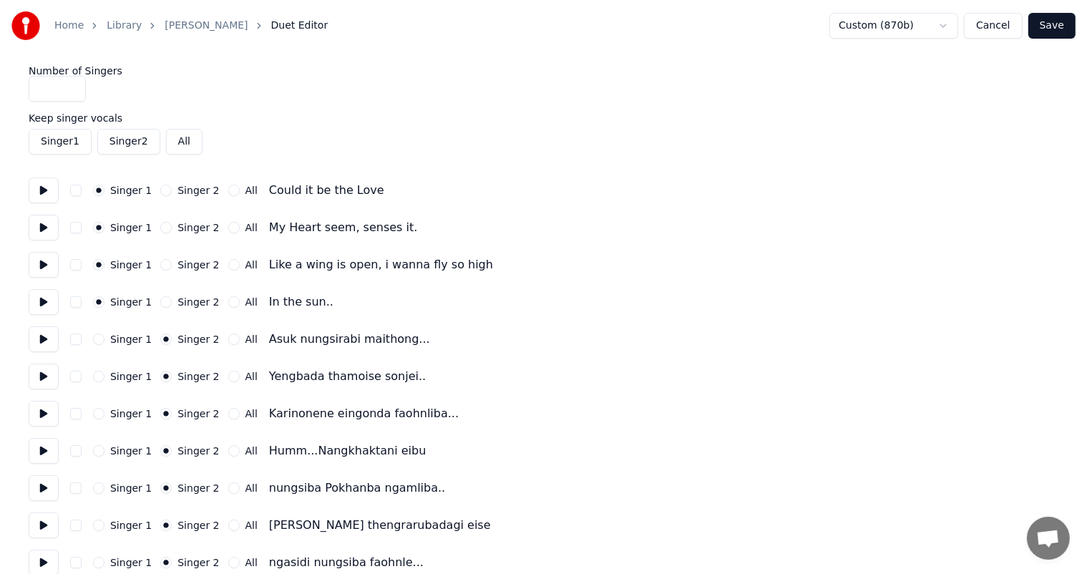
click at [72, 92] on input "*" at bounding box center [57, 89] width 57 height 26
click at [189, 89] on div "Number of Singers *" at bounding box center [544, 84] width 1030 height 36
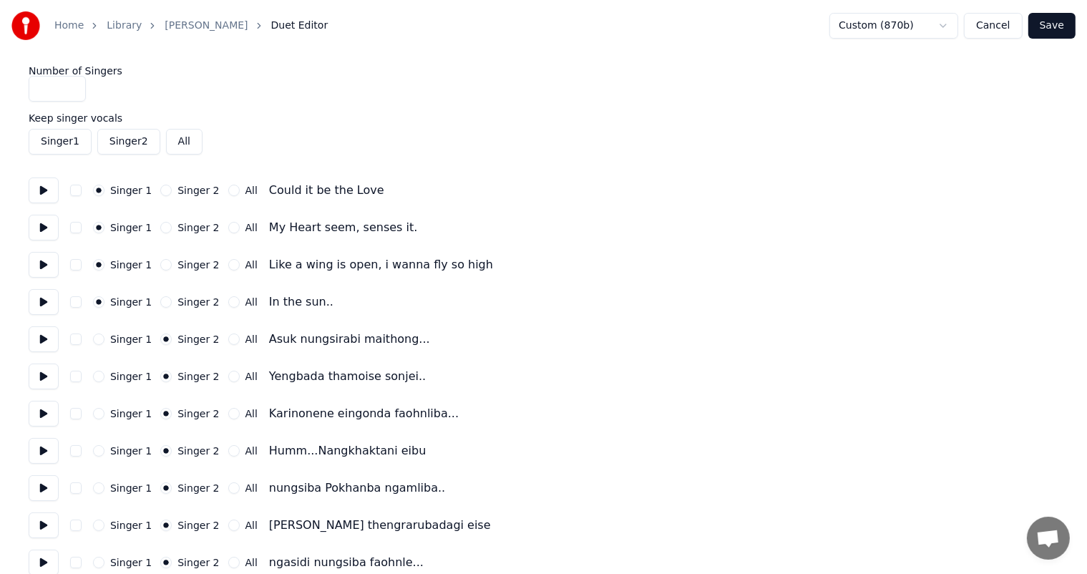
drag, startPoint x: 20, startPoint y: 87, endPoint x: 7, endPoint y: 89, distance: 13.0
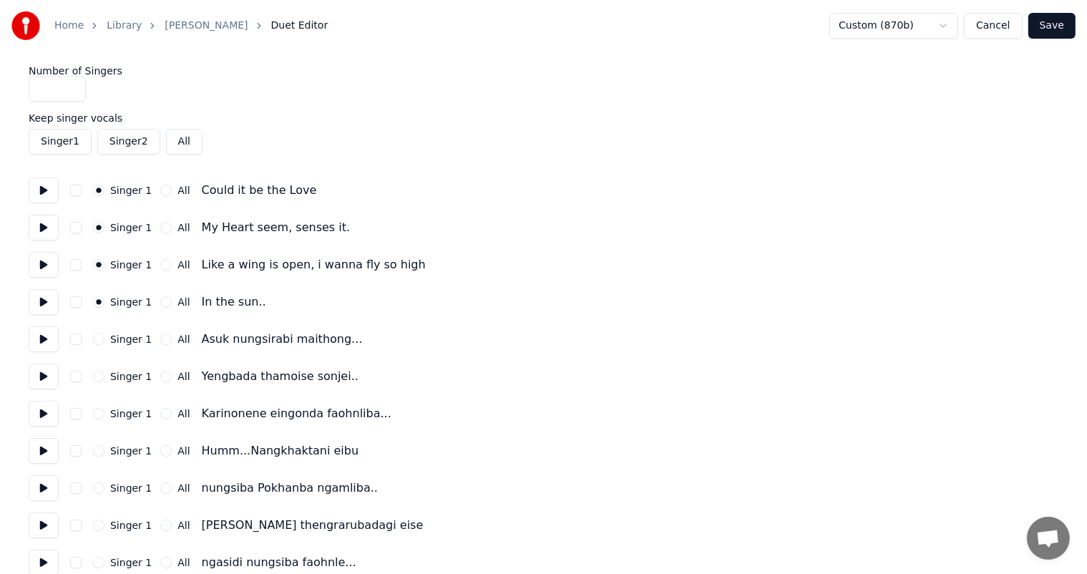
type input "*"
click at [477, 135] on div "Singer 1 Singer 2 All" at bounding box center [544, 142] width 1030 height 26
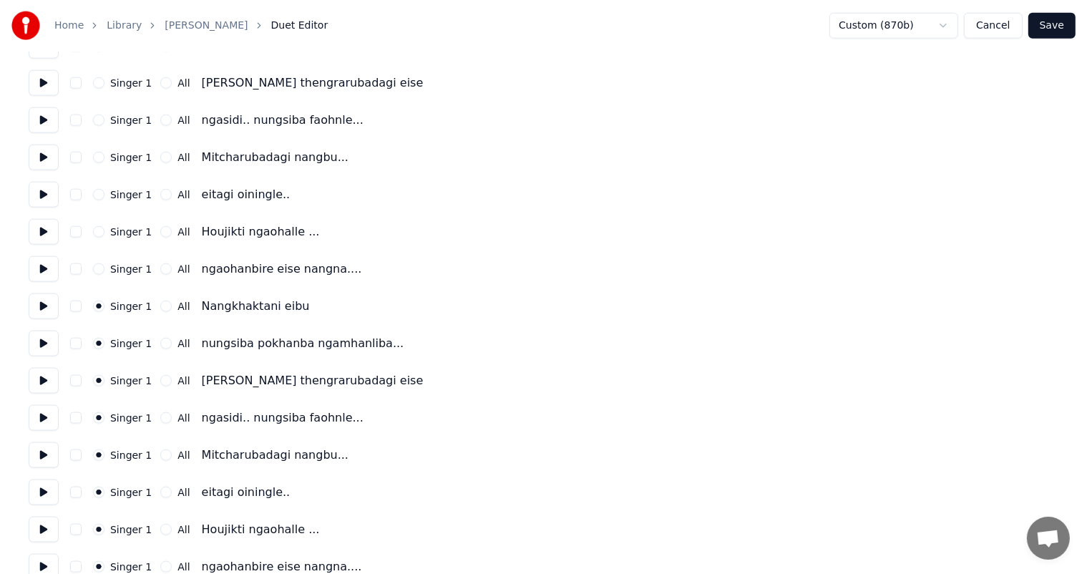
scroll to position [1839, 0]
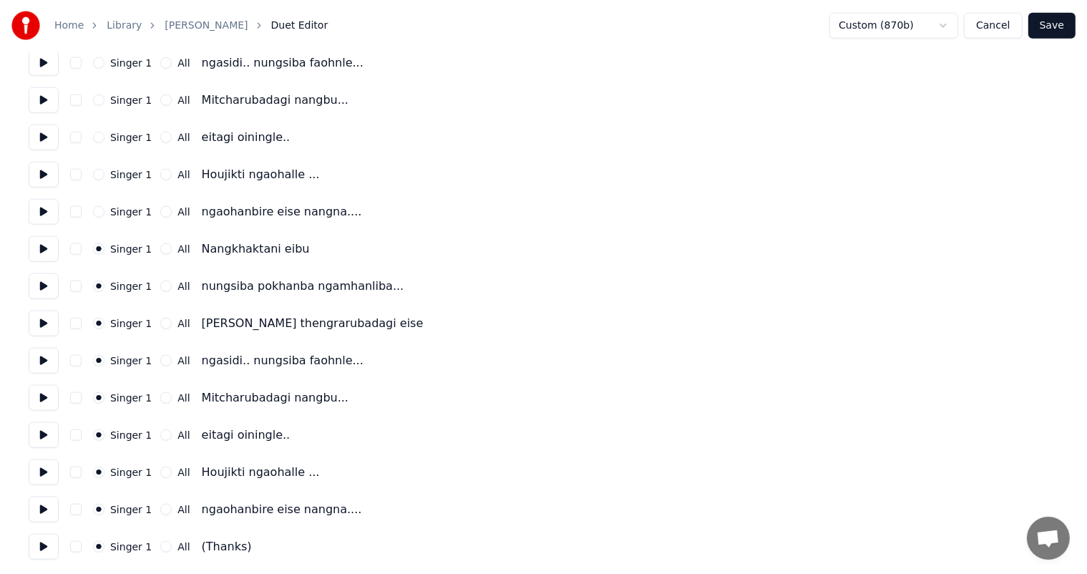
click at [1050, 27] on button "Save" at bounding box center [1051, 26] width 47 height 26
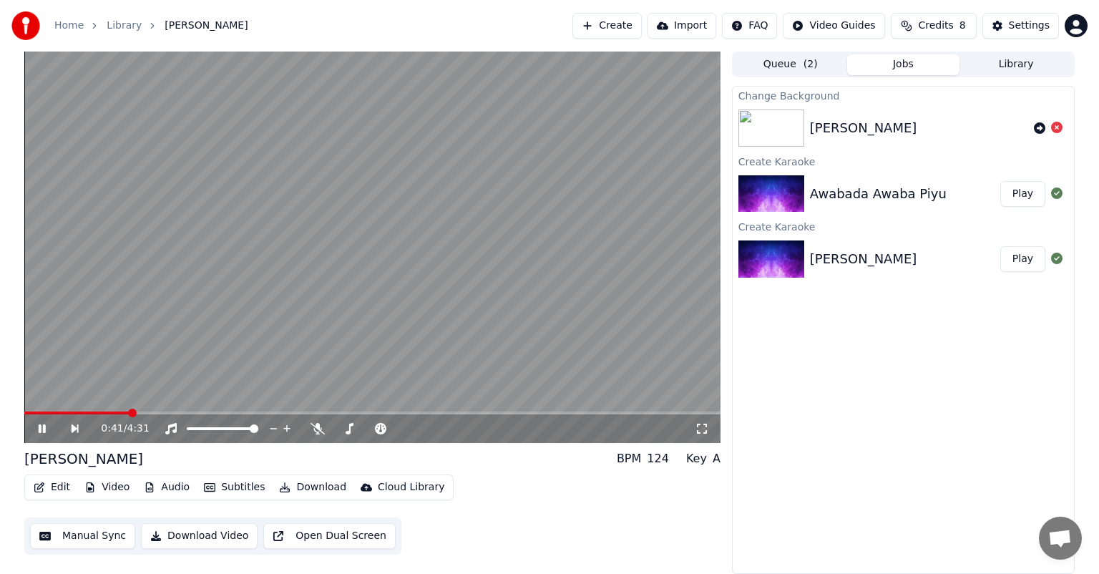
click at [129, 412] on span at bounding box center [372, 412] width 696 height 3
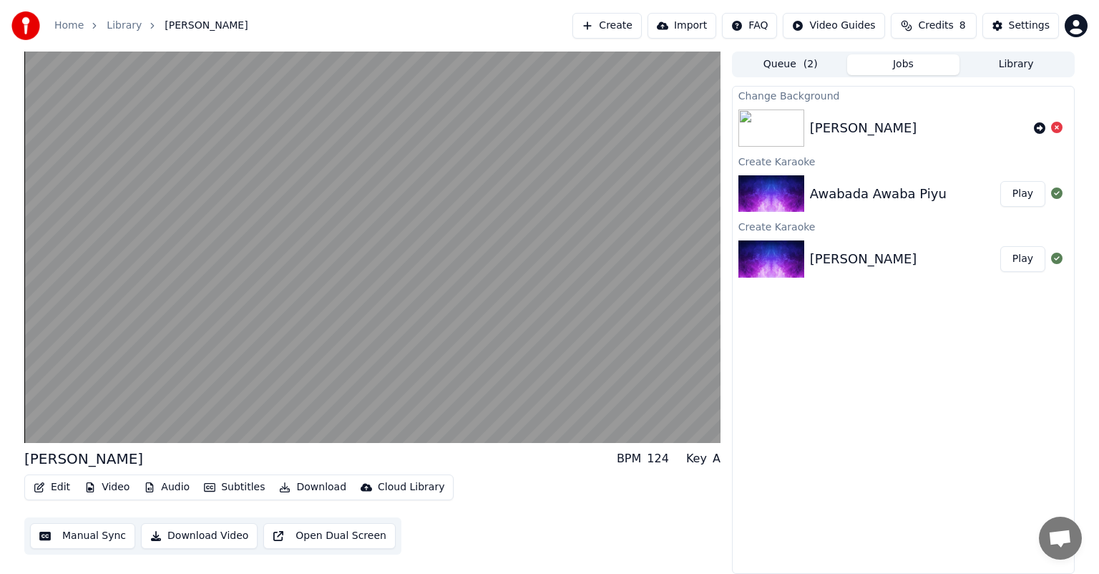
click at [166, 482] on button "Audio" at bounding box center [166, 487] width 57 height 20
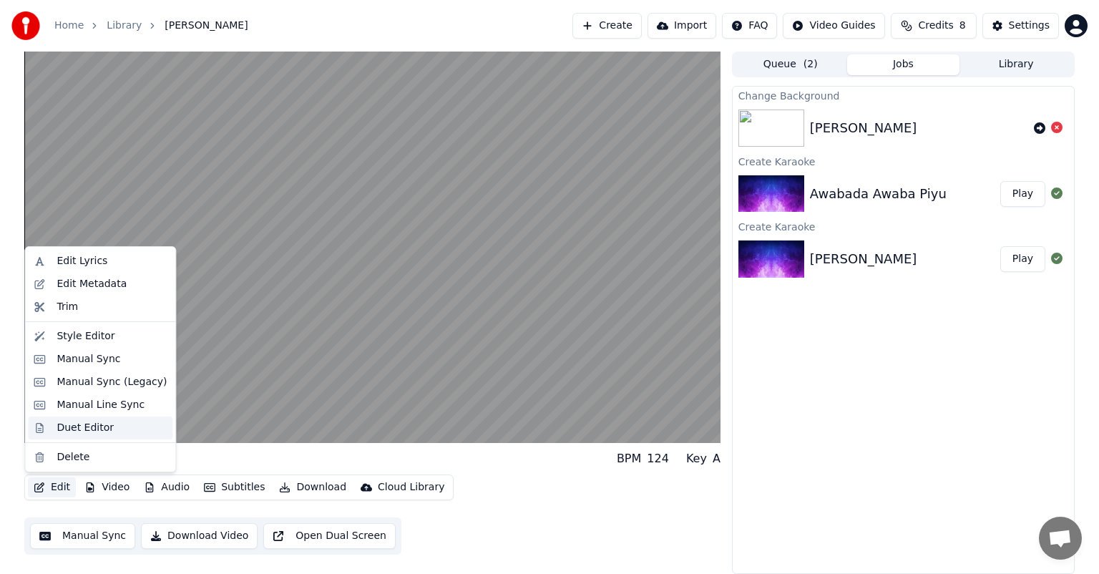
click at [79, 427] on div "Duet Editor" at bounding box center [85, 428] width 57 height 14
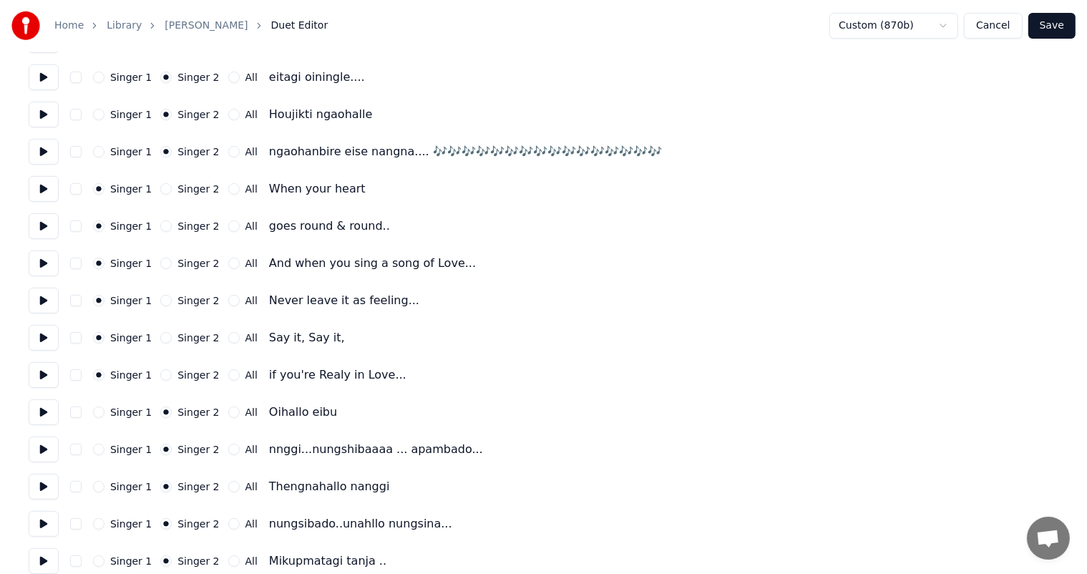
scroll to position [429, 0]
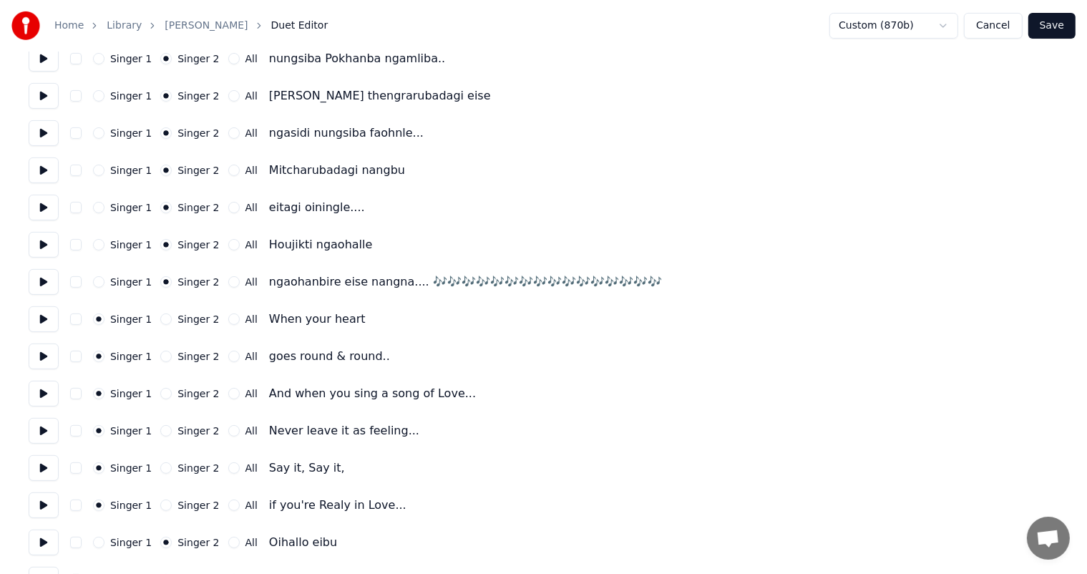
click at [1002, 31] on button "Cancel" at bounding box center [993, 26] width 58 height 26
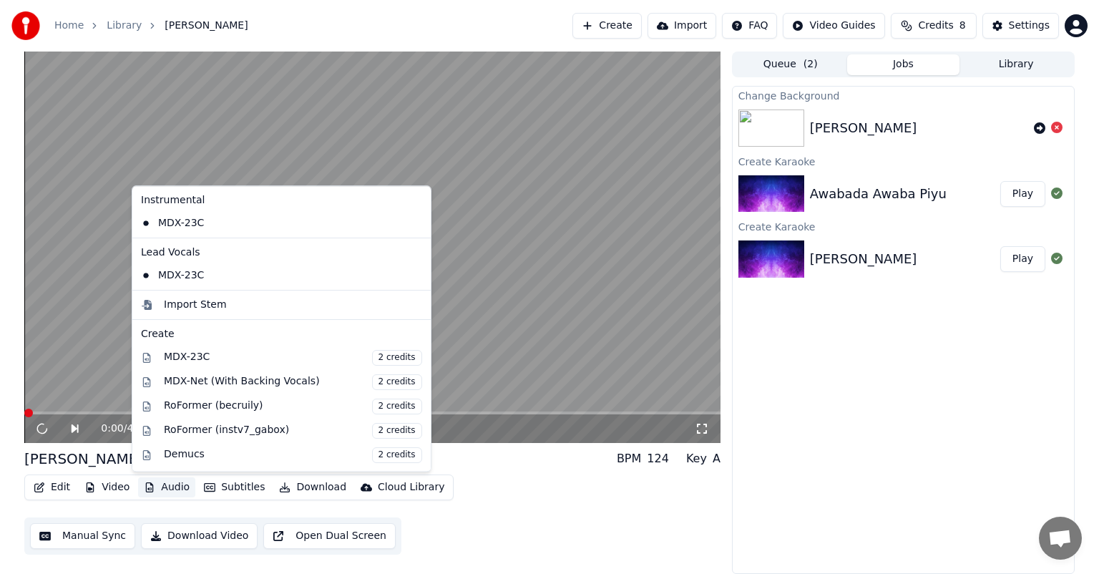
click at [161, 482] on button "Audio" at bounding box center [166, 487] width 57 height 20
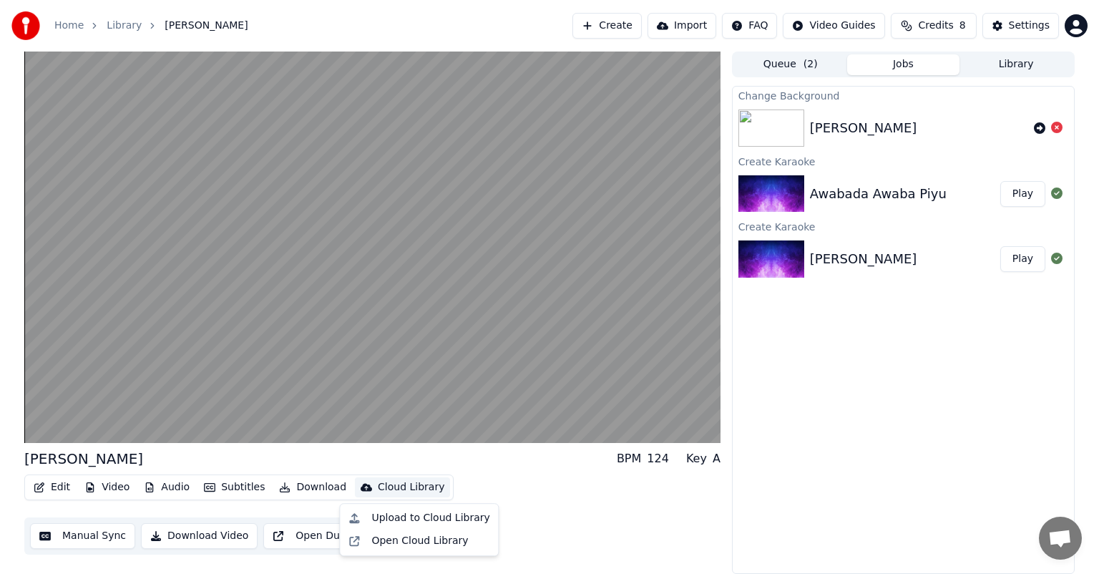
click at [831, 474] on div "Change Background Asuk nungsirabi maithong Create Karaoke Awabada Awaba Piyu Pl…" at bounding box center [903, 330] width 343 height 488
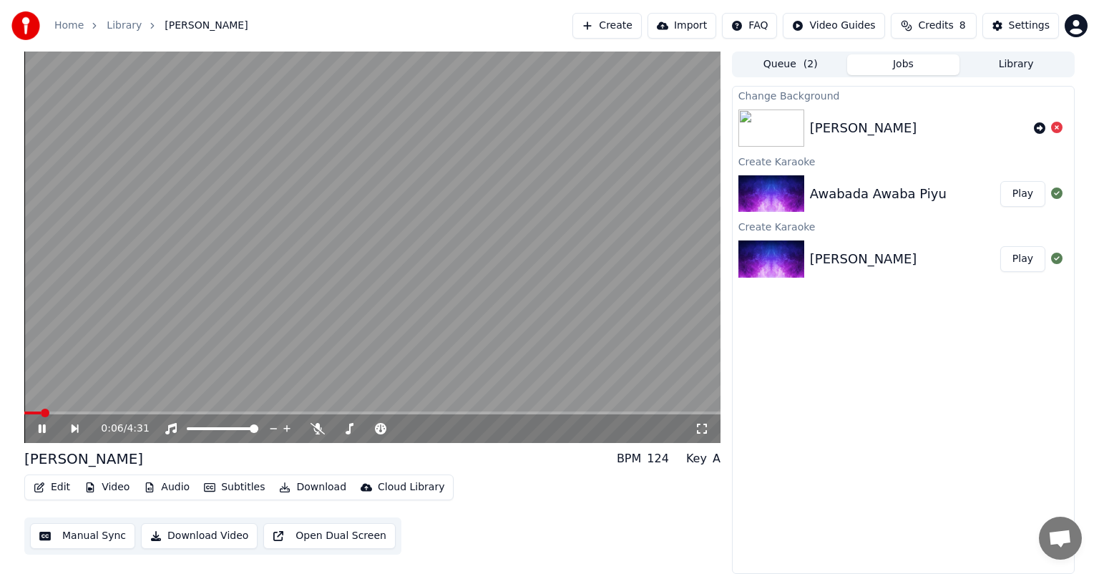
click at [62, 484] on button "Edit" at bounding box center [52, 487] width 48 height 20
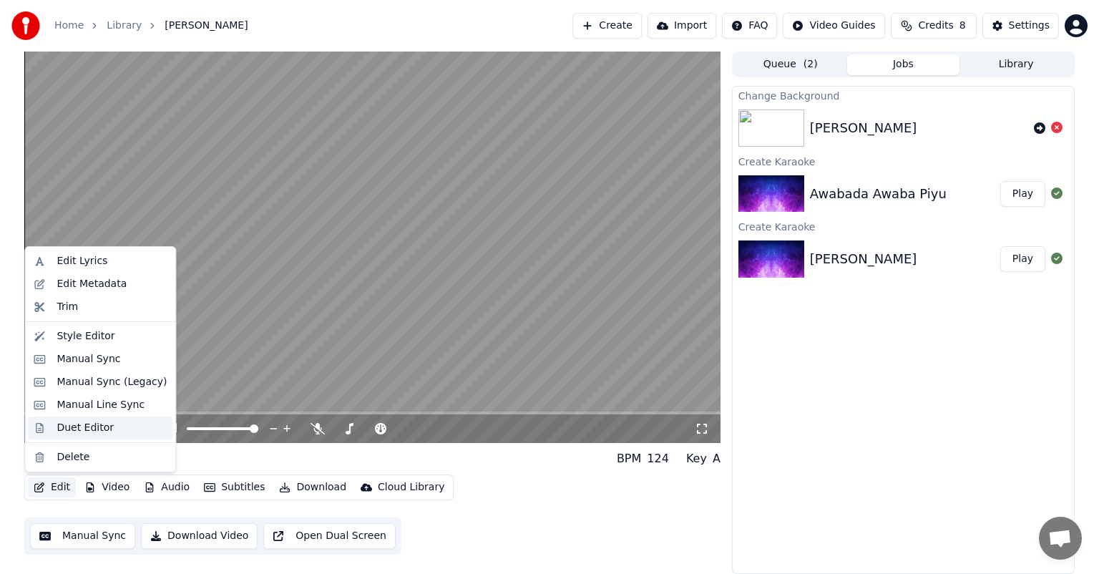
click at [71, 430] on div "Duet Editor" at bounding box center [85, 428] width 57 height 14
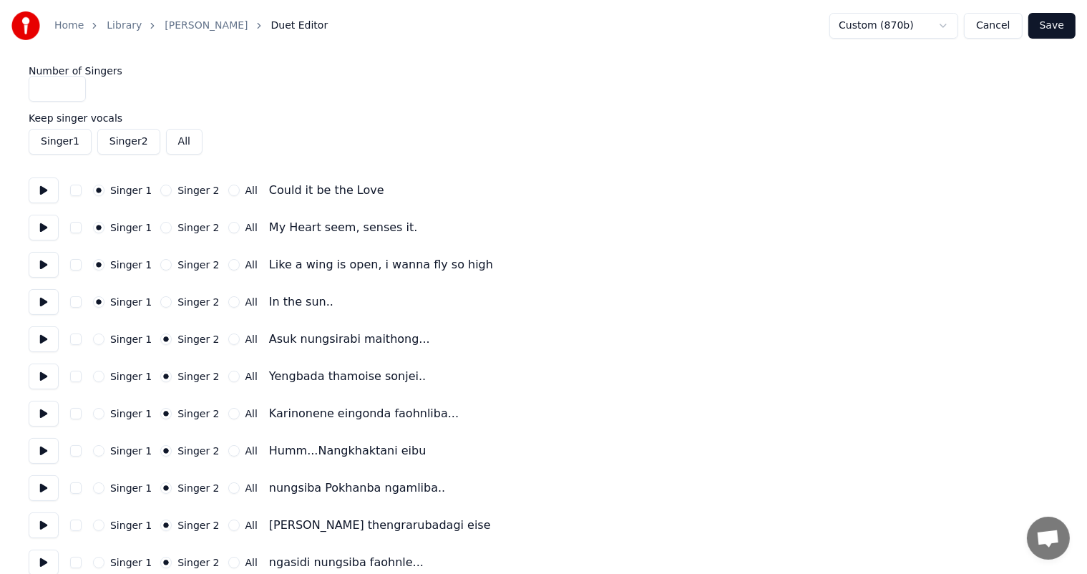
click at [1007, 28] on button "Cancel" at bounding box center [993, 26] width 58 height 26
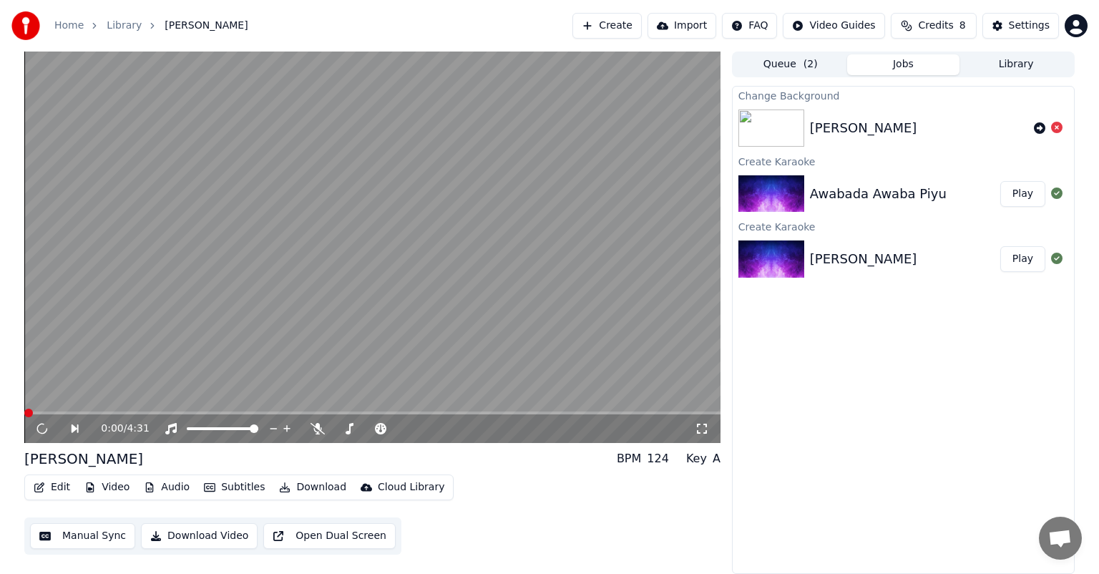
click at [46, 489] on button "Edit" at bounding box center [52, 487] width 48 height 20
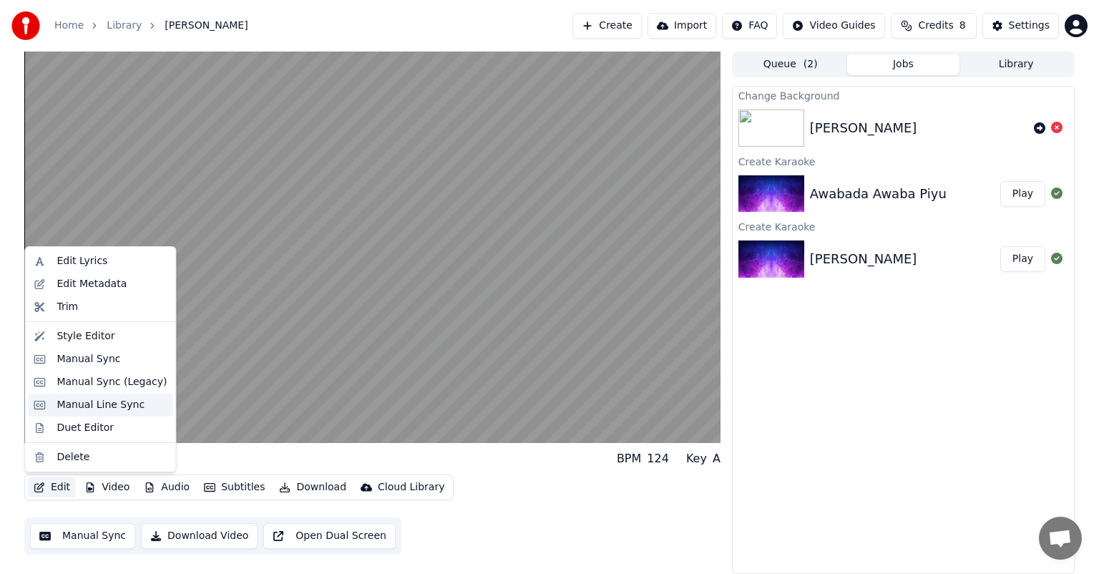
click at [82, 405] on div "Manual Line Sync" at bounding box center [101, 405] width 88 height 14
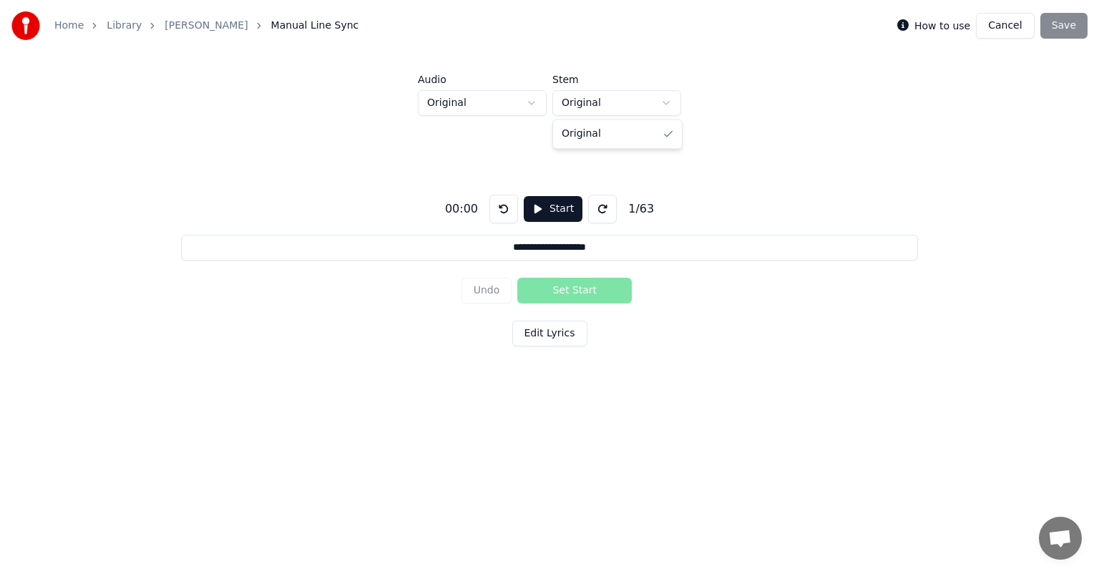
click at [673, 104] on html "**********" at bounding box center [549, 220] width 1099 height 441
click at [750, 106] on html "**********" at bounding box center [549, 220] width 1099 height 441
click at [529, 96] on html "**********" at bounding box center [549, 220] width 1099 height 441
click at [541, 209] on button "Start" at bounding box center [553, 209] width 59 height 26
click at [531, 104] on html "**********" at bounding box center [549, 220] width 1099 height 441
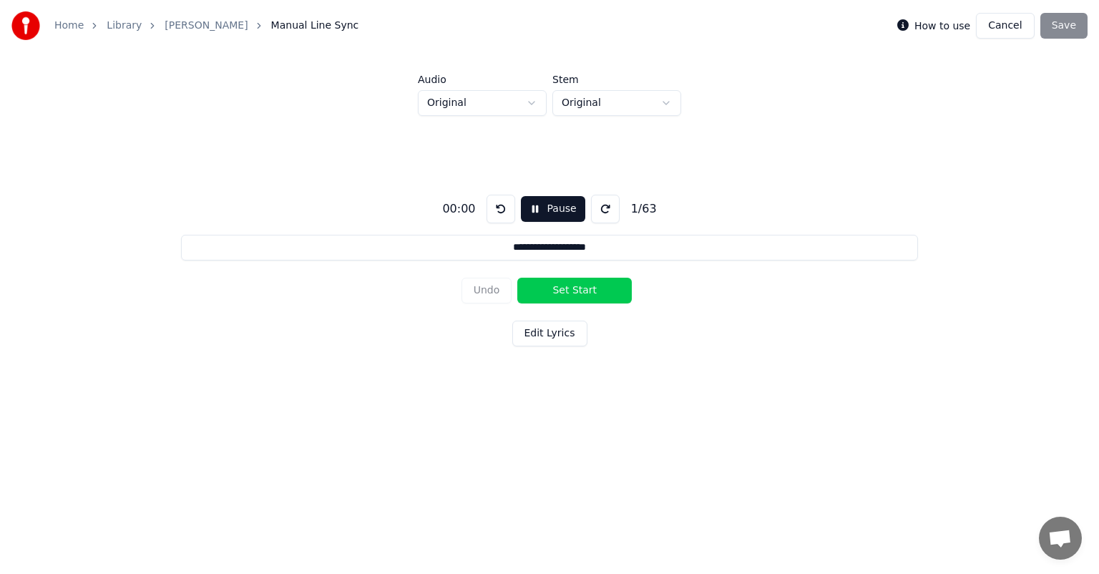
click at [528, 207] on button "Pause" at bounding box center [553, 209] width 64 height 26
click at [541, 209] on button "Pause" at bounding box center [553, 209] width 64 height 26
click at [526, 144] on div "**********" at bounding box center [549, 267] width 1053 height 303
click at [529, 211] on button "Pause" at bounding box center [553, 209] width 64 height 26
click at [496, 209] on button at bounding box center [501, 209] width 29 height 29
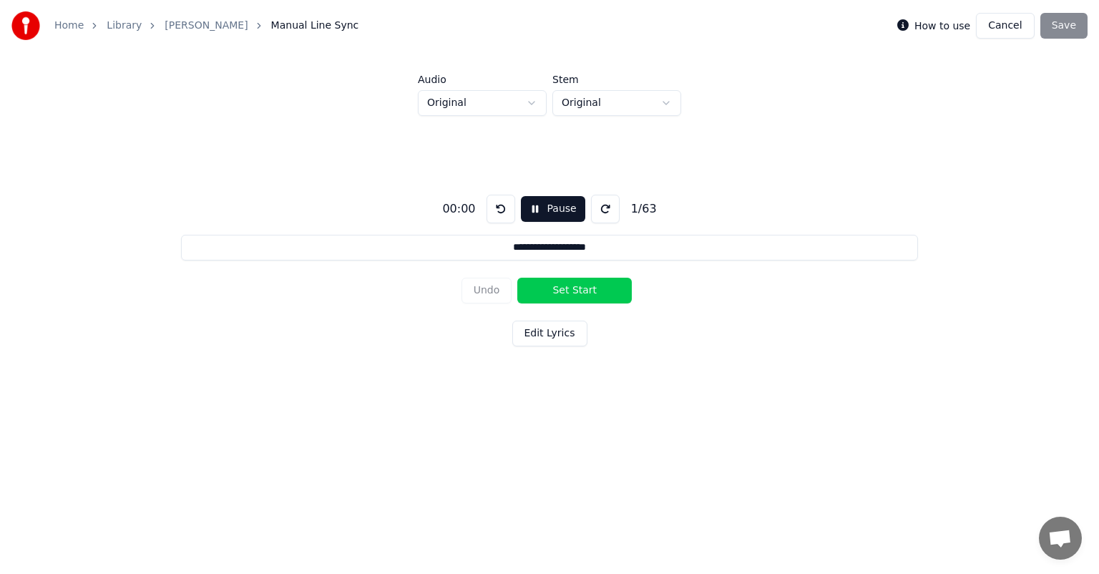
drag, startPoint x: 535, startPoint y: 152, endPoint x: 701, endPoint y: 152, distance: 166.0
click at [540, 152] on div "**********" at bounding box center [549, 267] width 1053 height 303
click at [831, 130] on div "**********" at bounding box center [549, 267] width 1053 height 303
click at [1011, 26] on button "Cancel" at bounding box center [1005, 26] width 58 height 26
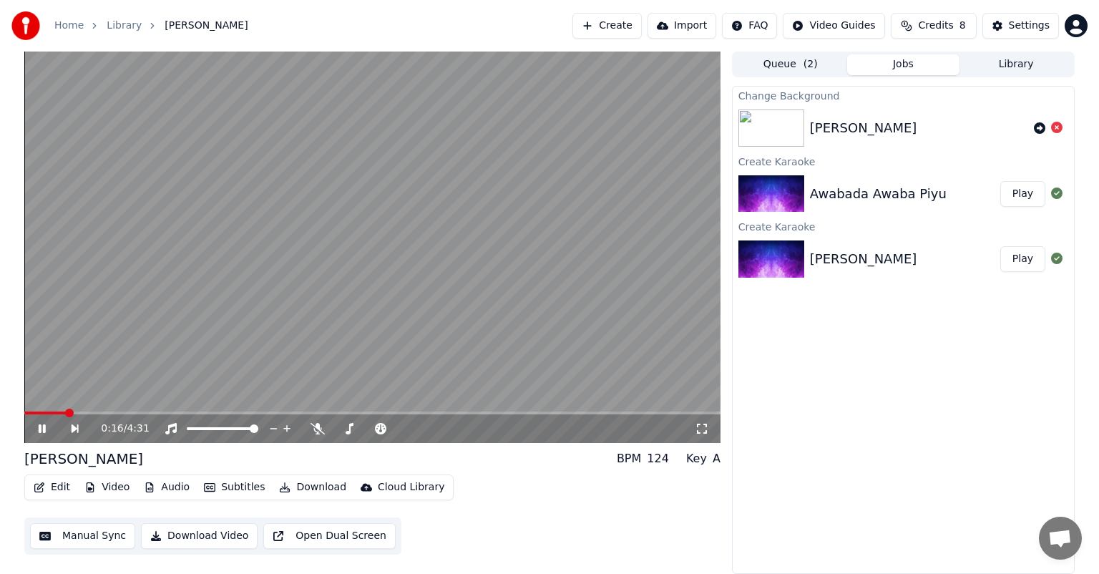
click at [297, 487] on button "Download" at bounding box center [312, 487] width 79 height 20
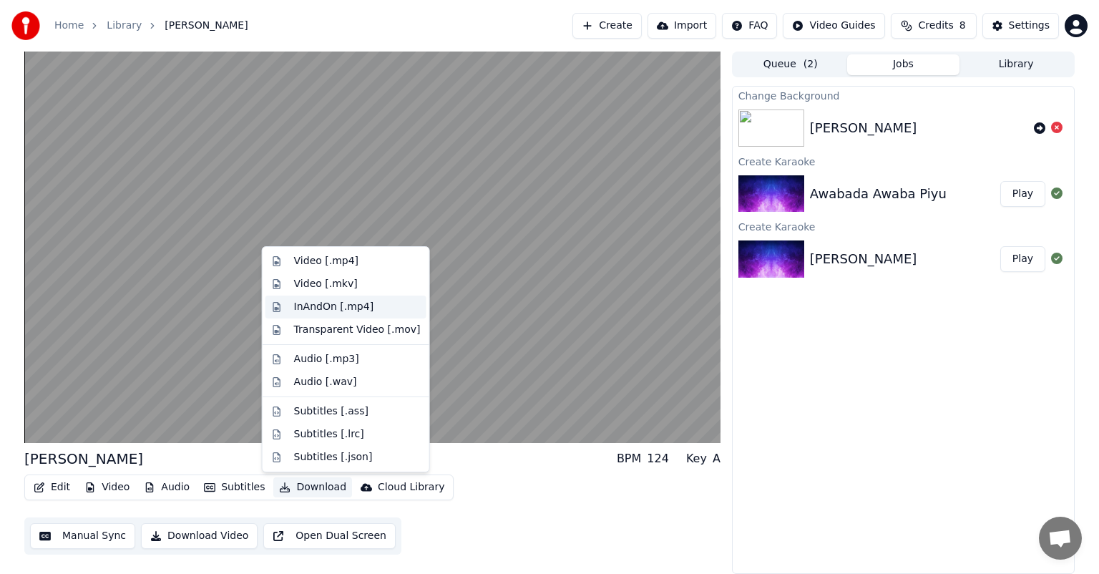
click at [324, 309] on div "InAndOn [.mp4]" at bounding box center [333, 307] width 79 height 14
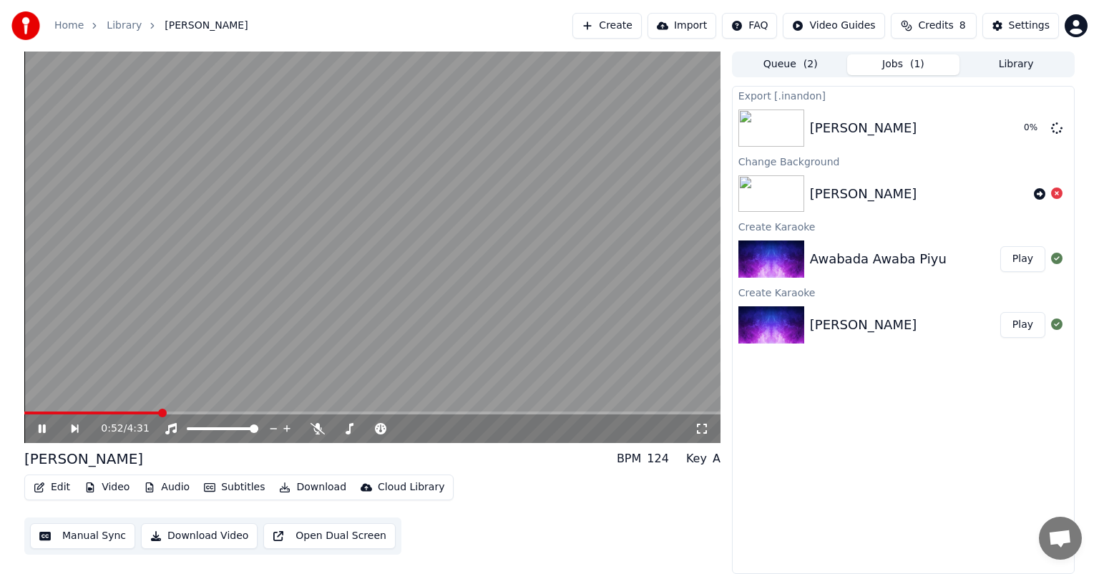
click at [39, 431] on icon at bounding box center [42, 428] width 7 height 9
click at [39, 429] on icon at bounding box center [42, 429] width 9 height 10
click at [41, 429] on icon at bounding box center [52, 428] width 33 height 11
click at [1019, 131] on button "Show" at bounding box center [1020, 128] width 52 height 26
